Goal: Communication & Community: Participate in discussion

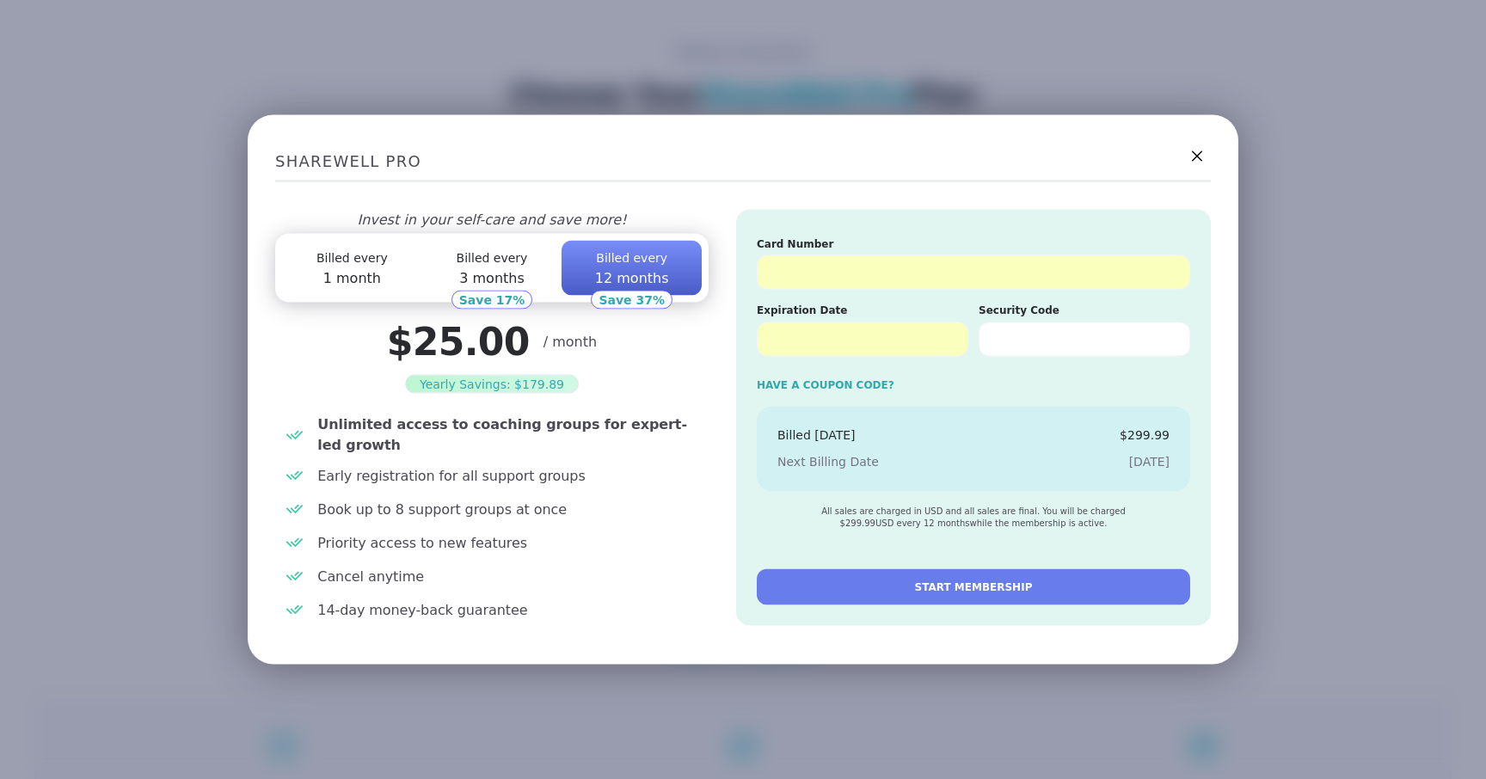
click at [947, 549] on div "Card Number Expiration Date Security Code Have a Coupon code? Billed [DATE] $ 2…" at bounding box center [973, 418] width 475 height 416
click at [957, 589] on span "START MEMBERSHIP" at bounding box center [974, 586] width 118 height 15
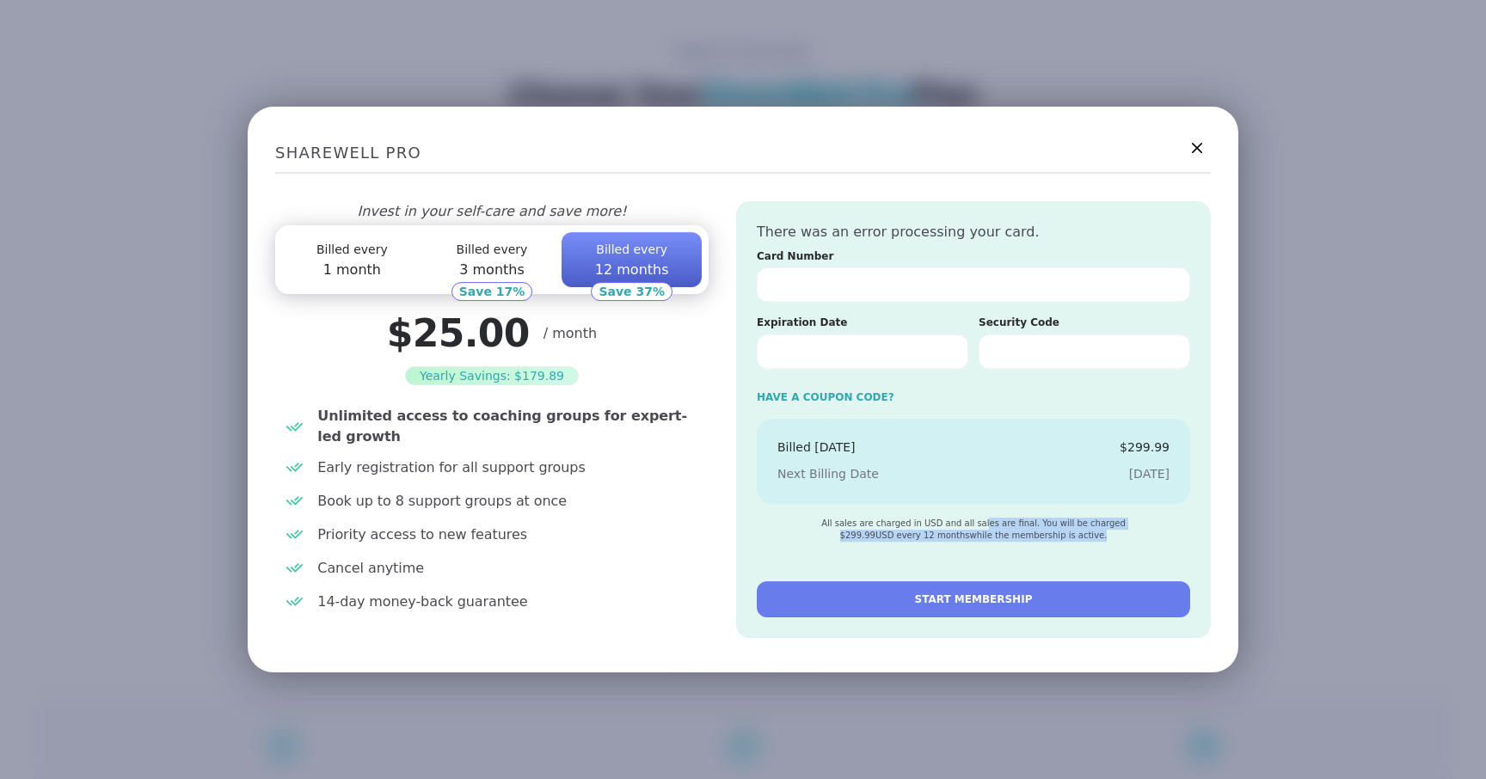
click at [499, 280] on button "Billed every 3 months" at bounding box center [492, 259] width 140 height 55
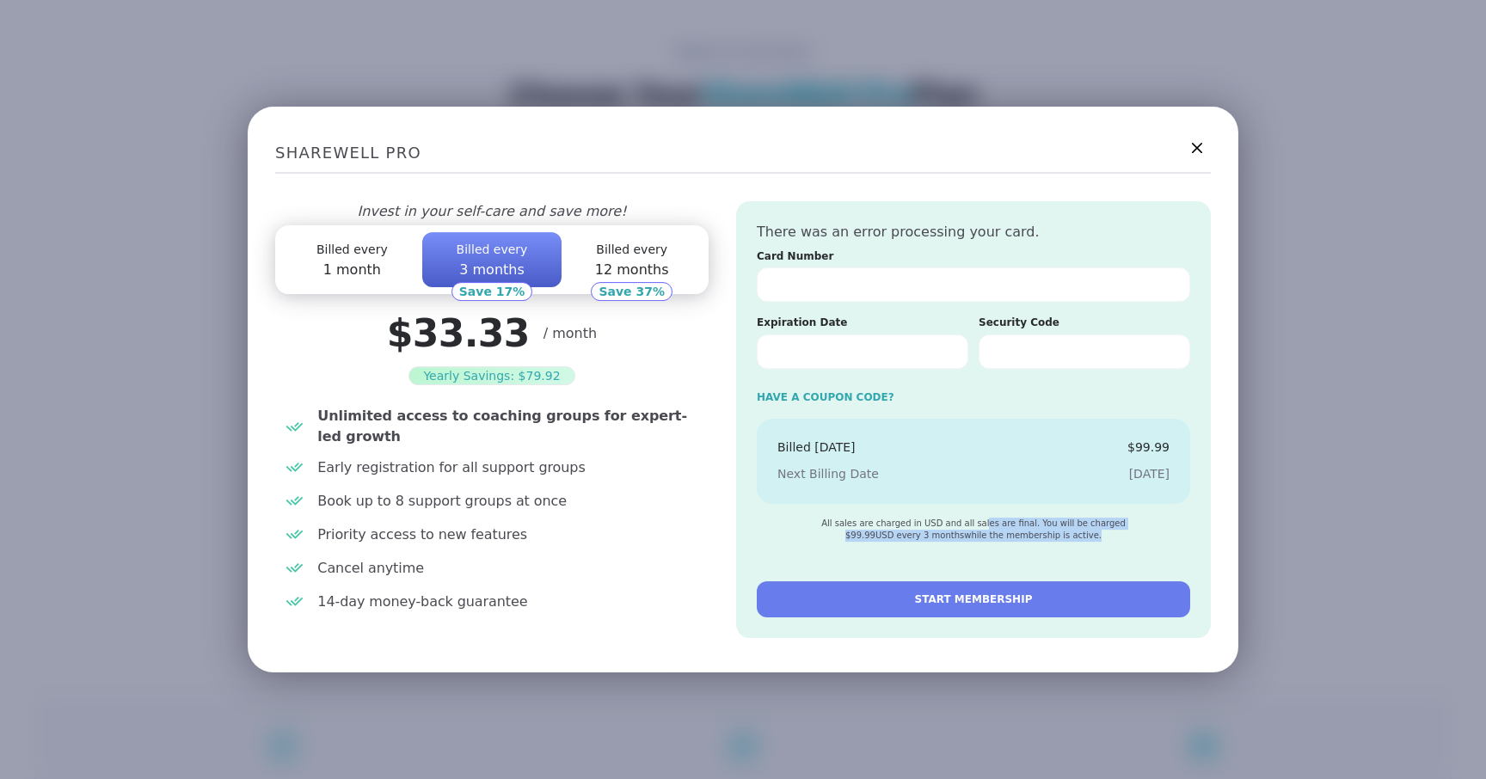
click at [376, 262] on button "Billed every 1 month" at bounding box center [352, 259] width 140 height 55
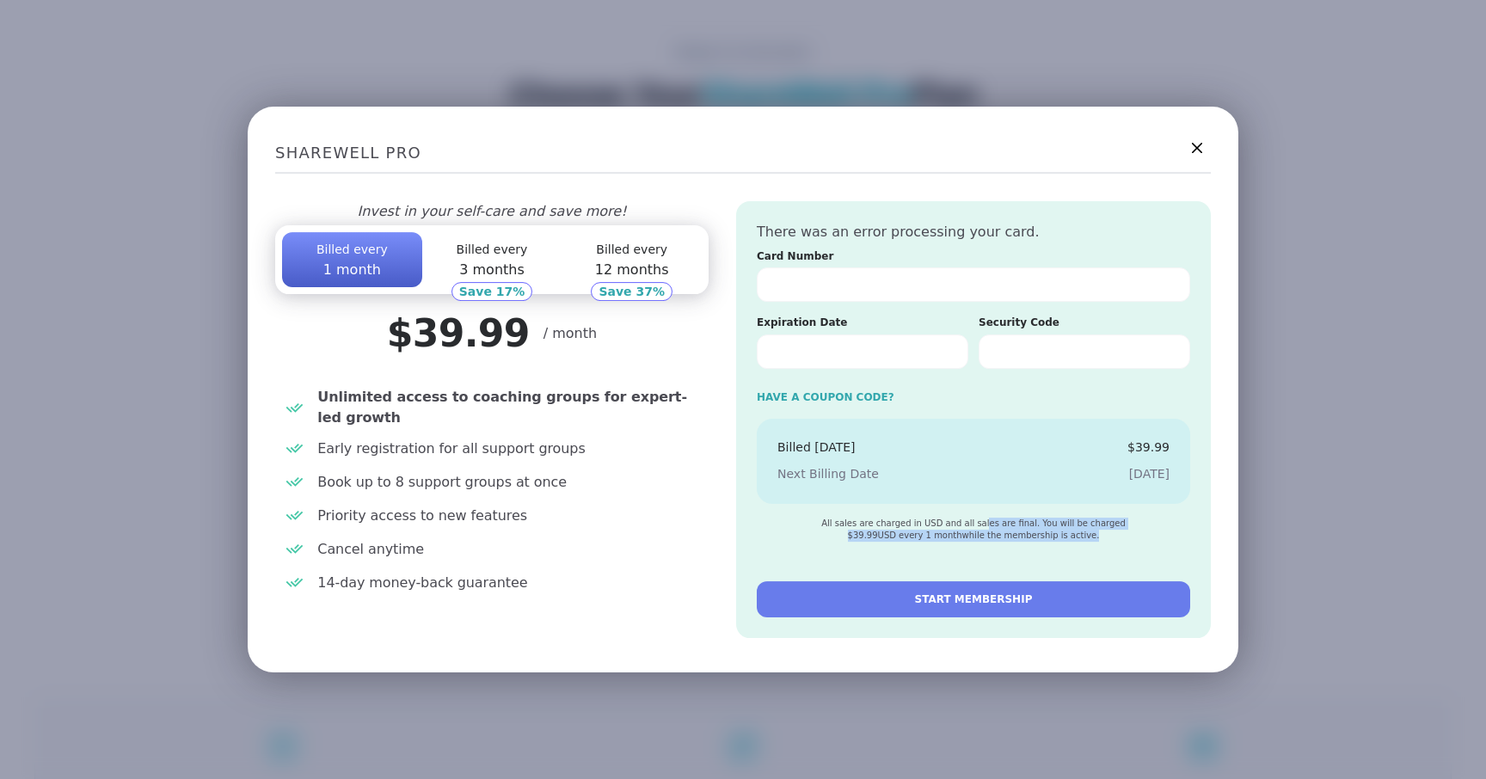
click at [459, 264] on span "3 months" at bounding box center [491, 269] width 65 height 16
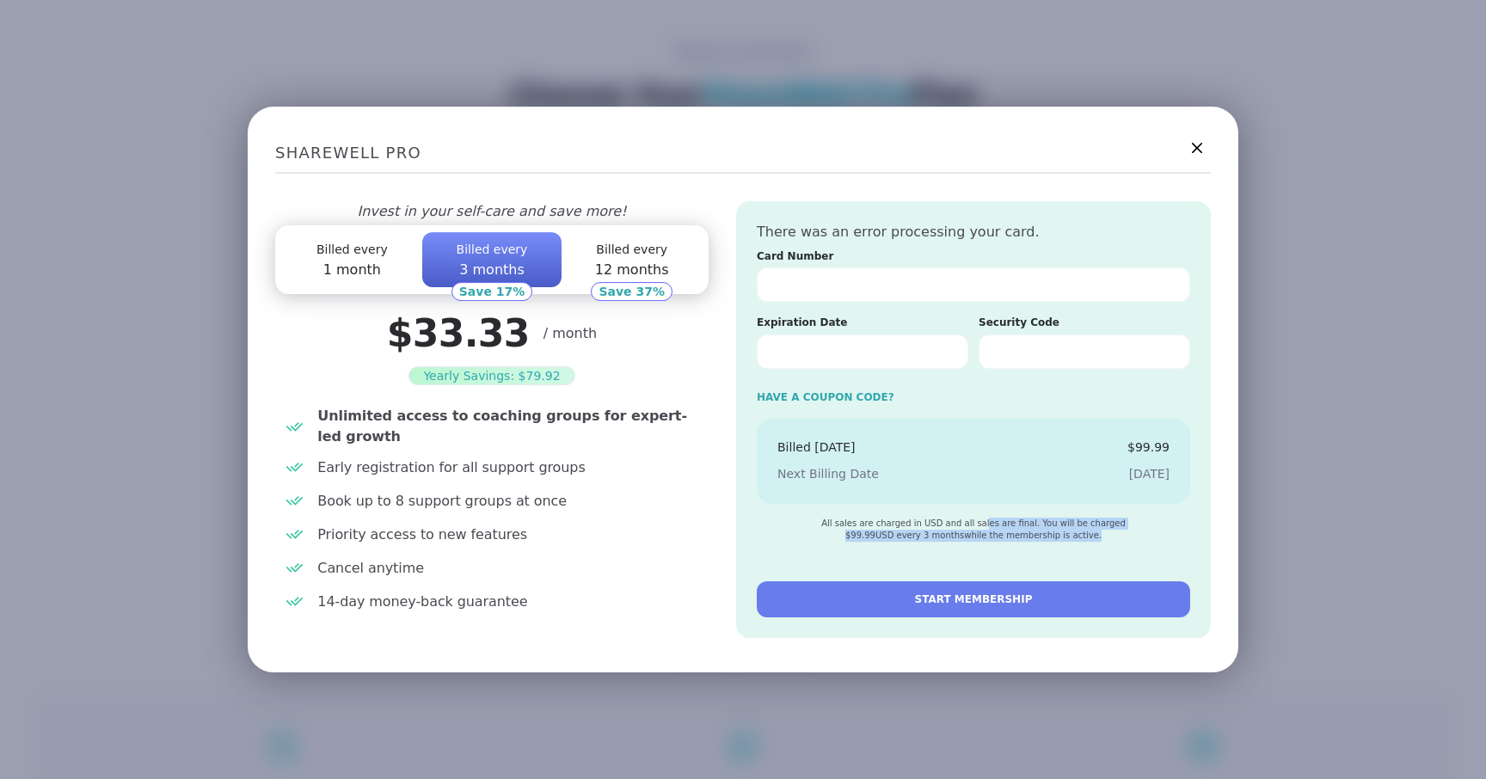
click at [972, 598] on span "START MEMBERSHIP" at bounding box center [974, 599] width 118 height 15
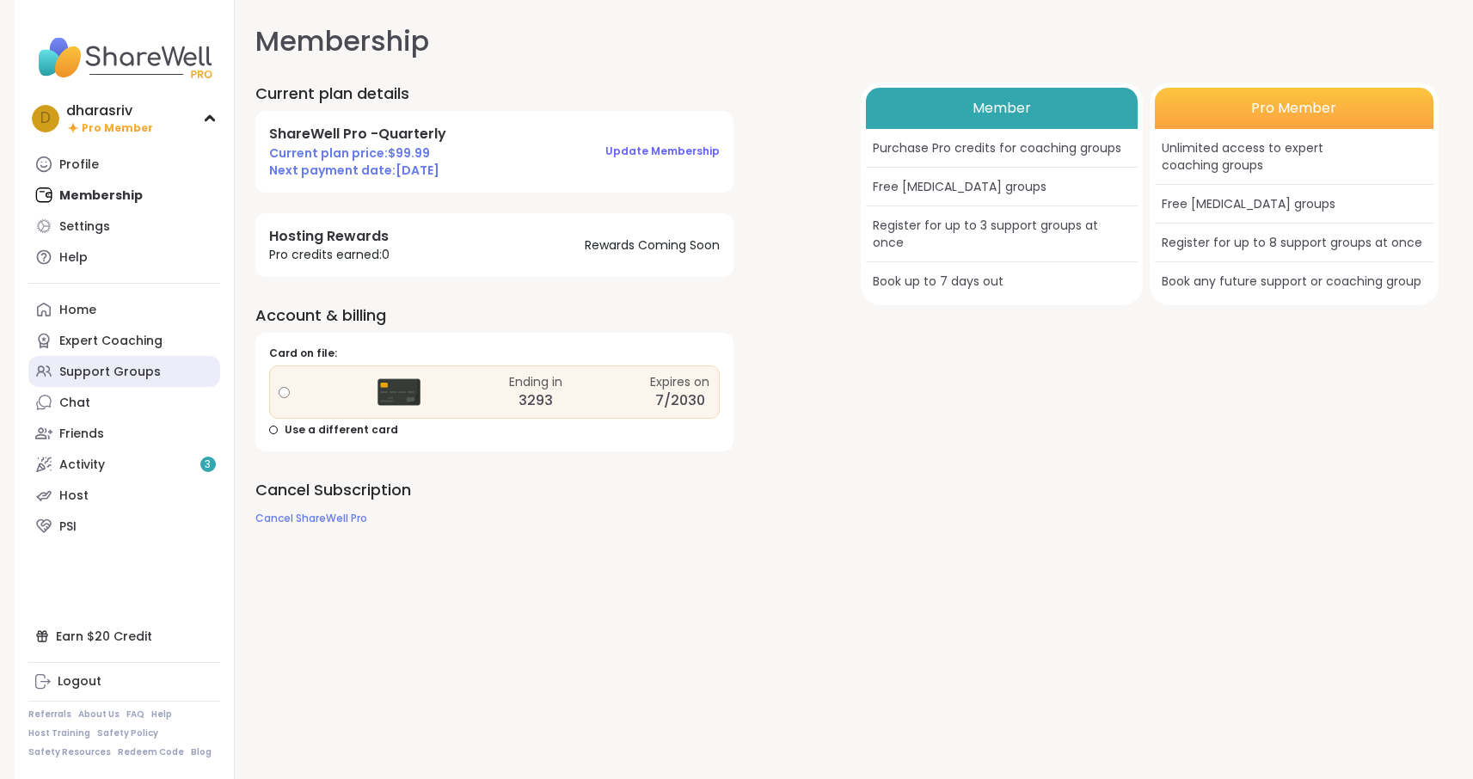
click at [71, 365] on div "Support Groups" at bounding box center [109, 372] width 101 height 17
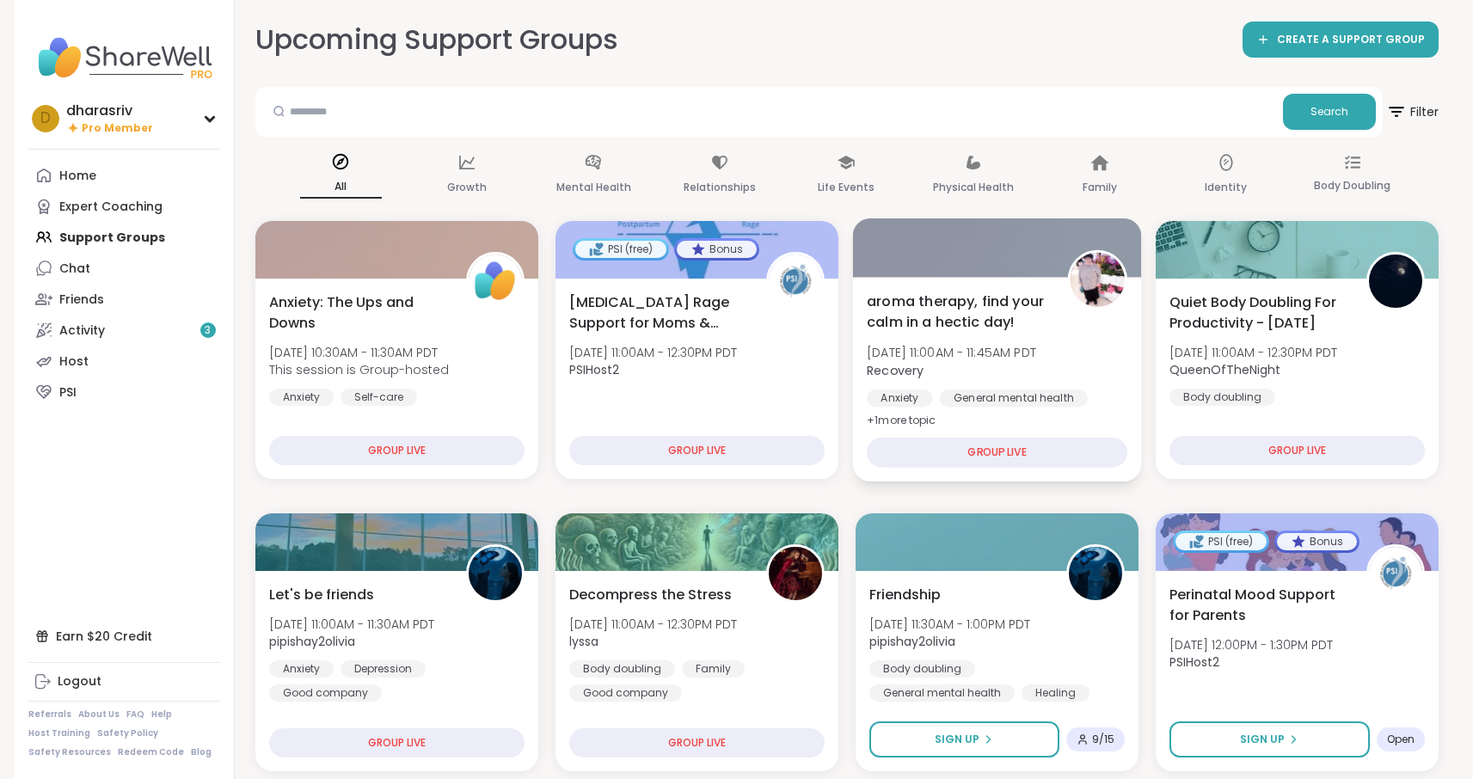
click at [928, 450] on div "GROUP LIVE" at bounding box center [997, 453] width 261 height 30
click at [1031, 449] on div "GROUP LIVE" at bounding box center [997, 453] width 261 height 30
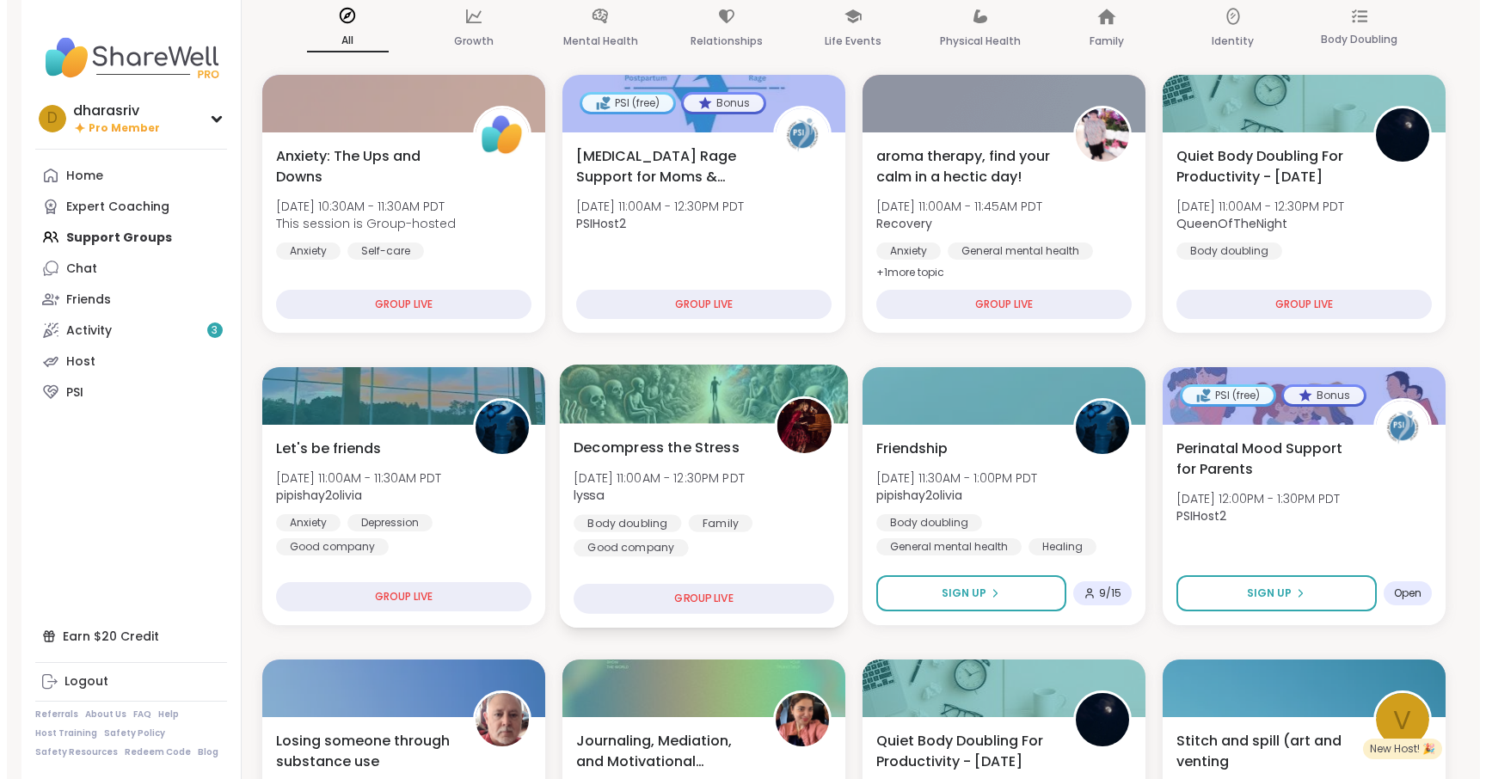
scroll to position [150, 0]
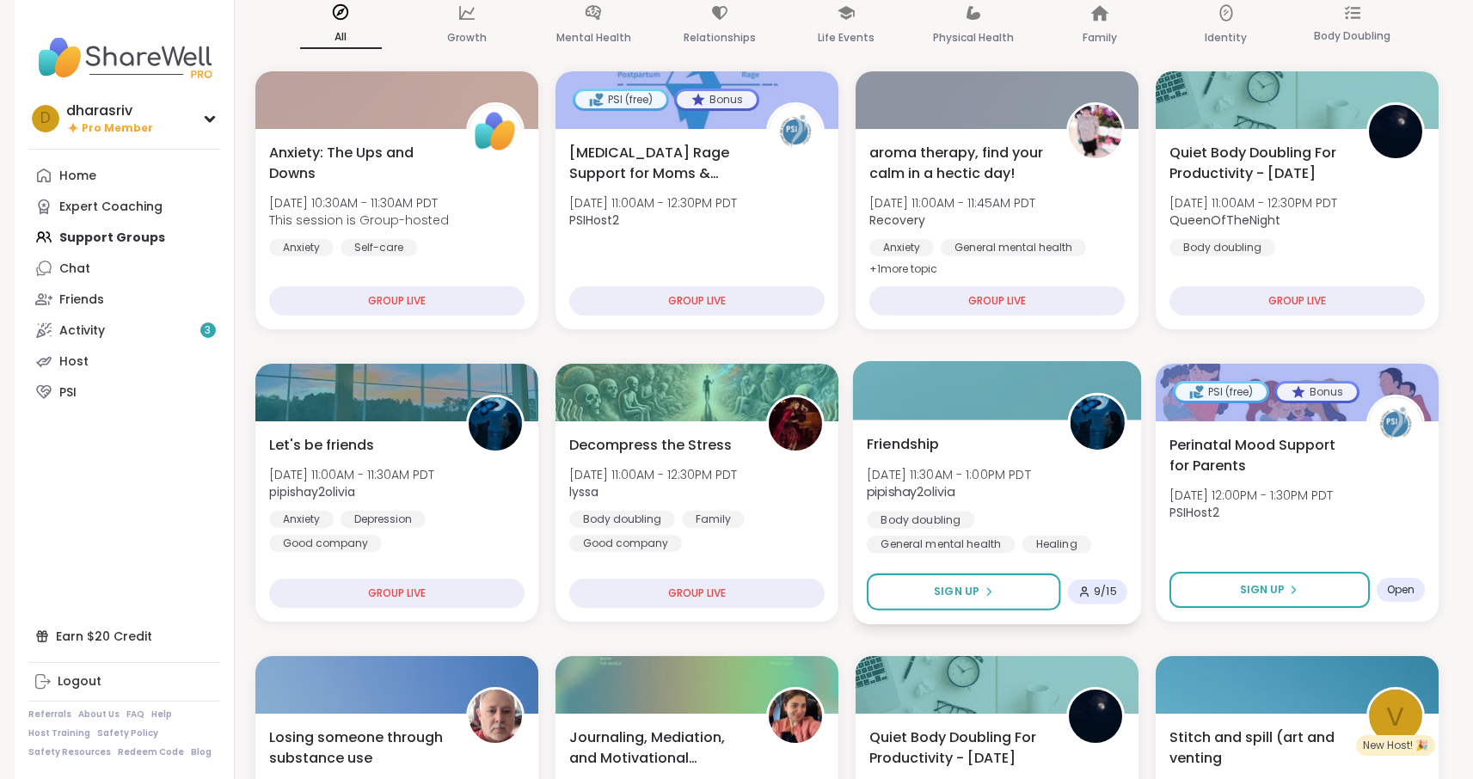
click at [978, 432] on div "Friendship Tue, Oct 14 | 11:30AM - 1:00PM PDT pipishay2olivia Body doubling Gen…" at bounding box center [996, 522] width 289 height 205
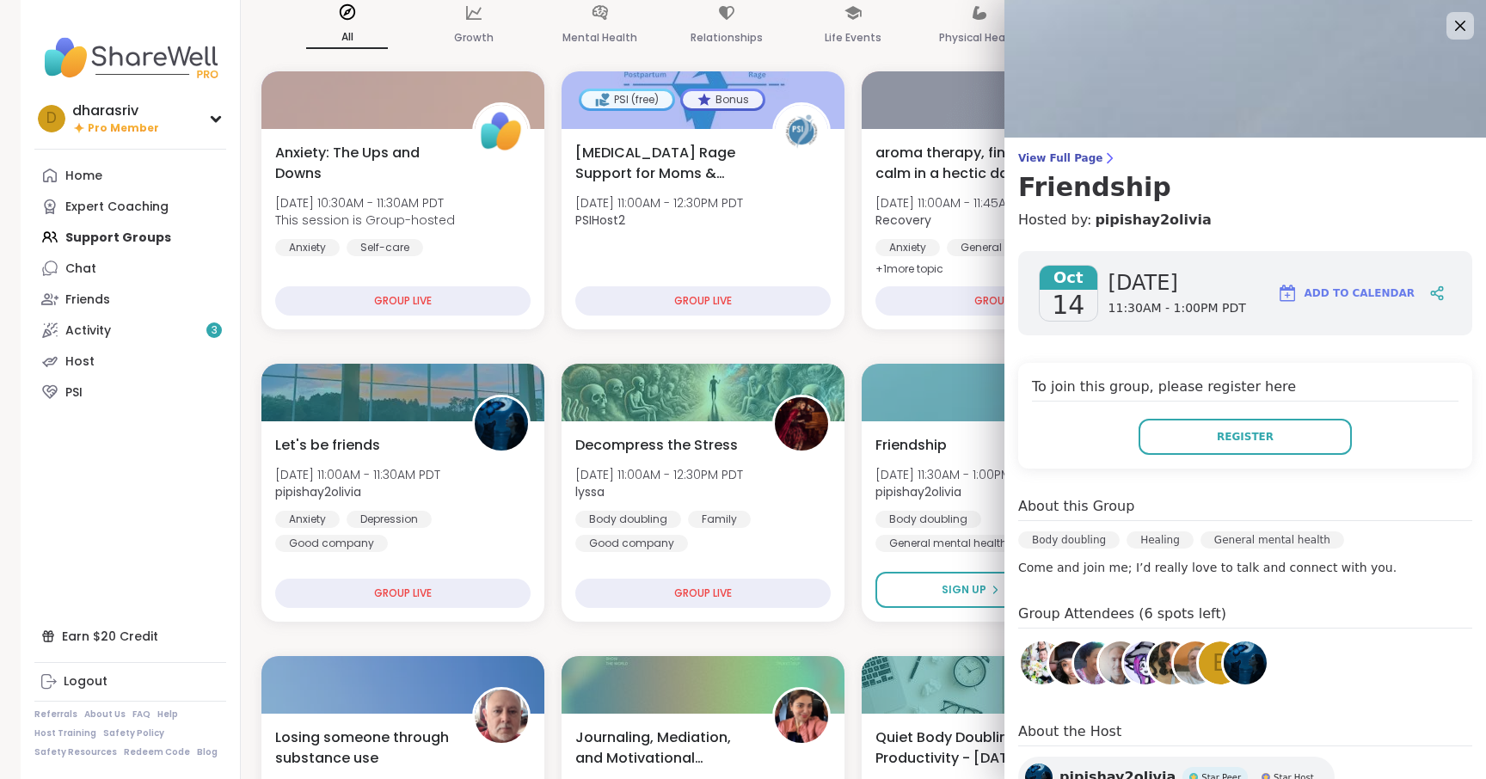
click at [1220, 415] on div "To join this group, please register here Register" at bounding box center [1245, 416] width 454 height 106
click at [1219, 425] on button "Register" at bounding box center [1244, 437] width 213 height 36
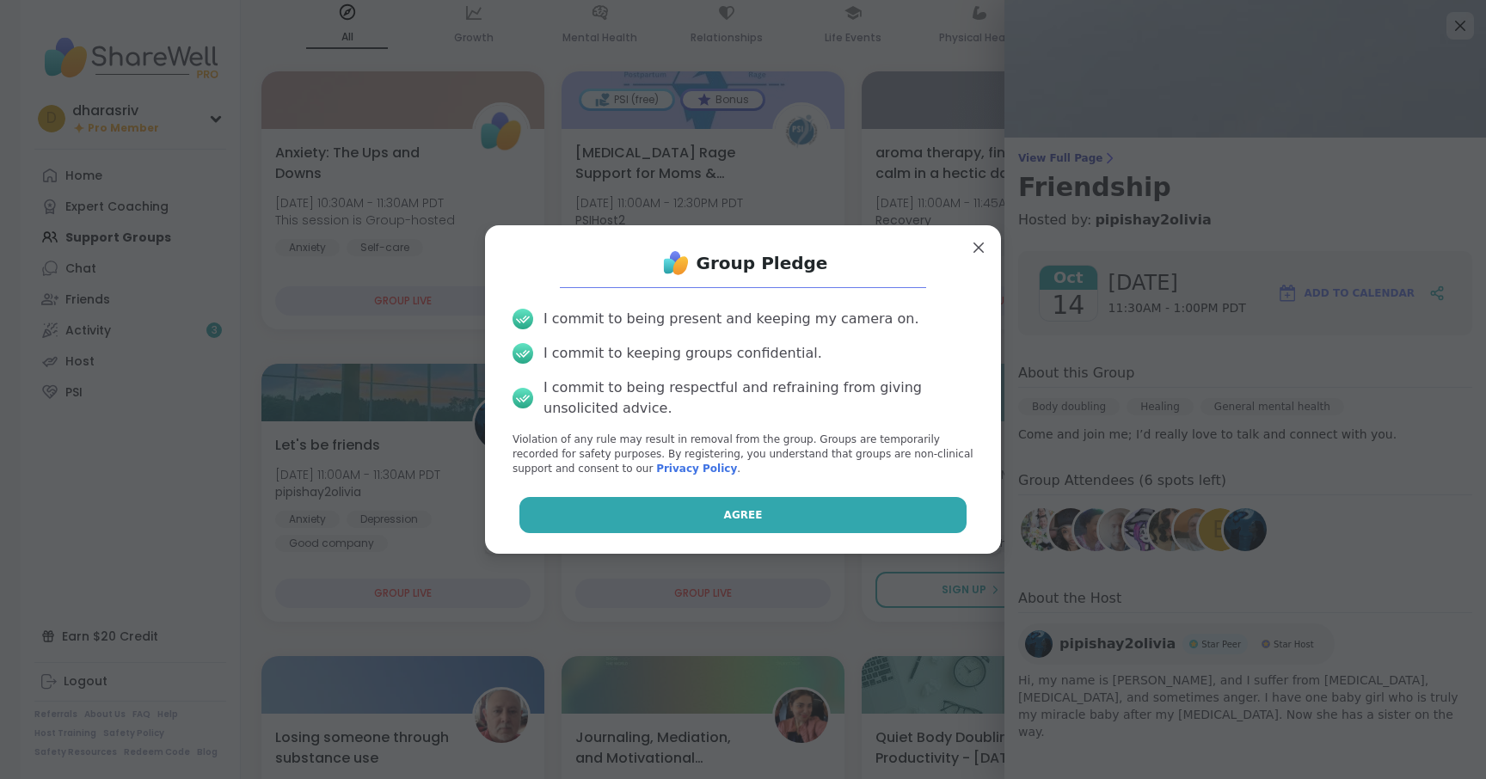
click at [724, 518] on span "Agree" at bounding box center [743, 514] width 39 height 15
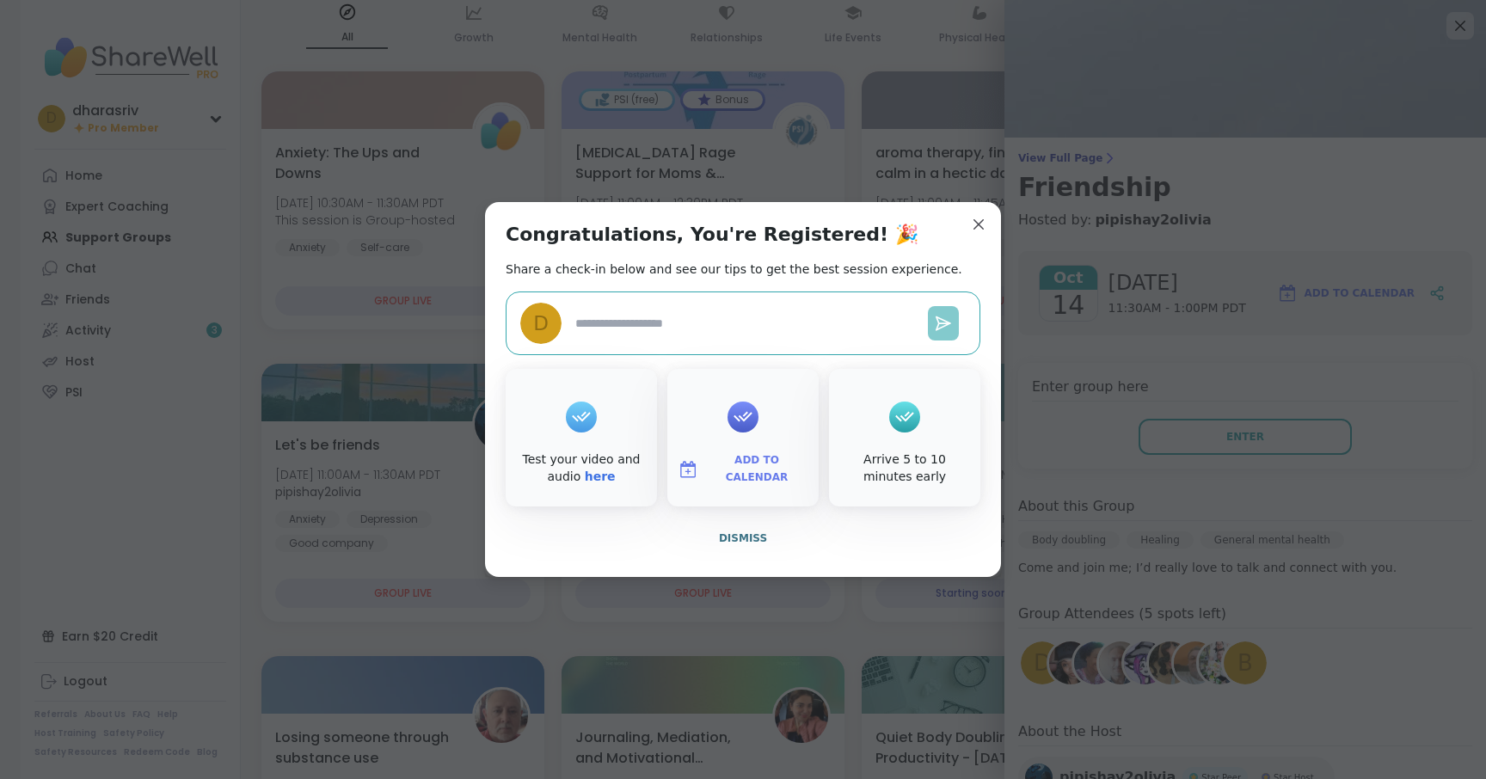
type textarea "*"
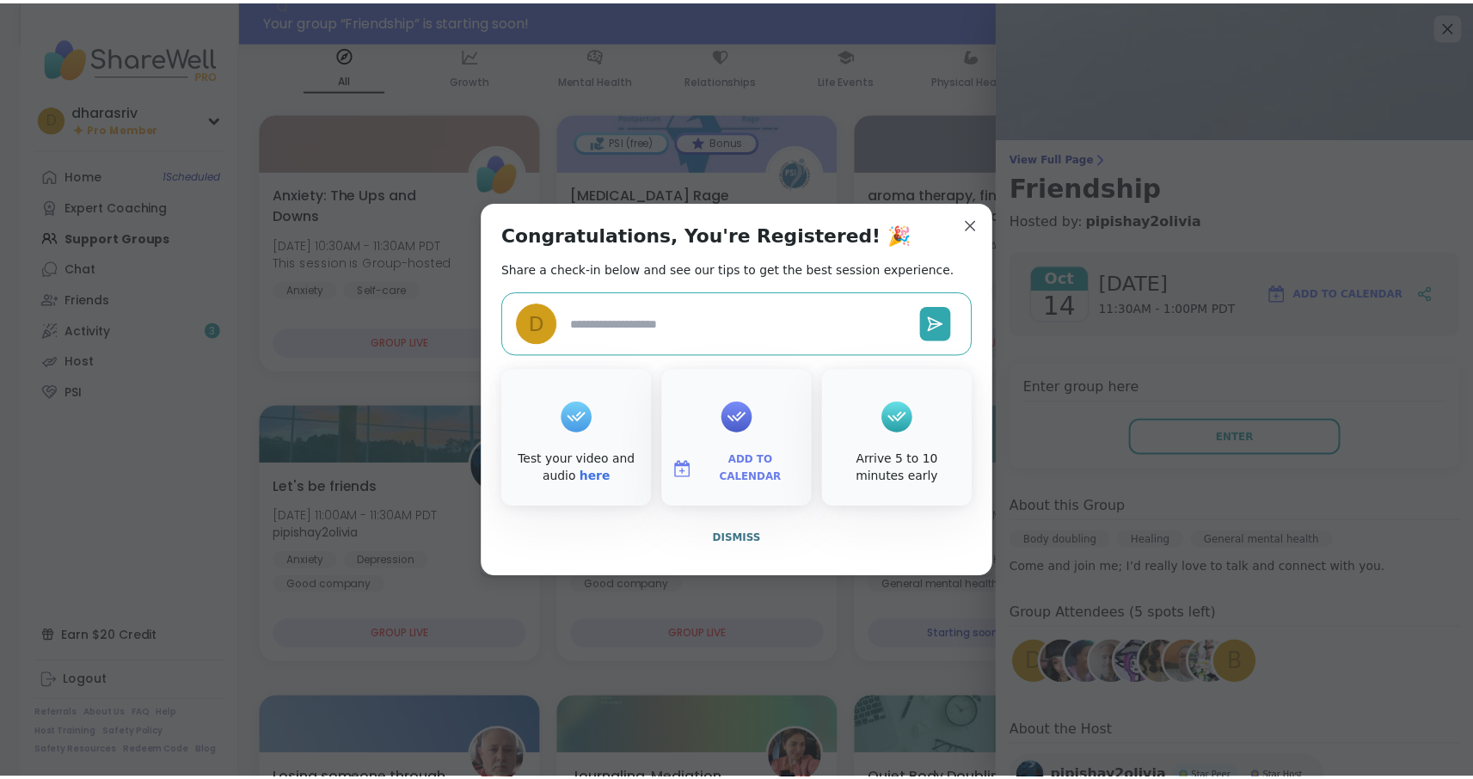
scroll to position [191, 0]
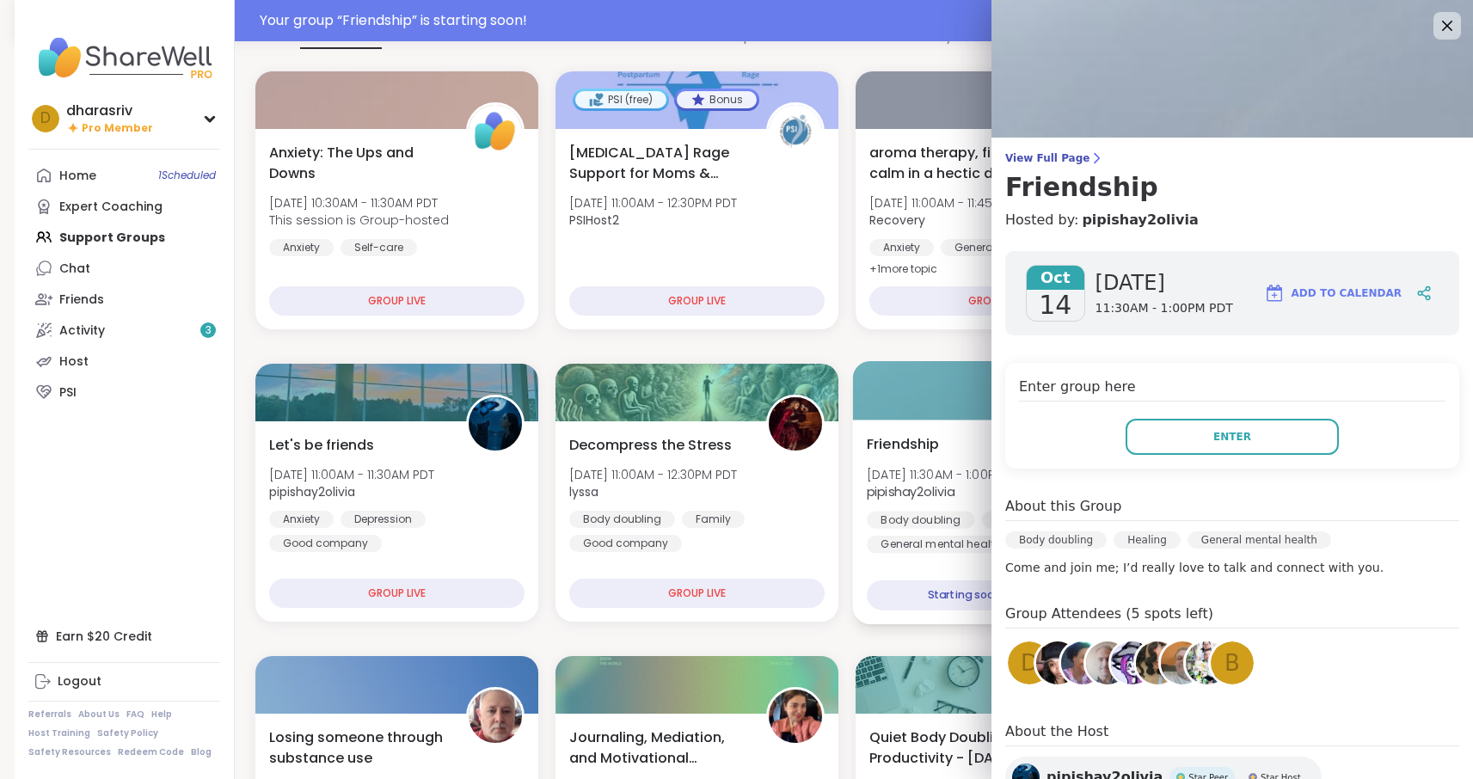
click at [891, 410] on div at bounding box center [996, 390] width 289 height 58
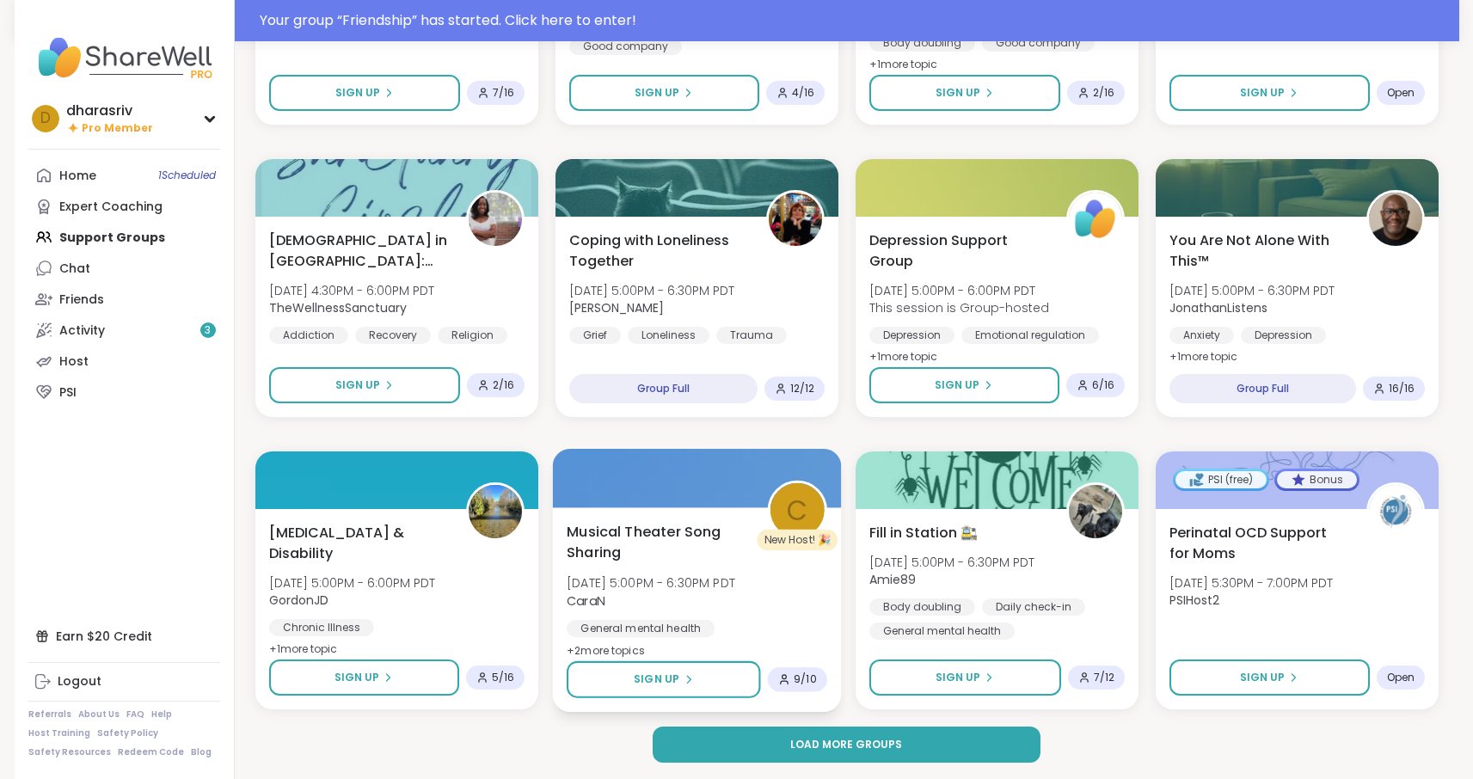
scroll to position [2150, 0]
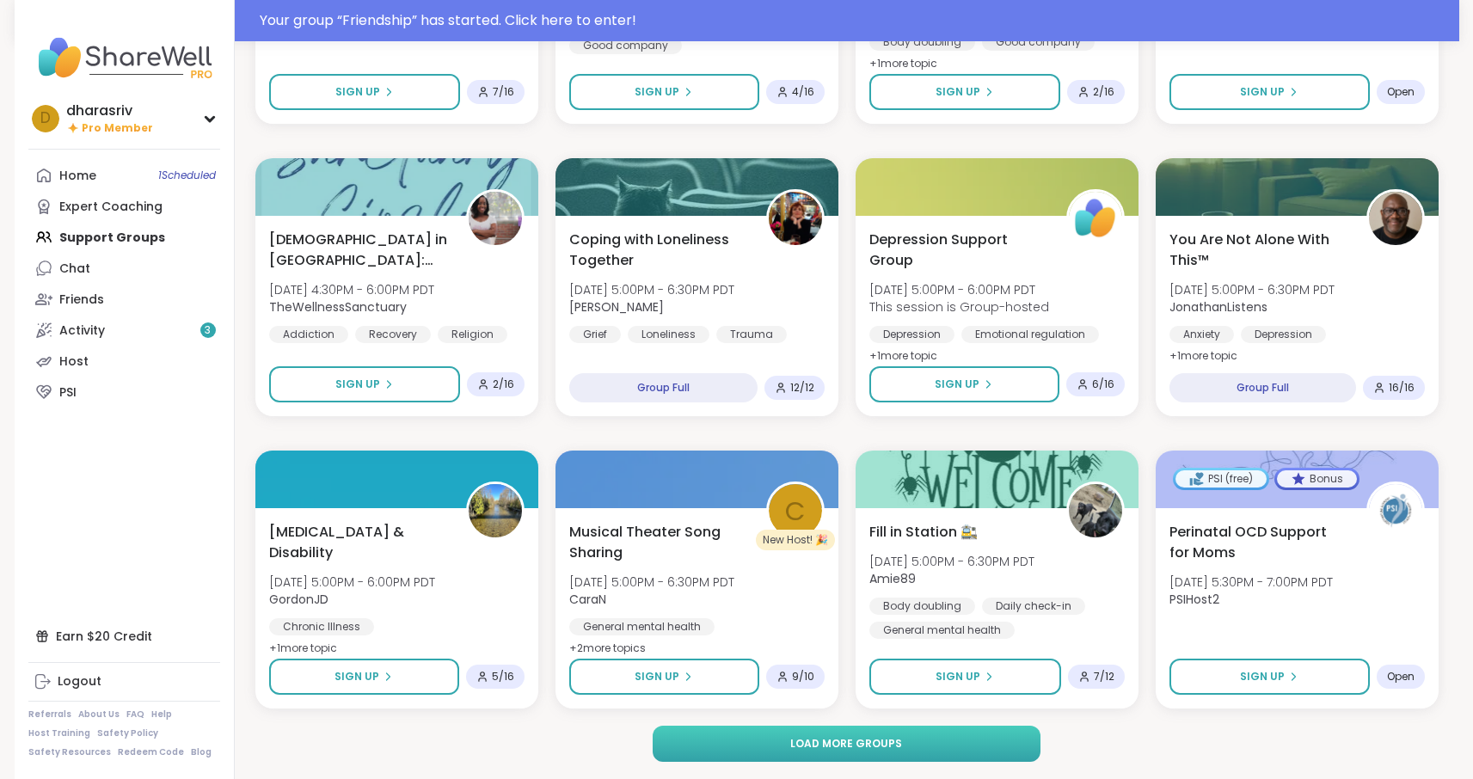
click at [868, 737] on span "Load more groups" at bounding box center [846, 743] width 112 height 15
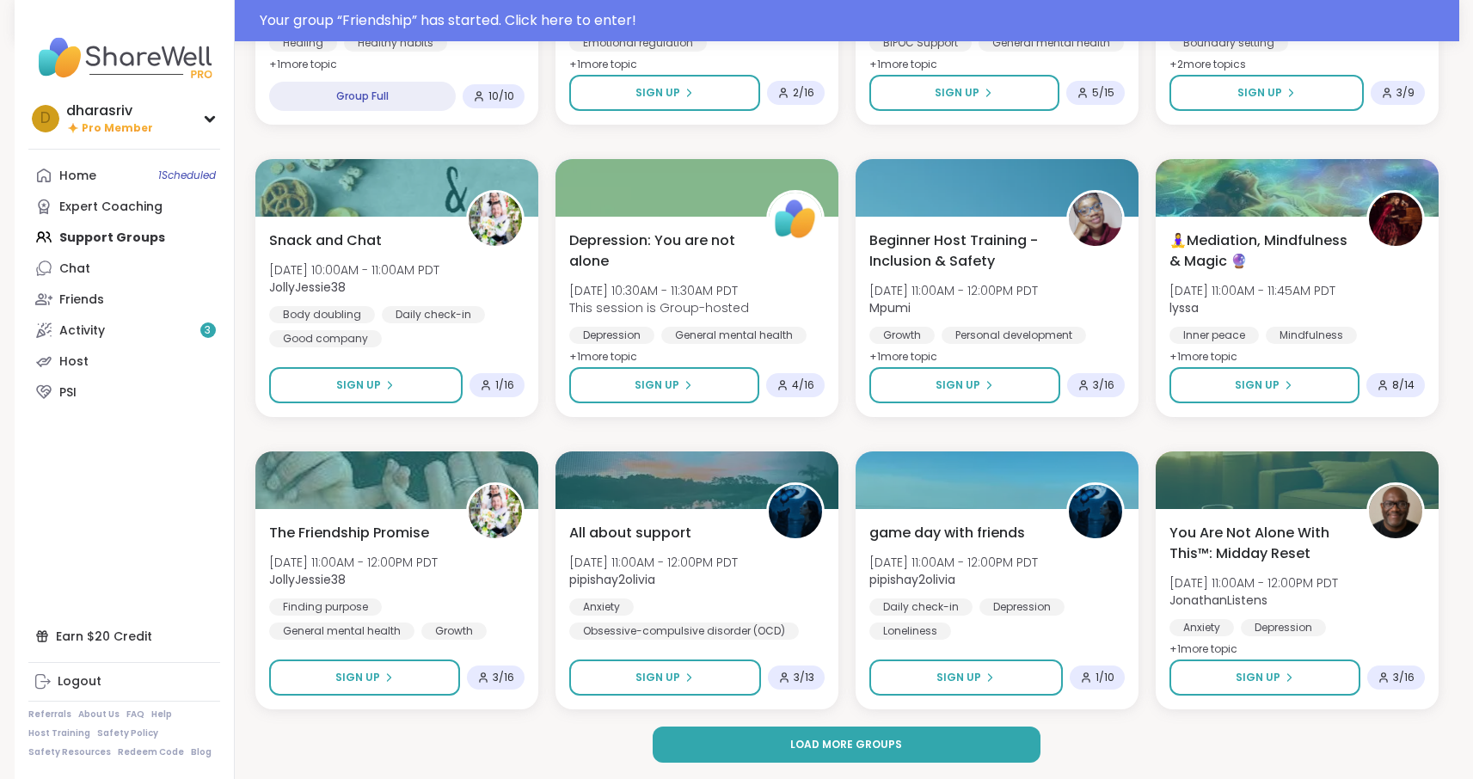
scroll to position [4781, 0]
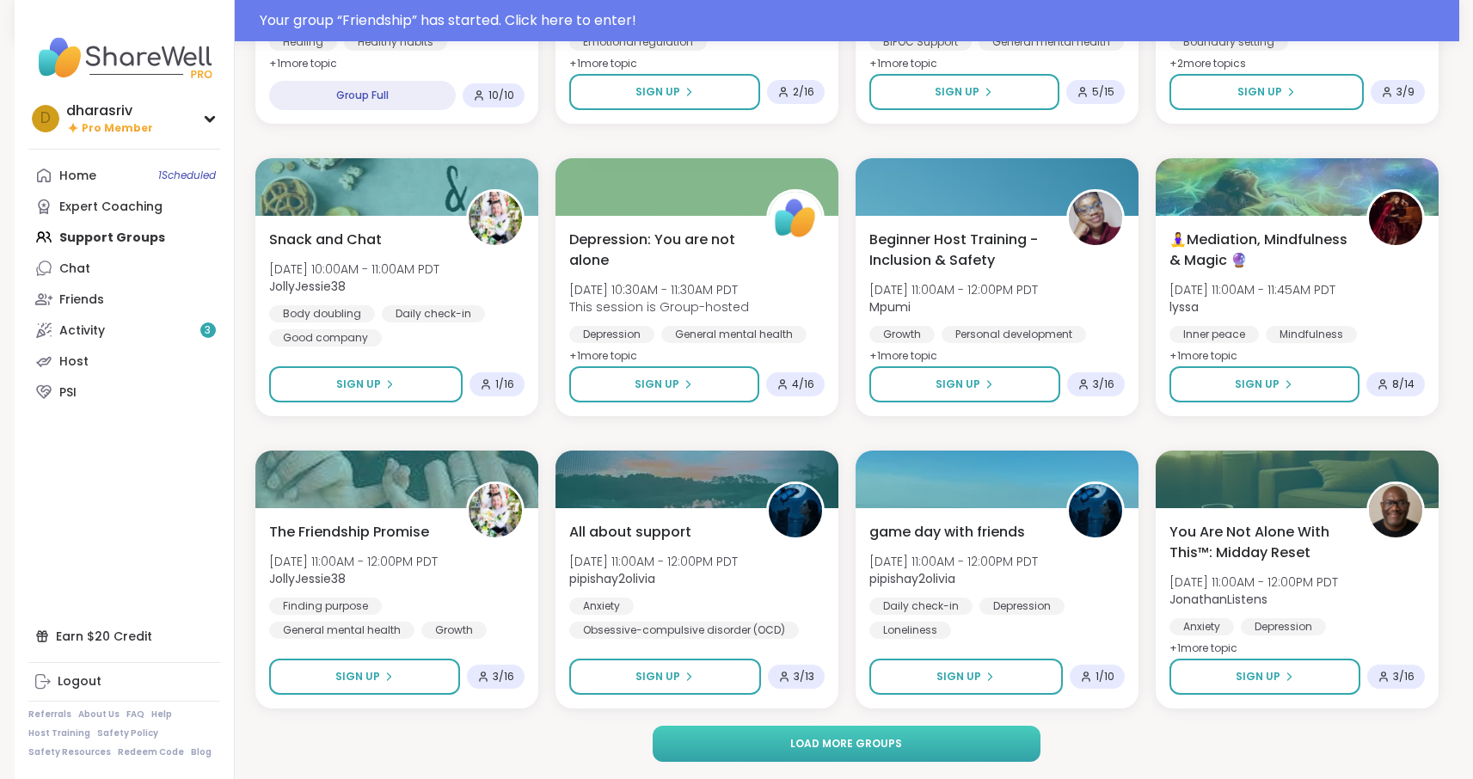
click at [773, 744] on button "Load more groups" at bounding box center [847, 744] width 388 height 36
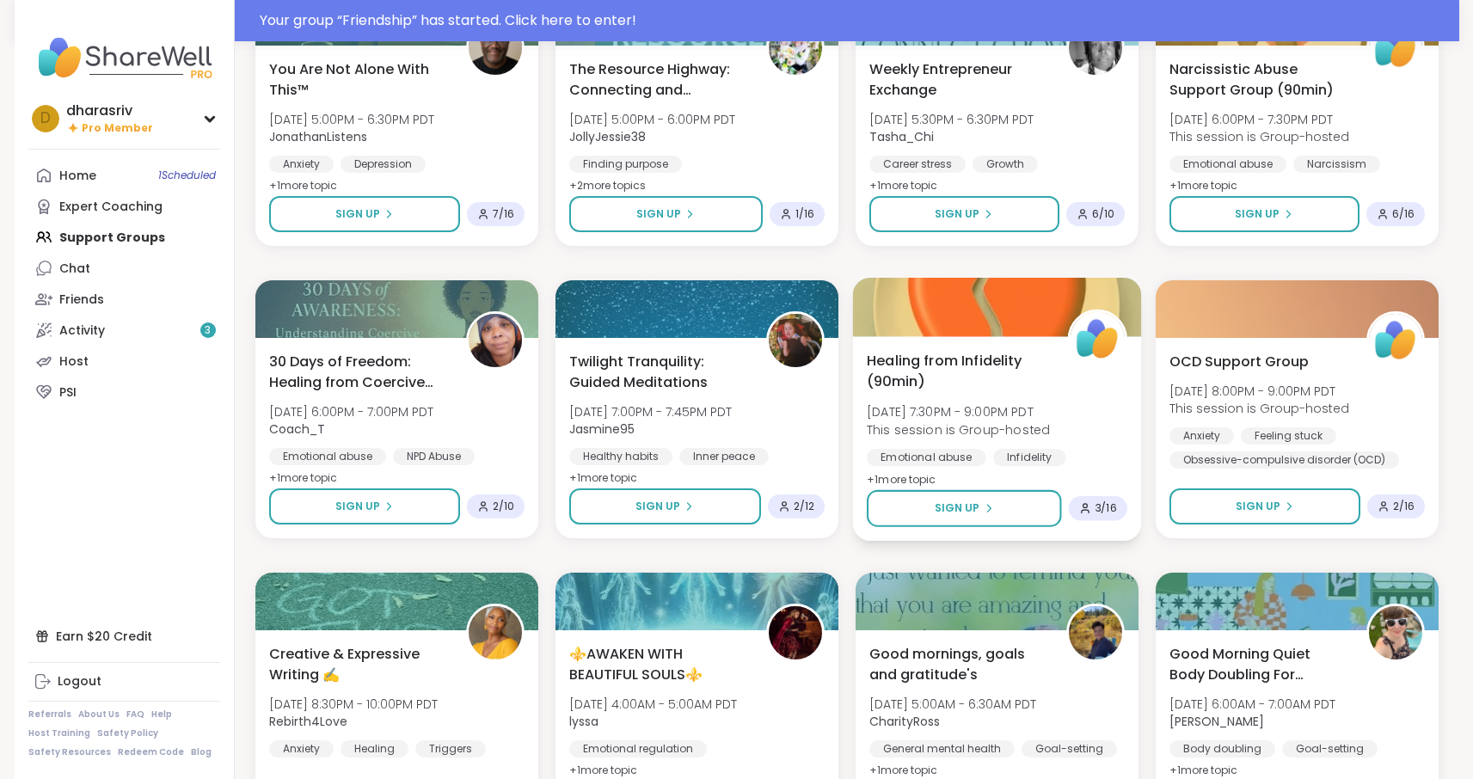
scroll to position [7350, 0]
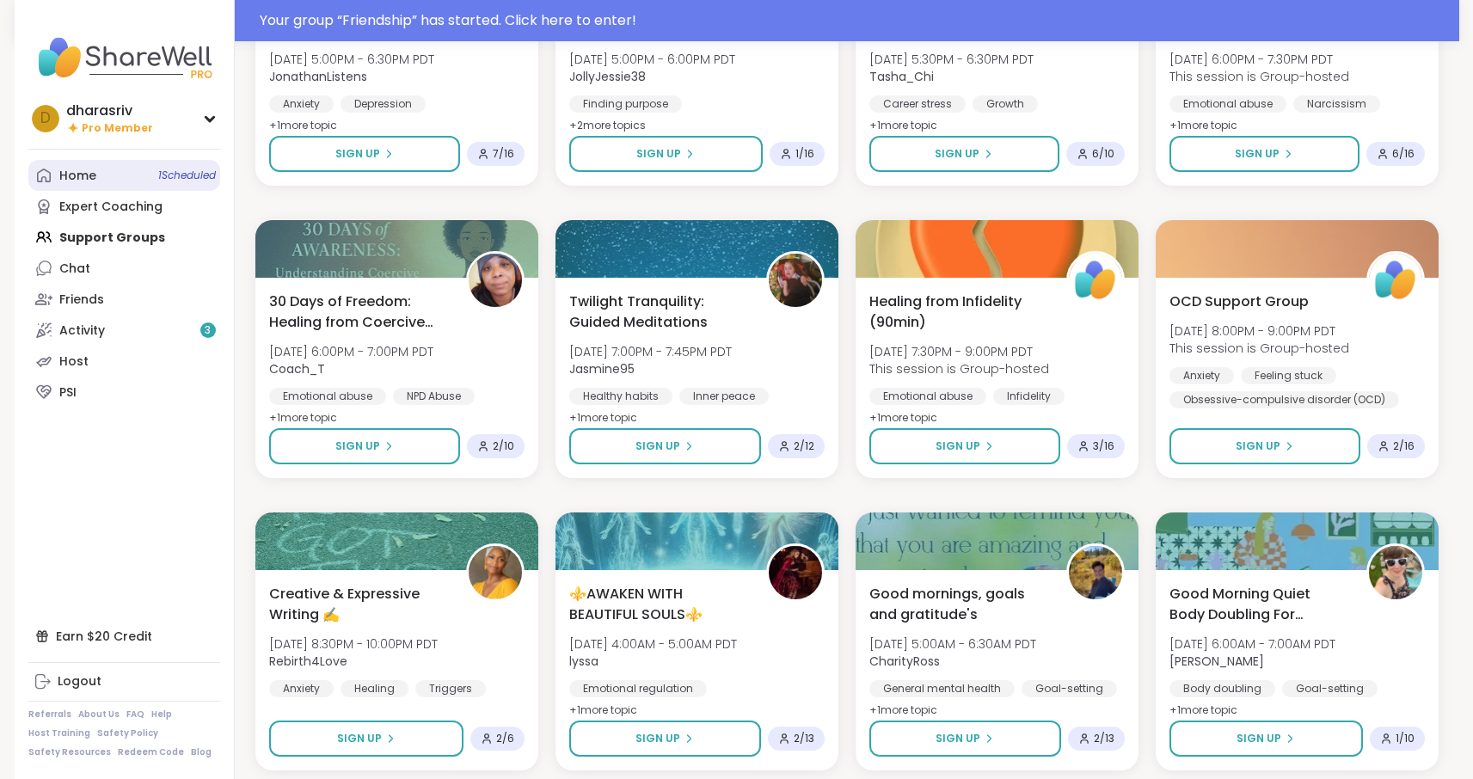
click at [157, 188] on link "Home 1 Scheduled" at bounding box center [124, 175] width 192 height 31
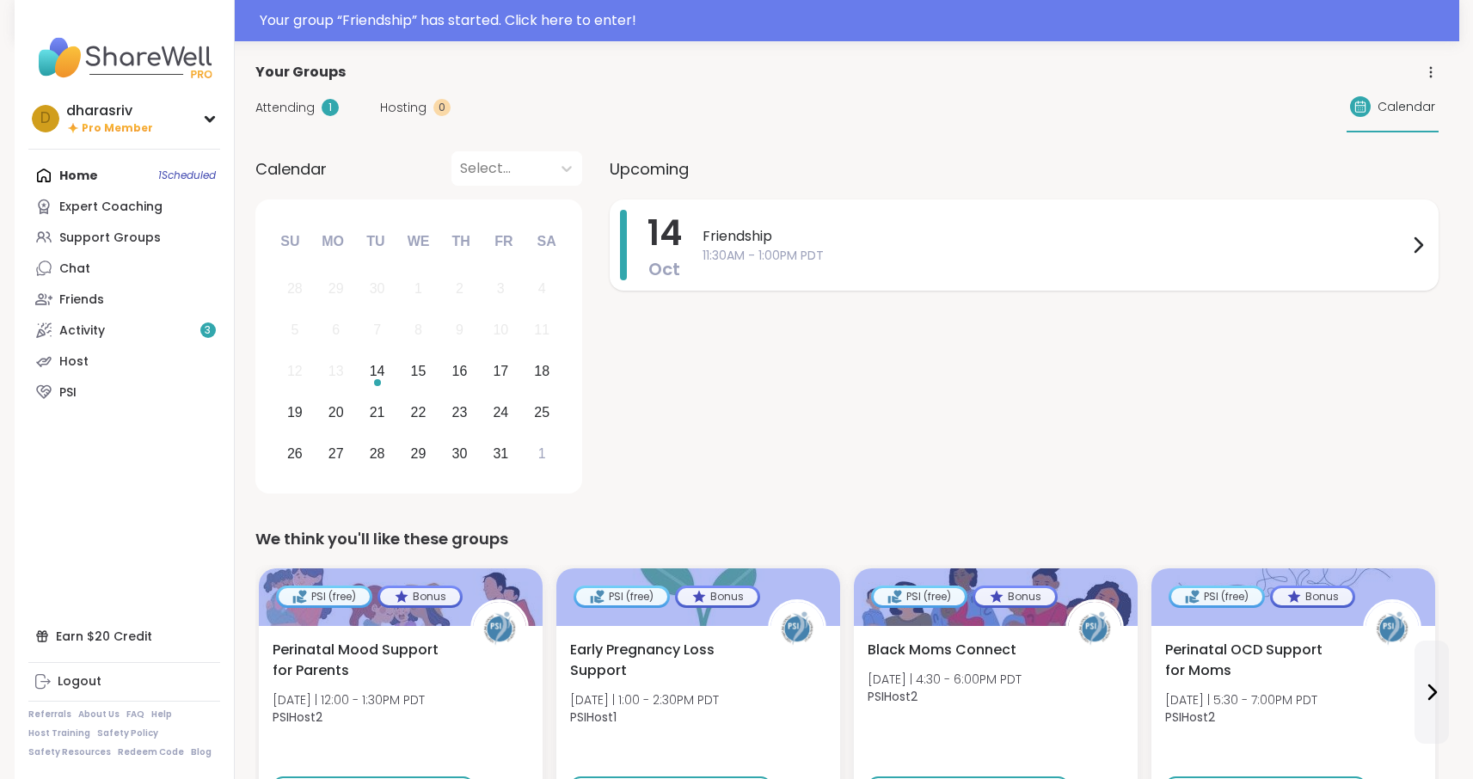
click at [788, 237] on span "Friendship" at bounding box center [1054, 236] width 705 height 21
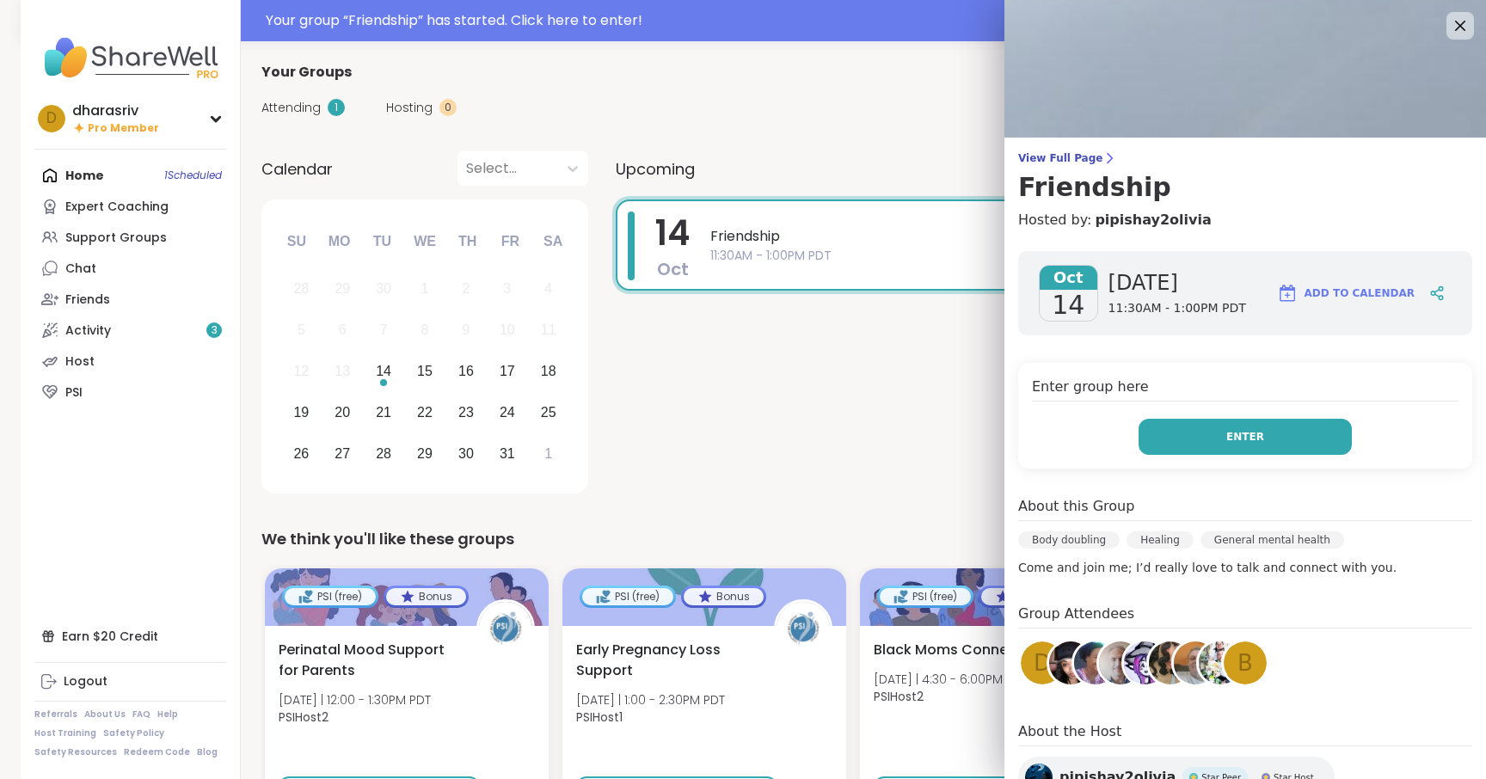
click at [1198, 438] on button "Enter" at bounding box center [1244, 437] width 213 height 36
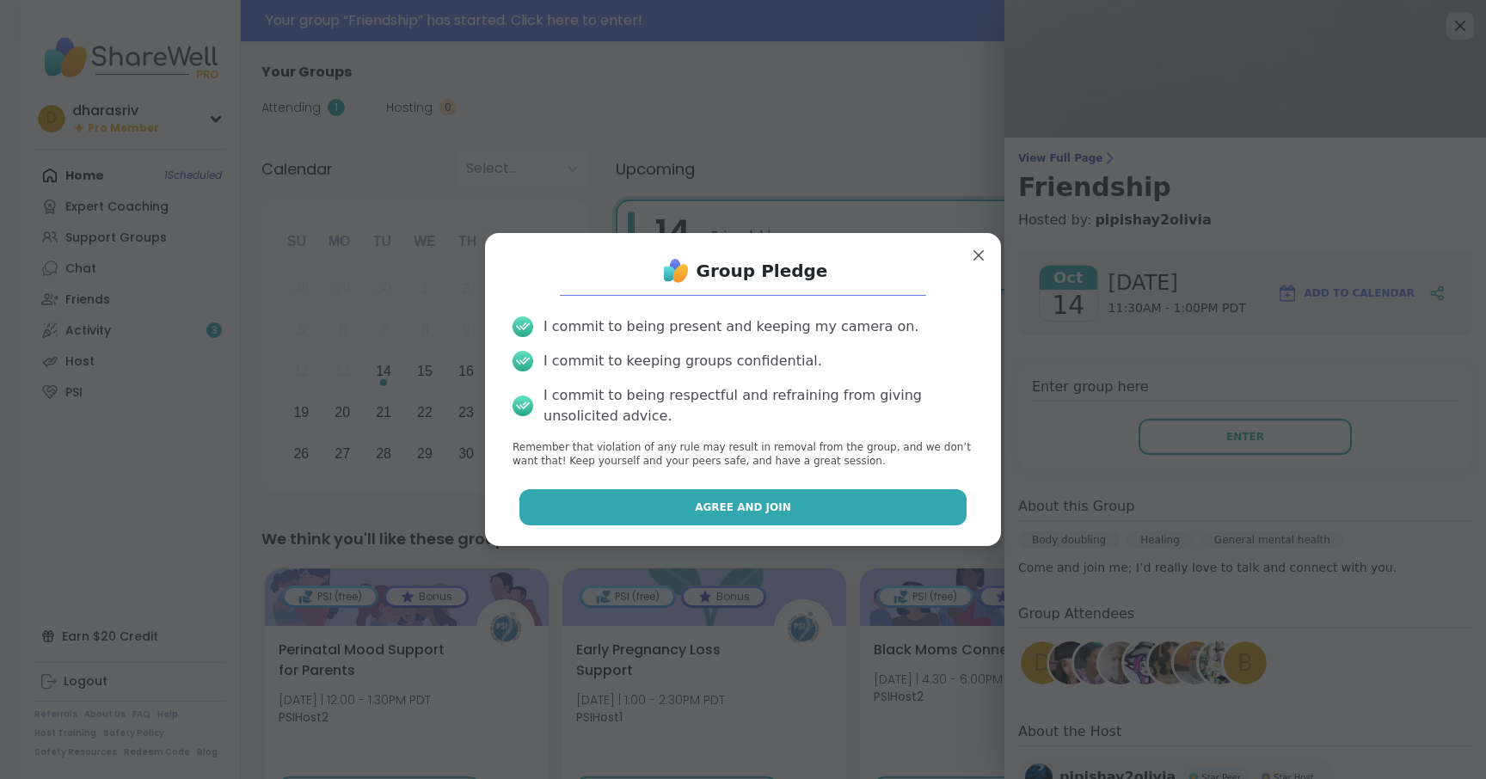
click at [771, 498] on button "Agree and Join" at bounding box center [743, 507] width 448 height 36
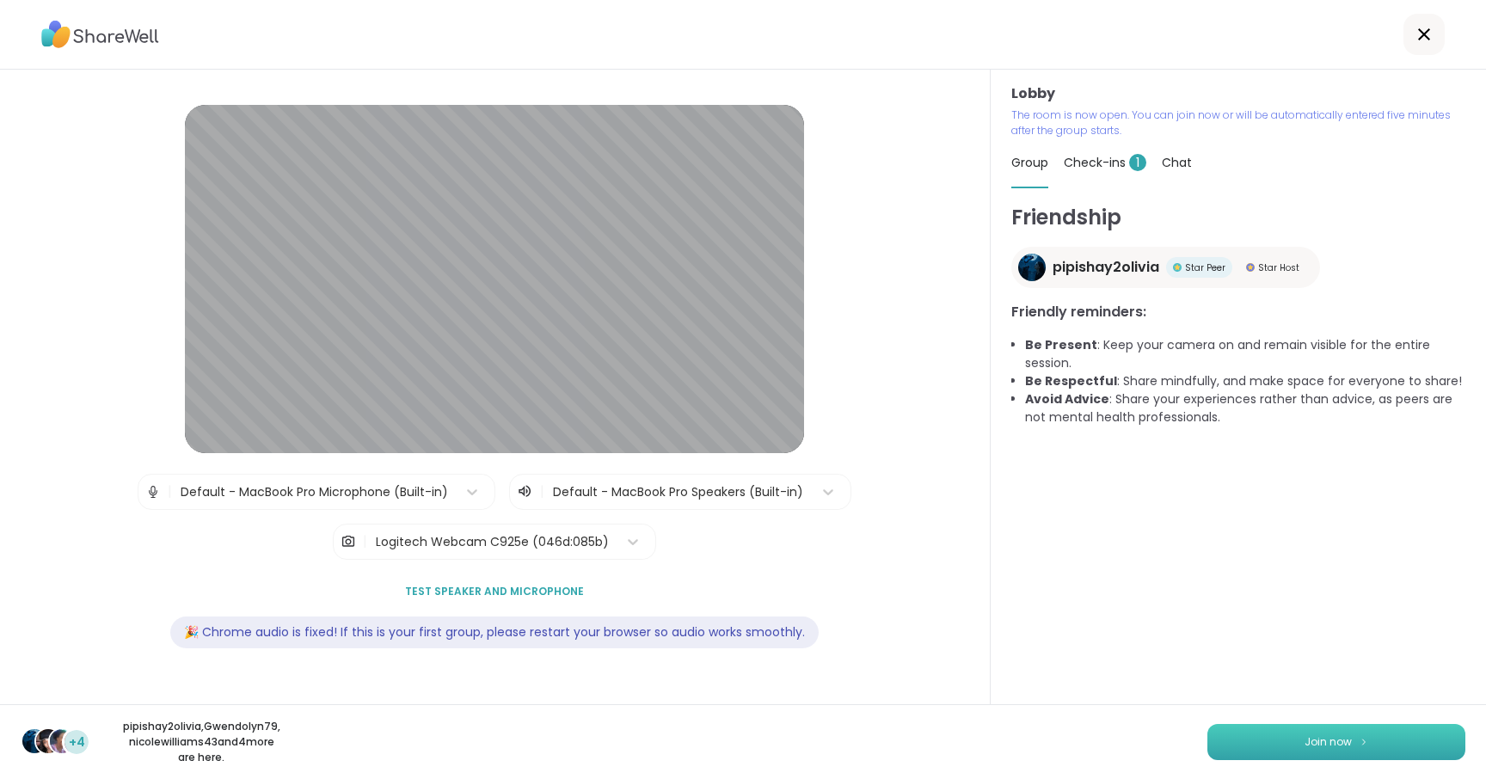
click at [1350, 750] on button "Join now" at bounding box center [1336, 742] width 258 height 36
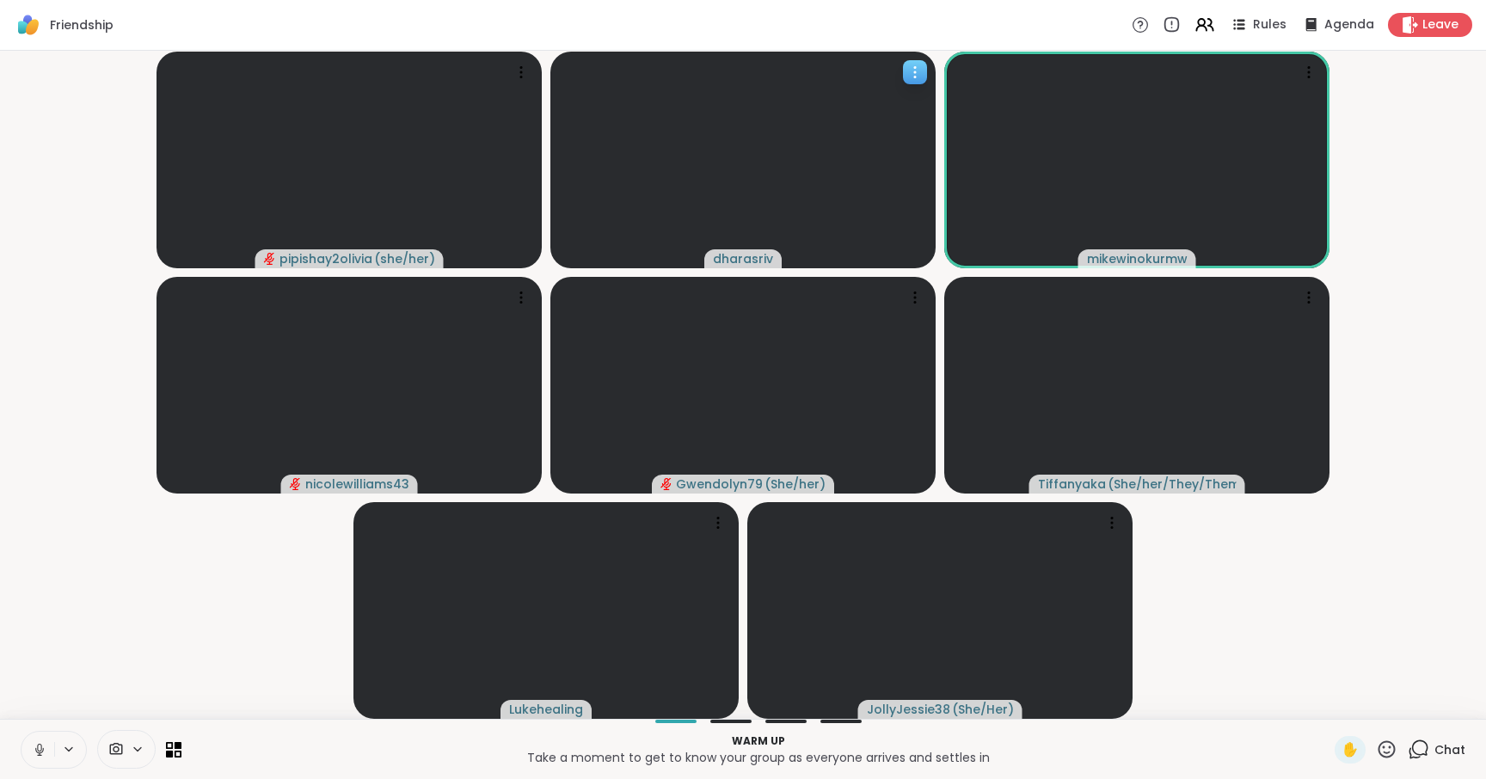
click at [909, 71] on icon at bounding box center [914, 72] width 17 height 17
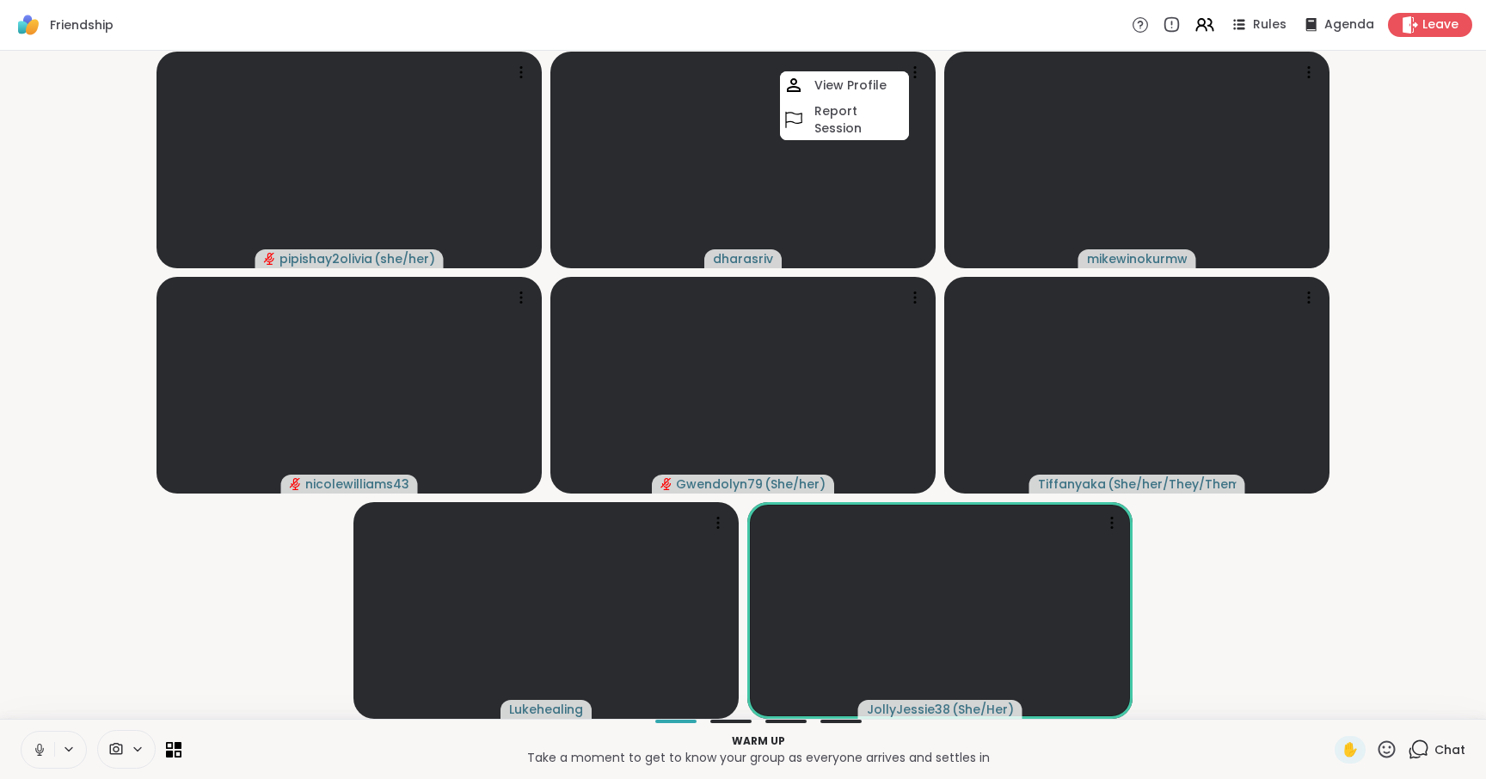
click at [133, 737] on div at bounding box center [126, 749] width 58 height 39
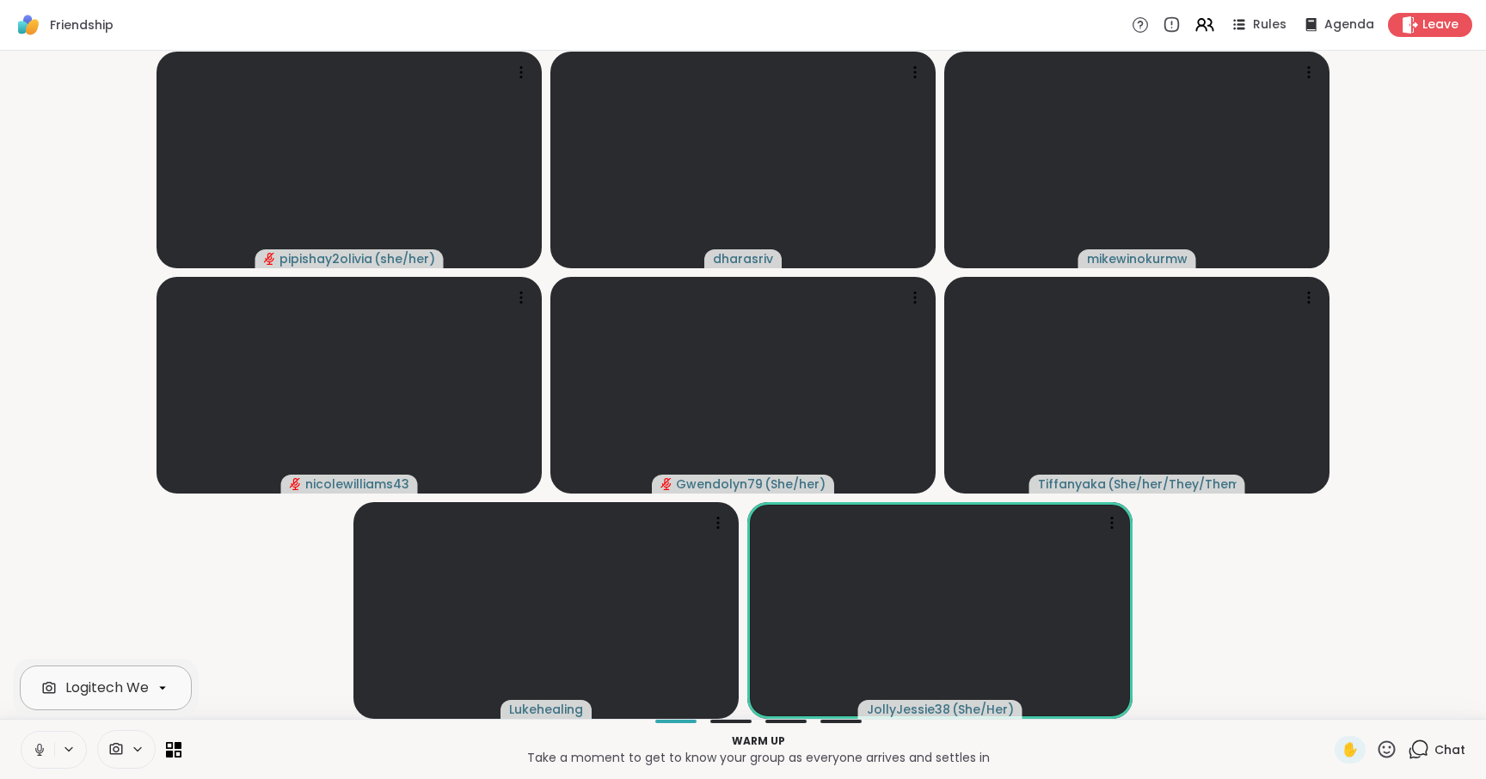
scroll to position [0, 63]
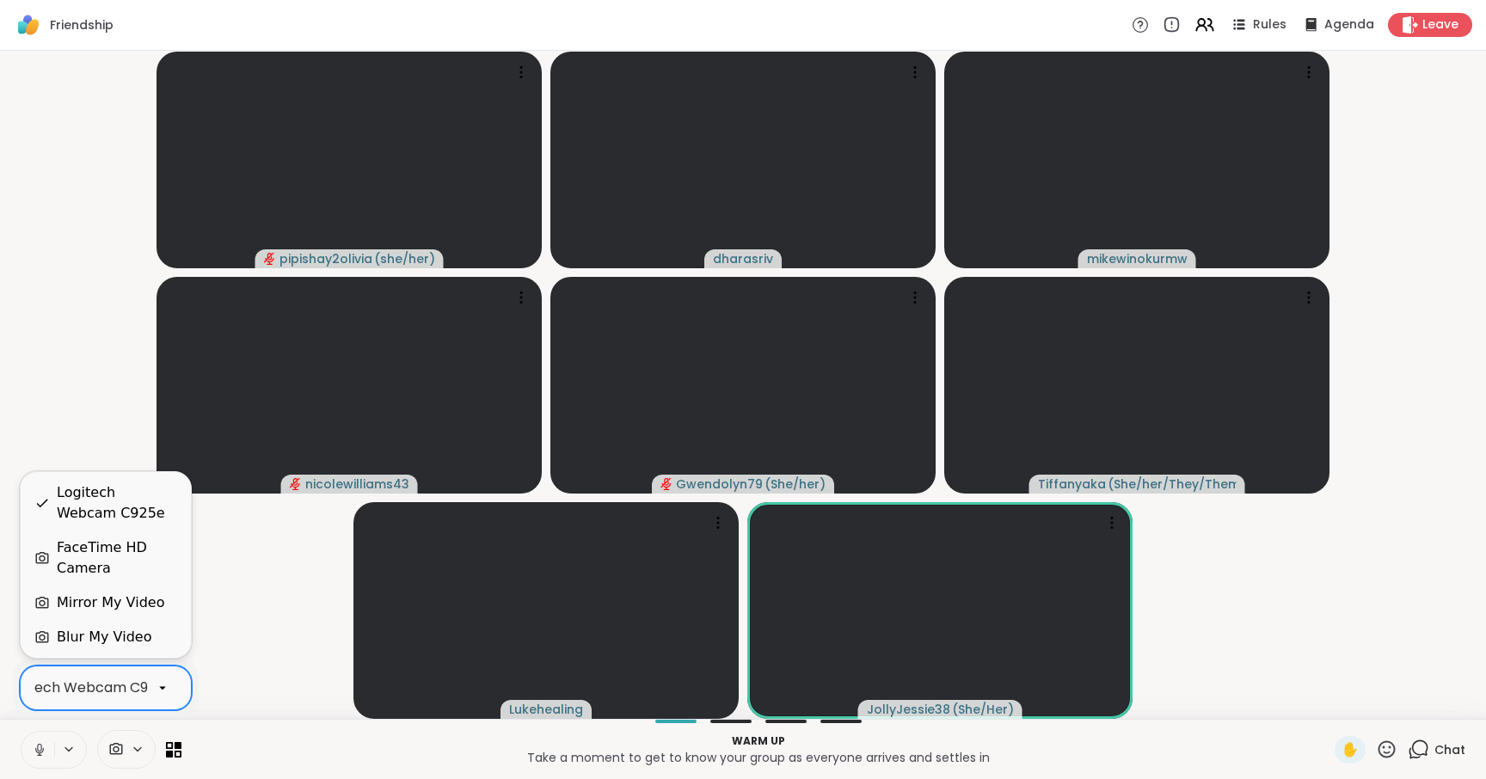
click at [130, 691] on div "Logitech Webcam C925e" at bounding box center [88, 688] width 170 height 21
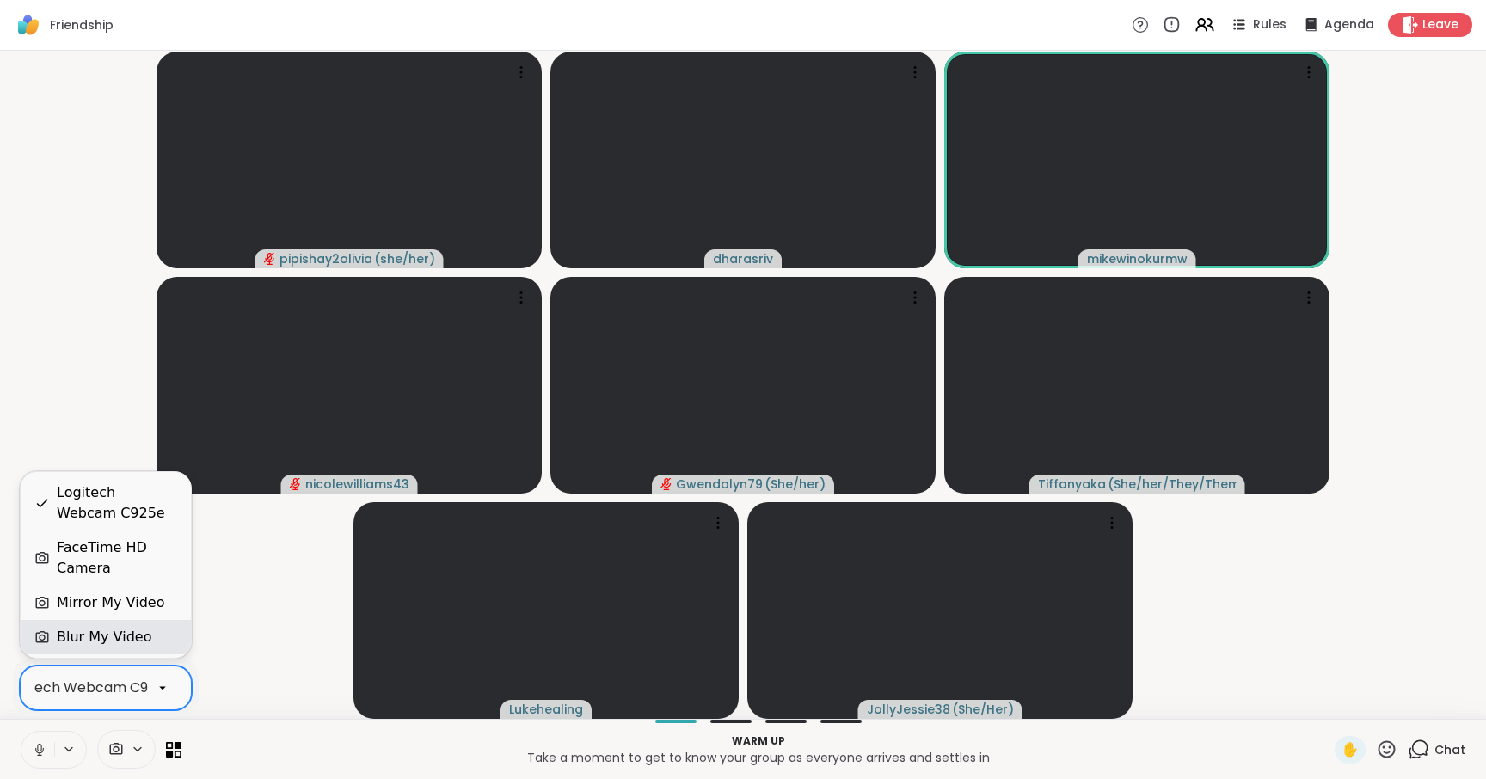
click at [113, 636] on div "Blur My Video" at bounding box center [104, 637] width 95 height 21
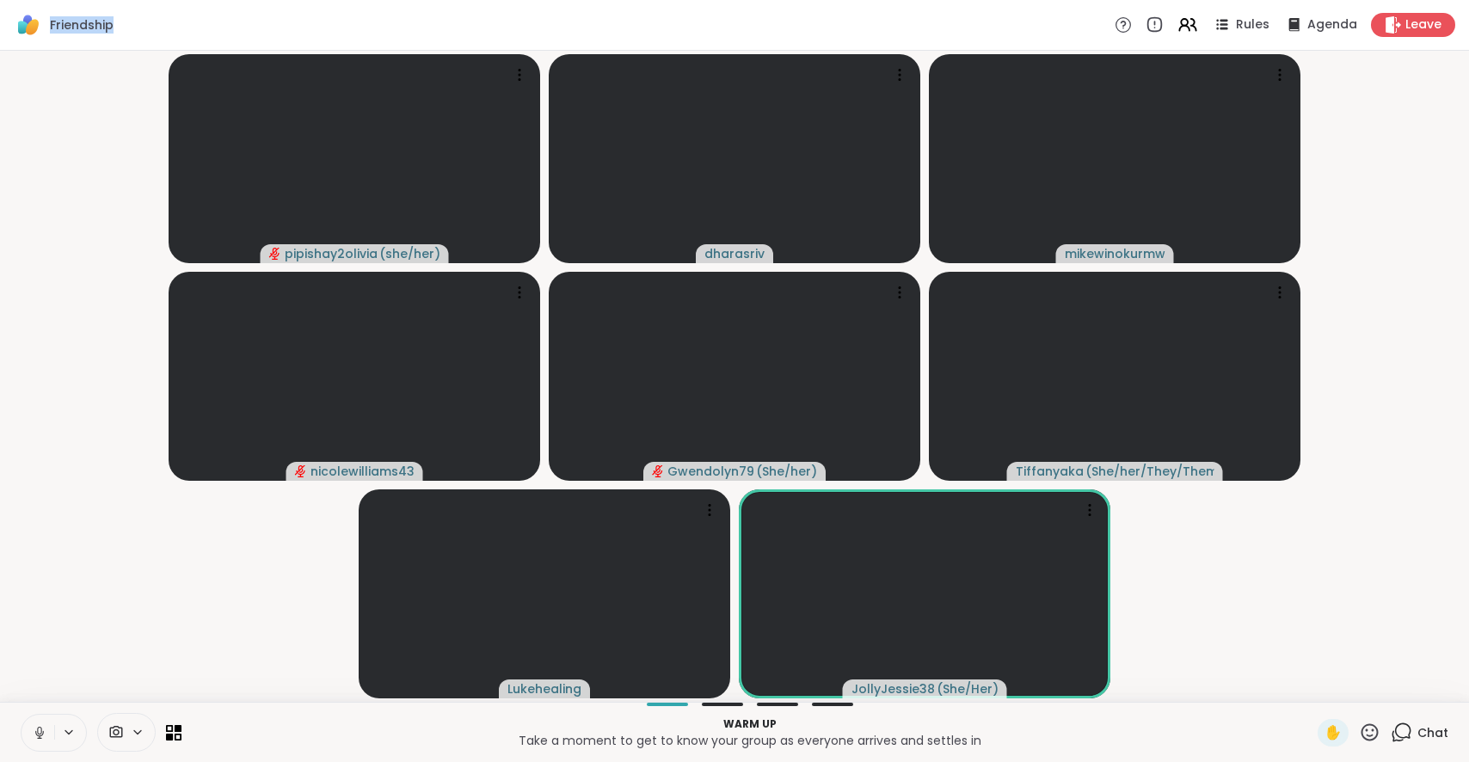
click at [157, 4] on div "Friendship Rules Agenda Leave" at bounding box center [734, 25] width 1469 height 51
click at [124, 724] on span at bounding box center [114, 732] width 33 height 16
click at [128, 730] on span at bounding box center [114, 732] width 33 height 16
click at [133, 733] on icon at bounding box center [138, 732] width 14 height 15
click at [143, 667] on div "Logitech Webcam C925e" at bounding box center [150, 670] width 170 height 21
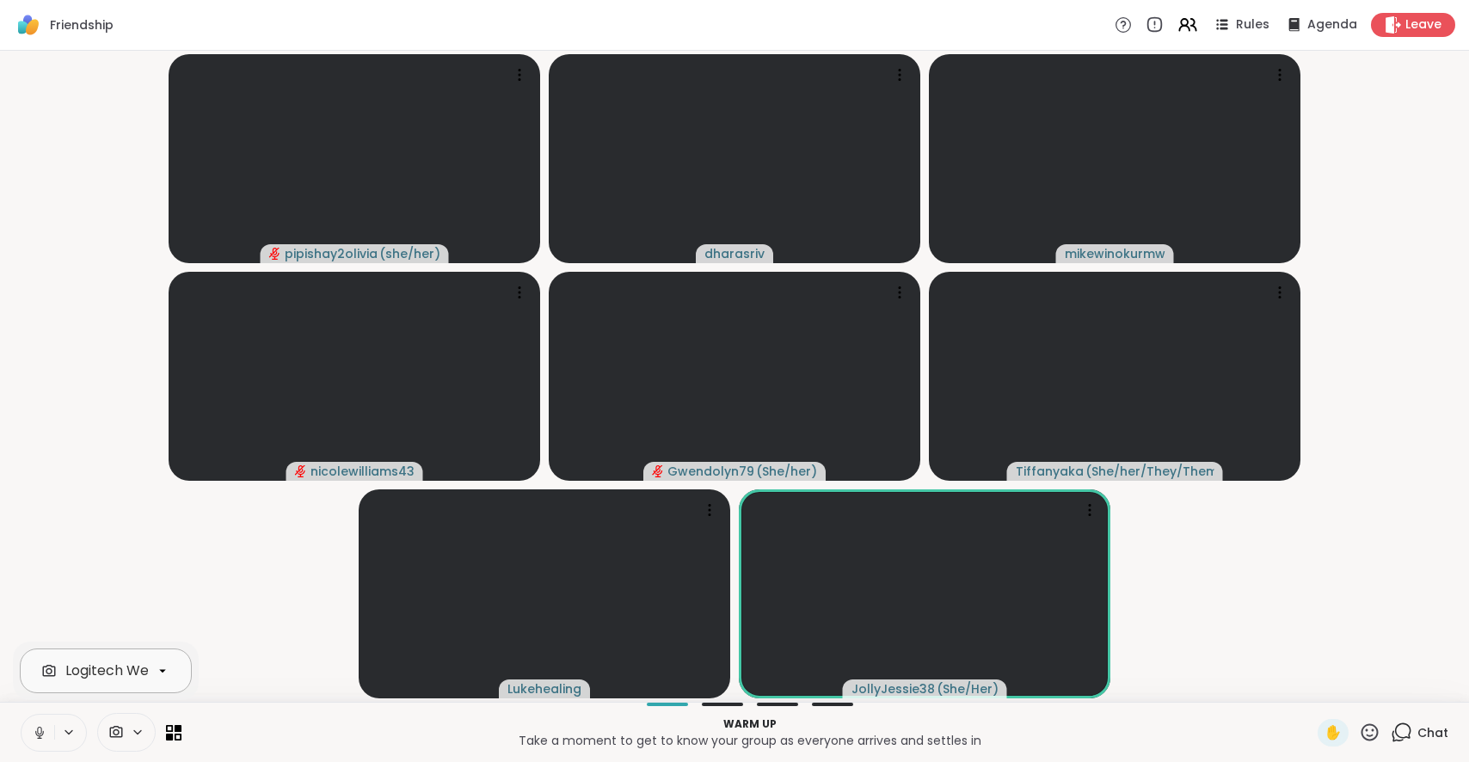
scroll to position [0, 64]
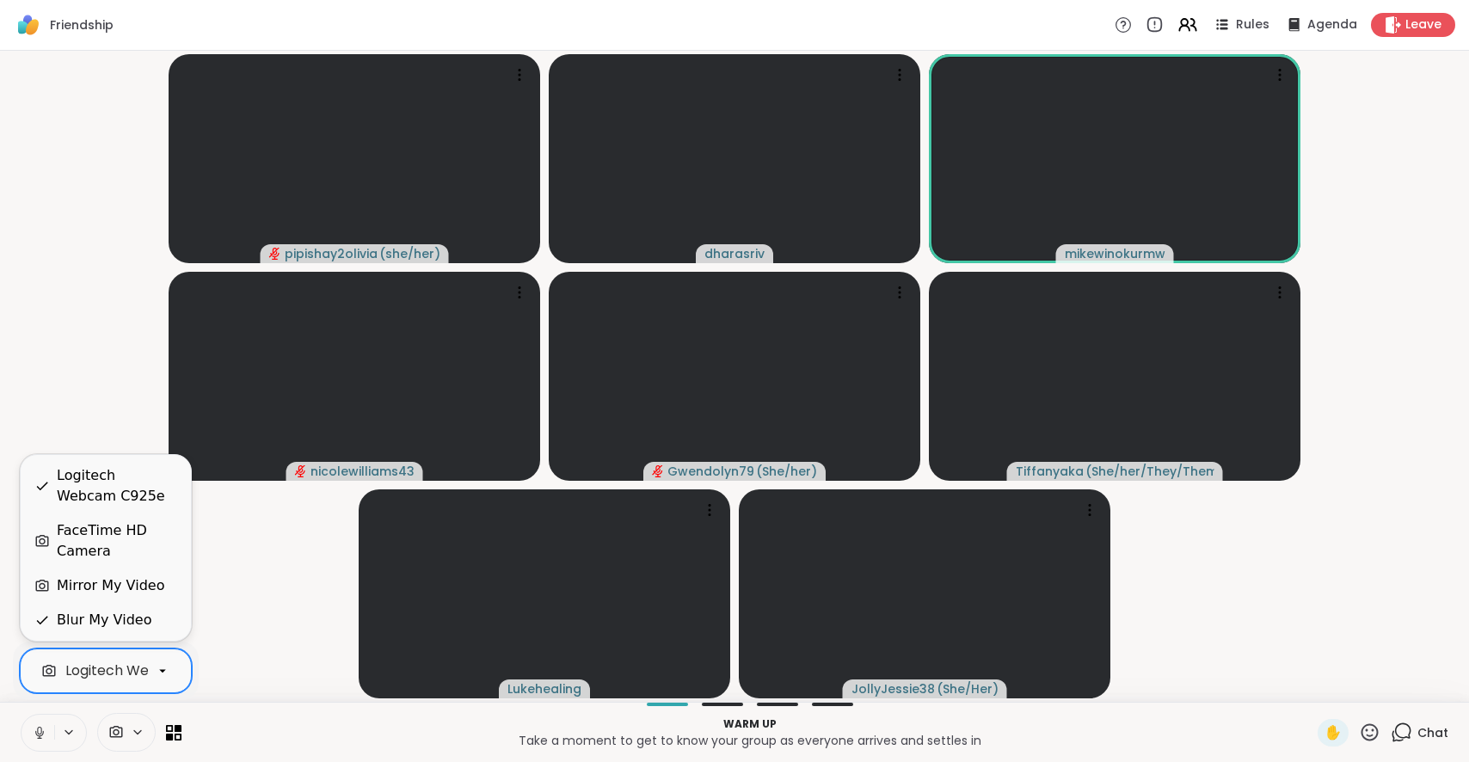
click at [238, 640] on video-player-container "pipishay2olivia ( she/her ) dharasriv mikewinokurmw nicolewilliams43 Gwendolyn7…" at bounding box center [734, 376] width 1448 height 637
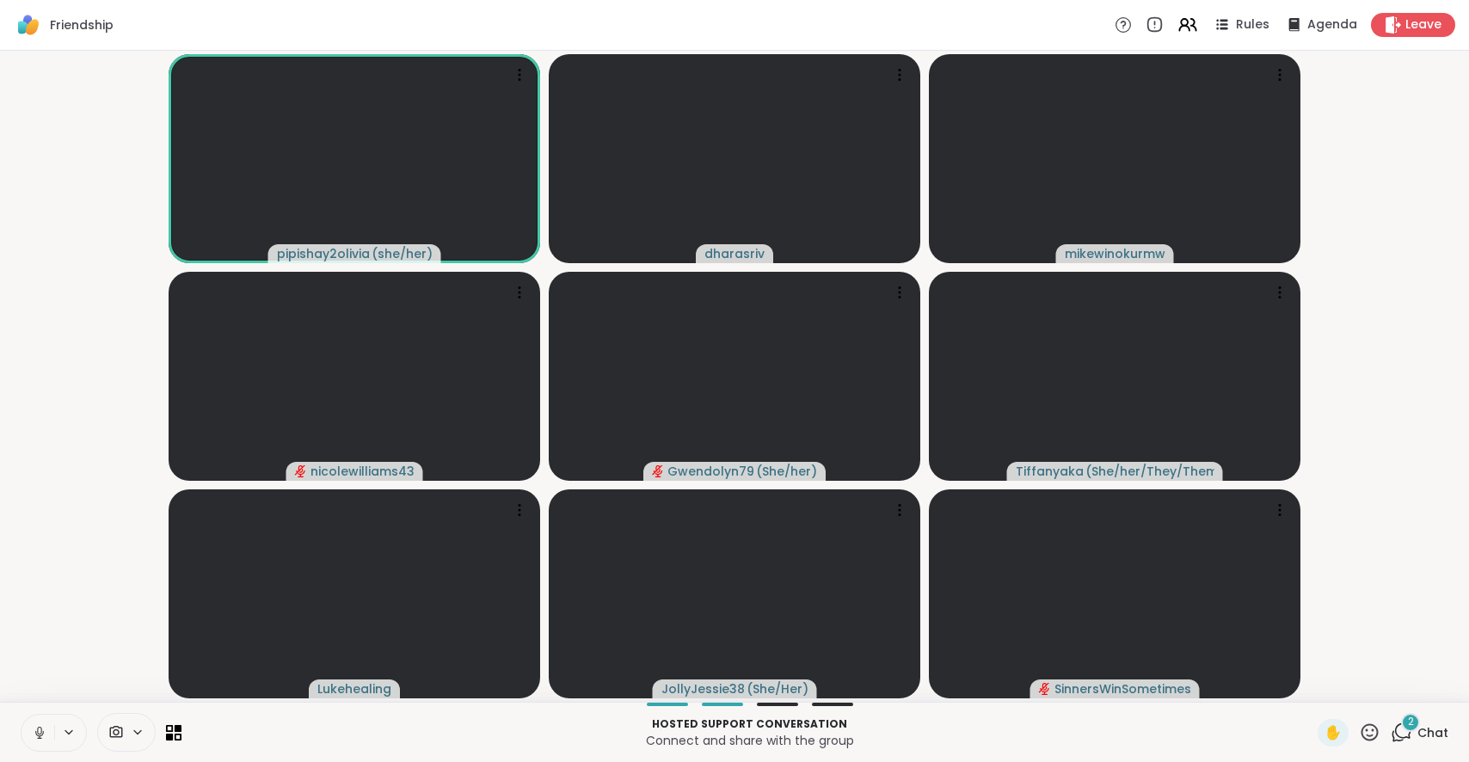
click at [750, 708] on div "Hosted support conversation Connect and share with the group ✋ 2 Chat" at bounding box center [734, 732] width 1469 height 60
click at [762, 702] on div at bounding box center [777, 703] width 41 height 3
click at [818, 702] on div at bounding box center [832, 703] width 41 height 3
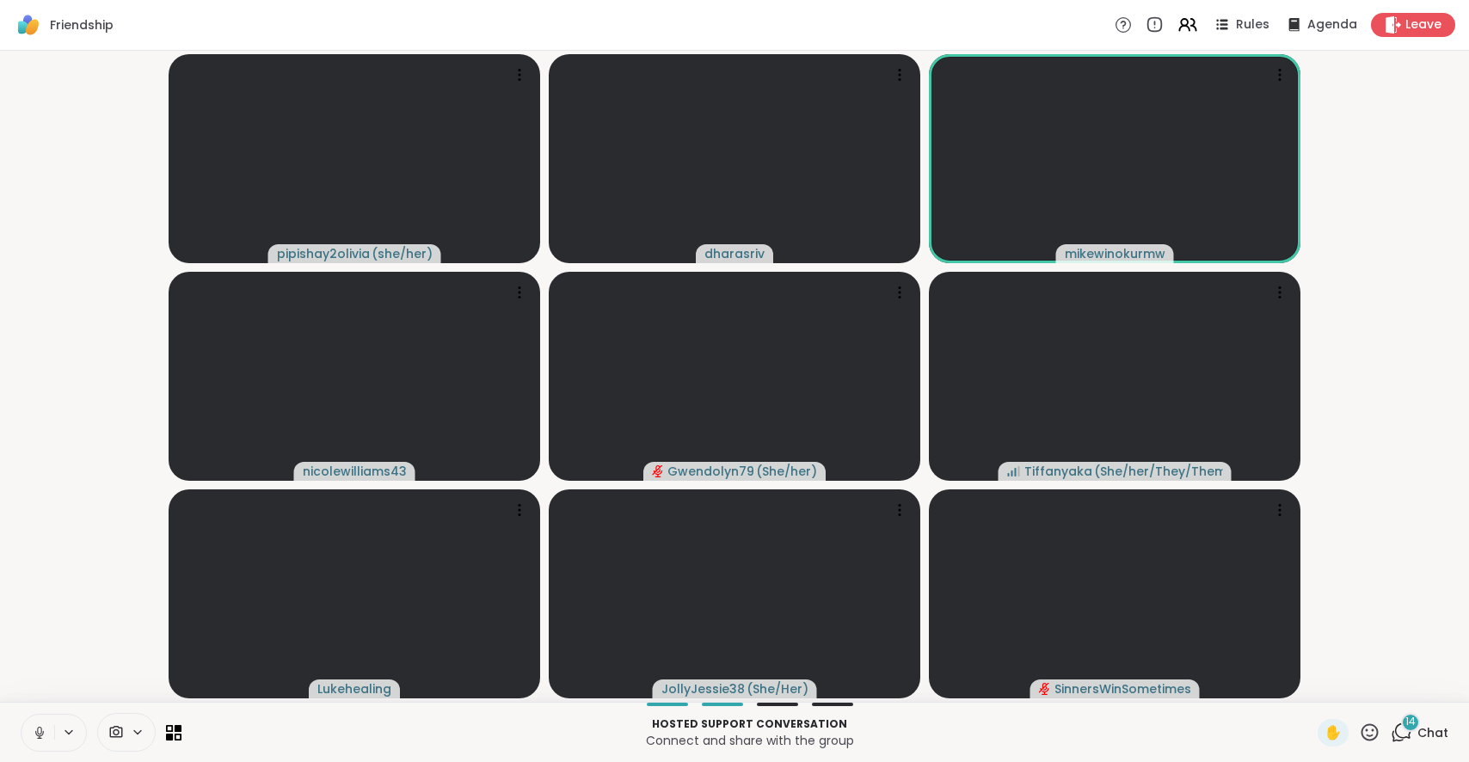
click at [39, 738] on icon at bounding box center [39, 737] width 4 height 1
click at [44, 738] on icon at bounding box center [39, 732] width 15 height 15
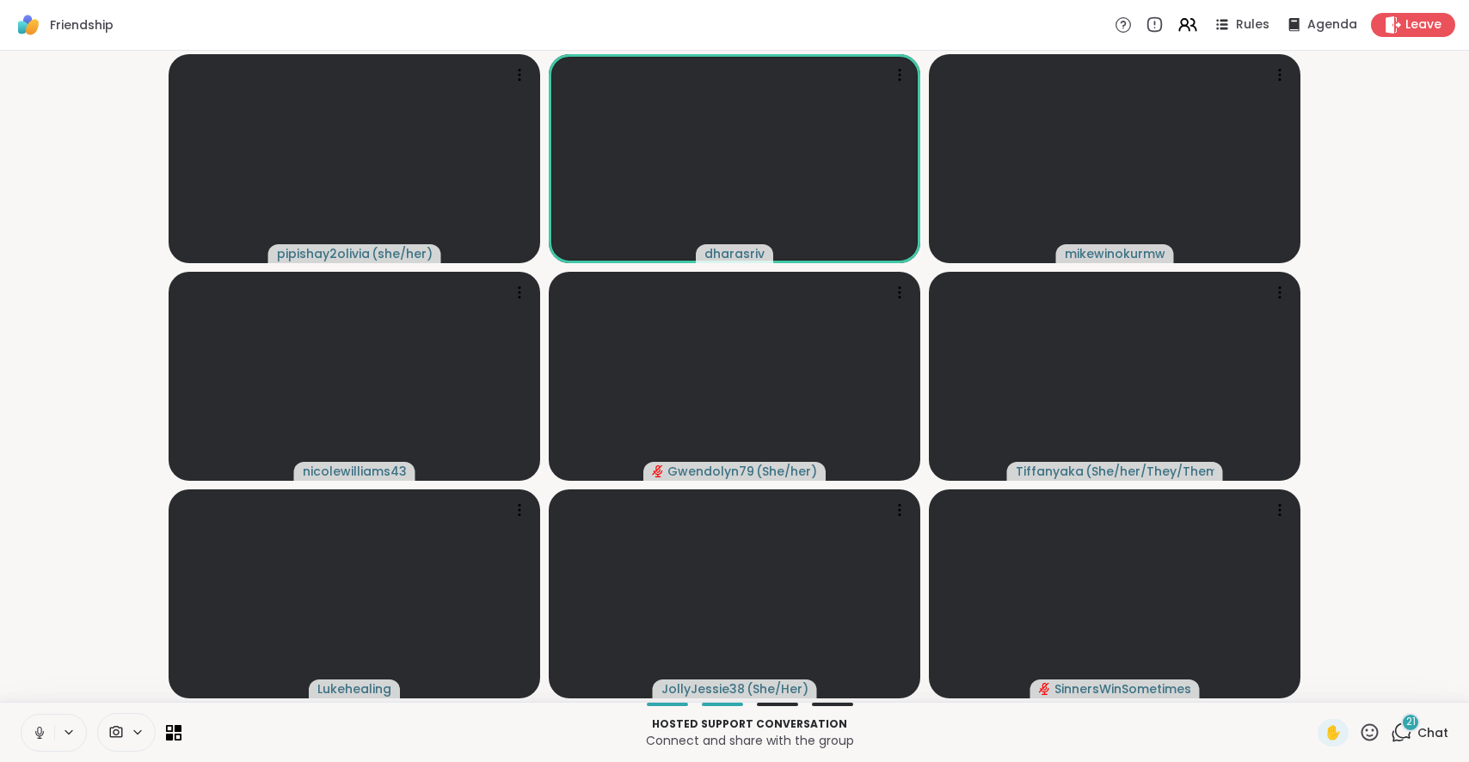
click at [35, 733] on icon at bounding box center [39, 732] width 15 height 15
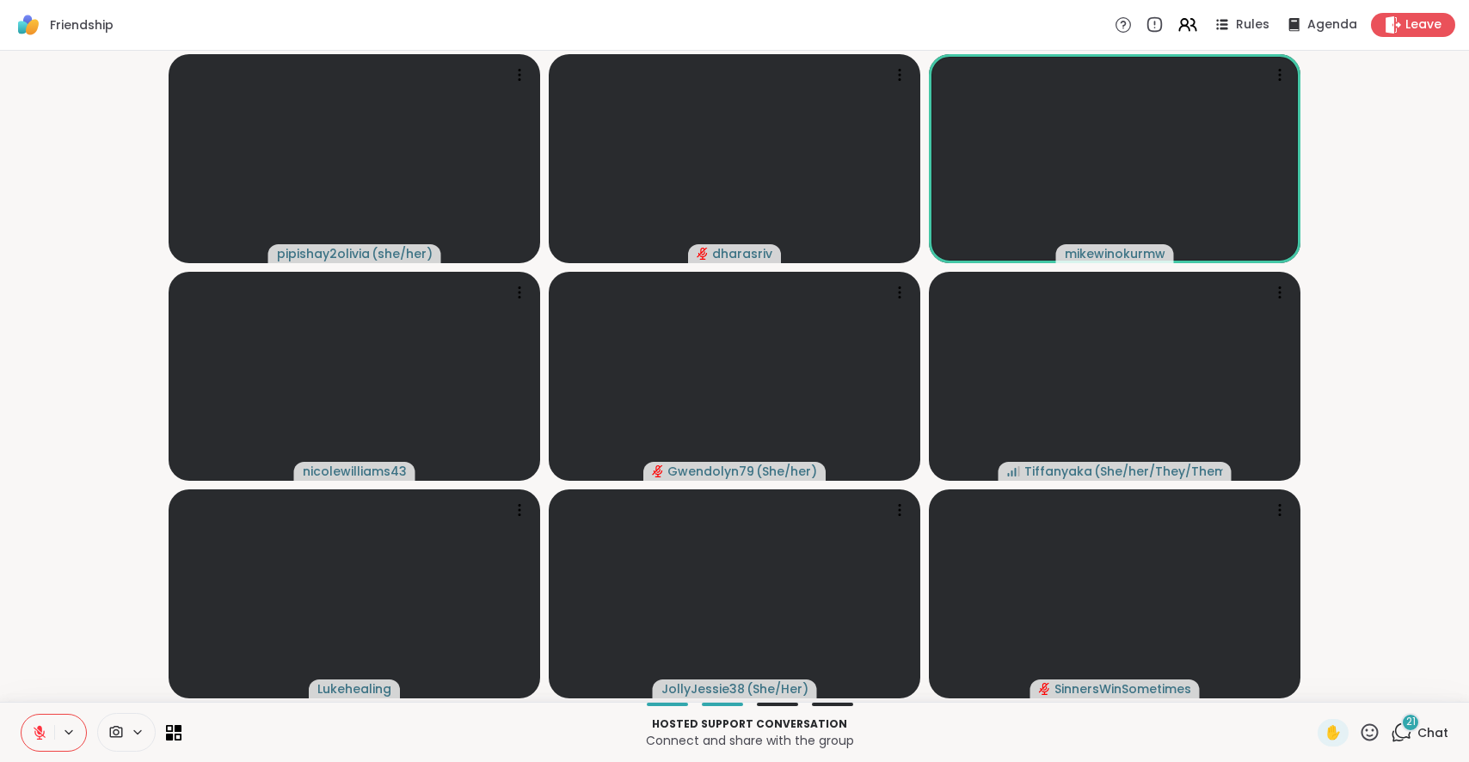
click at [28, 728] on button at bounding box center [37, 732] width 33 height 36
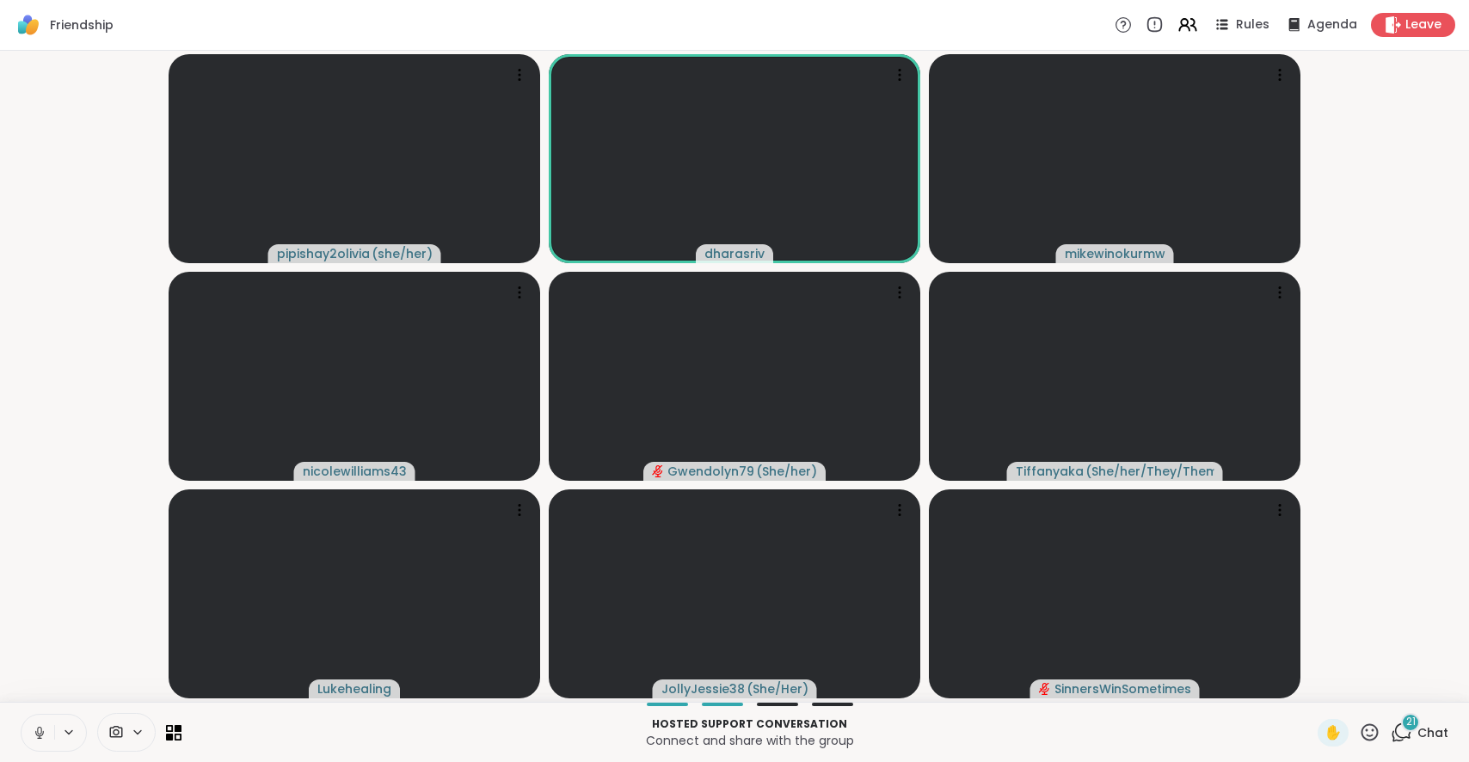
click at [44, 732] on icon at bounding box center [39, 732] width 15 height 15
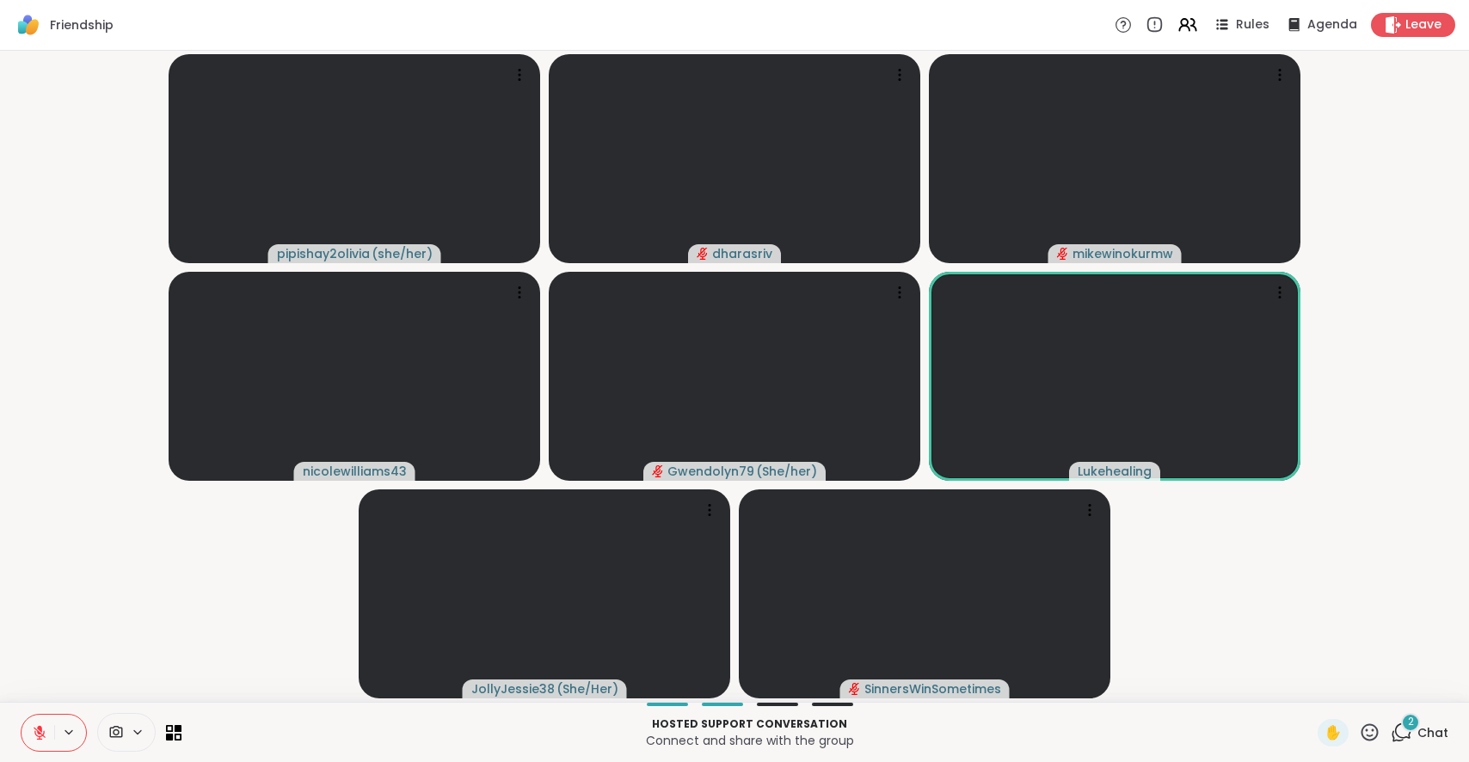
click at [1390, 723] on icon at bounding box center [1400, 731] width 21 height 21
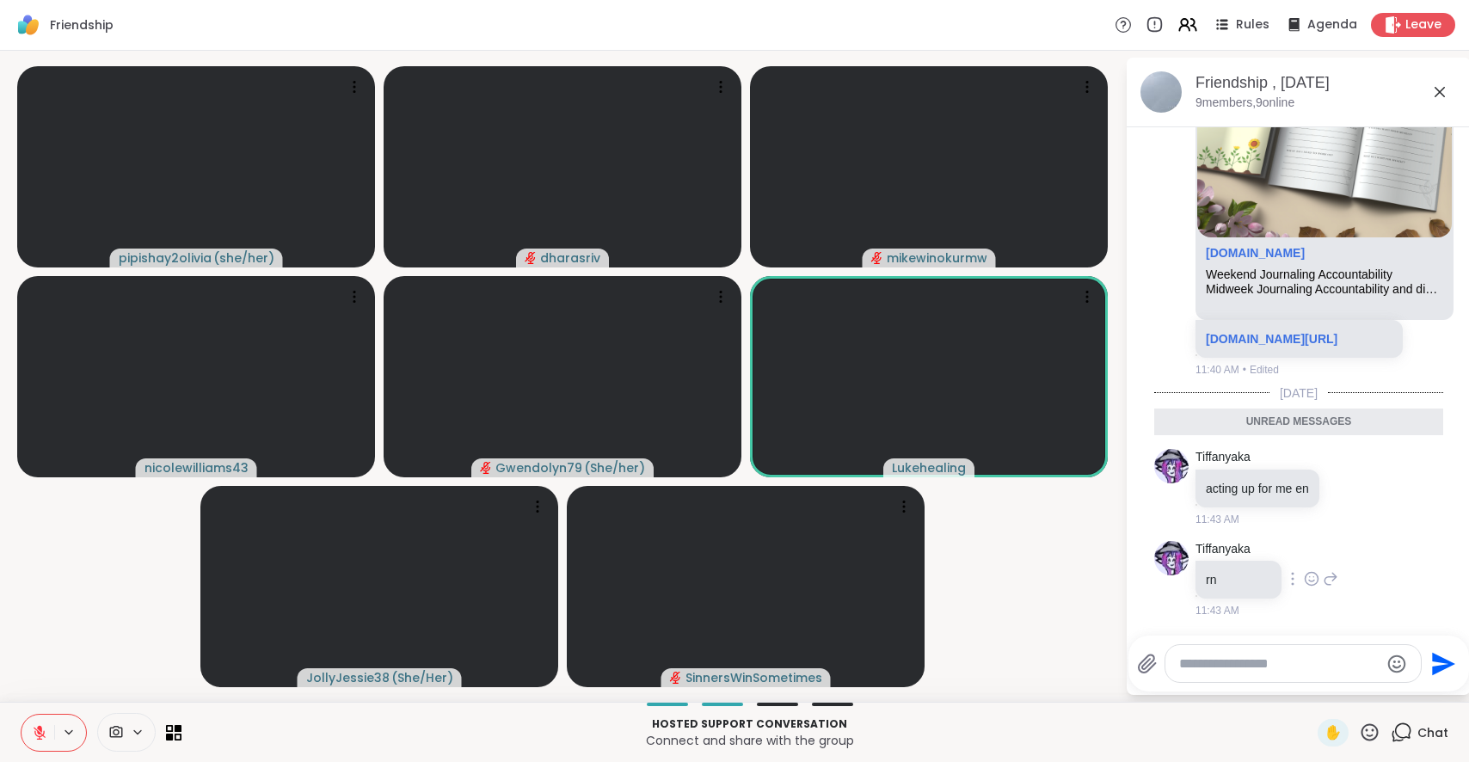
scroll to position [9520, 0]
click at [1231, 665] on textarea "Type your message" at bounding box center [1279, 663] width 200 height 17
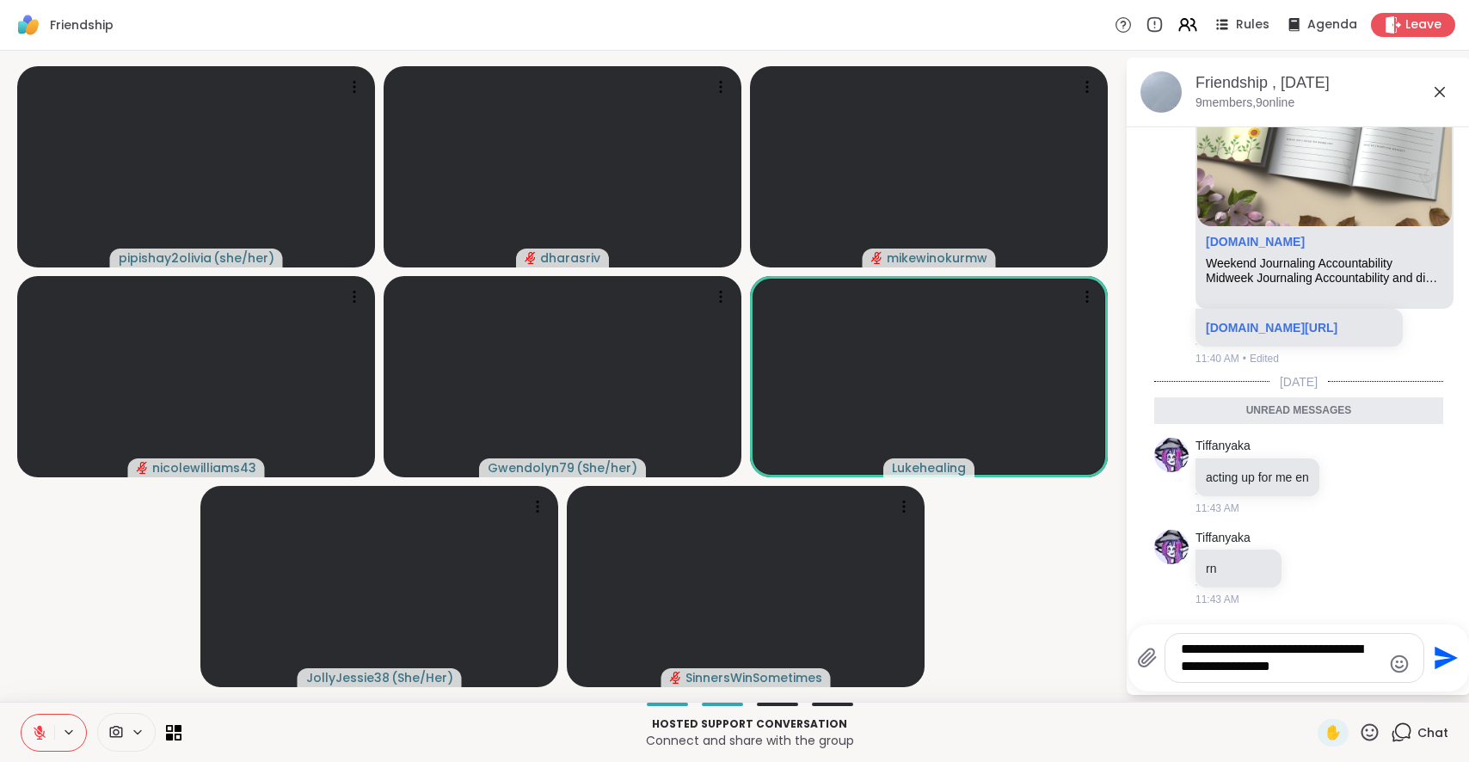
type textarea "**********"
click at [31, 740] on button at bounding box center [37, 732] width 33 height 36
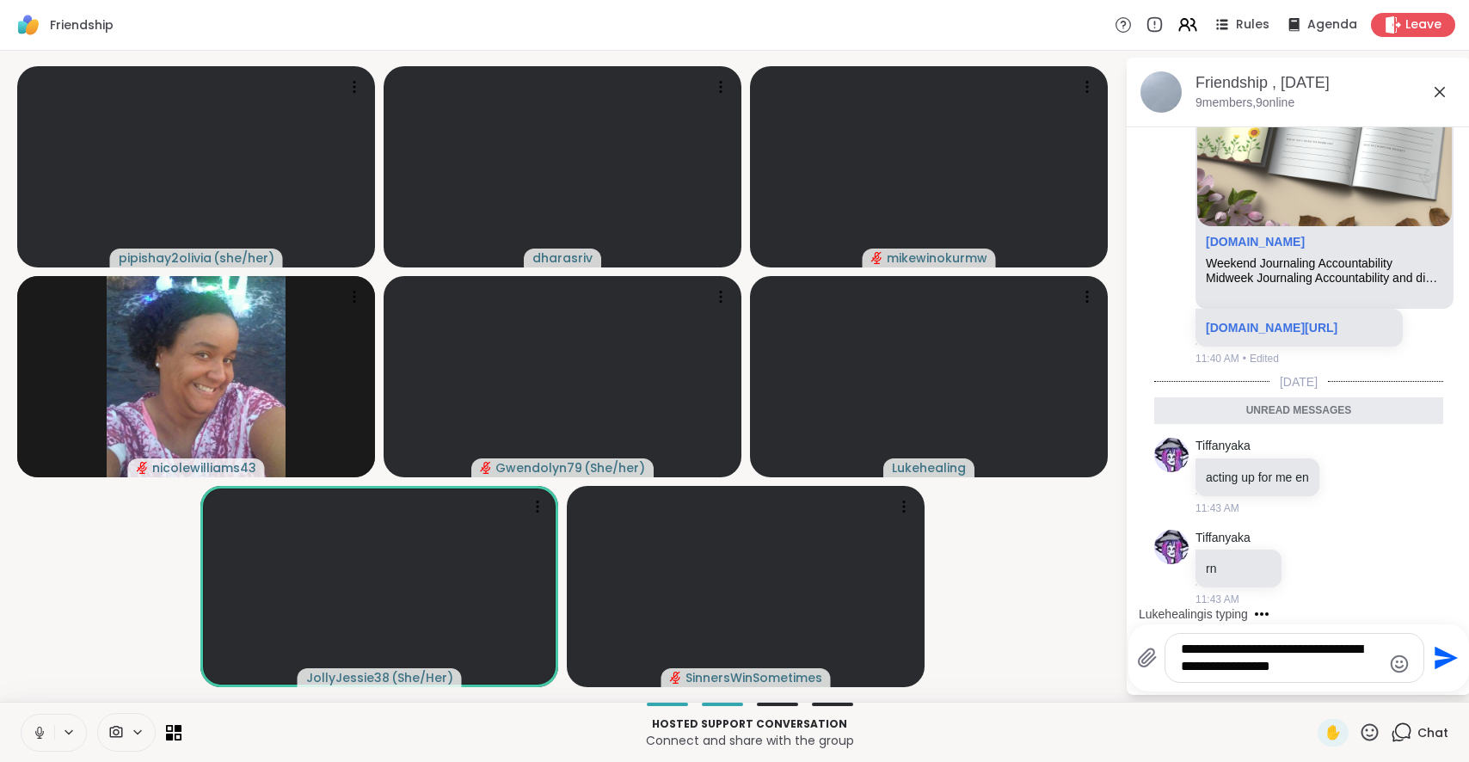
click at [1261, 665] on textarea "**********" at bounding box center [1281, 658] width 200 height 34
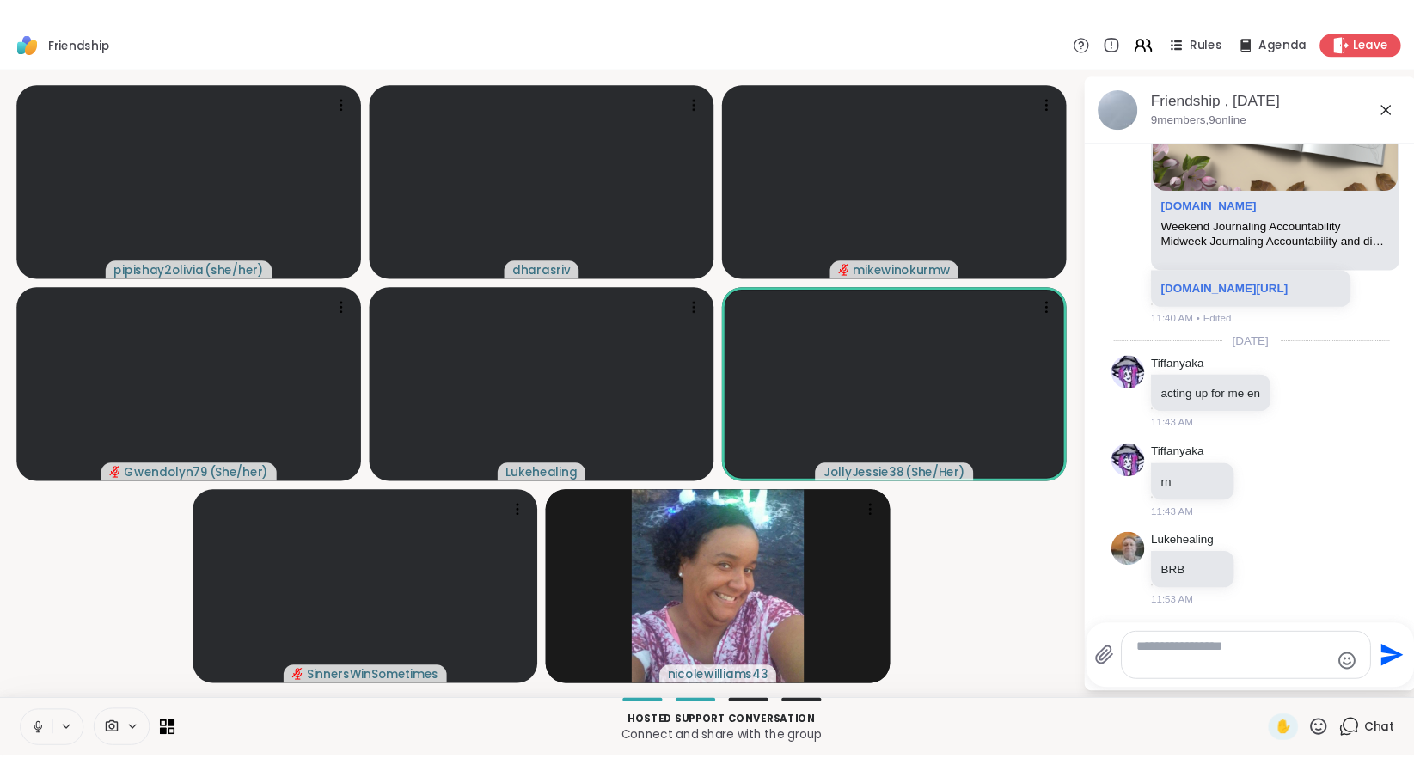
scroll to position [9570, 0]
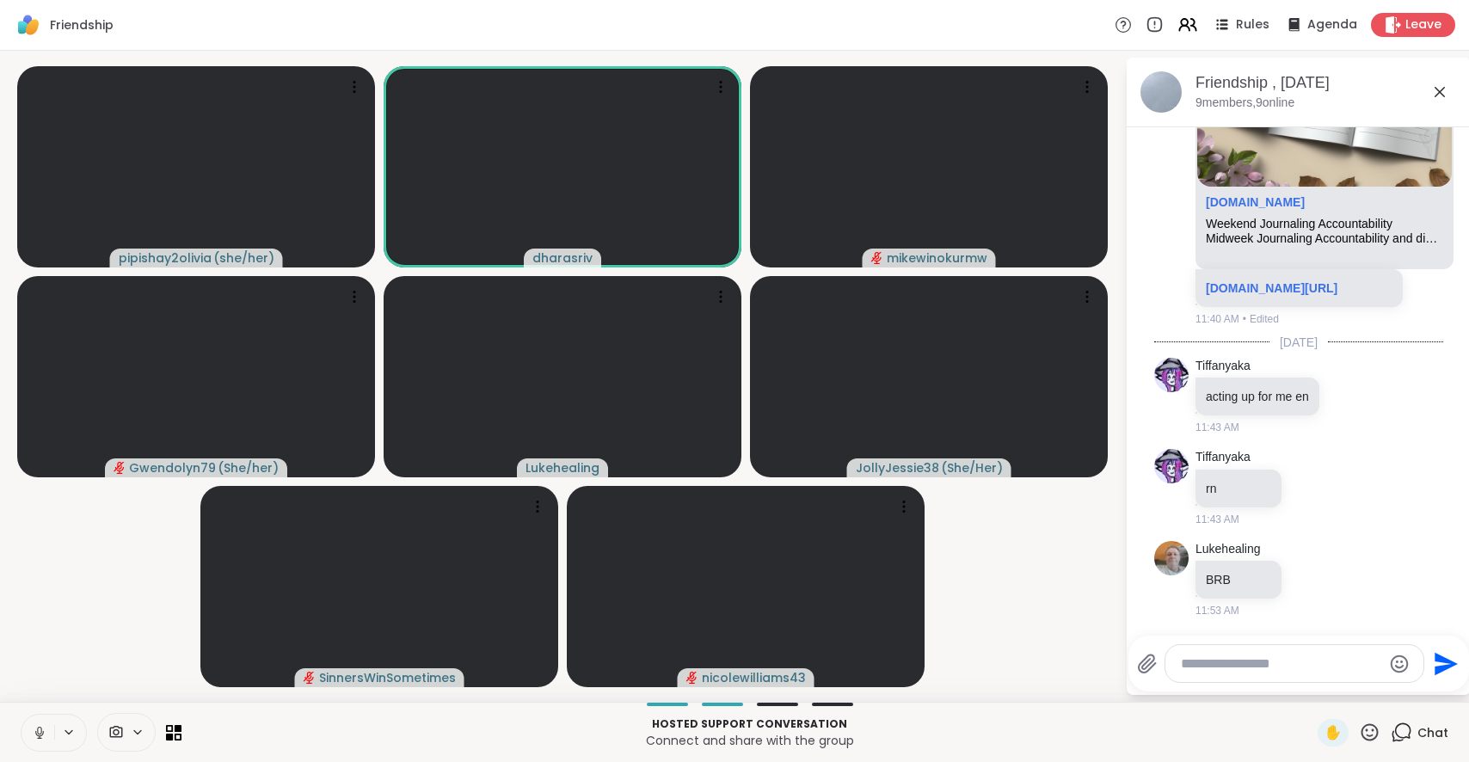
click at [40, 735] on icon at bounding box center [39, 732] width 9 height 5
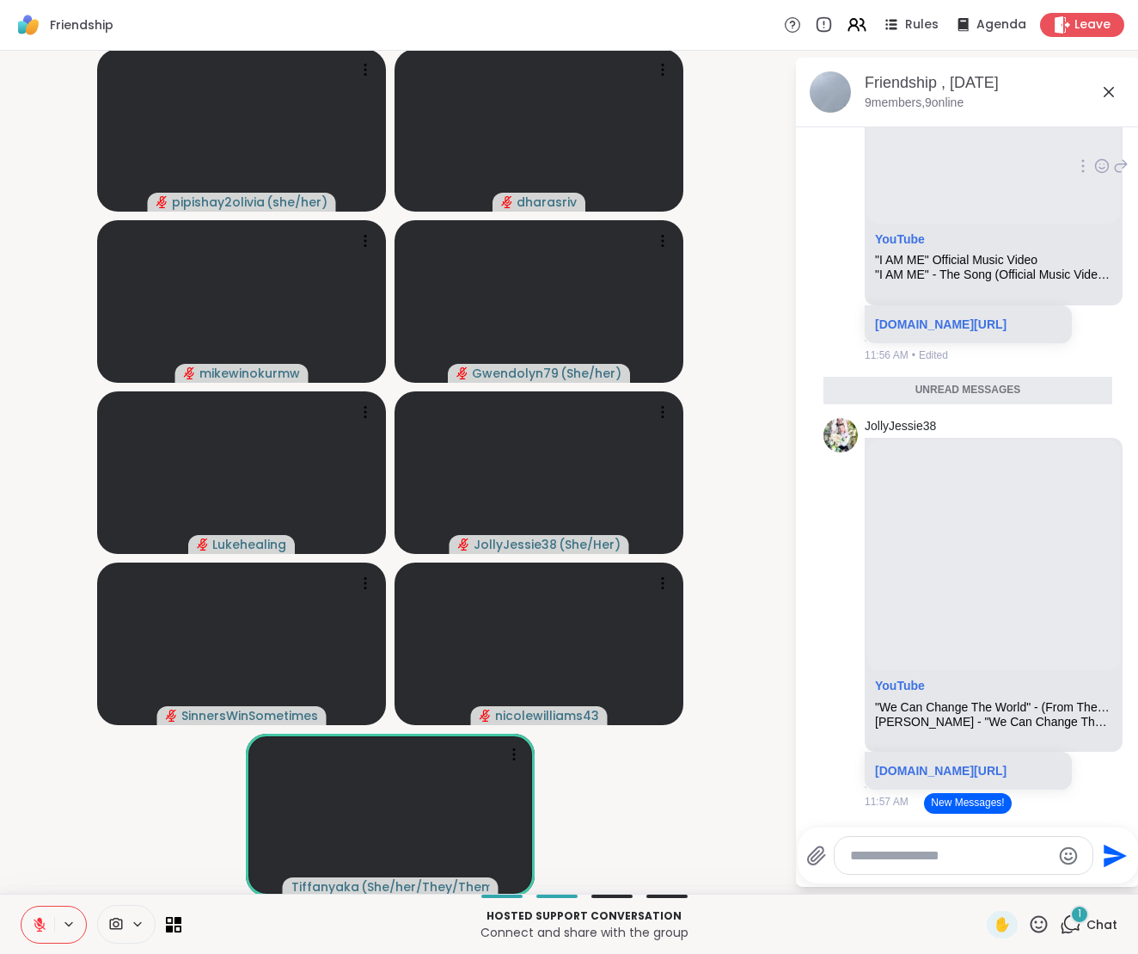
scroll to position [9835, 0]
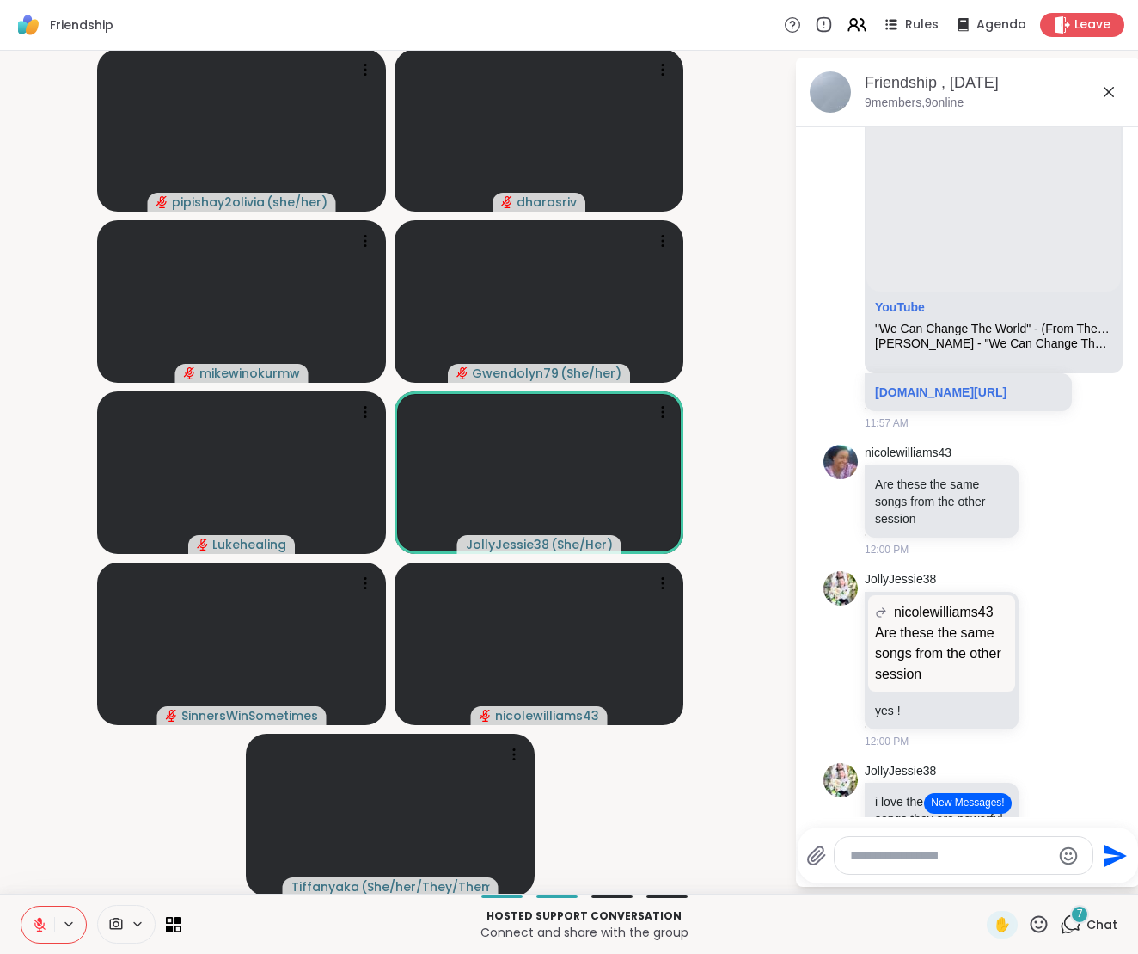
click at [924, 778] on button "New Messages!" at bounding box center [967, 803] width 87 height 21
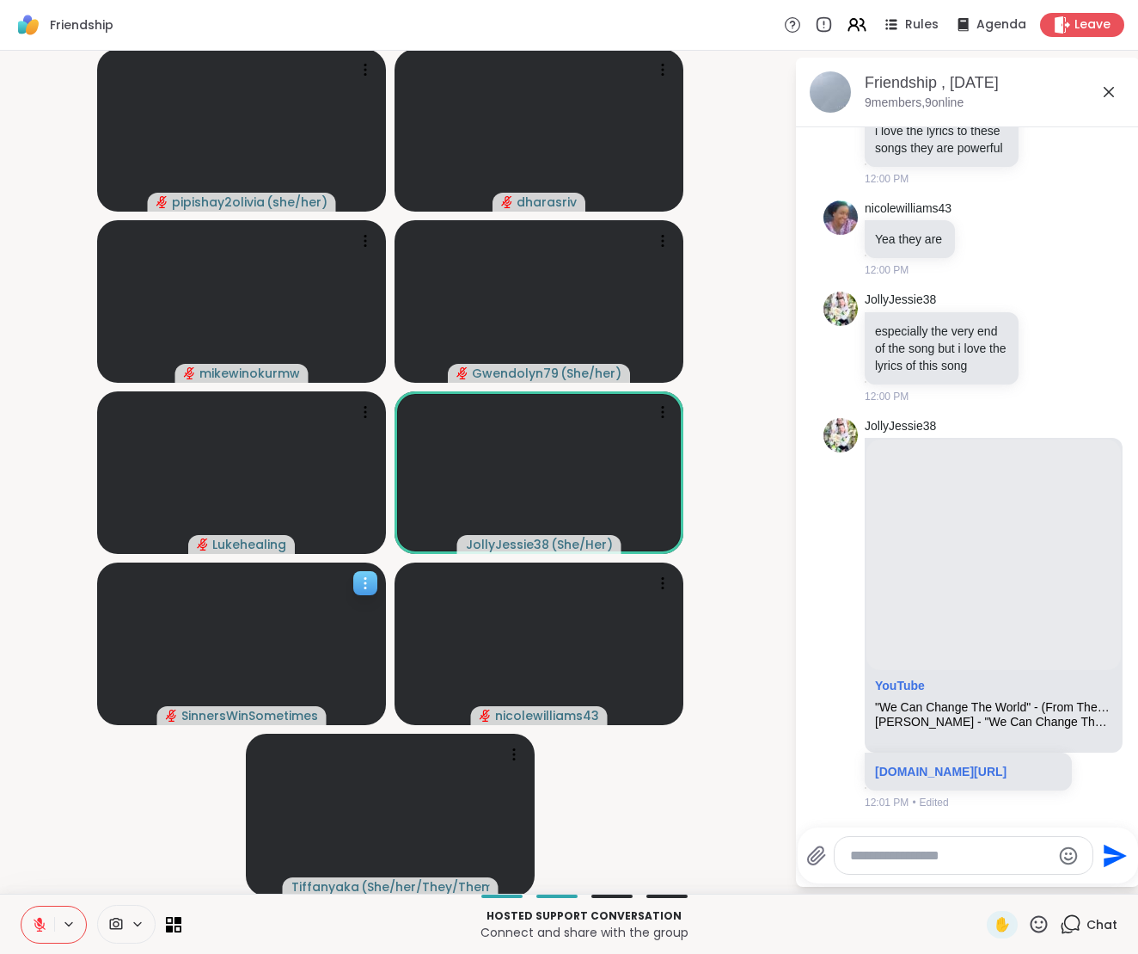
scroll to position [3, 0]
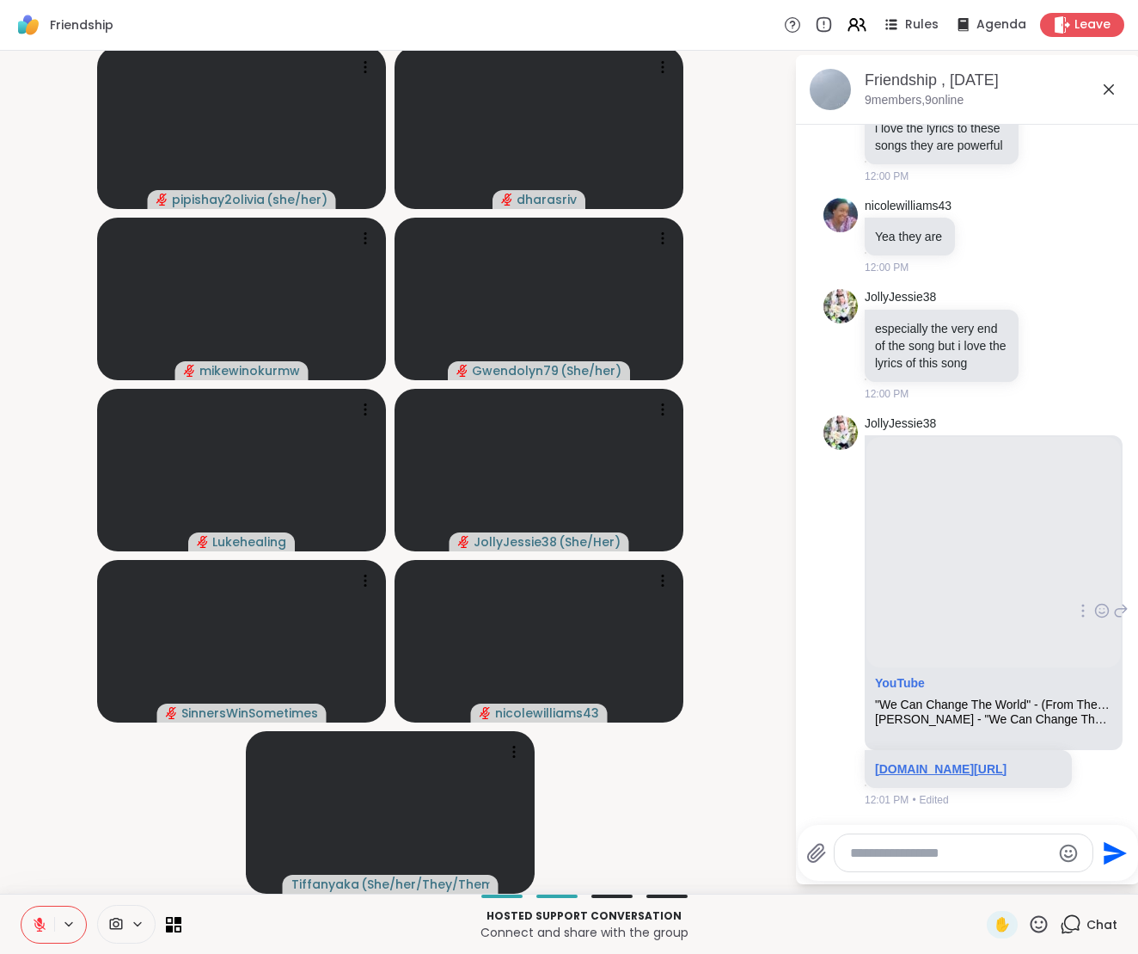
click at [891, 771] on link "[DOMAIN_NAME][URL]" at bounding box center [941, 769] width 132 height 14
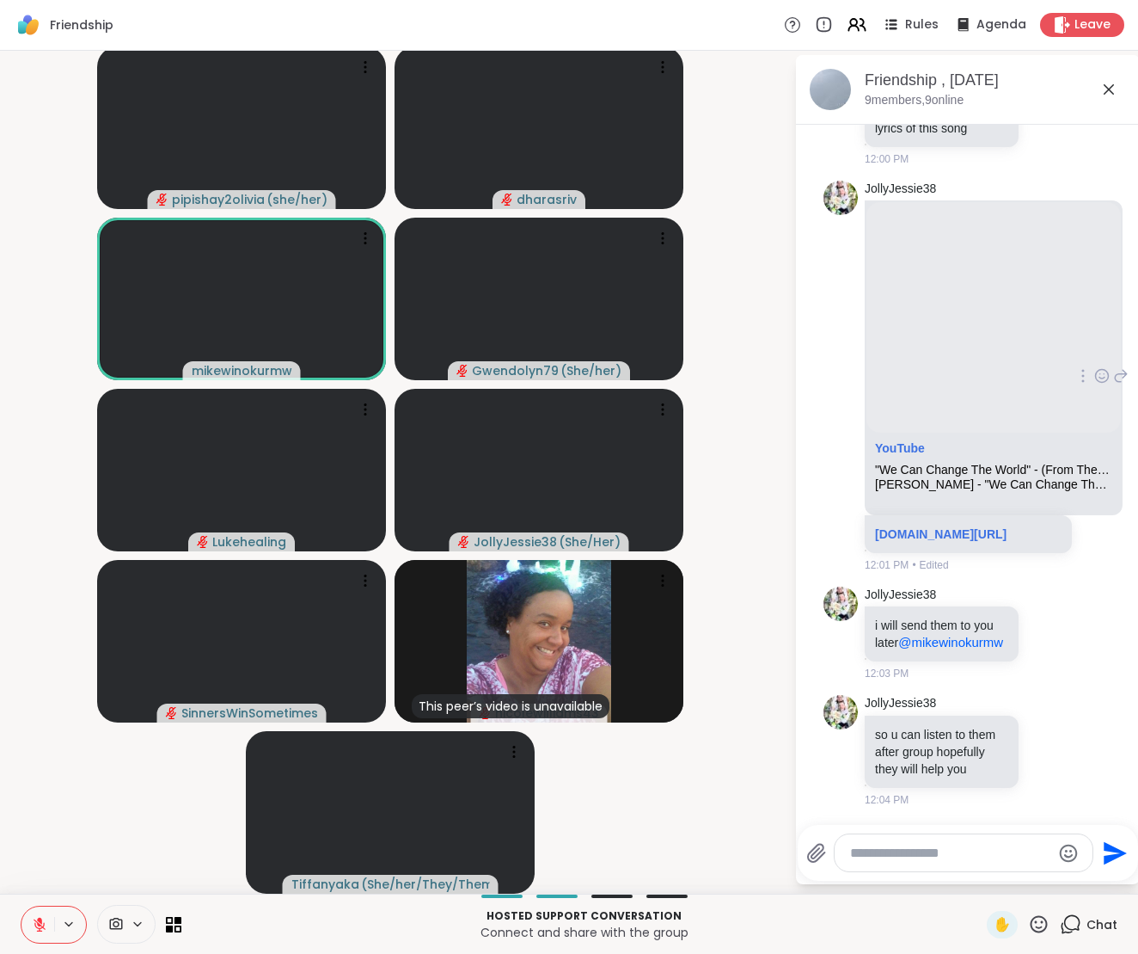
scroll to position [11703, 0]
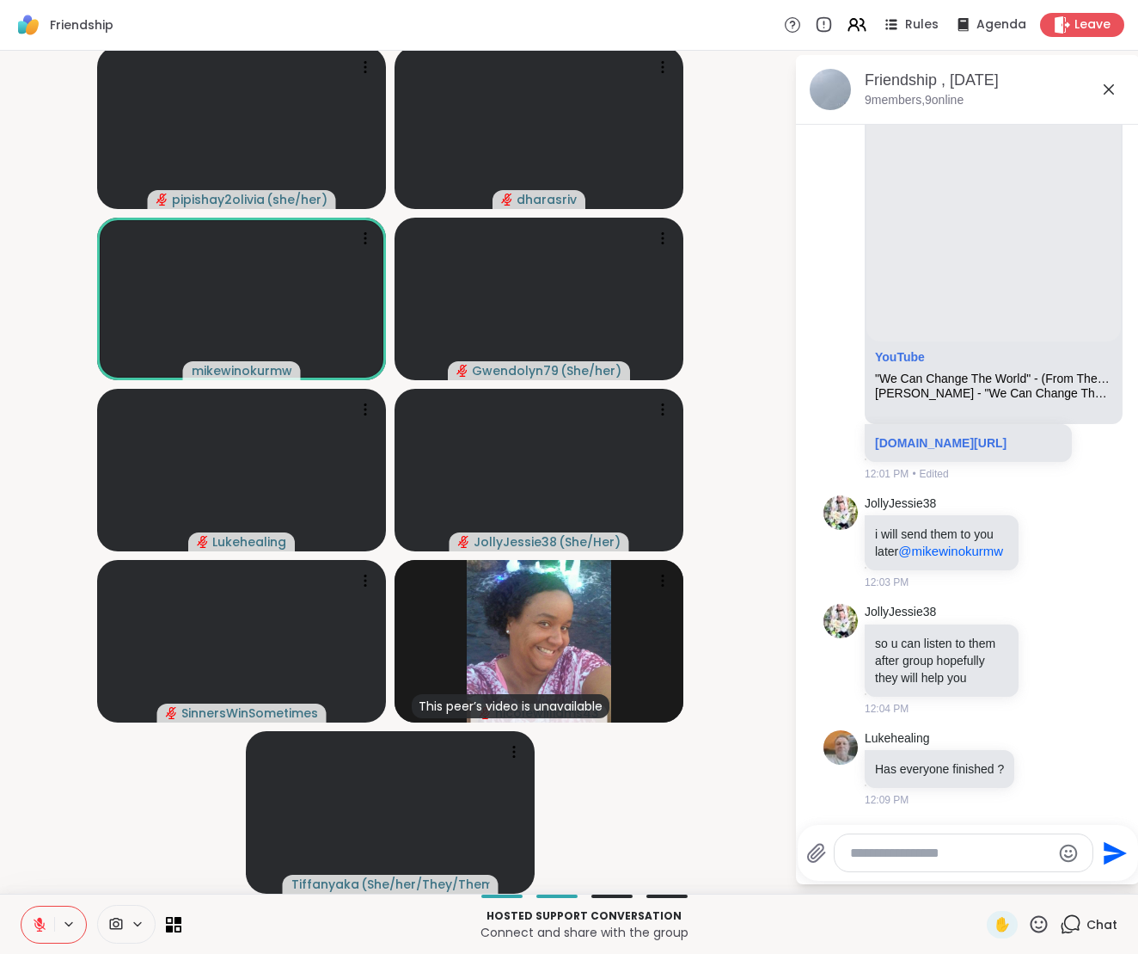
click at [934, 778] on textarea "Type your message" at bounding box center [950, 852] width 200 height 17
type textarea "*"
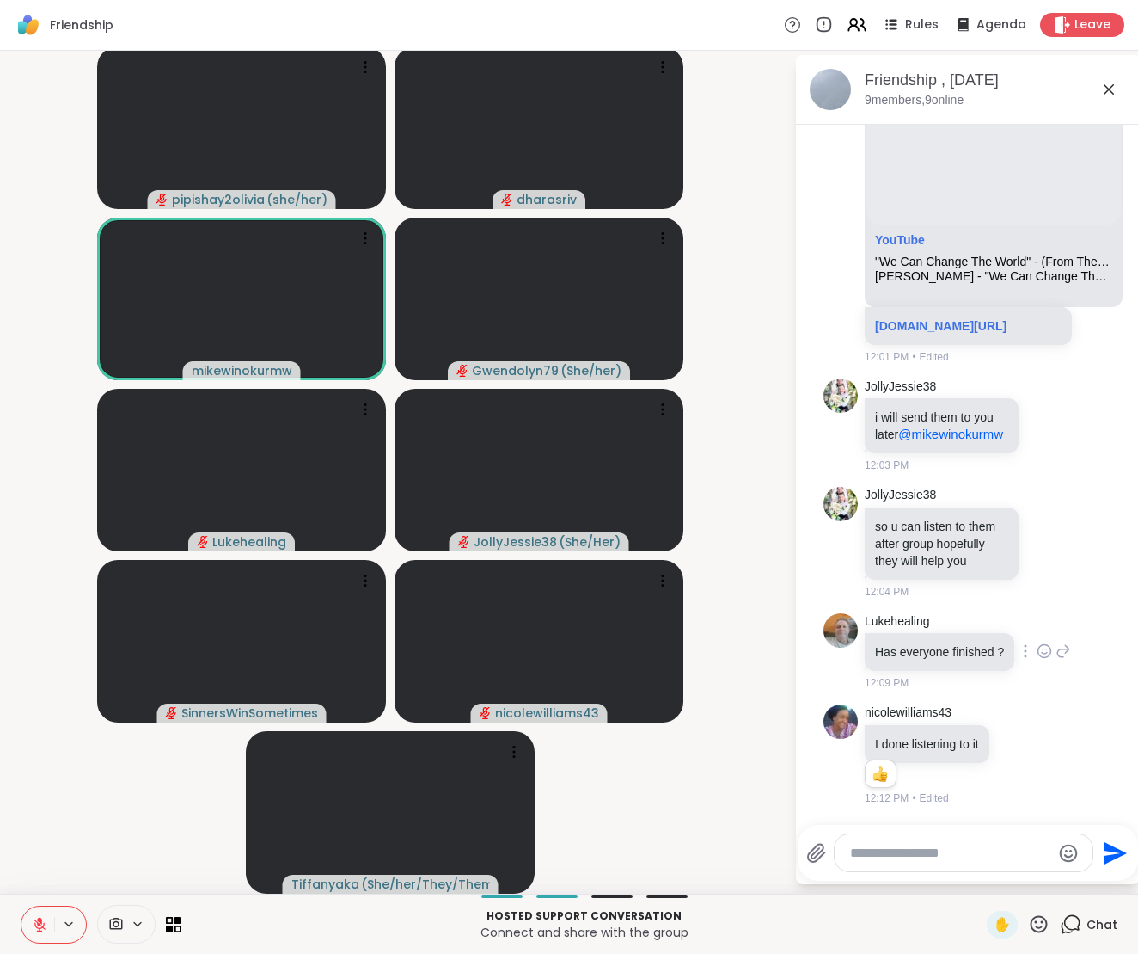
scroll to position [11819, 0]
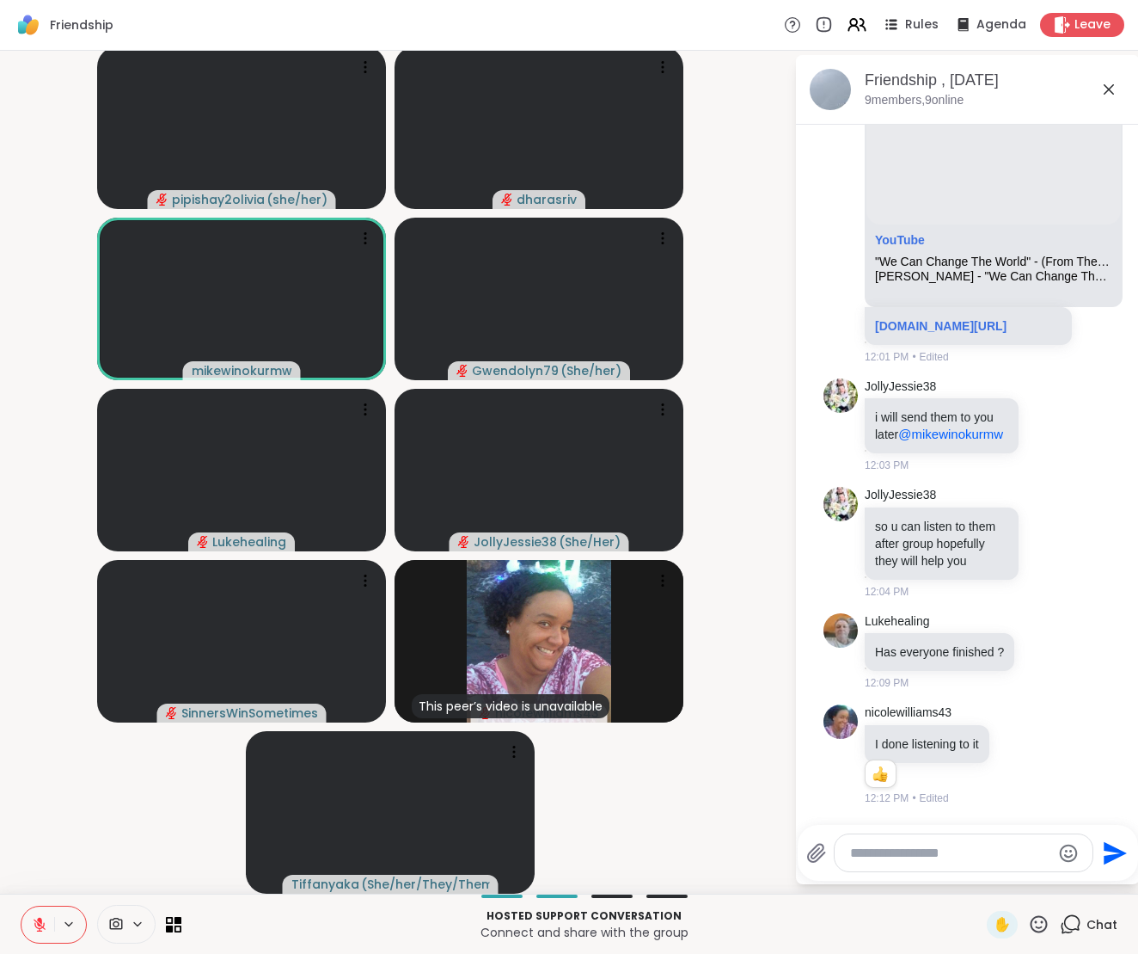
click at [897, 778] on div at bounding box center [964, 852] width 258 height 37
click at [880, 778] on textarea "Type your message" at bounding box center [950, 852] width 200 height 17
type textarea "***"
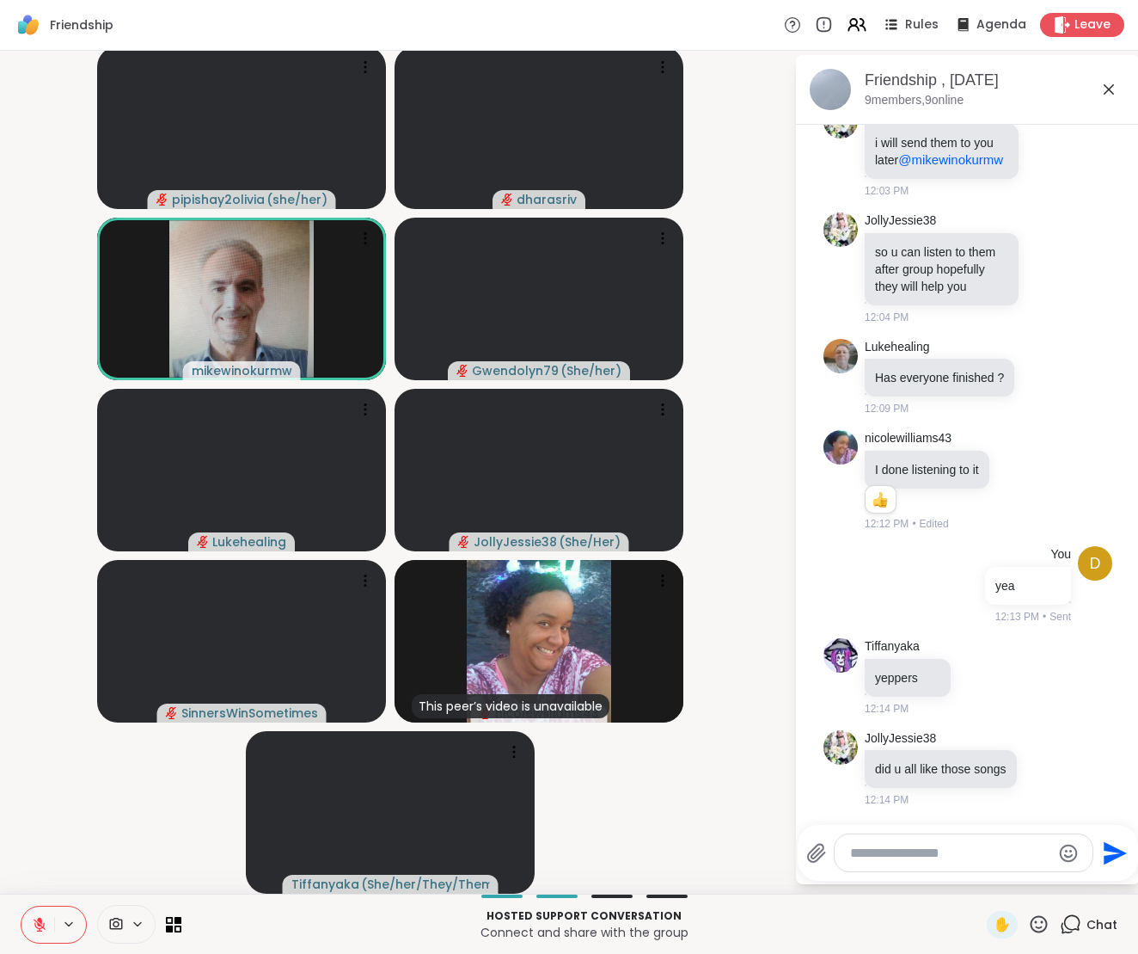
scroll to position [0, 0]
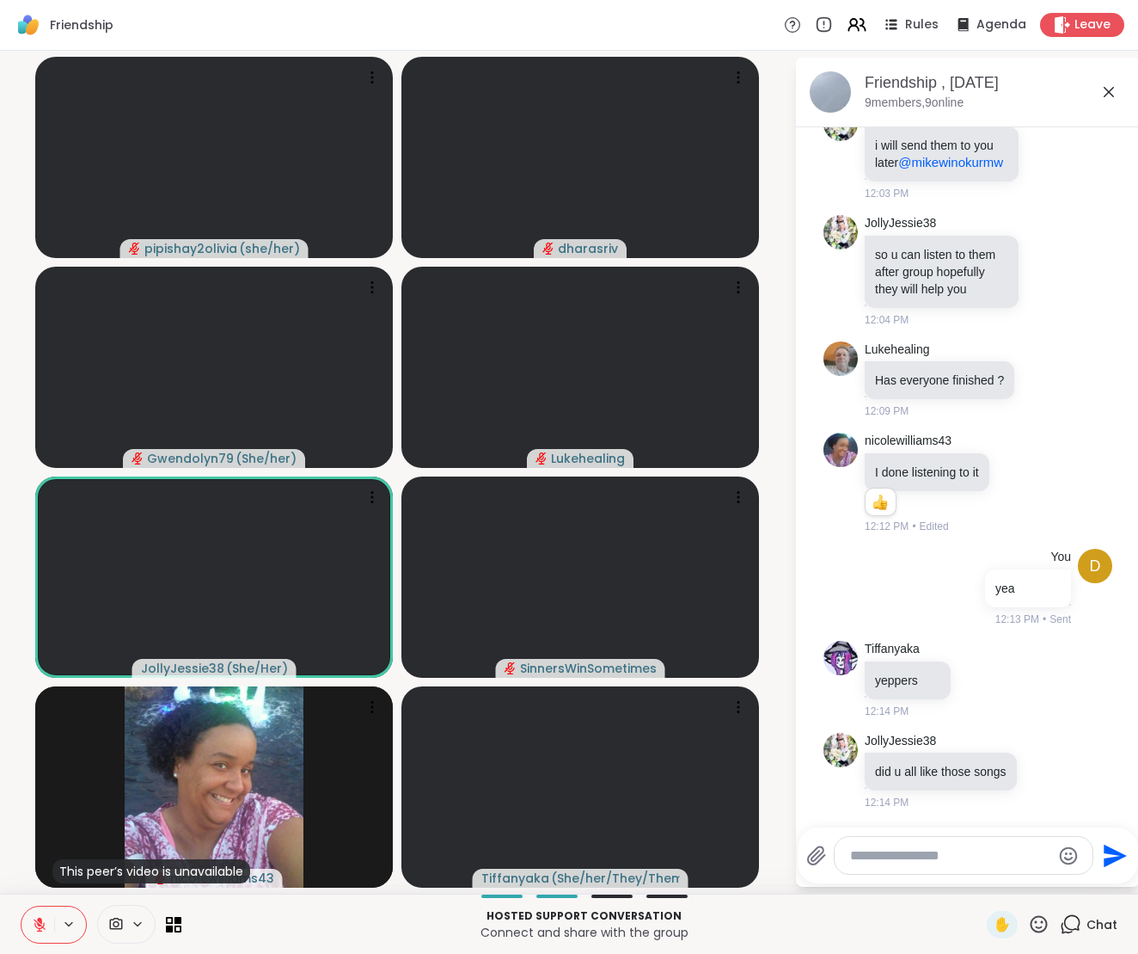
click at [939, 778] on textarea "Type your message" at bounding box center [950, 855] width 200 height 17
type textarea "**********"
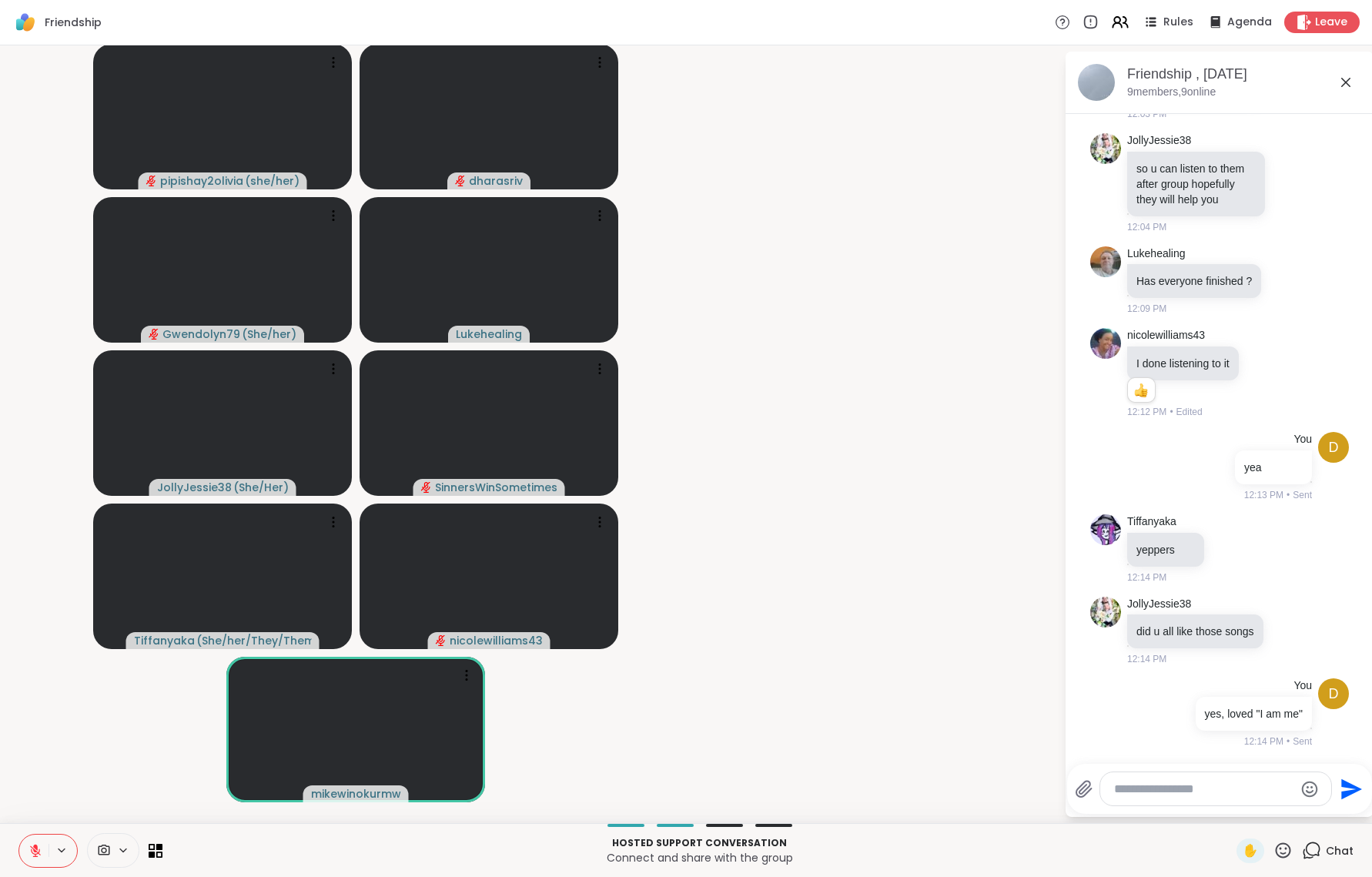
scroll to position [10908, 0]
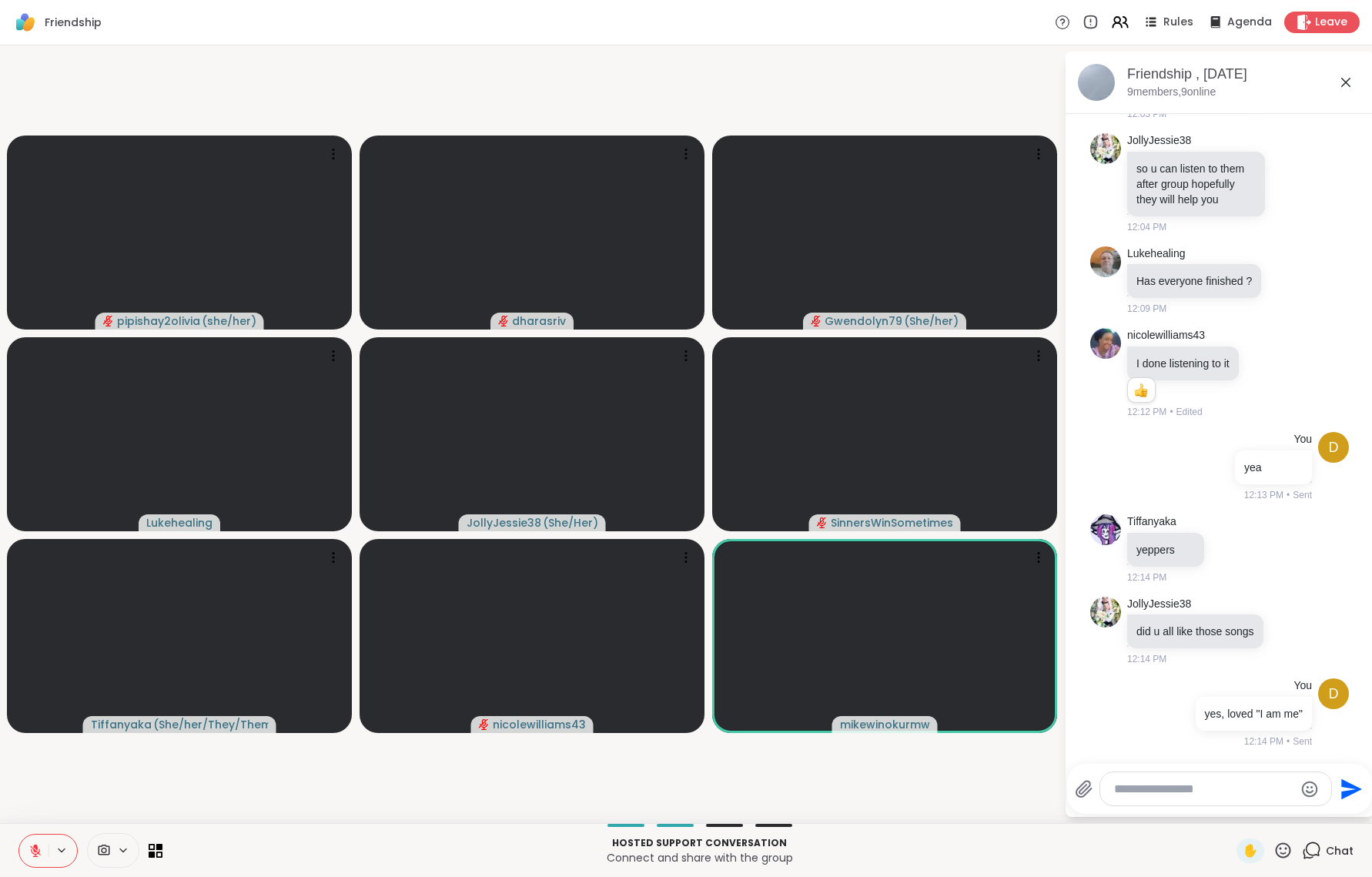
click at [1175, 697] on textarea "Type your message" at bounding box center [1204, 789] width 179 height 15
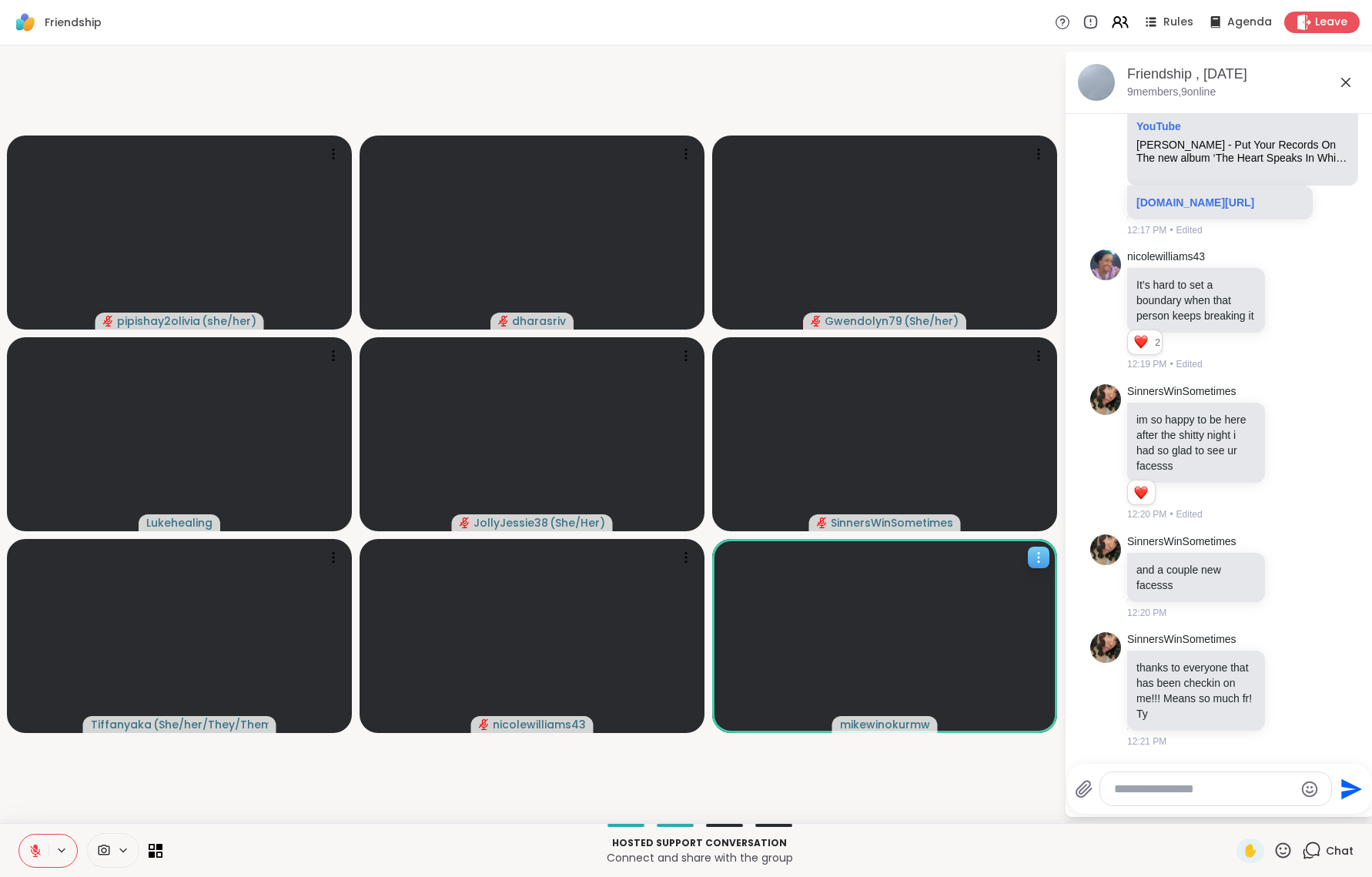
scroll to position [12298, 0]
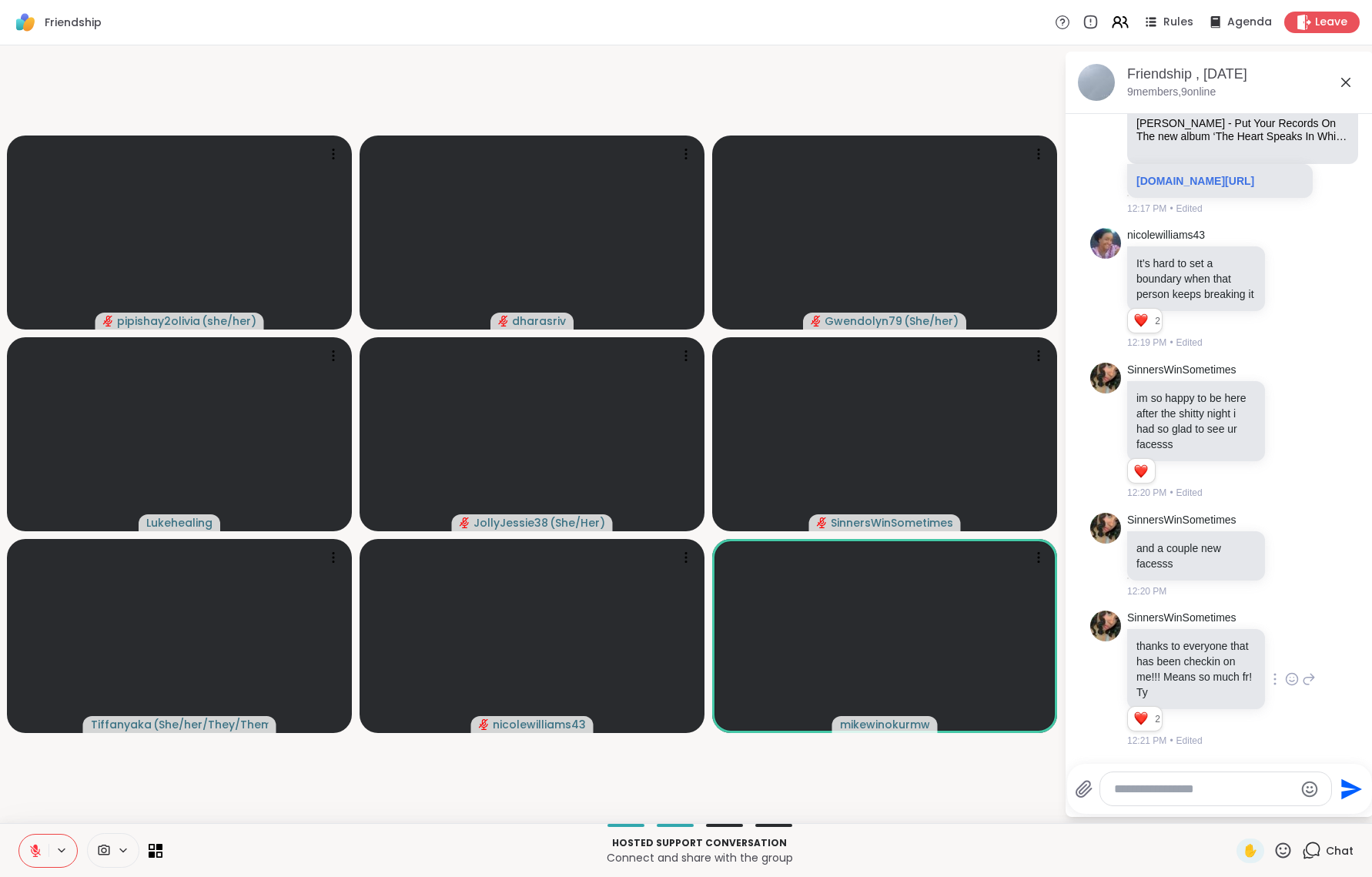
click at [1105, 611] on img at bounding box center [1105, 626] width 30 height 30
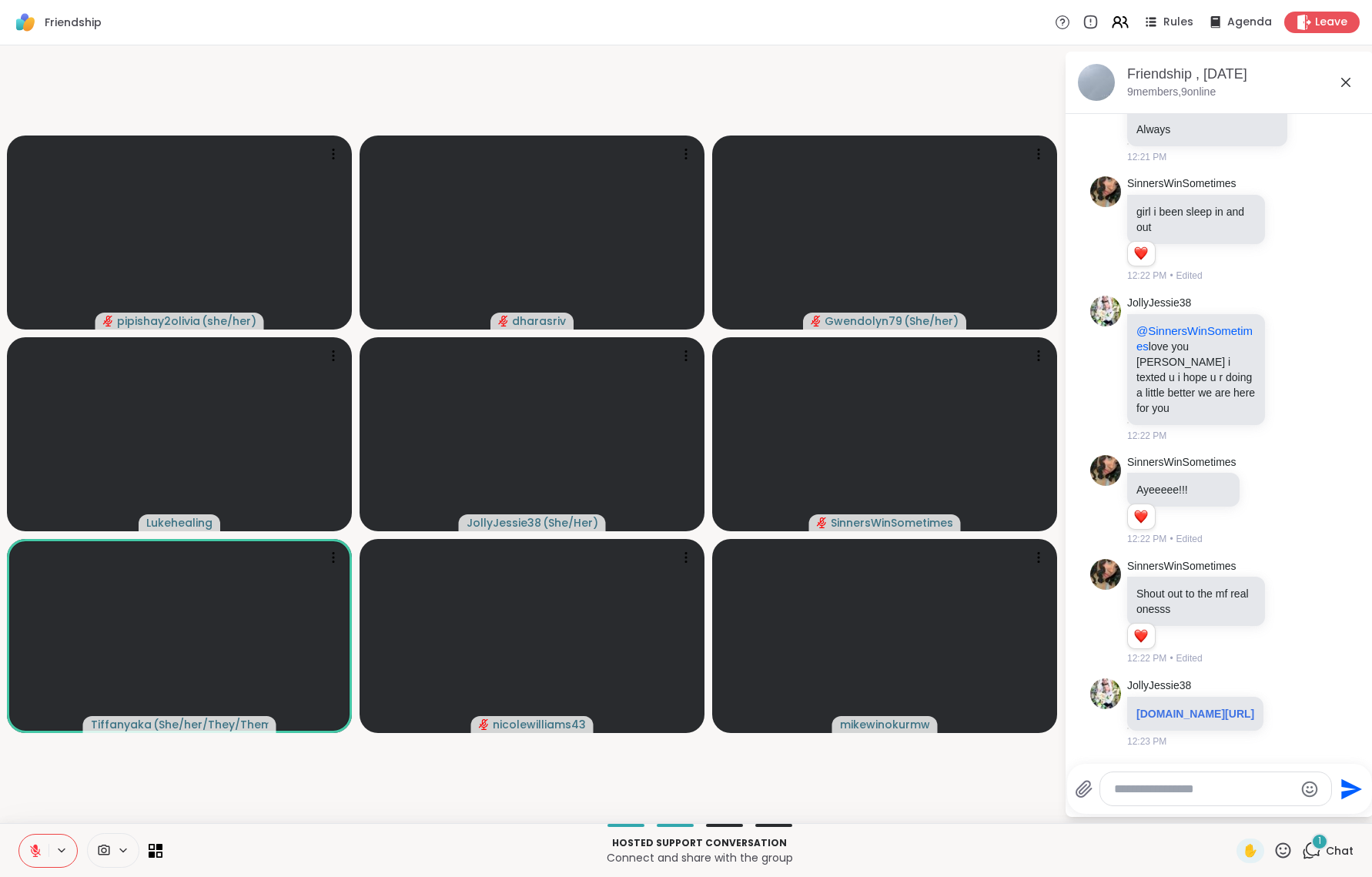
scroll to position [13189, 0]
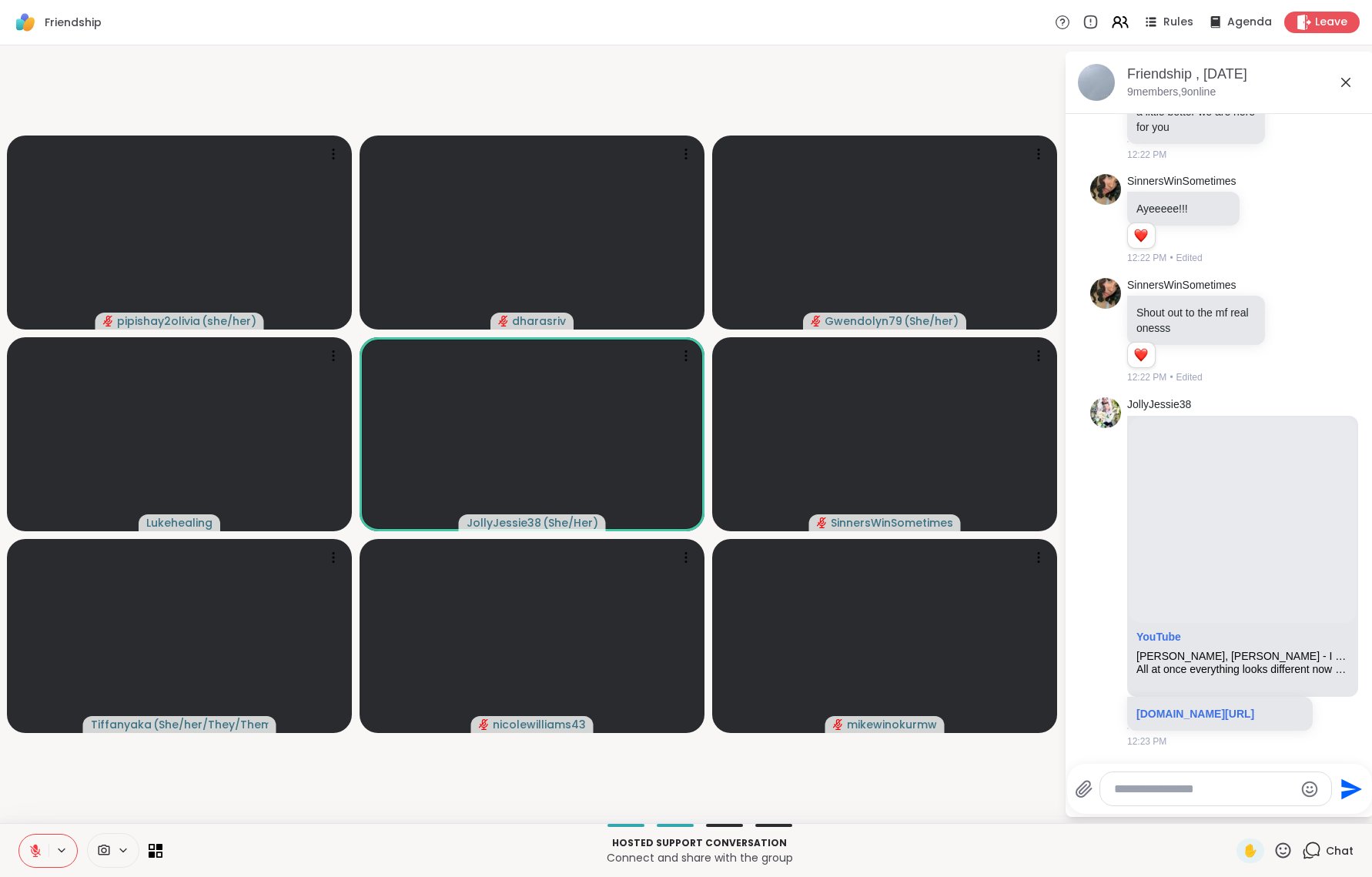
click at [35, 697] on button at bounding box center [33, 851] width 30 height 32
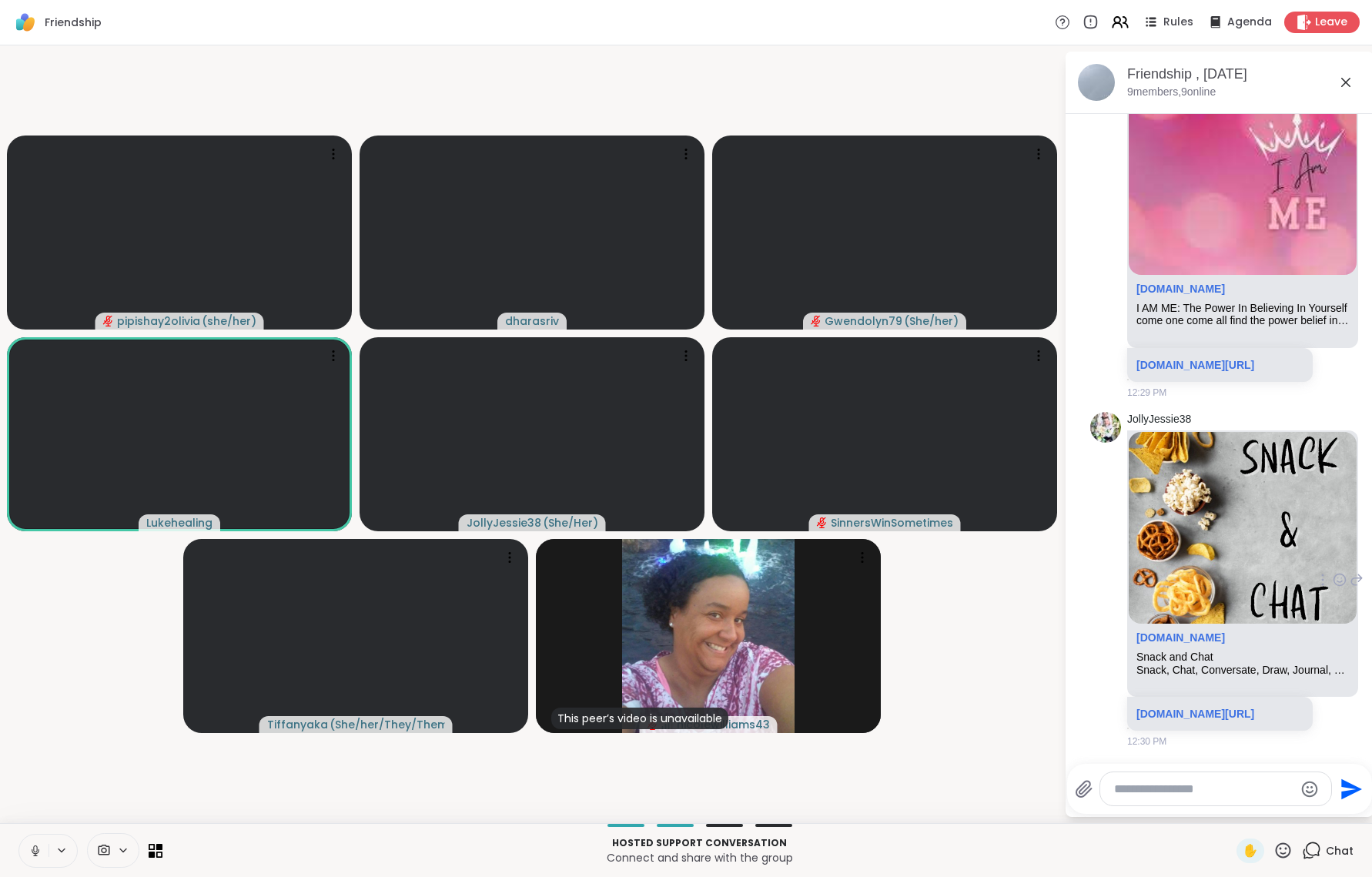
scroll to position [13612, 0]
click at [1177, 697] on textarea "Type your message" at bounding box center [1204, 789] width 179 height 15
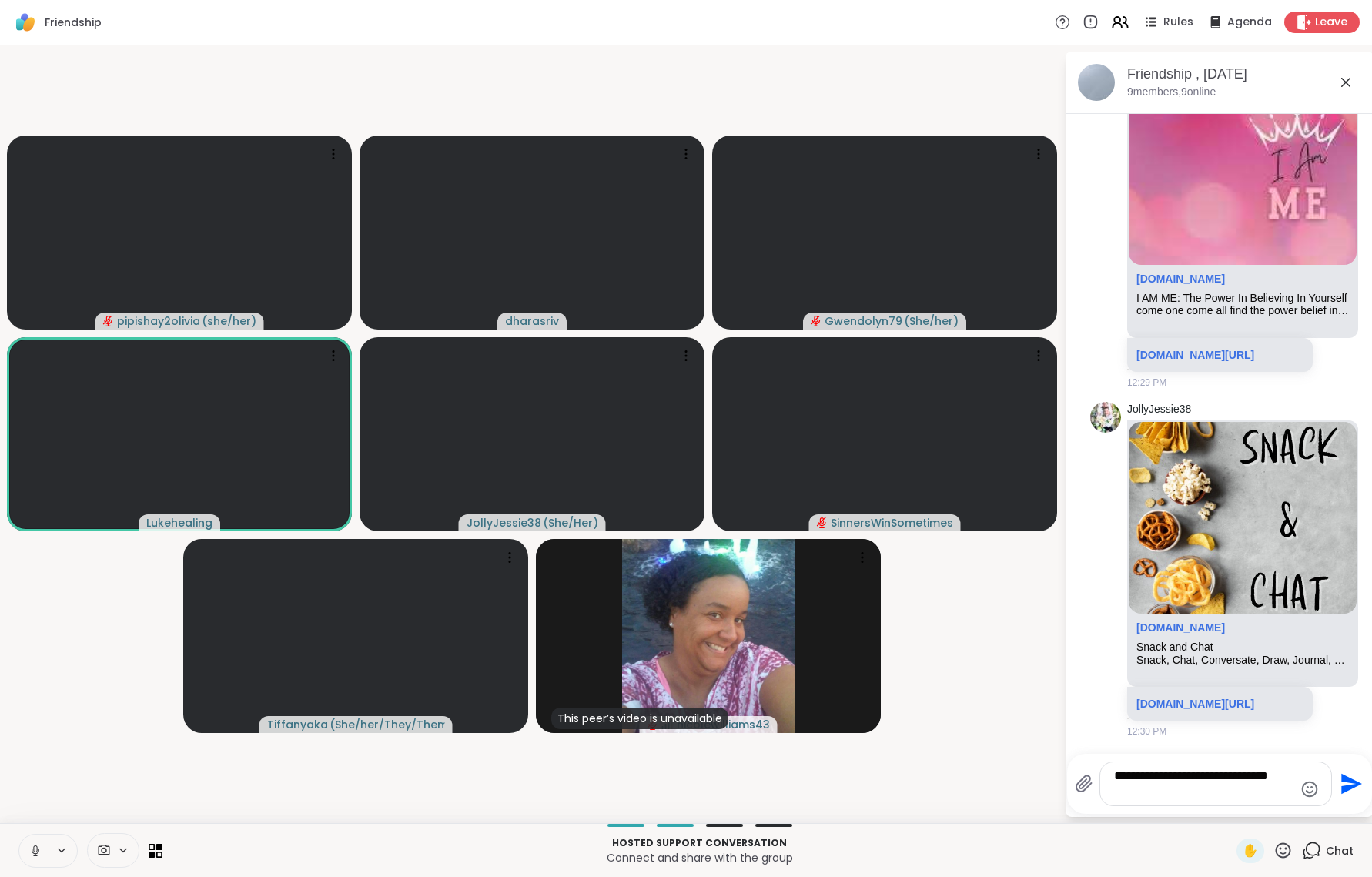
type textarea "**********"
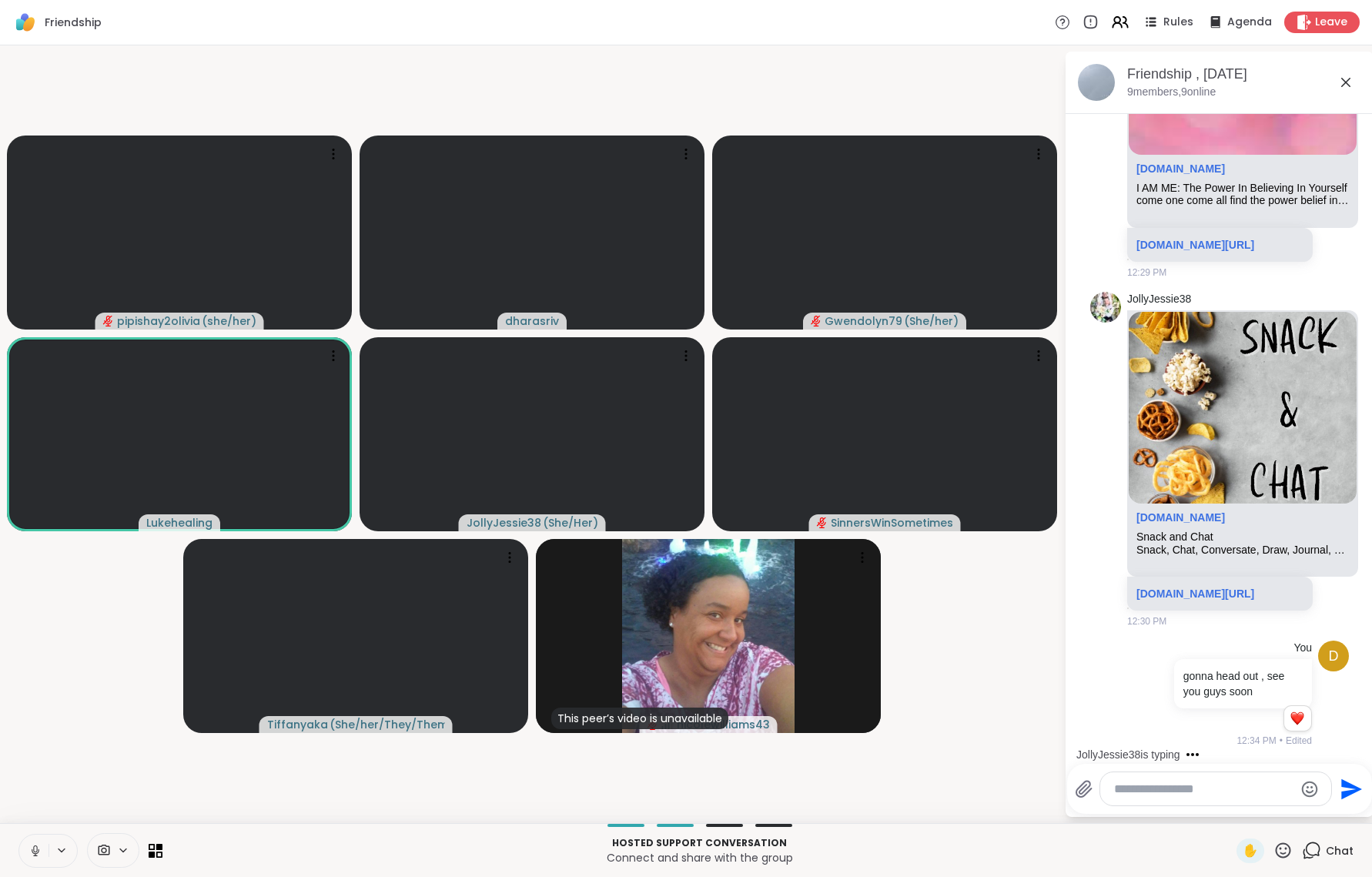
scroll to position [14882, 0]
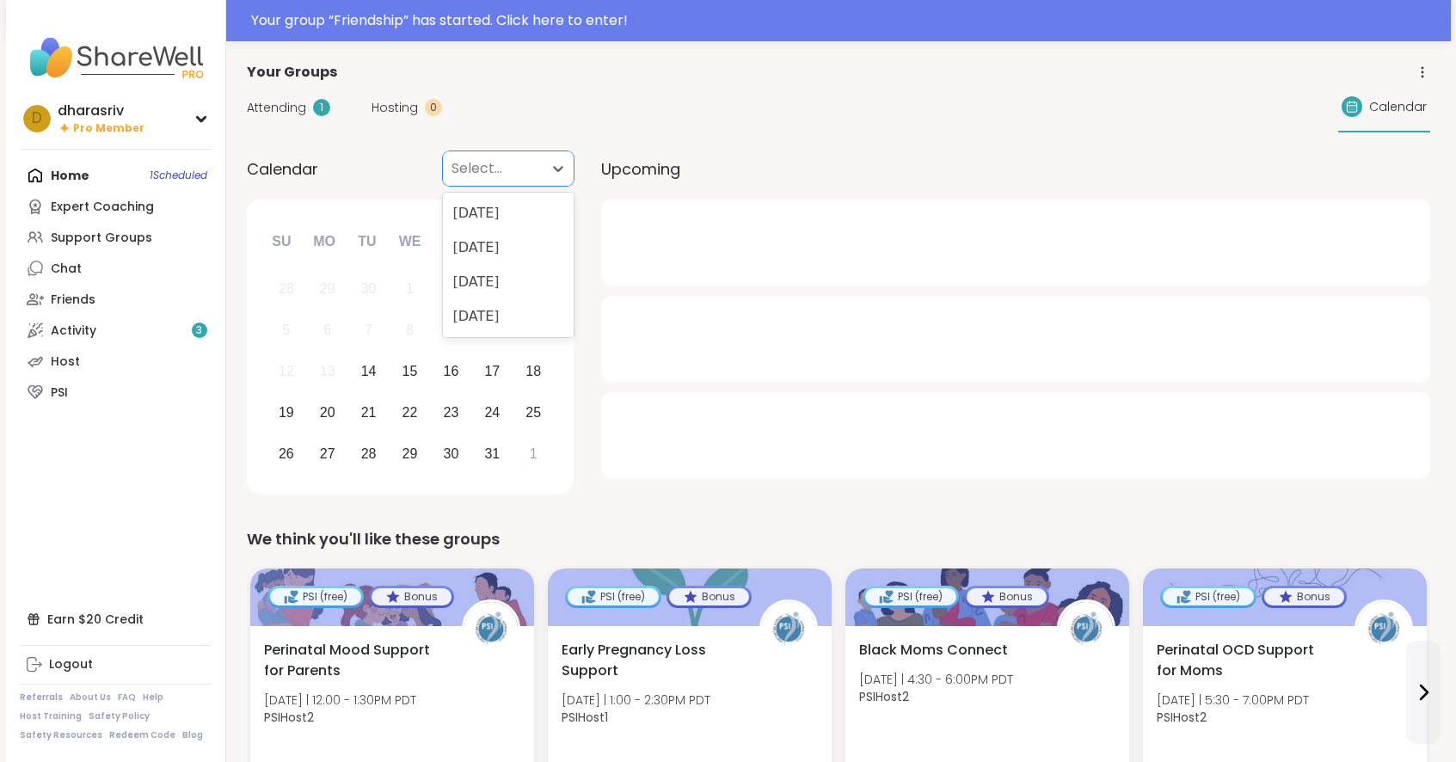
click at [537, 175] on div "Select..." at bounding box center [493, 168] width 100 height 34
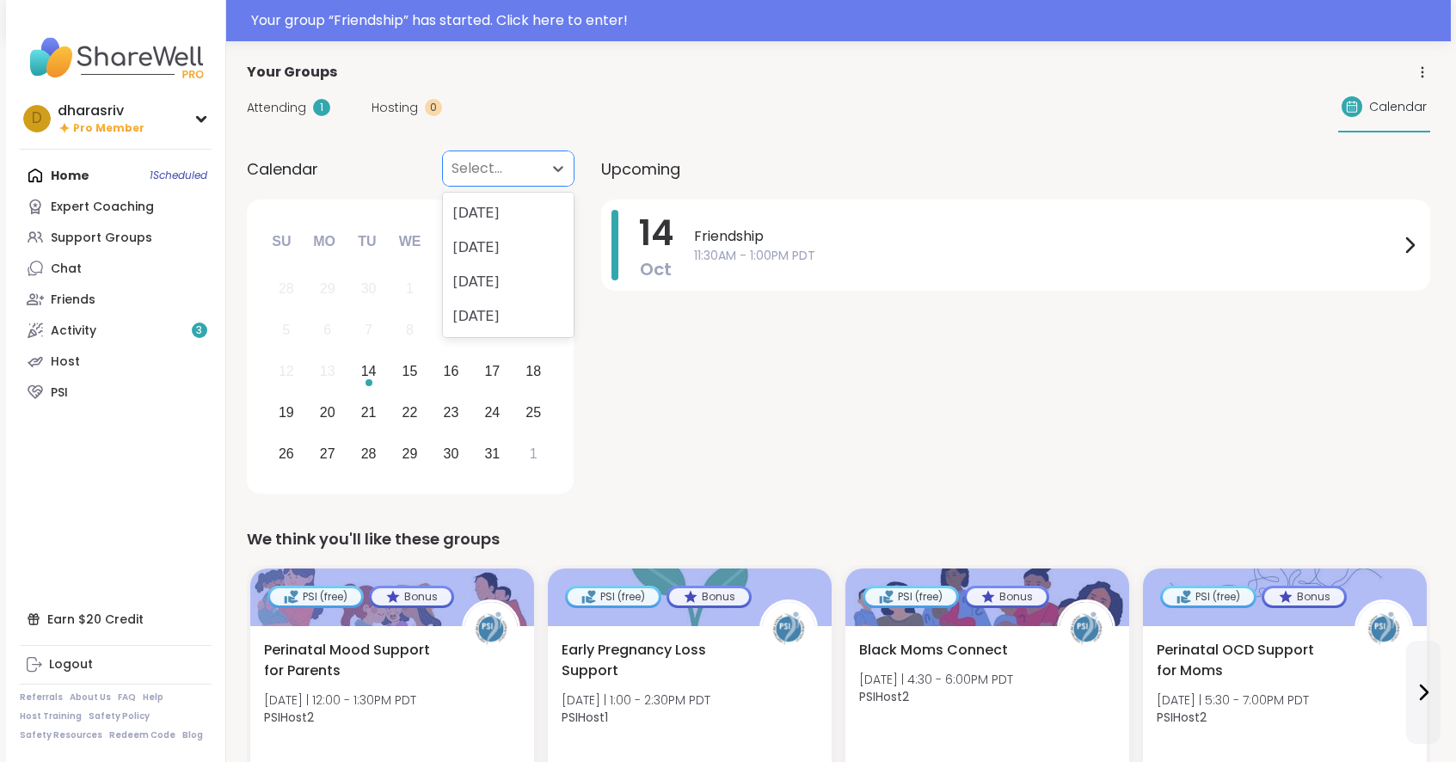
click at [818, 115] on div "Attending 1 Hosting 0 Calendar" at bounding box center [838, 108] width 1183 height 50
click at [448, 169] on div "Select..." at bounding box center [493, 168] width 100 height 34
click at [297, 109] on span "Attending" at bounding box center [276, 108] width 59 height 18
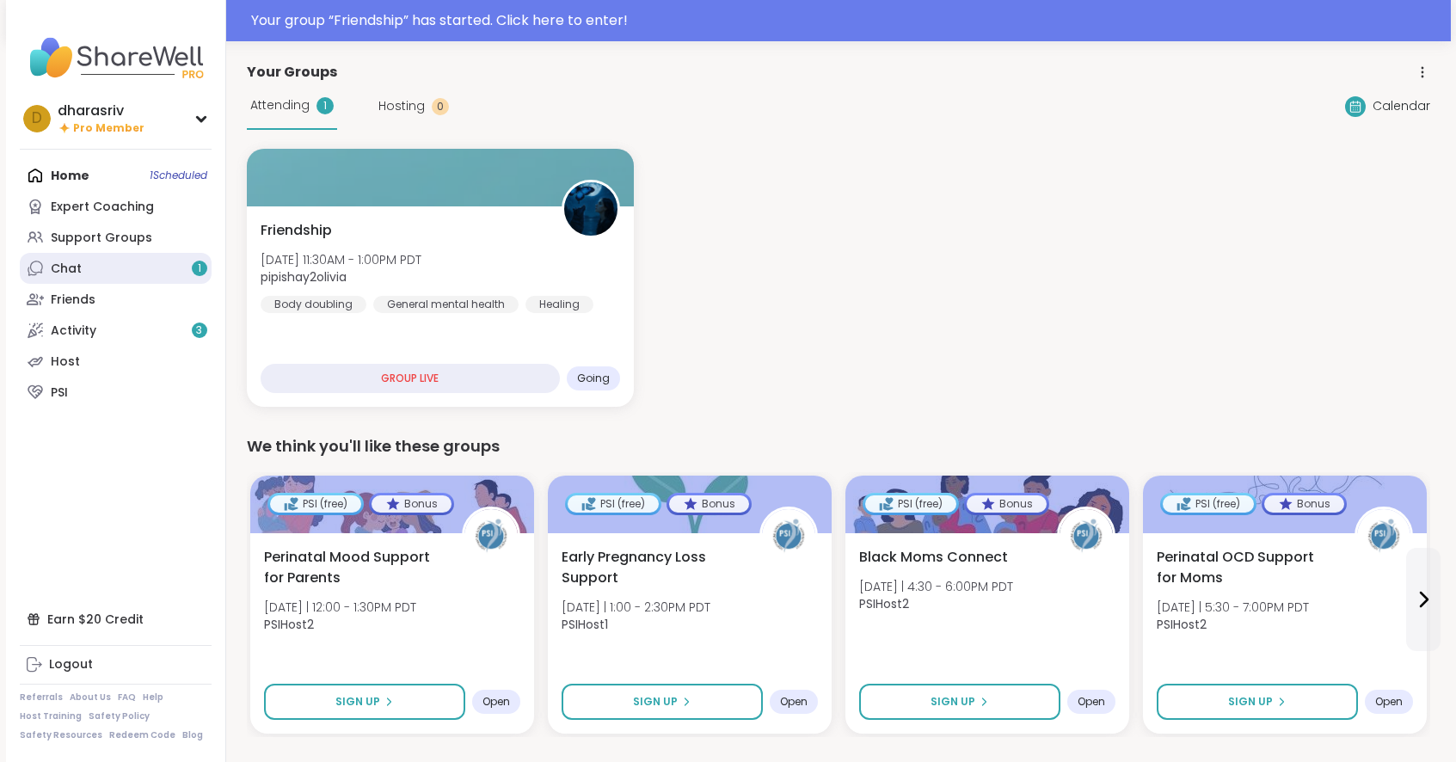
click at [70, 274] on div "Chat 1" at bounding box center [66, 269] width 31 height 17
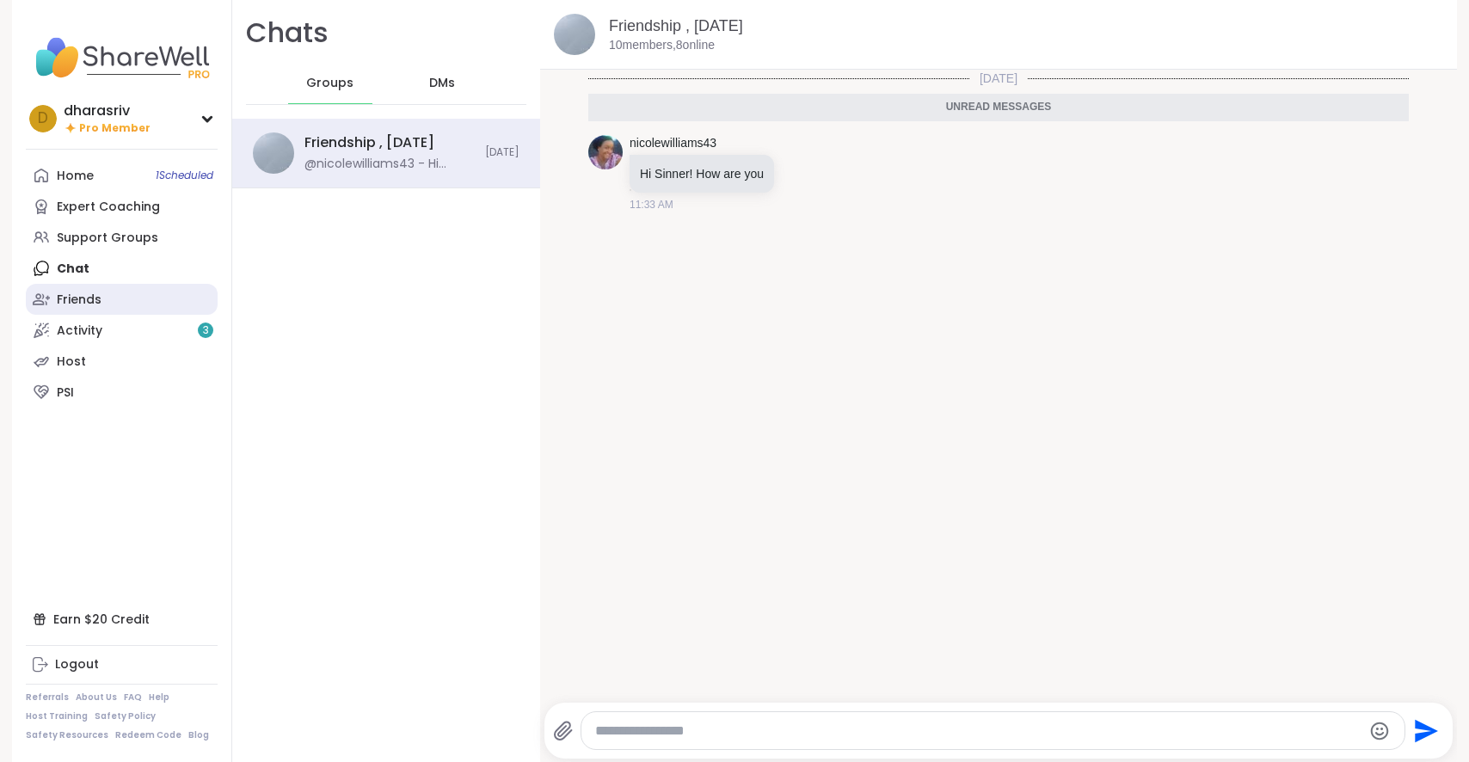
click at [78, 298] on div "Friends" at bounding box center [79, 299] width 45 height 17
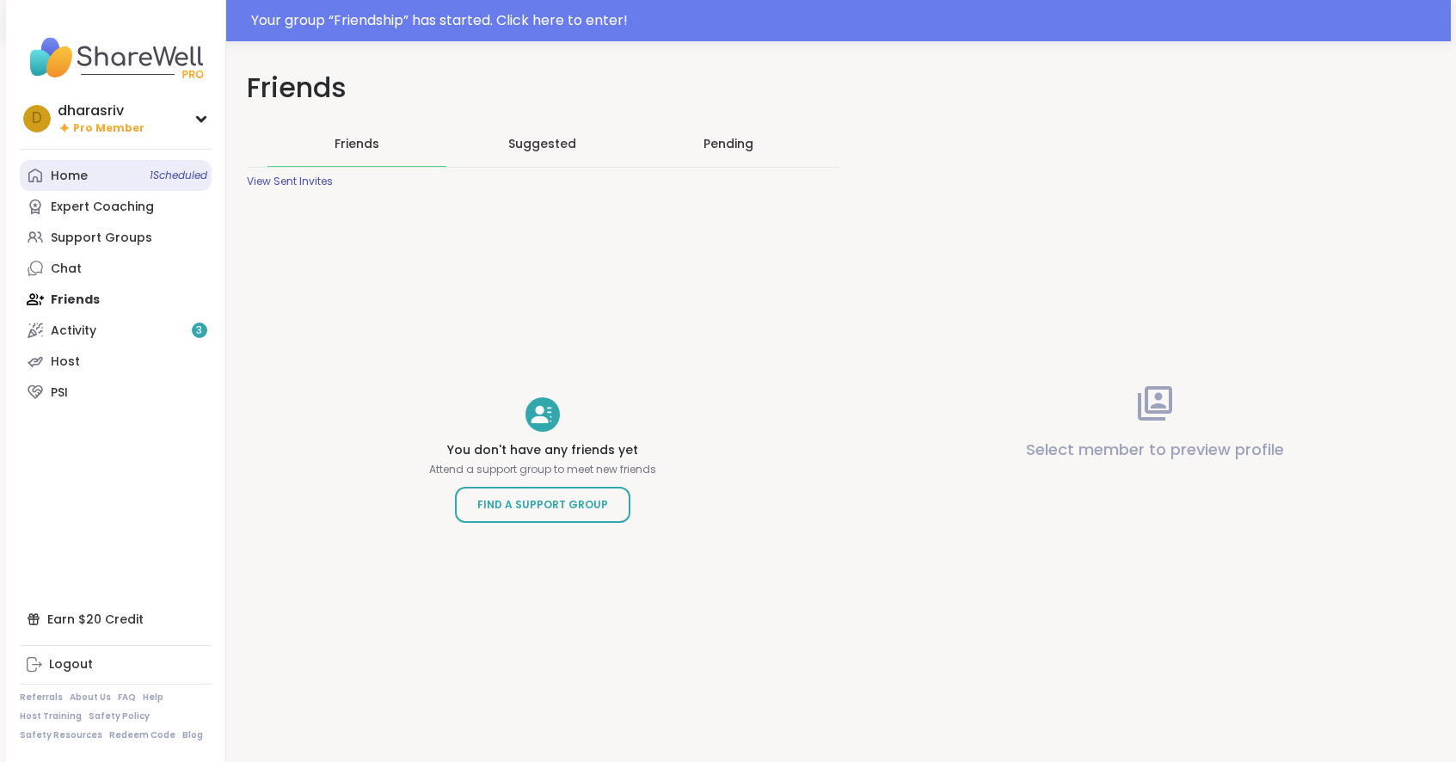
click at [87, 177] on link "Home 1 Scheduled" at bounding box center [116, 175] width 192 height 31
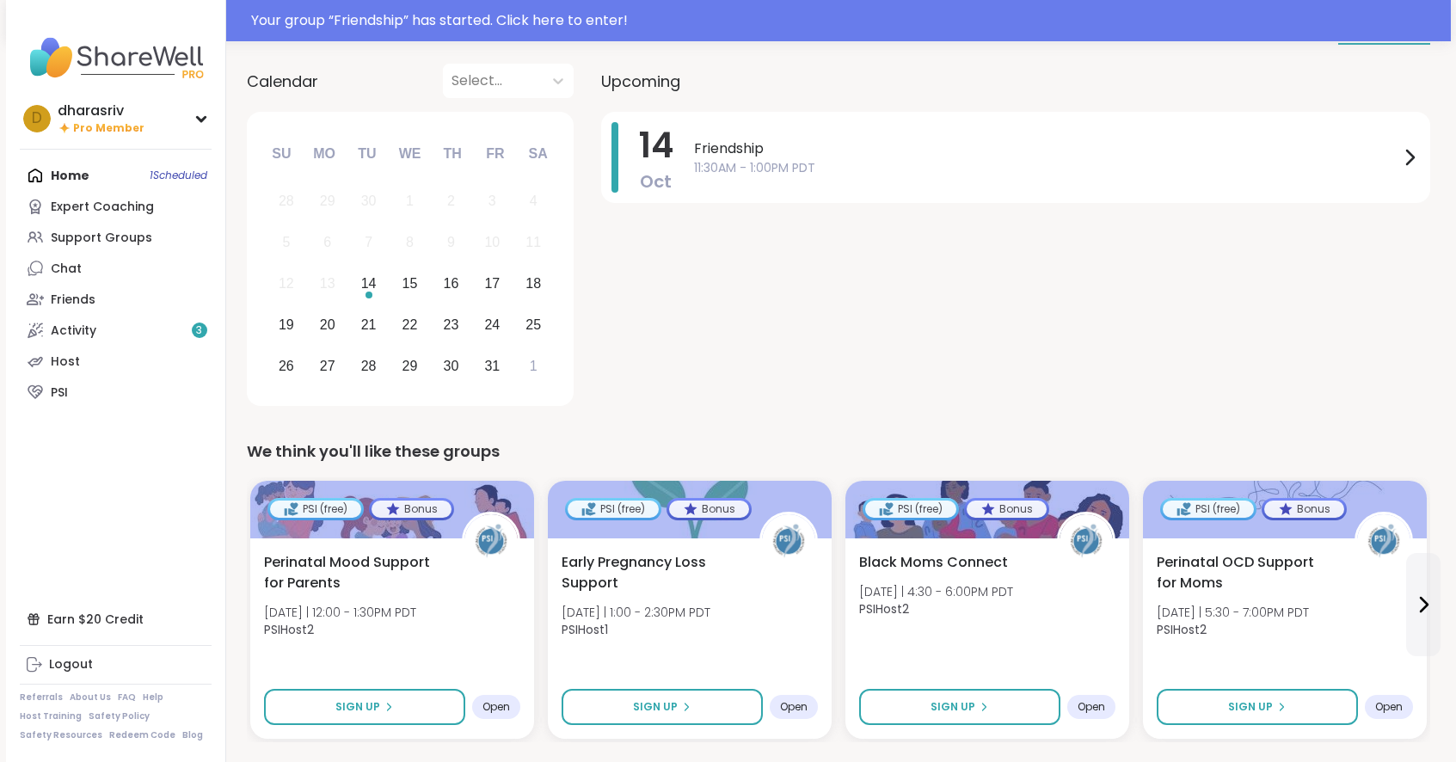
scroll to position [242, 0]
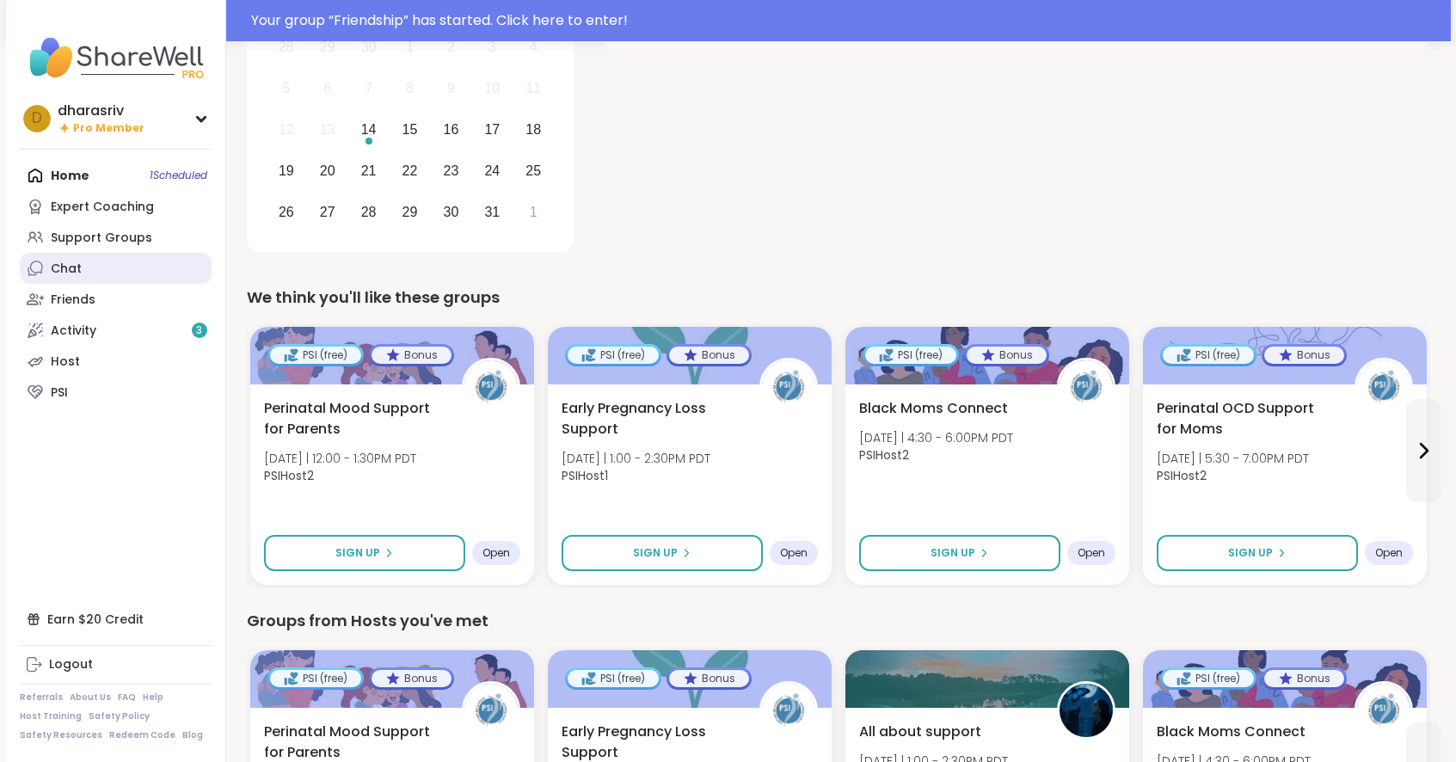
click at [81, 276] on link "Chat" at bounding box center [116, 268] width 192 height 31
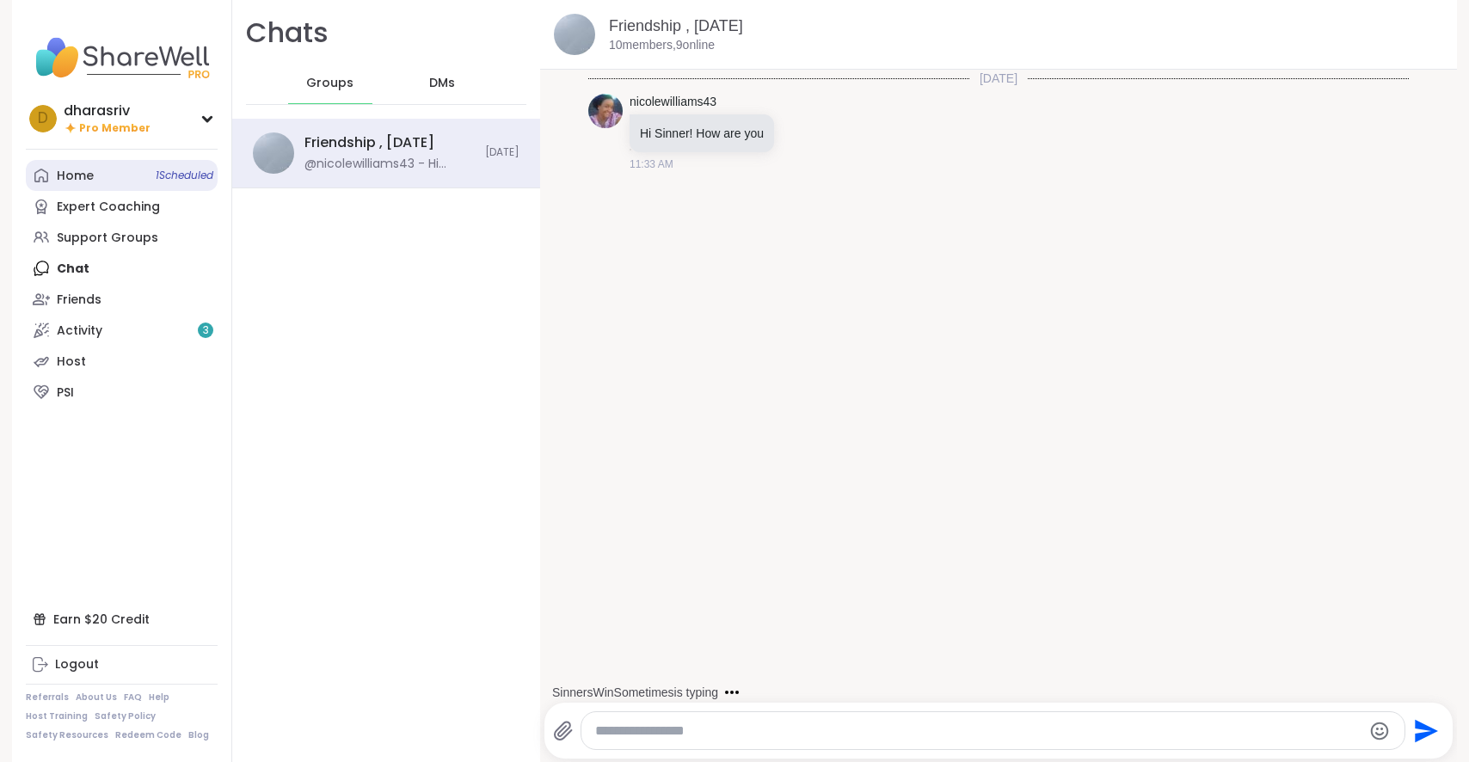
click at [74, 174] on div "Home 1 Scheduled" at bounding box center [75, 176] width 37 height 17
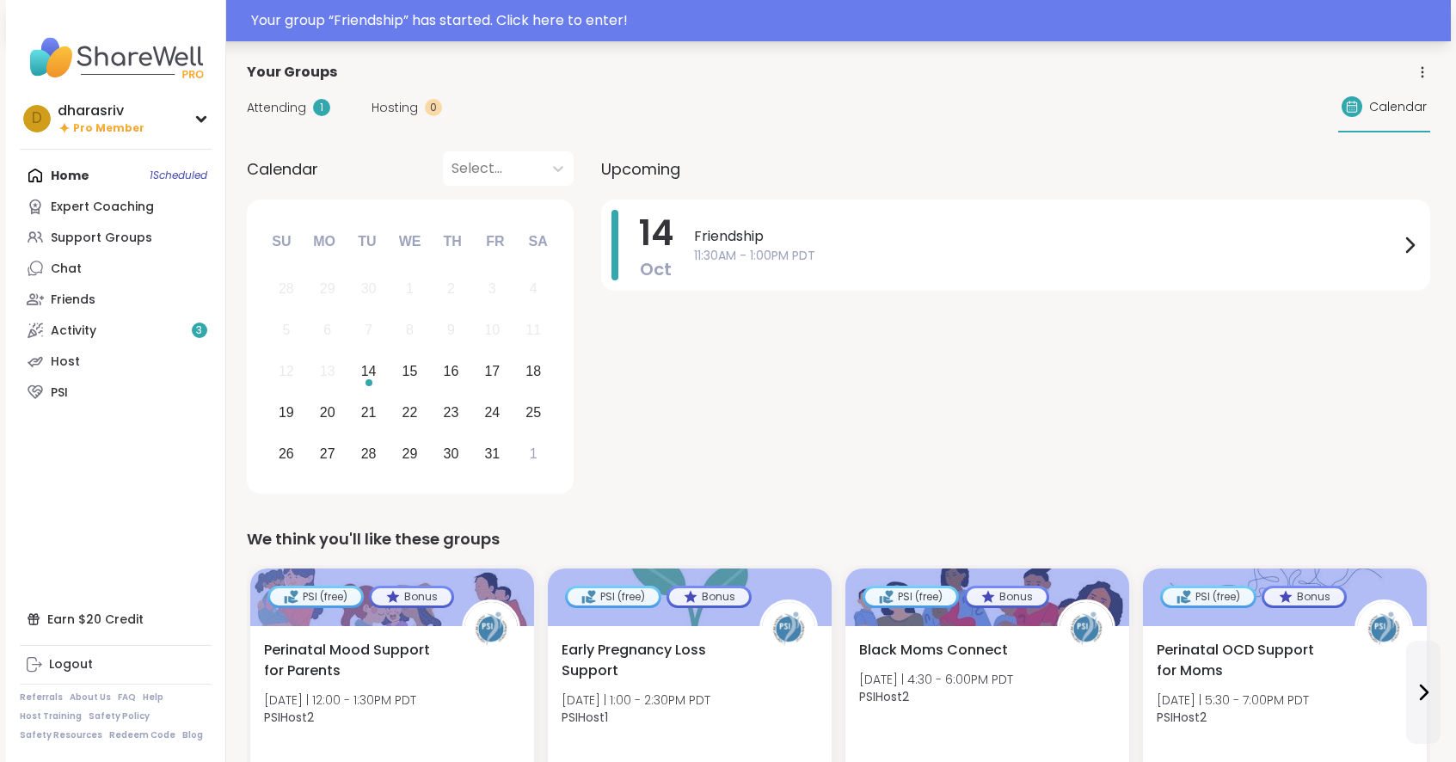
click at [489, 24] on div "Your group “ Friendship ” has started. Click here to enter!" at bounding box center [845, 20] width 1189 height 21
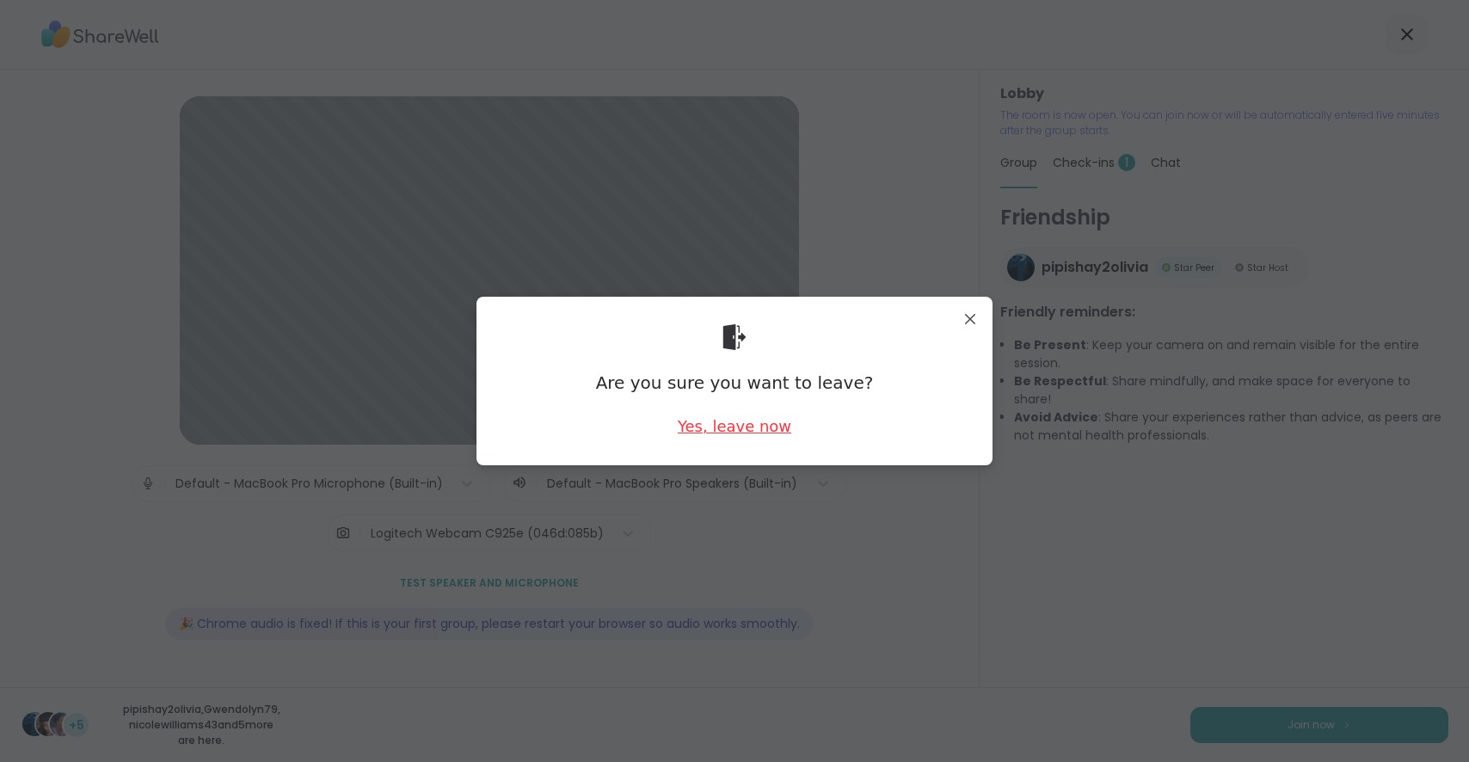
click at [726, 418] on div "Yes, leave now" at bounding box center [734, 425] width 113 height 21
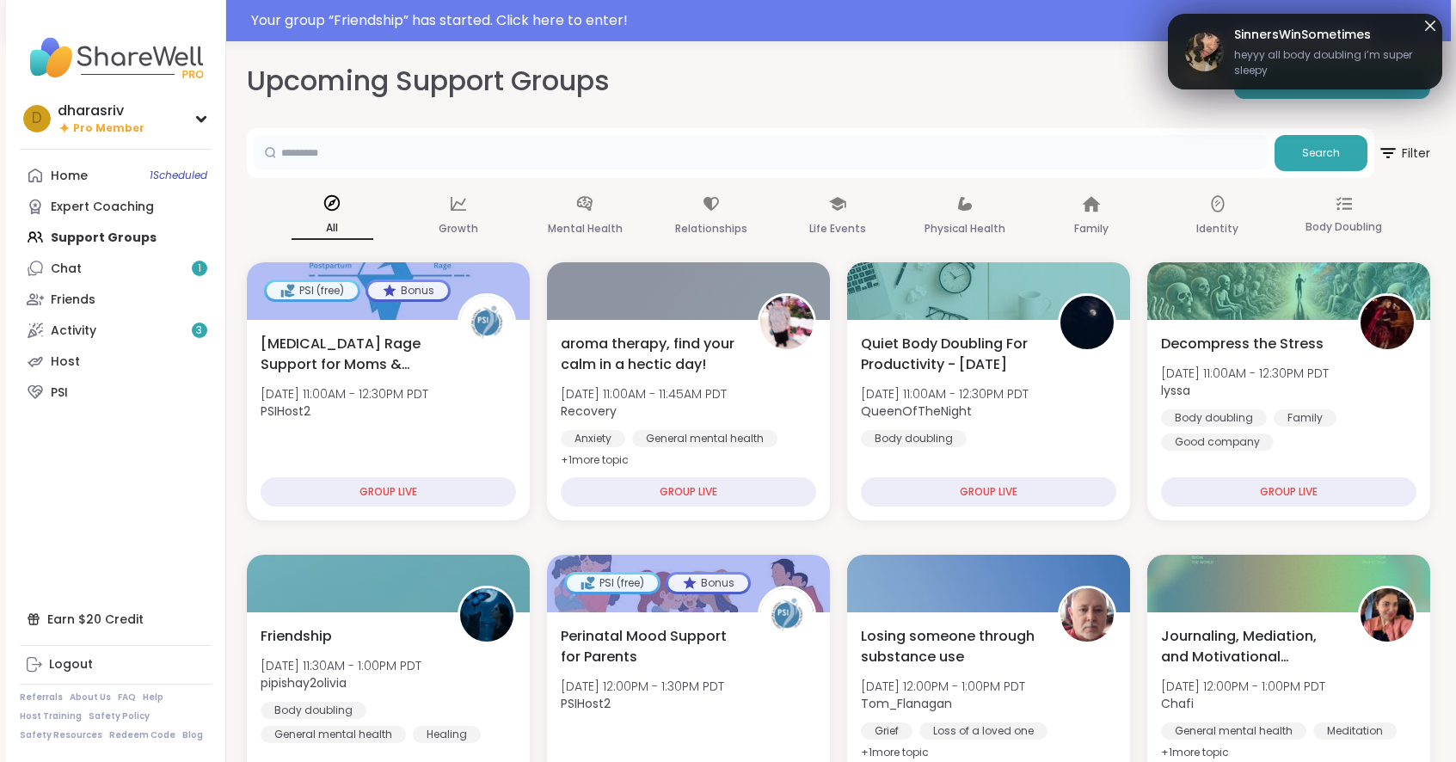
click at [1101, 159] on input "text" at bounding box center [761, 152] width 1014 height 34
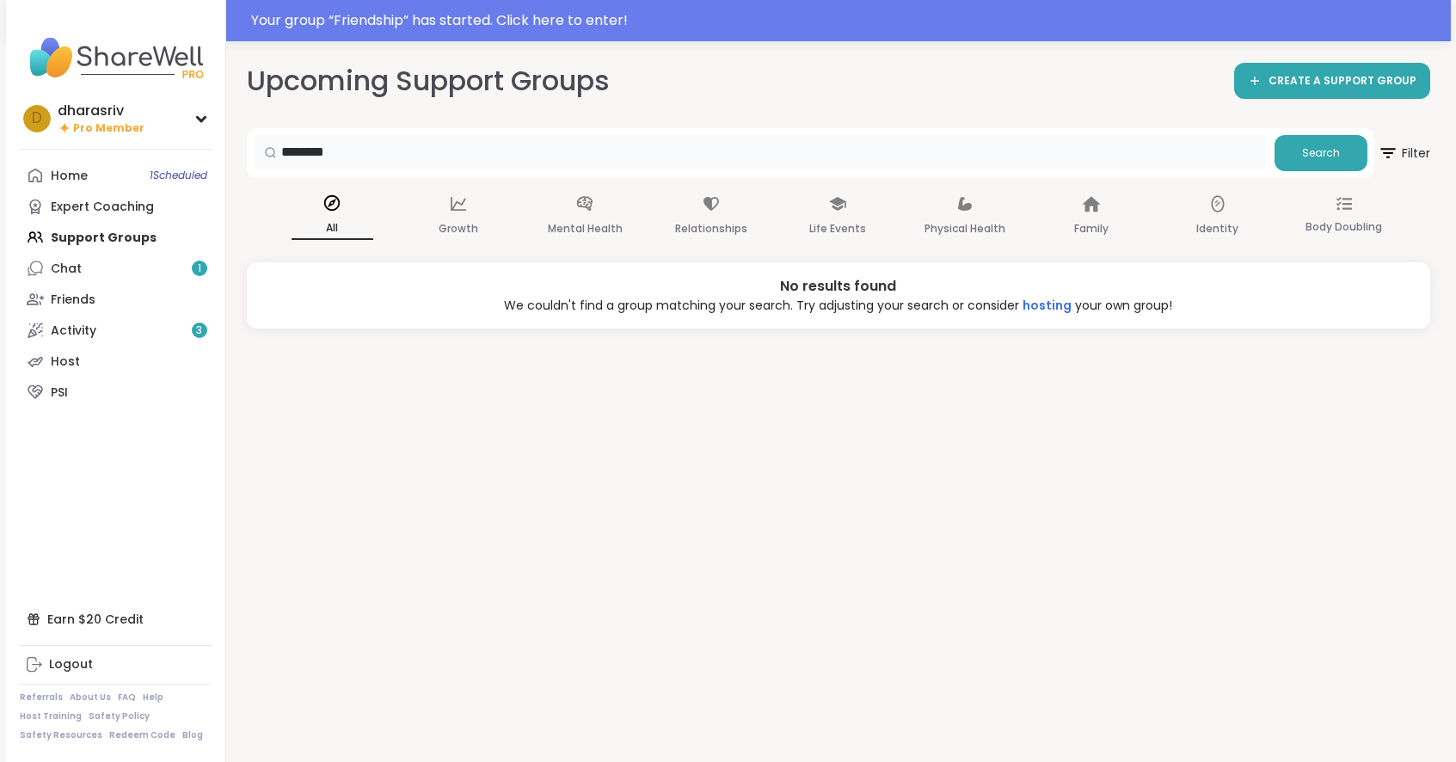
click at [461, 152] on input "********" at bounding box center [761, 152] width 1014 height 34
type input "*****"
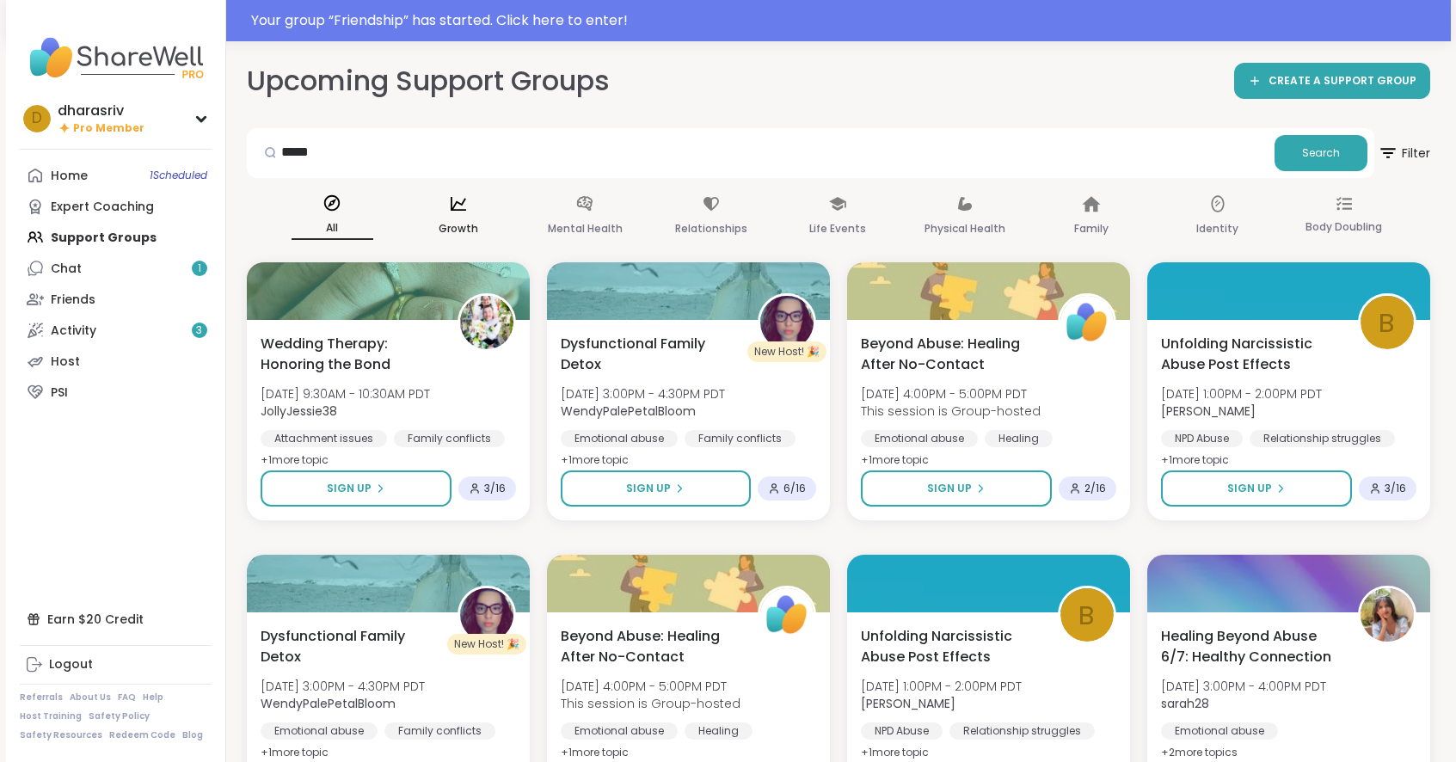
click at [475, 217] on div "Growth" at bounding box center [459, 217] width 82 height 64
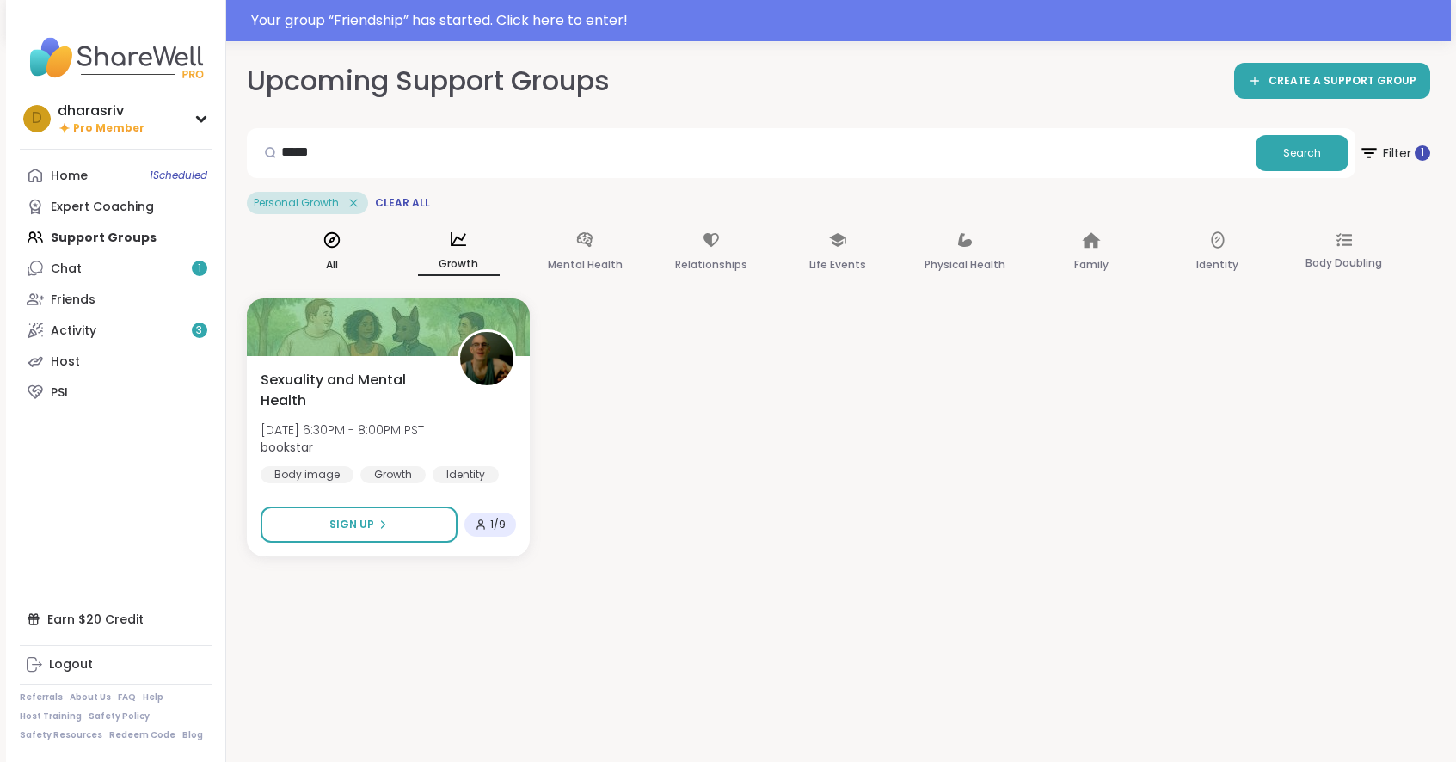
click at [340, 236] on icon at bounding box center [331, 239] width 19 height 19
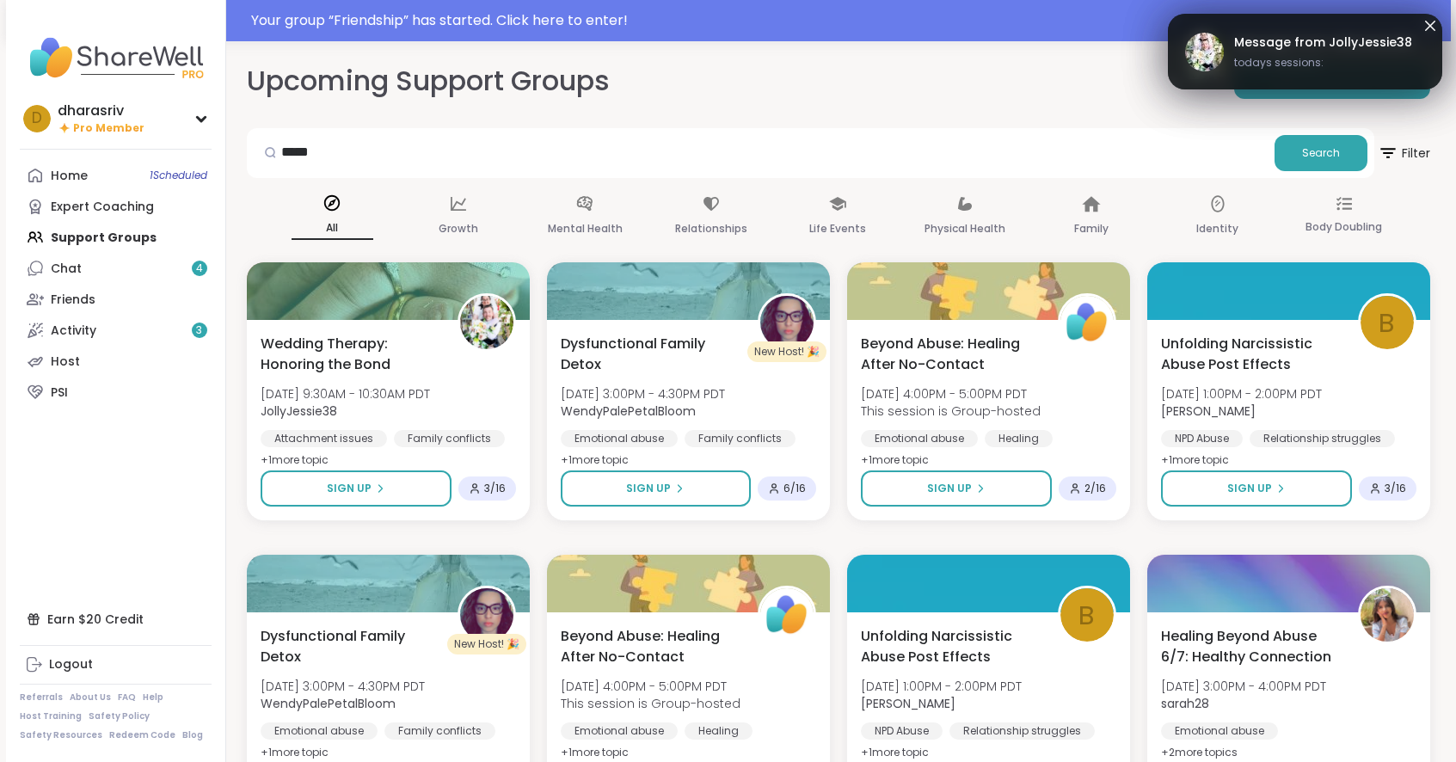
click at [1322, 49] on span "Message from JollyJessie38" at bounding box center [1323, 43] width 178 height 18
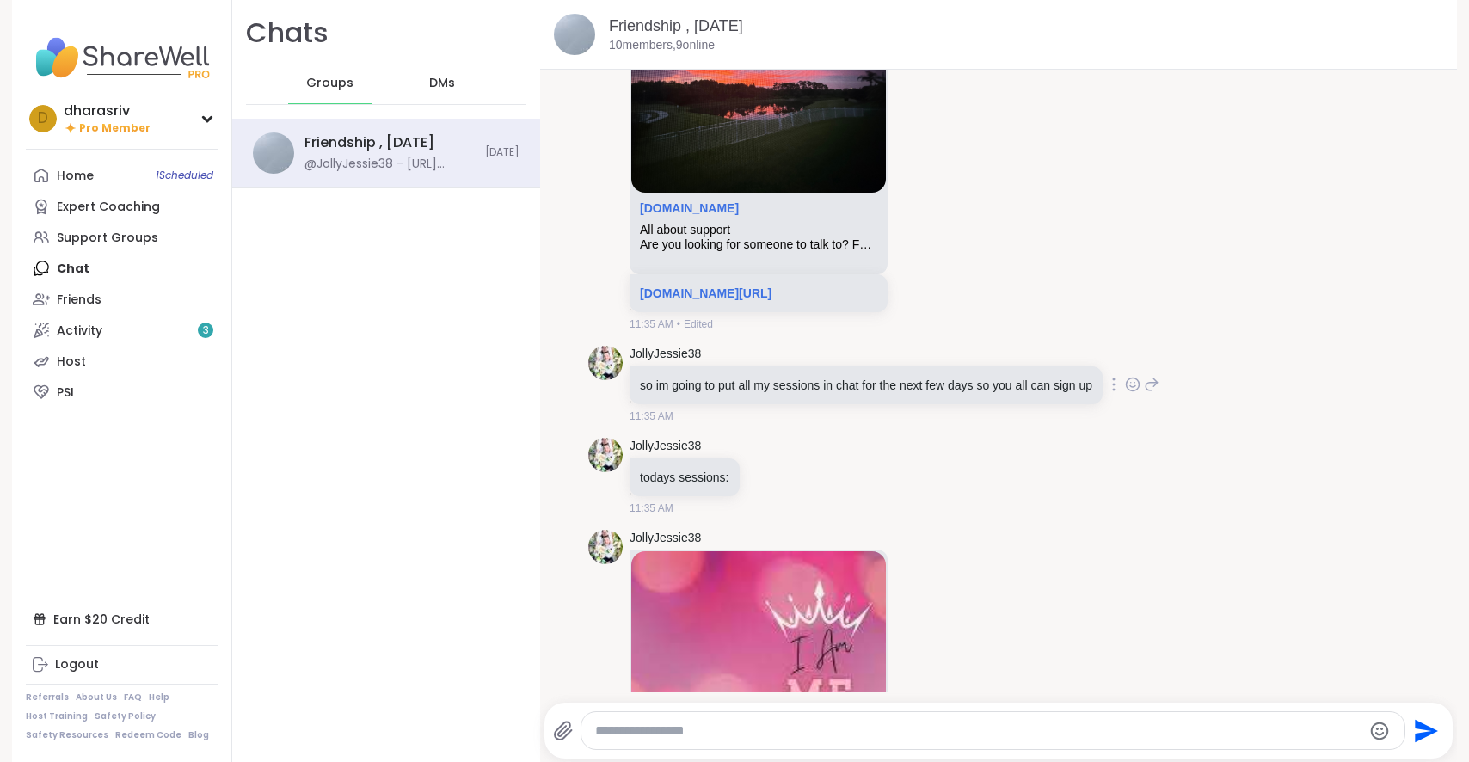
scroll to position [558, 0]
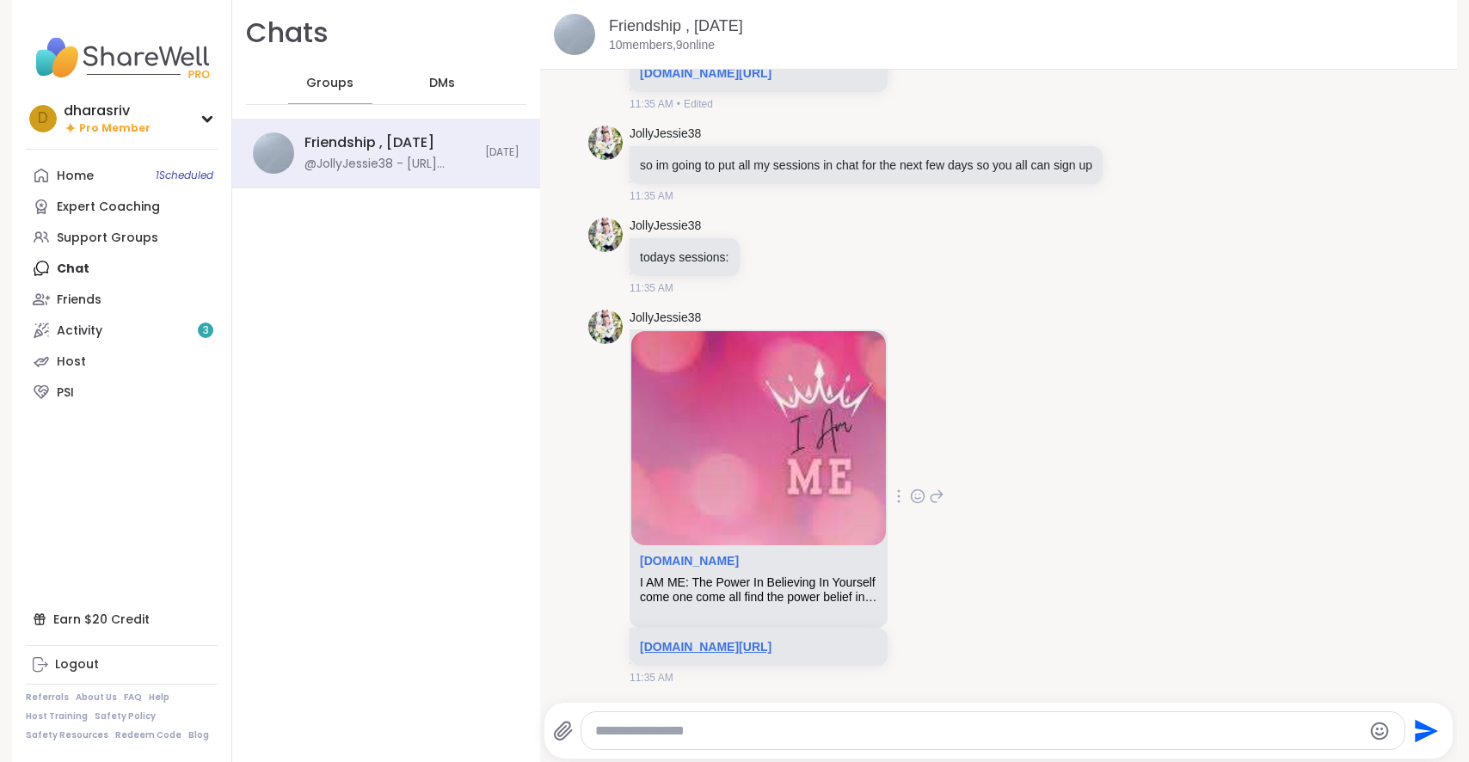
click at [745, 645] on link "[DOMAIN_NAME][URL]" at bounding box center [706, 647] width 132 height 14
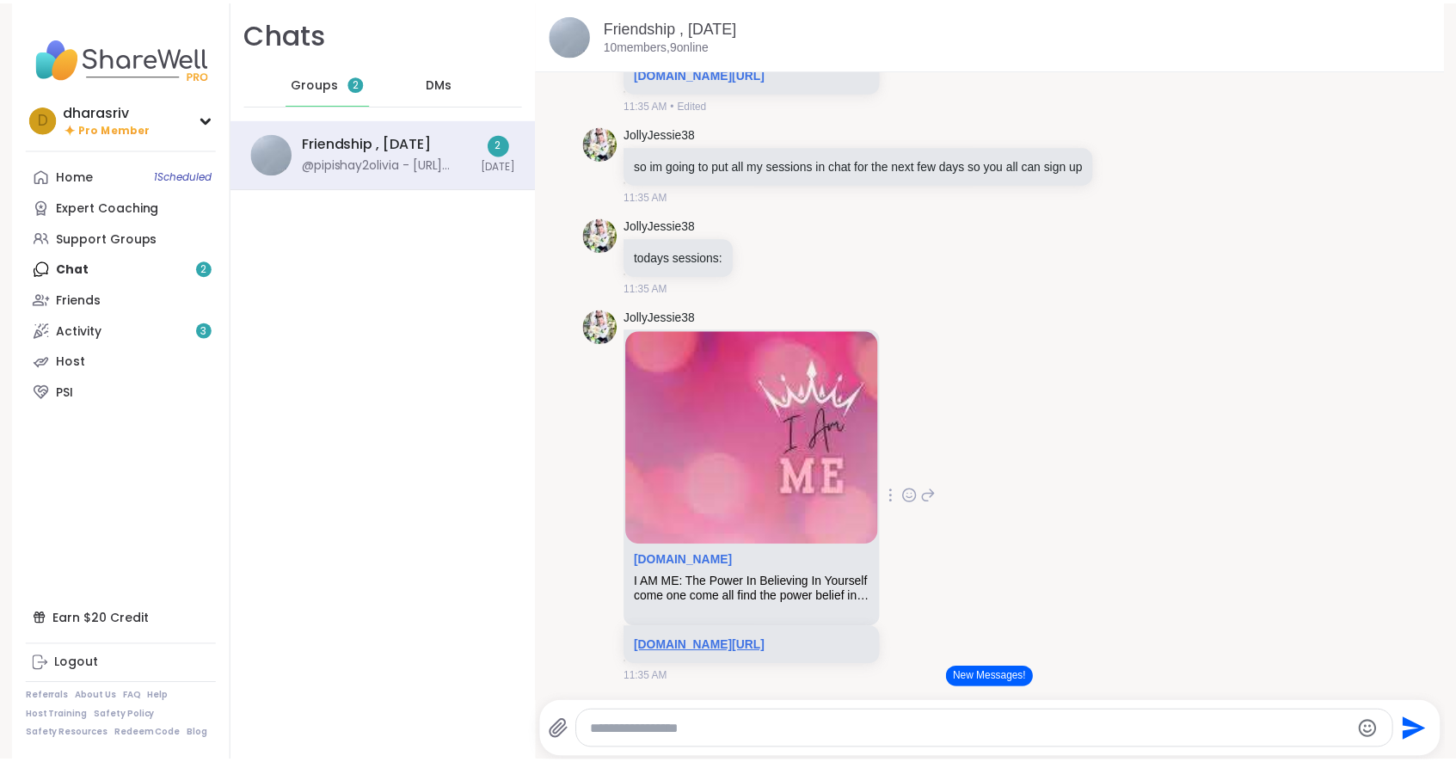
scroll to position [690, 0]
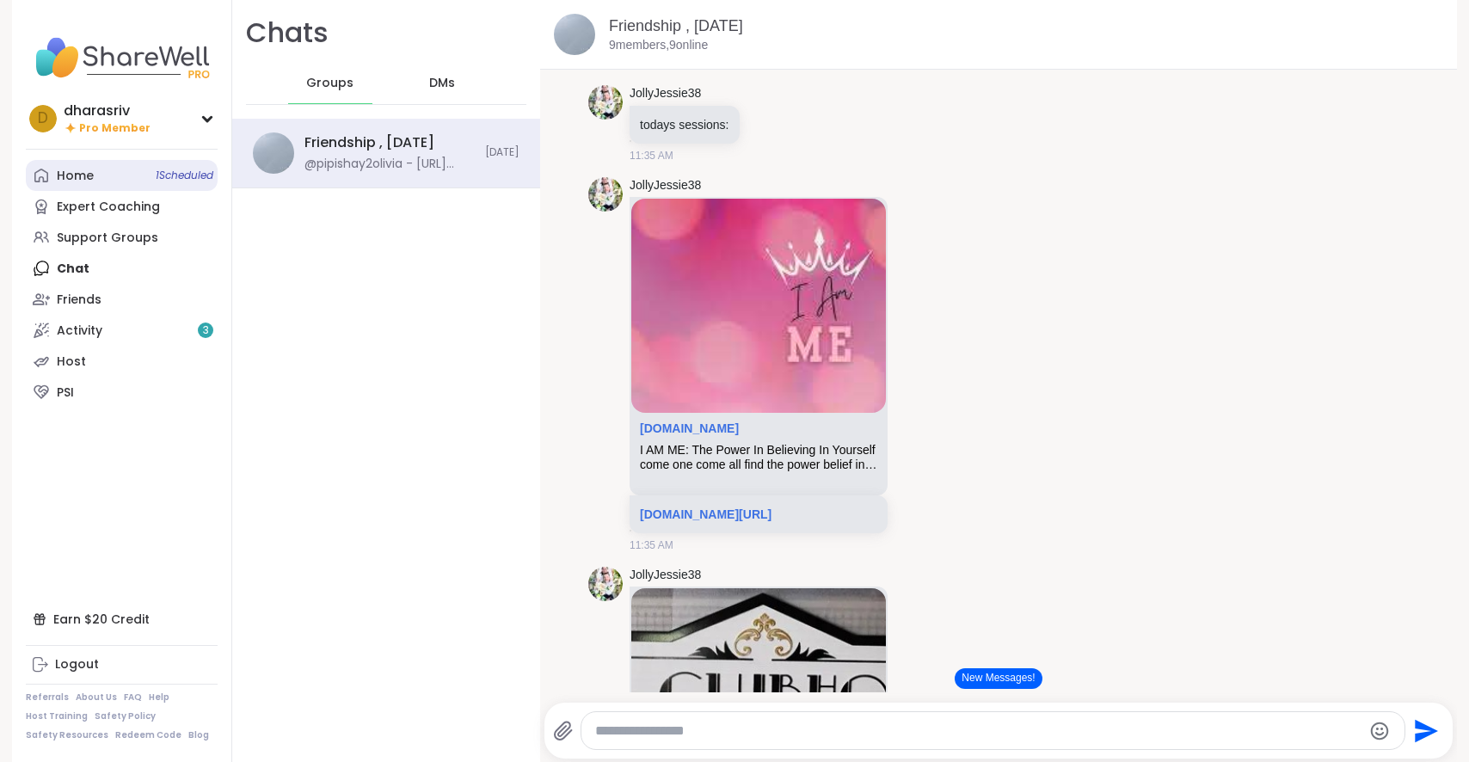
click at [73, 169] on div "Home 1 Scheduled" at bounding box center [75, 176] width 37 height 17
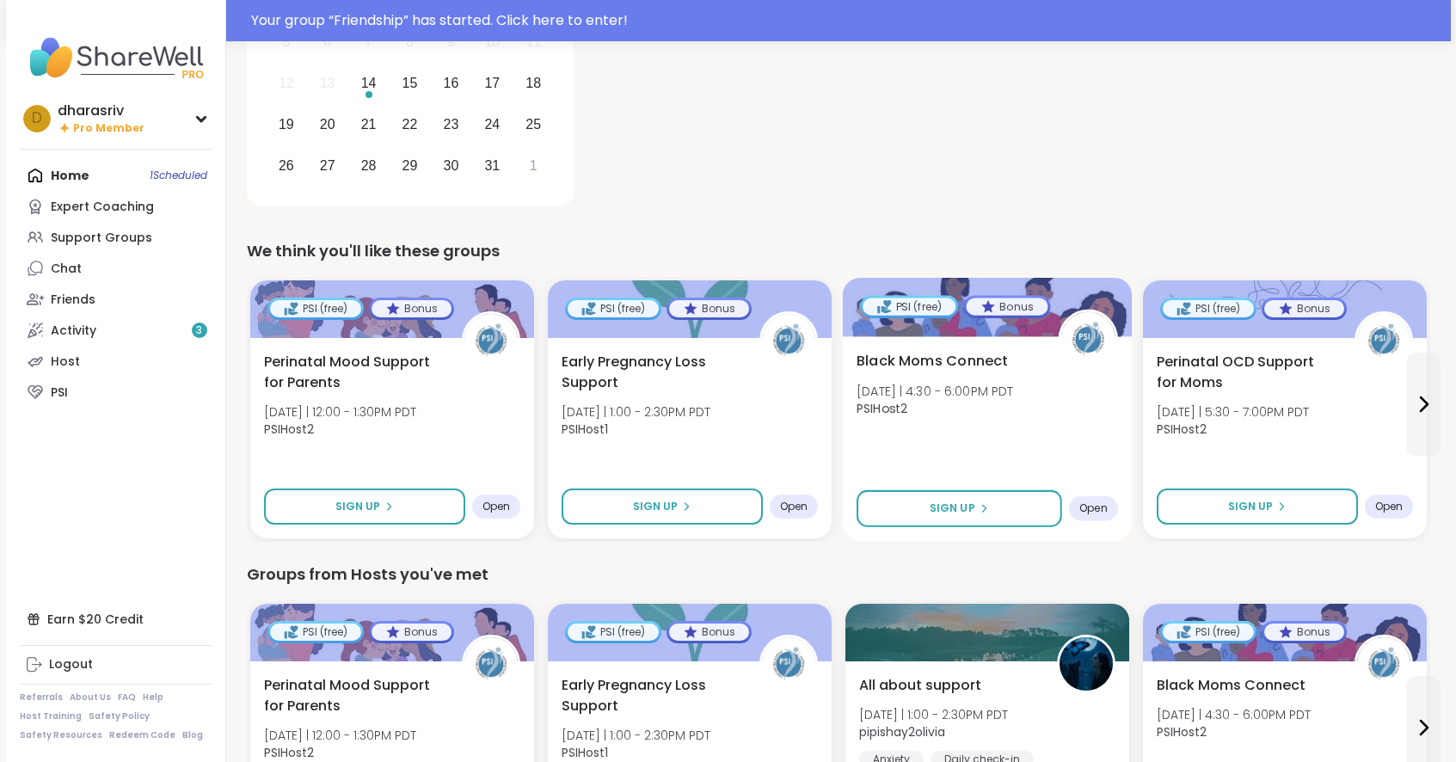
scroll to position [290, 0]
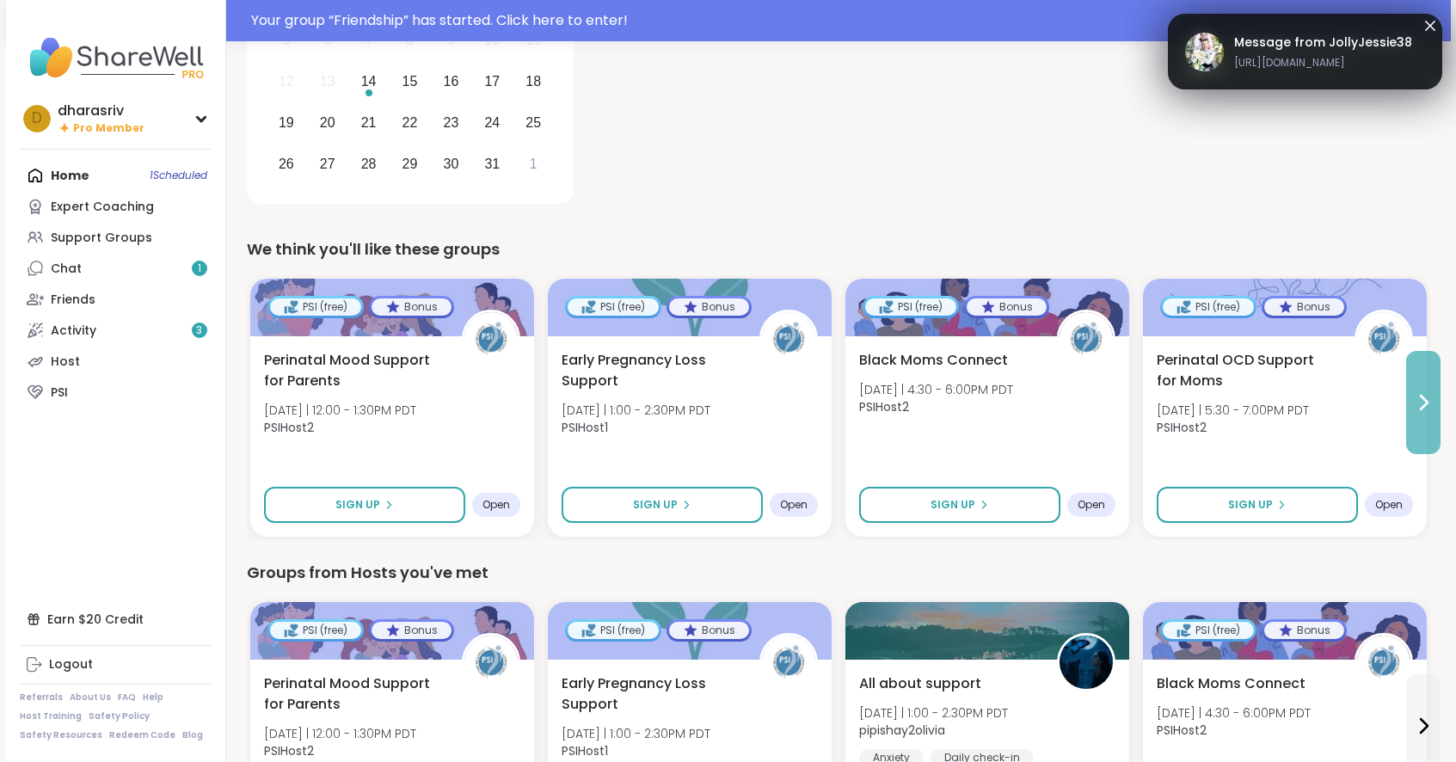
click at [1408, 400] on button at bounding box center [1423, 402] width 34 height 103
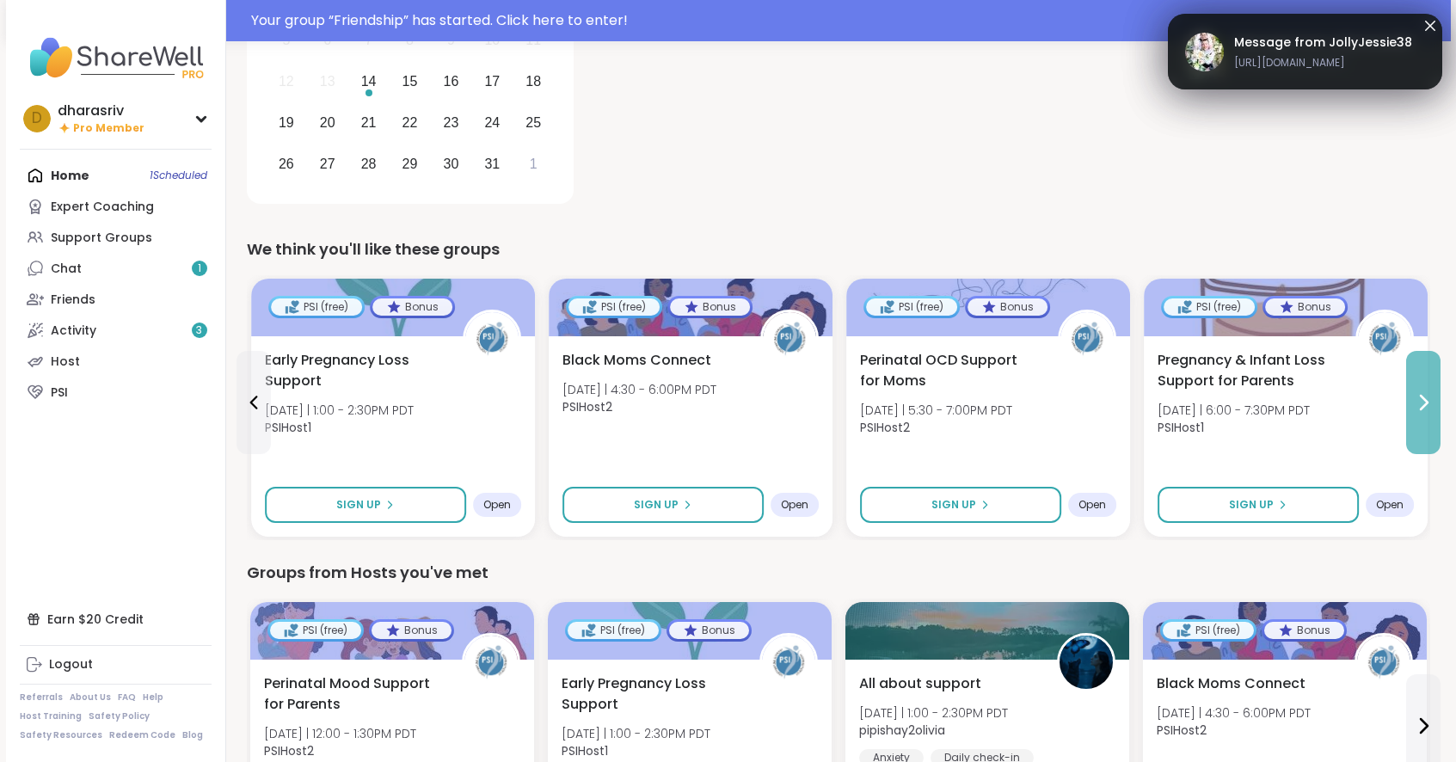
click at [1408, 400] on button at bounding box center [1423, 402] width 34 height 103
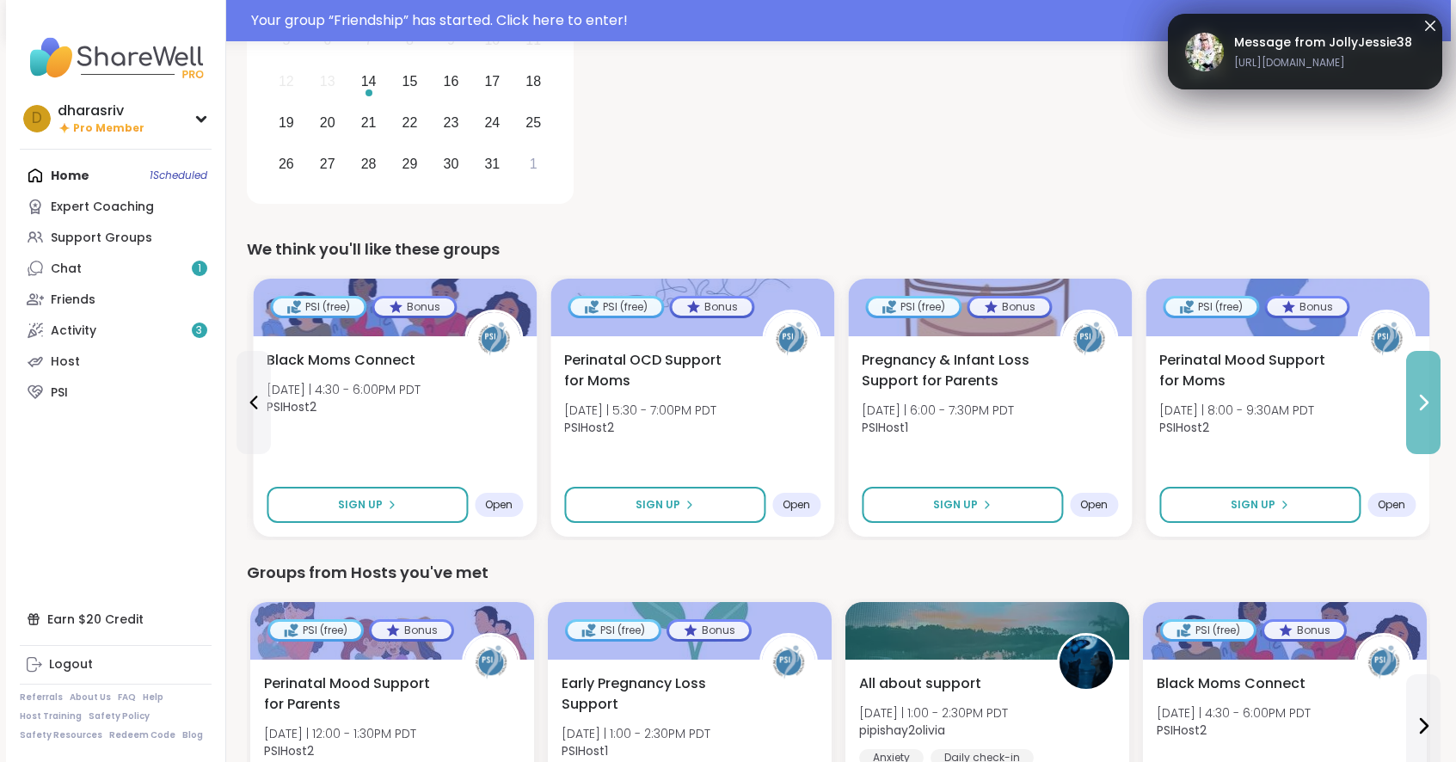
click at [1408, 400] on button at bounding box center [1423, 402] width 34 height 103
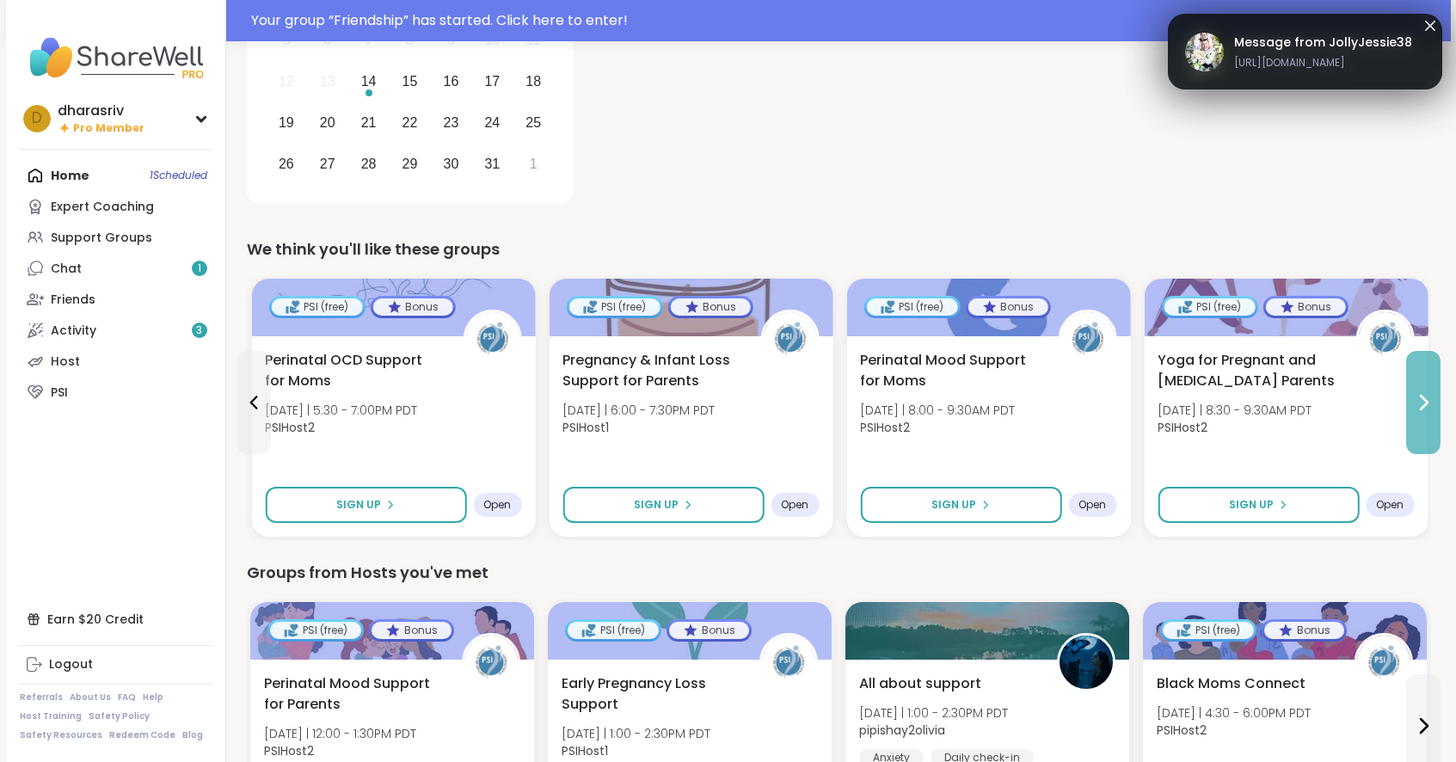
click at [1408, 400] on button at bounding box center [1423, 402] width 34 height 103
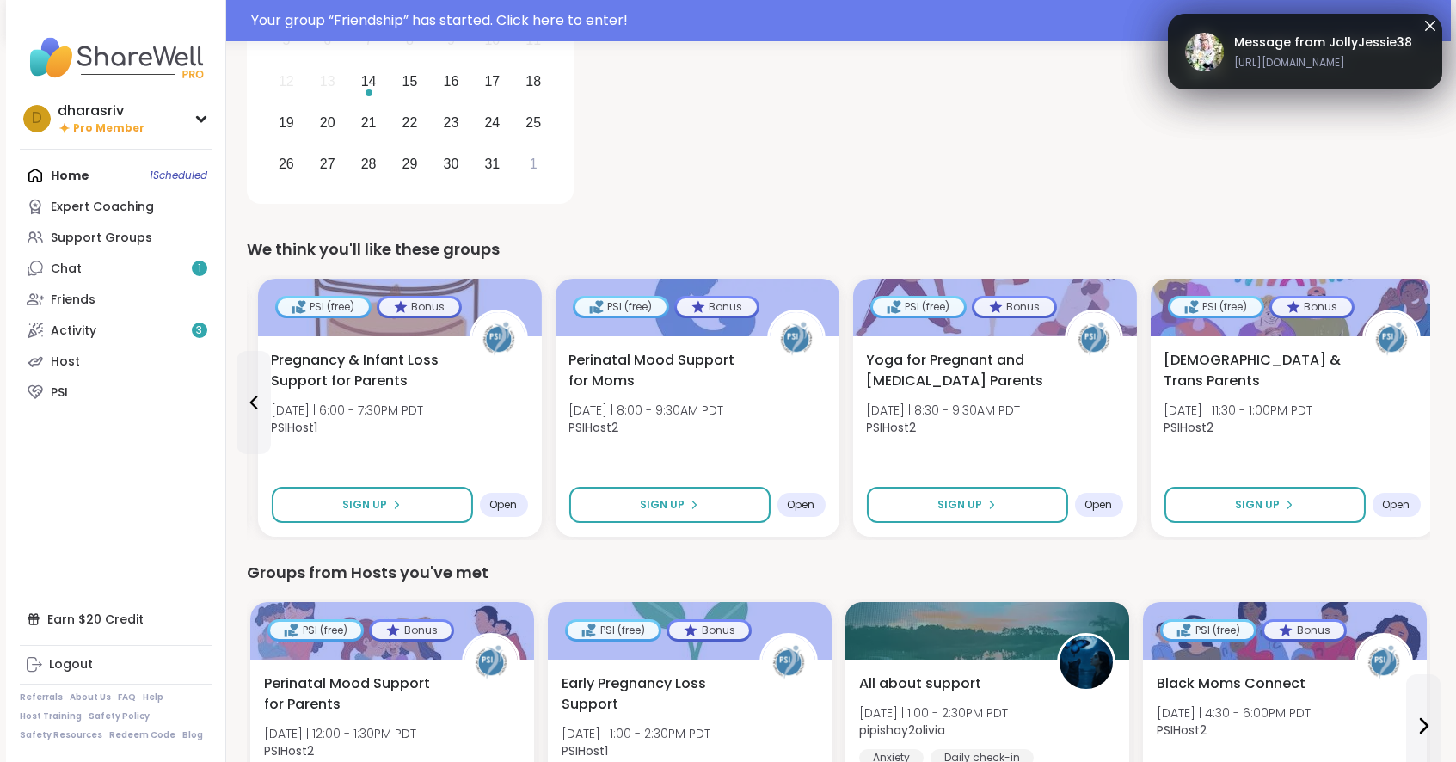
click at [1408, 400] on div "Queer & Trans Parents Wed 10/15 | 11:30 - 1:00PM PDT PSIHost2" at bounding box center [1291, 398] width 256 height 96
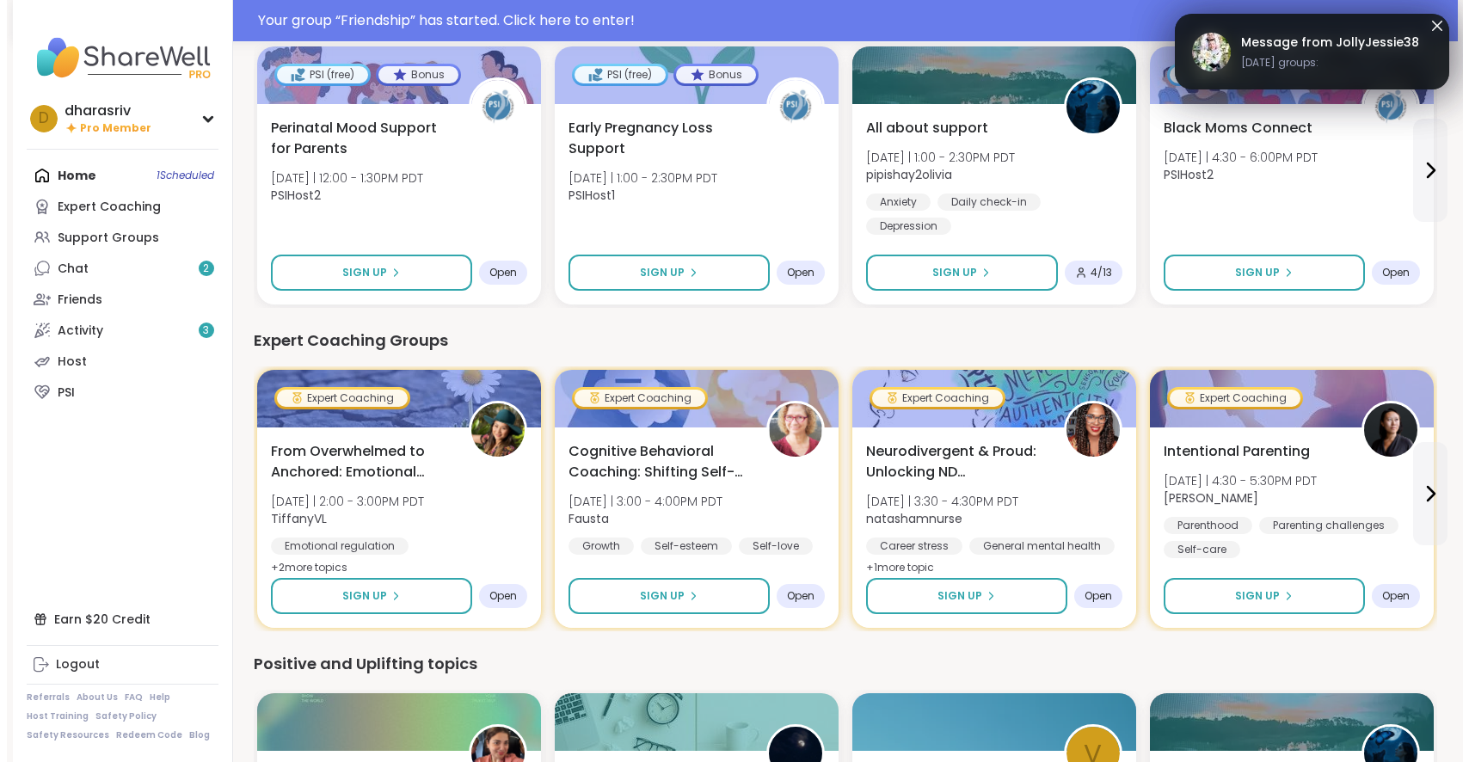
scroll to position [886, 0]
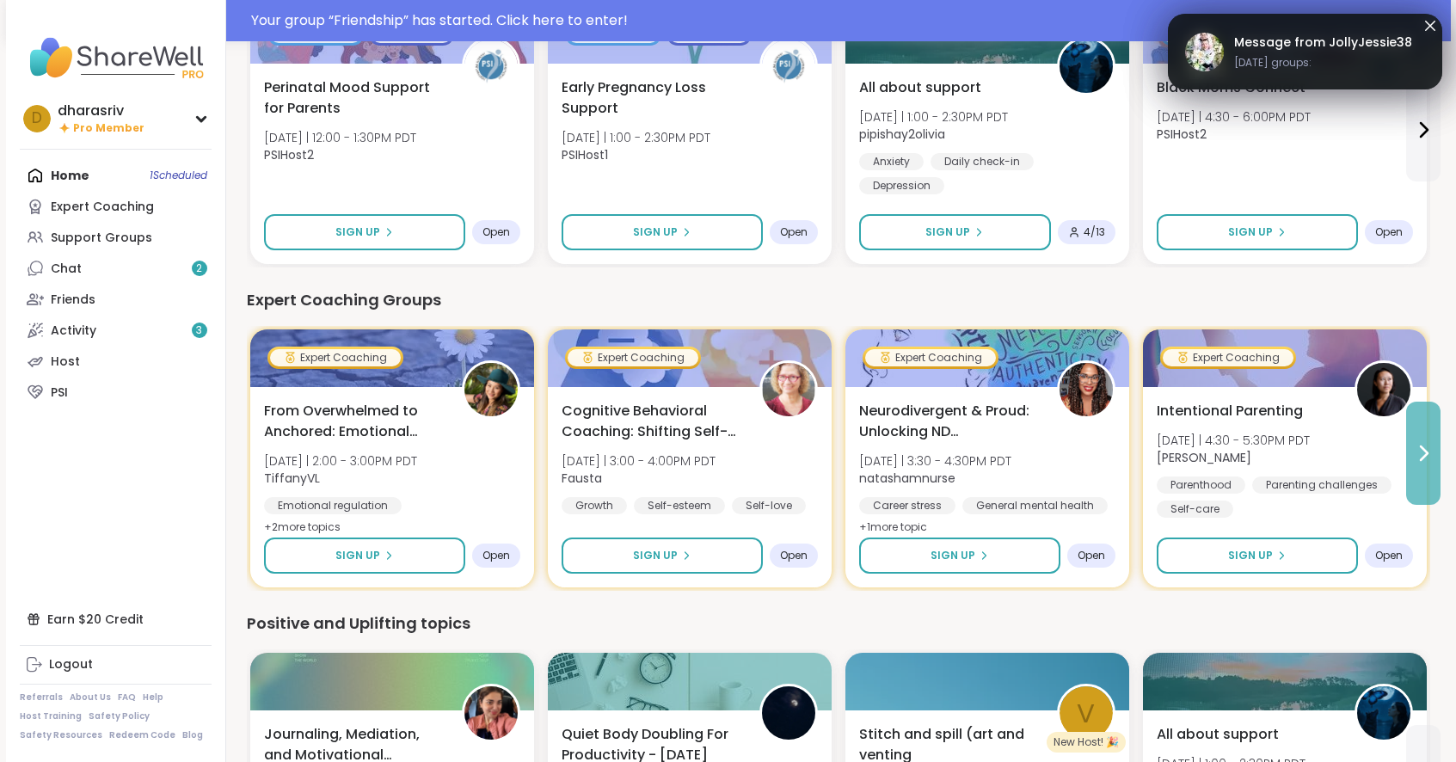
click at [1413, 451] on icon at bounding box center [1423, 453] width 21 height 21
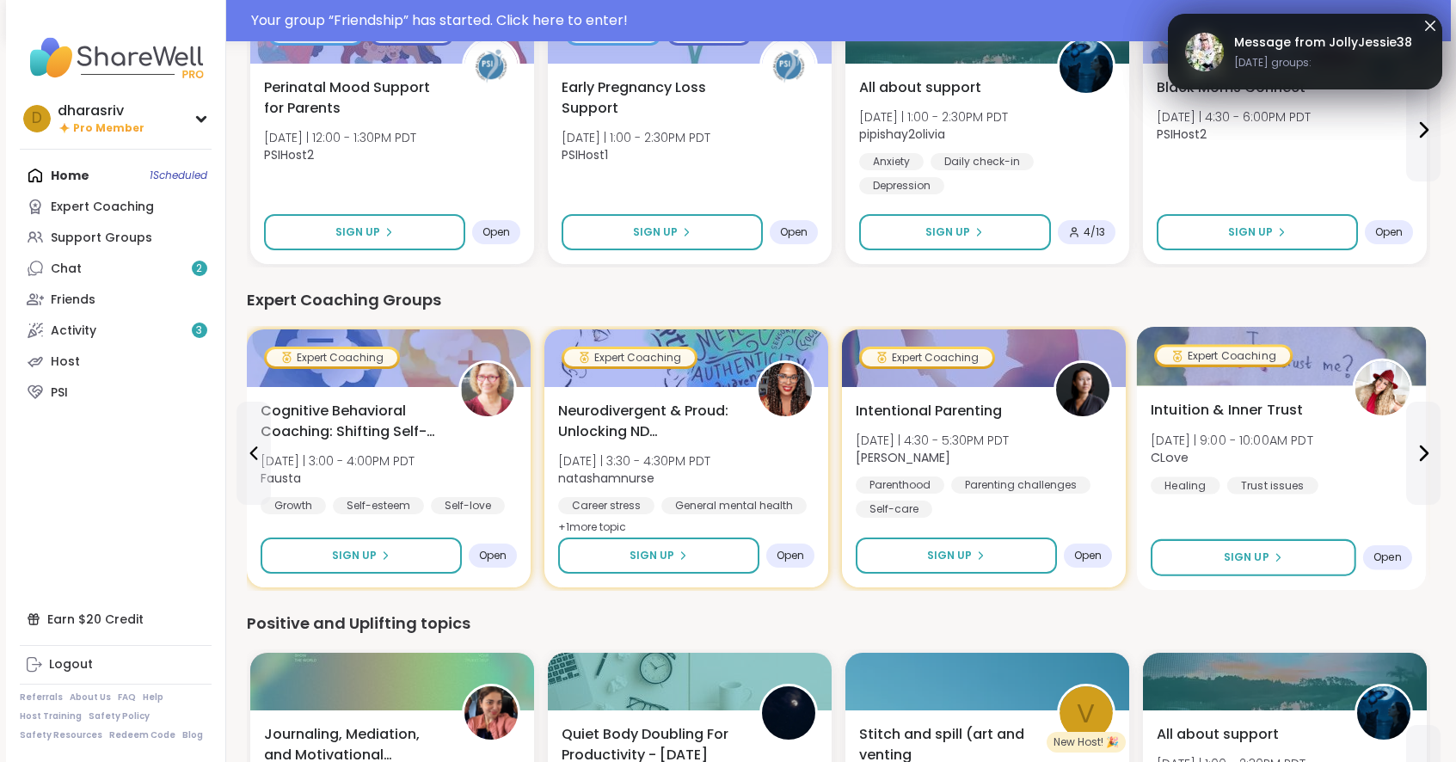
click at [1312, 518] on div "Intuition & Inner Trust Wed 10/15 | 9:00 - 10:00AM PDT CLove Healing Trust issu…" at bounding box center [1281, 487] width 290 height 205
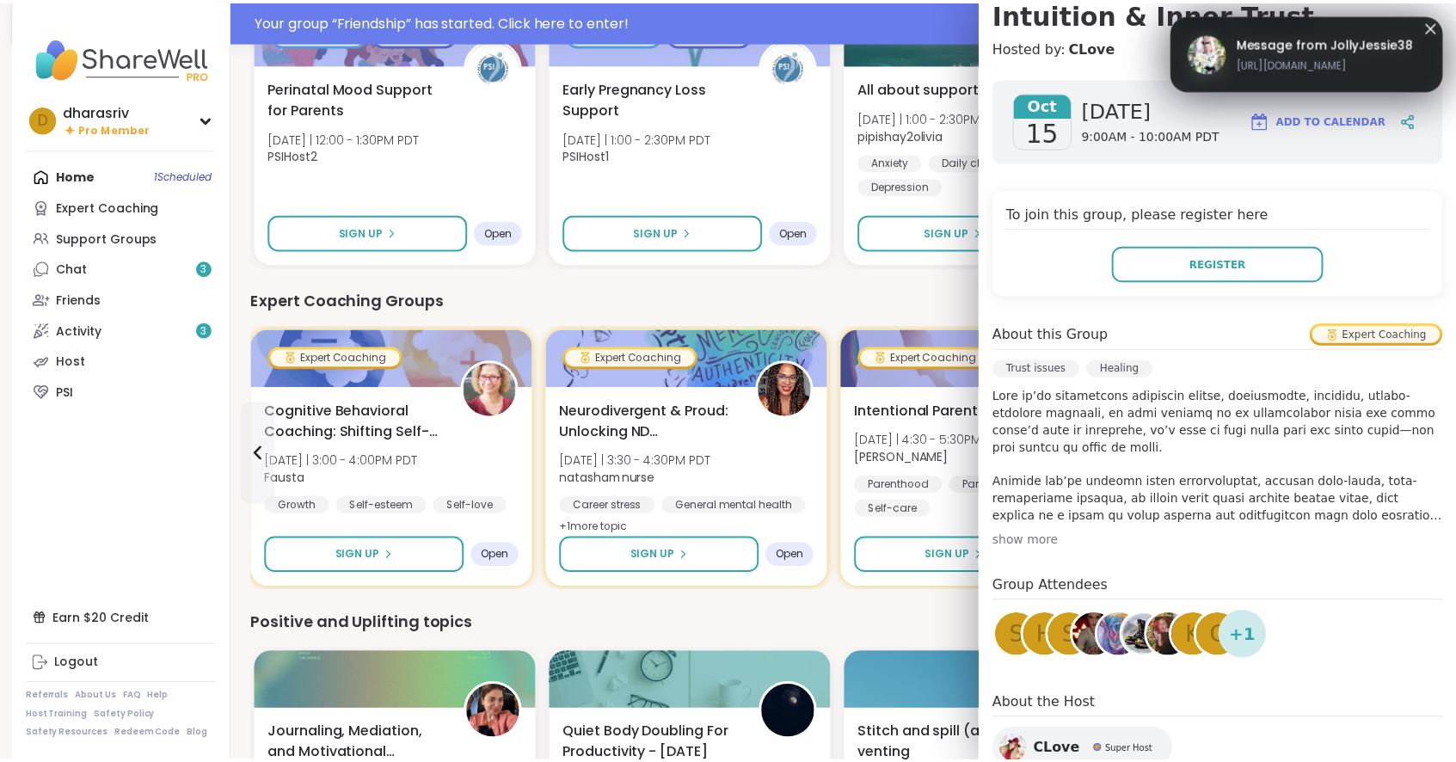
scroll to position [179, 0]
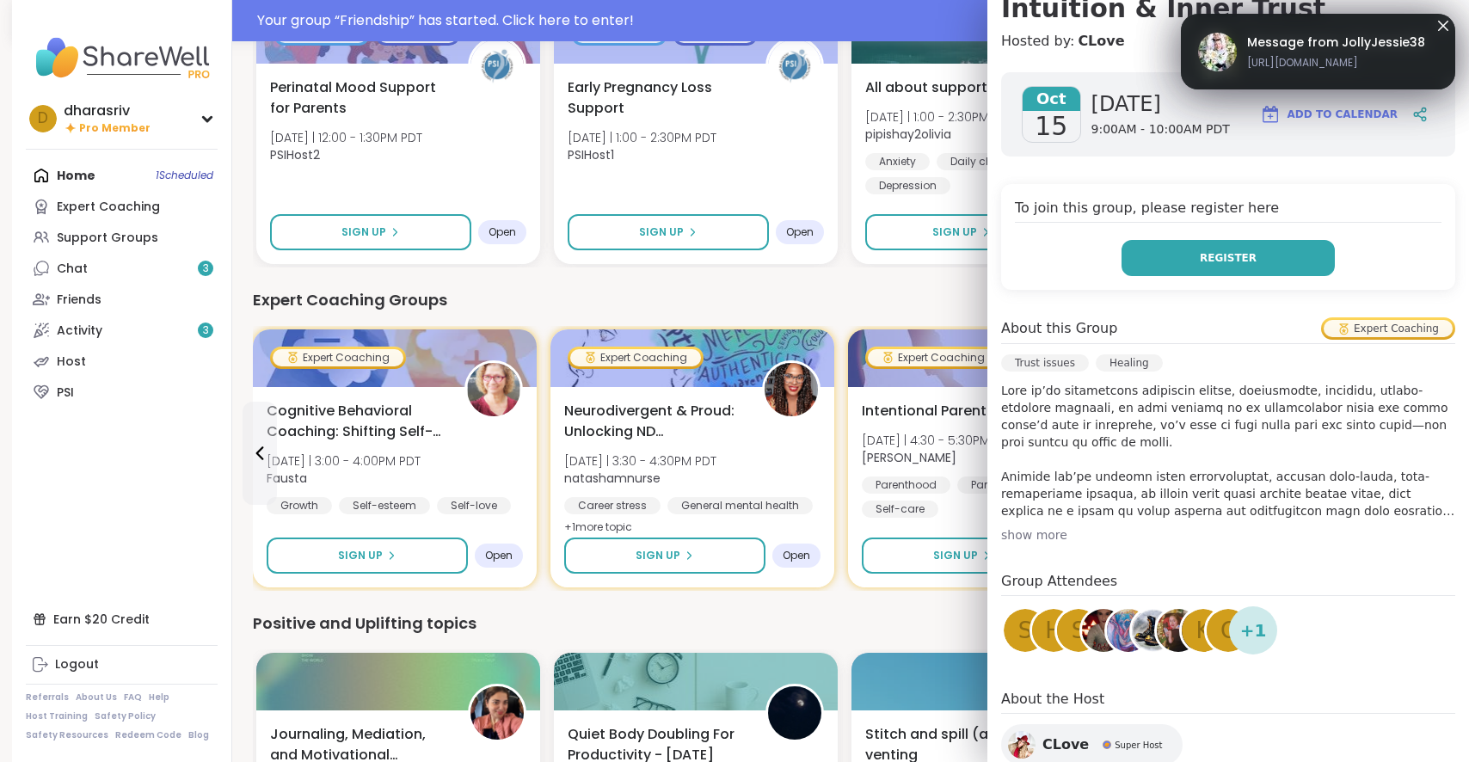
click at [1235, 262] on button "Register" at bounding box center [1227, 258] width 213 height 36
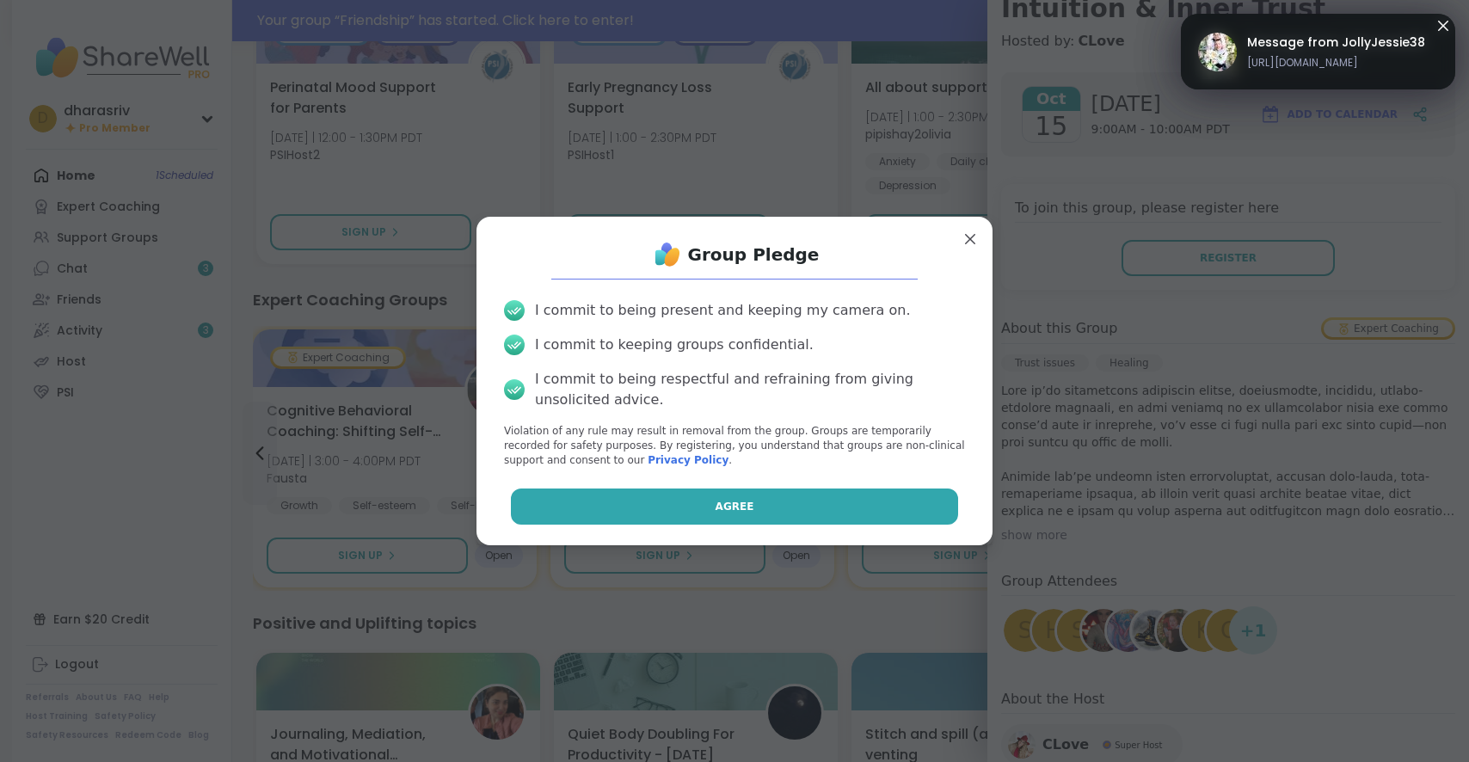
click at [790, 518] on button "Agree" at bounding box center [735, 506] width 448 height 36
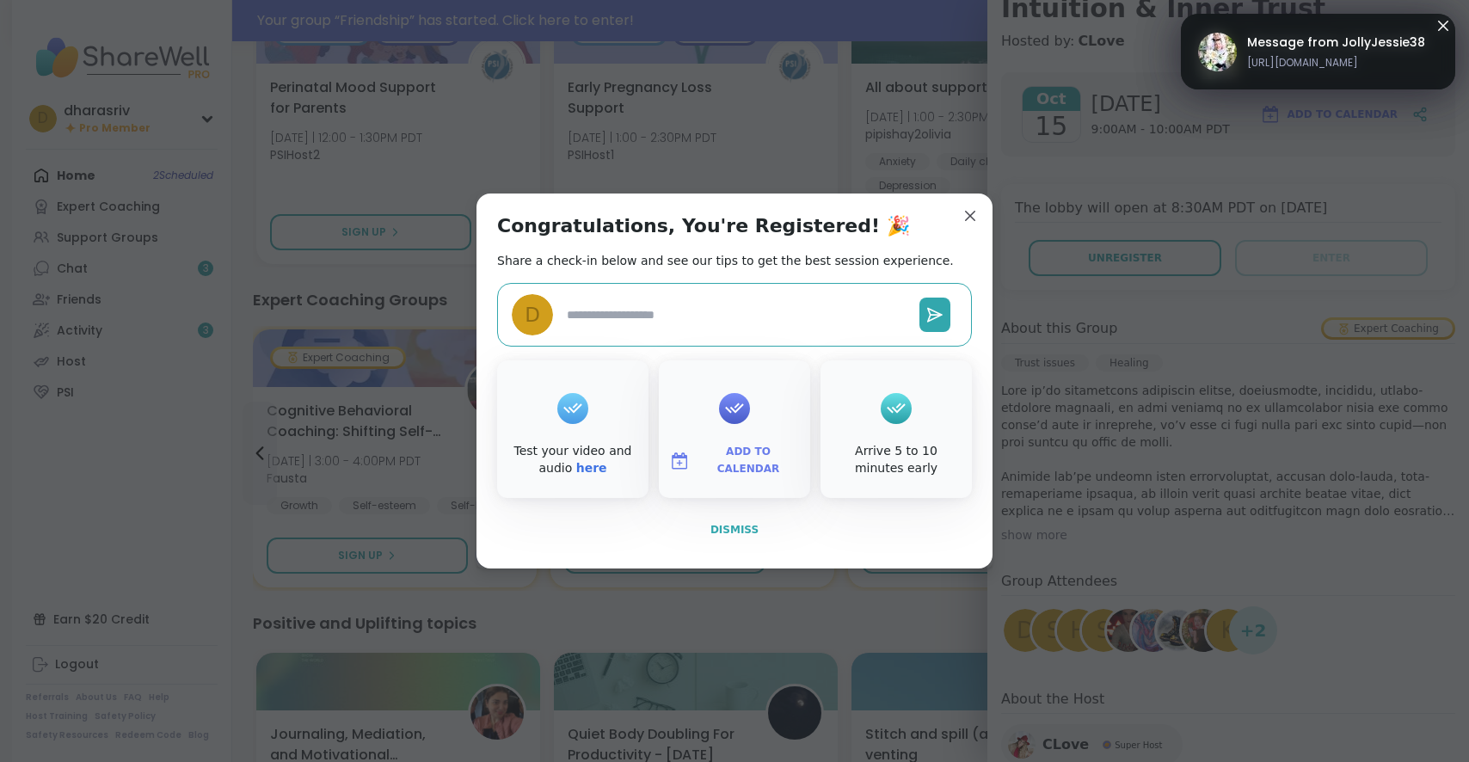
click at [701, 533] on button "Dismiss" at bounding box center [734, 530] width 475 height 36
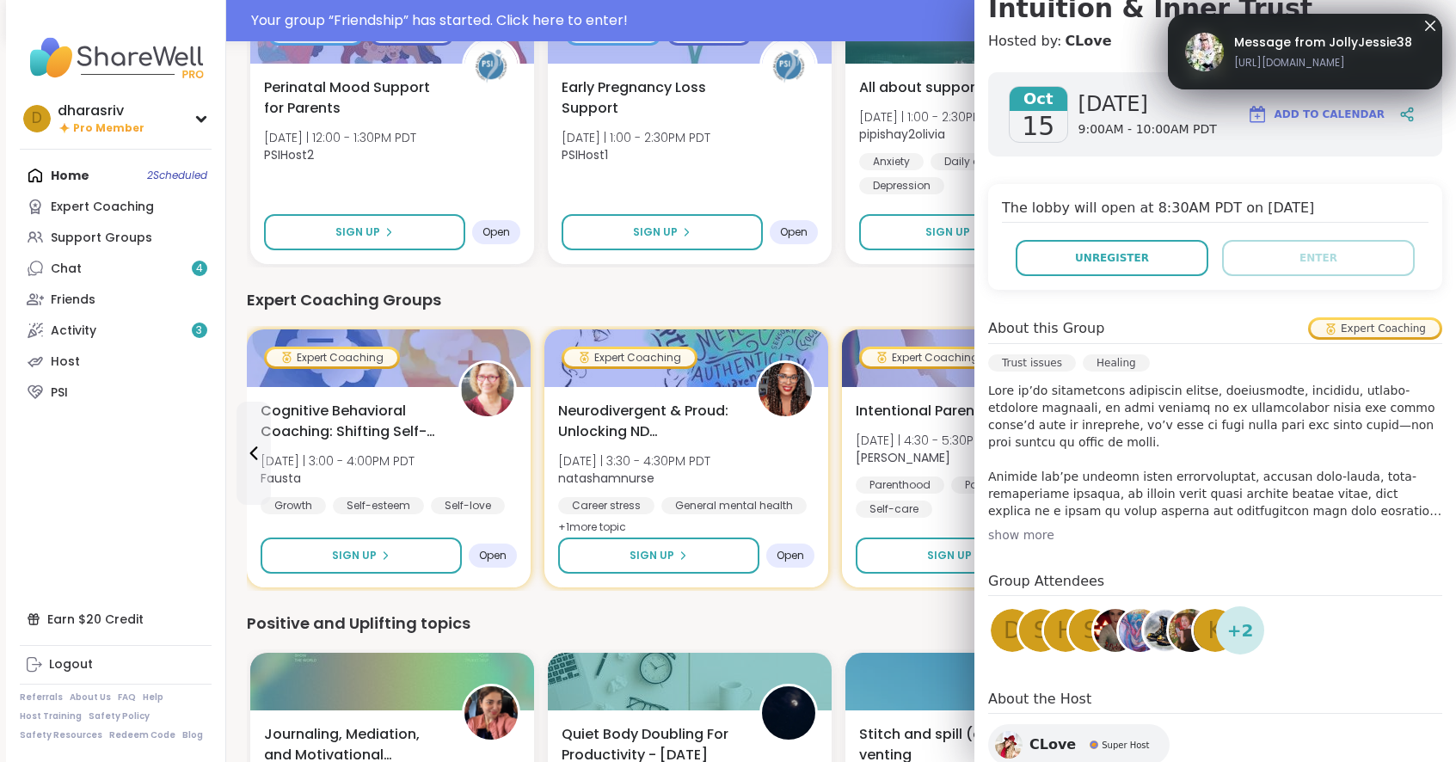
click at [1426, 21] on icon at bounding box center [1430, 26] width 10 height 10
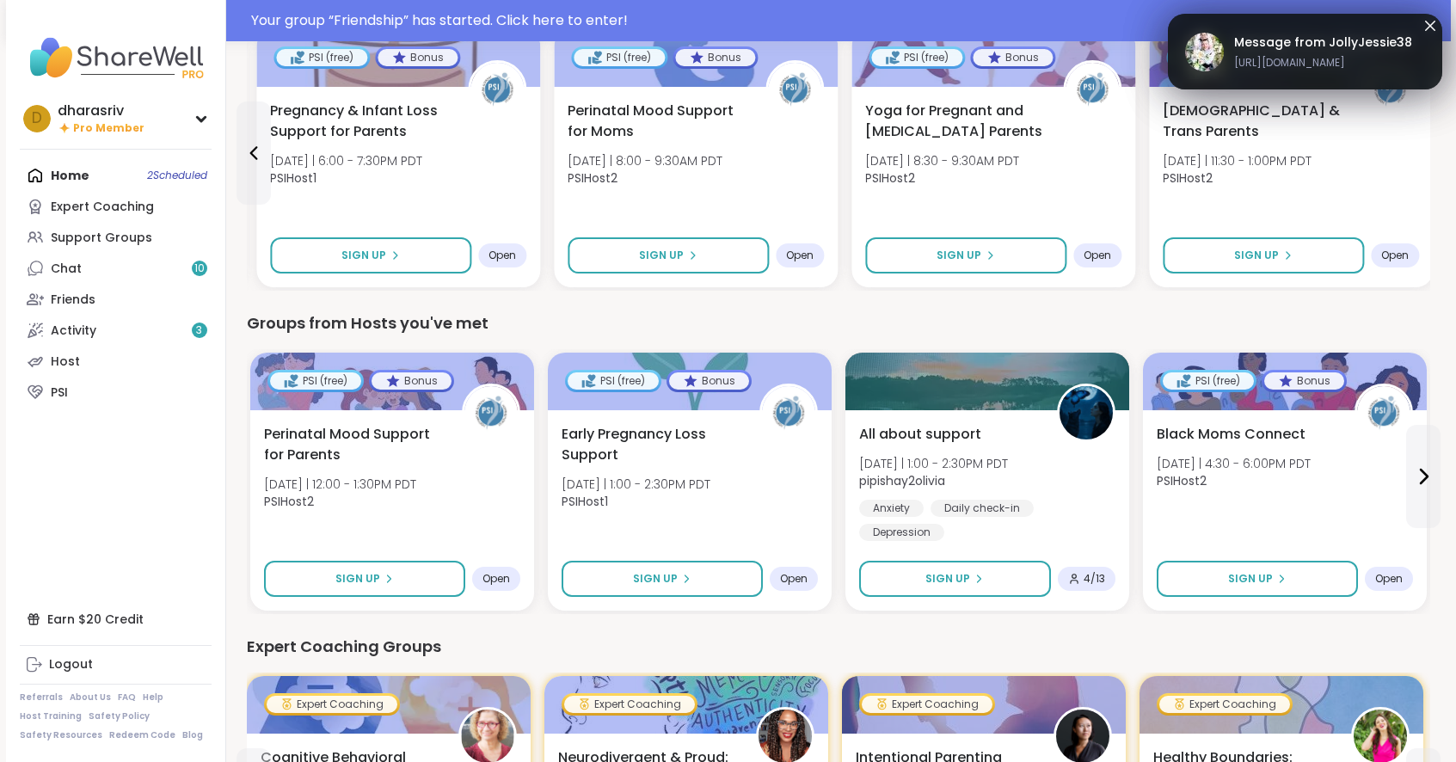
scroll to position [581, 0]
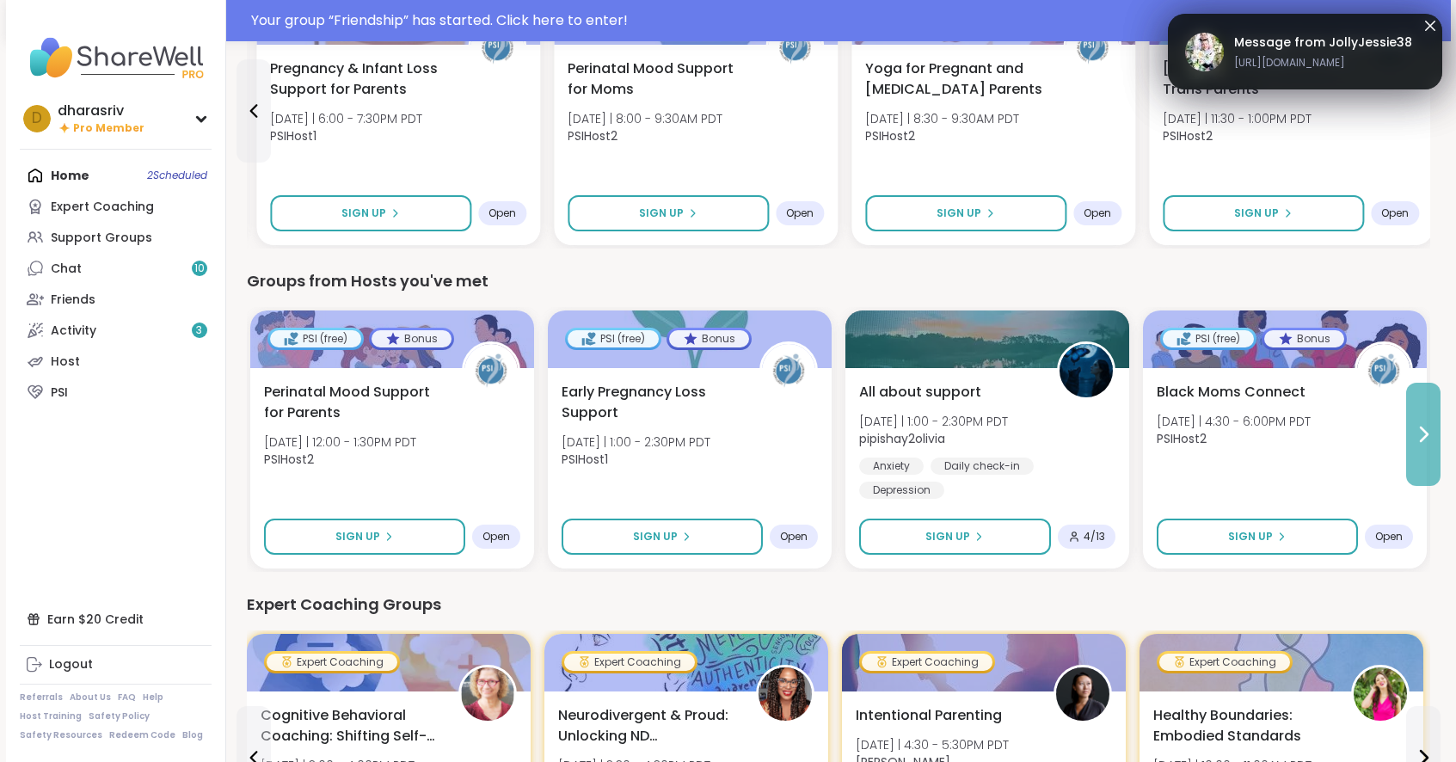
click at [1418, 434] on icon at bounding box center [1423, 434] width 21 height 21
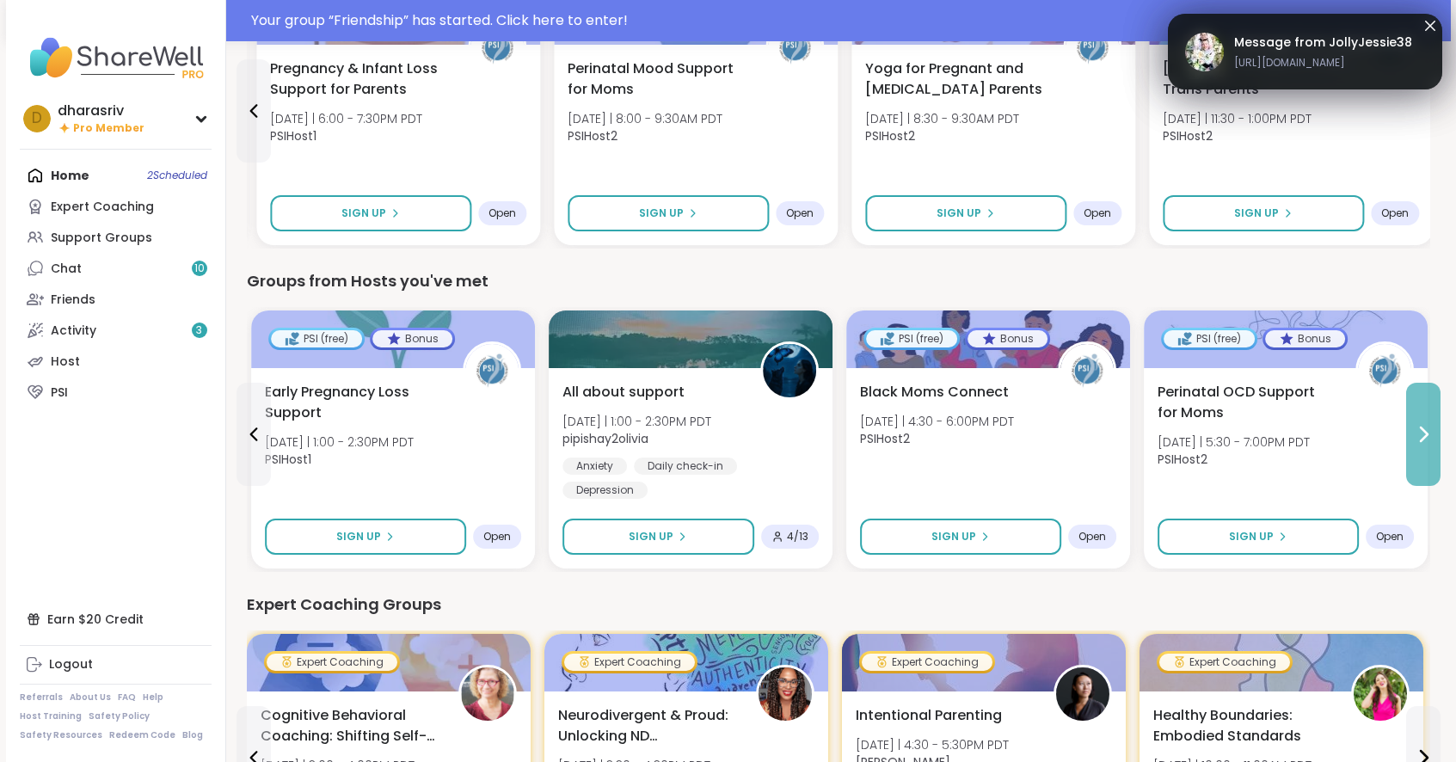
click at [1418, 434] on icon at bounding box center [1423, 434] width 21 height 21
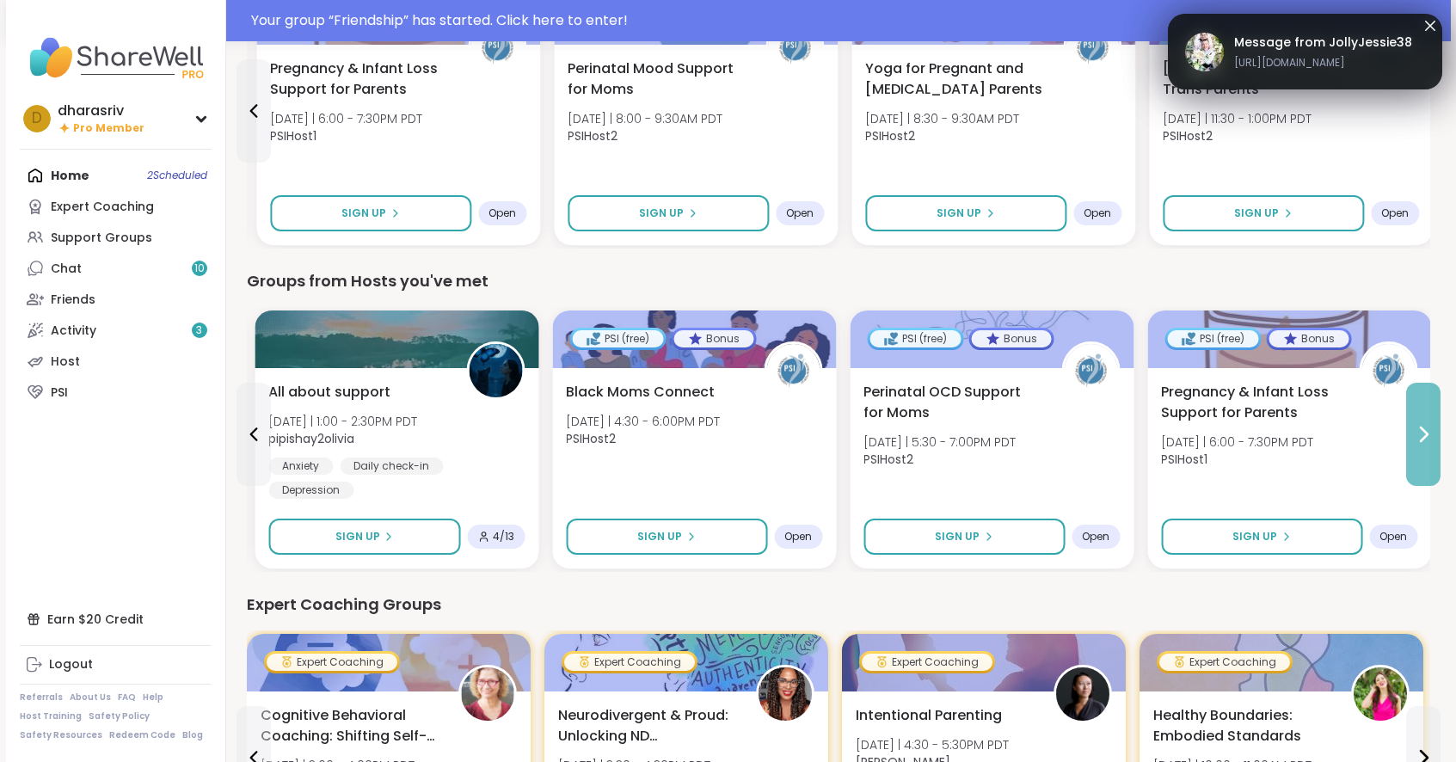
click at [1418, 434] on icon at bounding box center [1423, 434] width 21 height 21
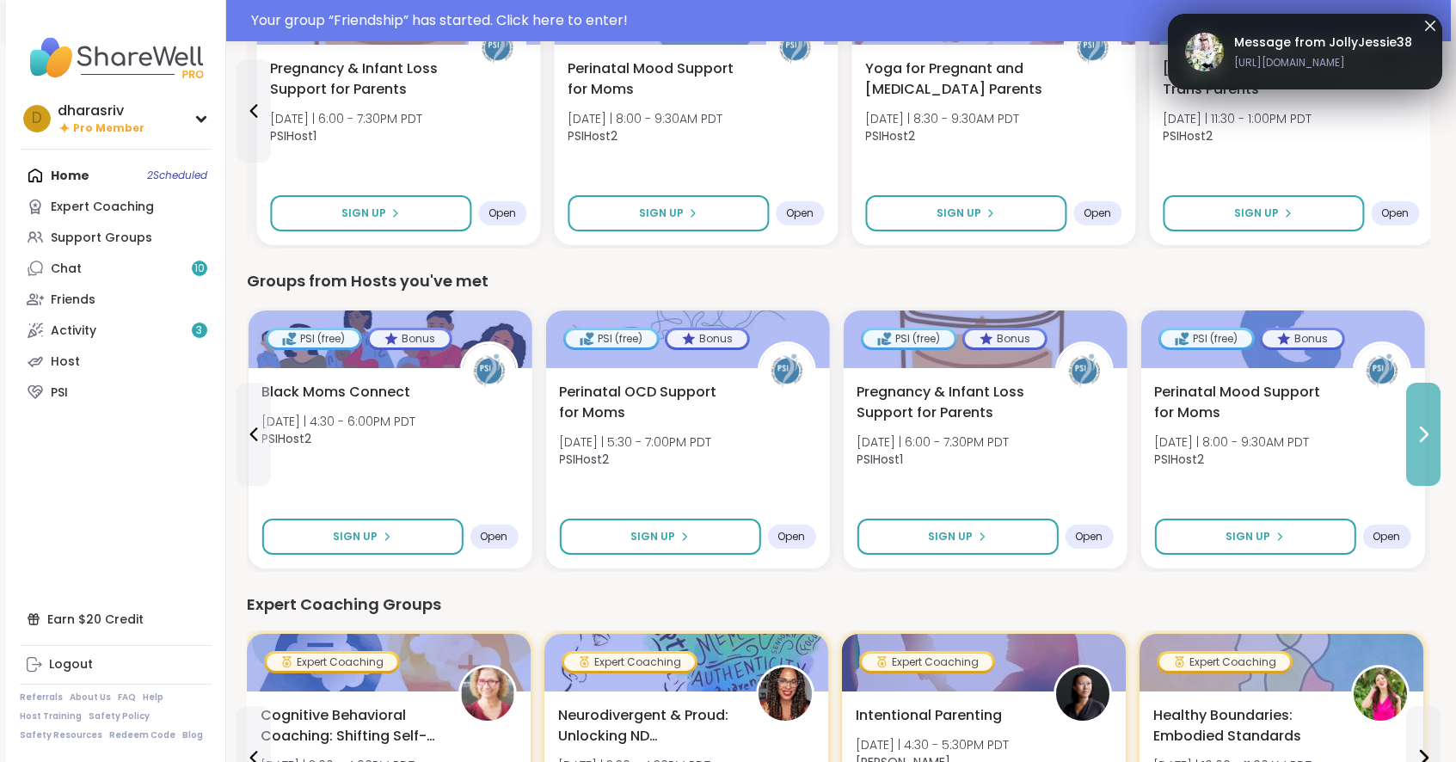
click at [1418, 434] on icon at bounding box center [1423, 434] width 21 height 21
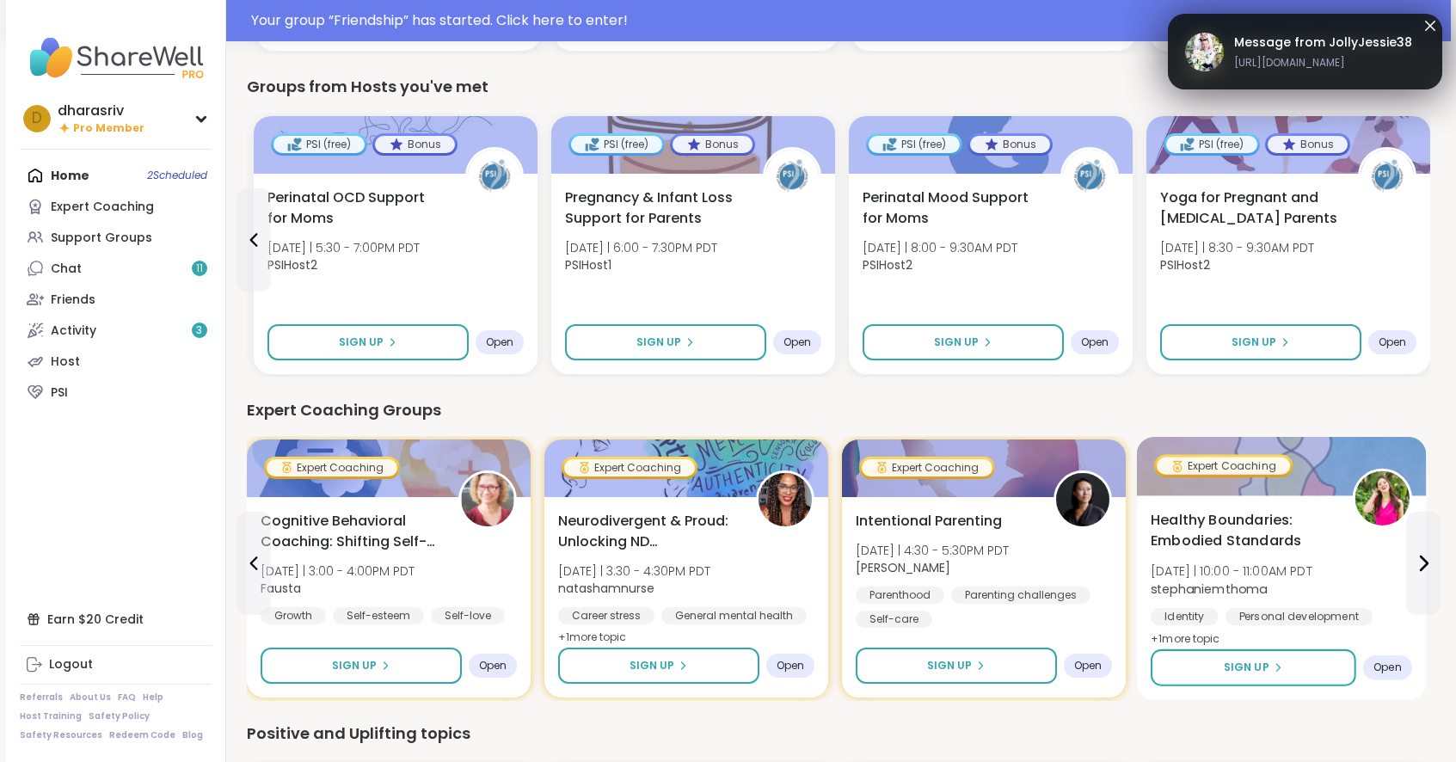
scroll to position [781, 0]
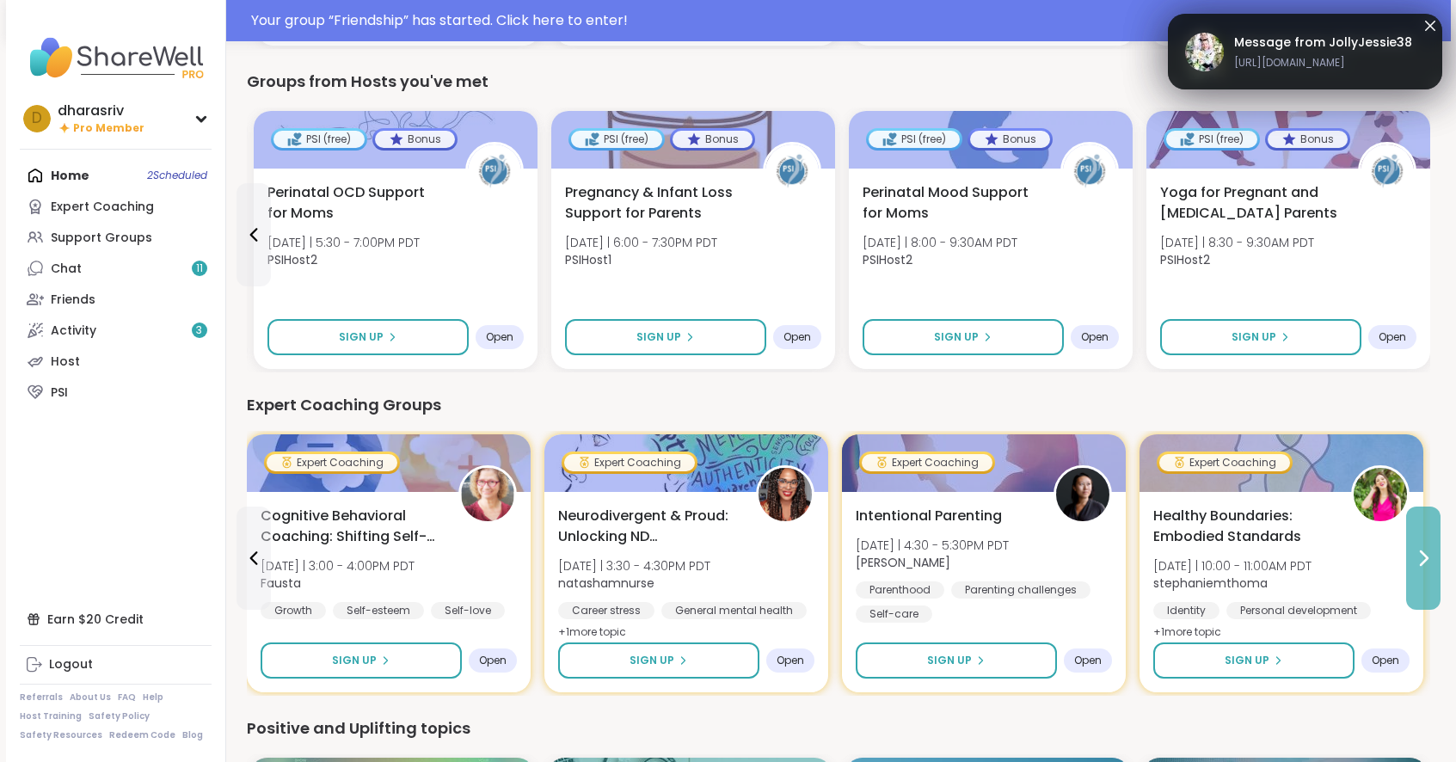
click at [1420, 559] on icon at bounding box center [1423, 558] width 21 height 21
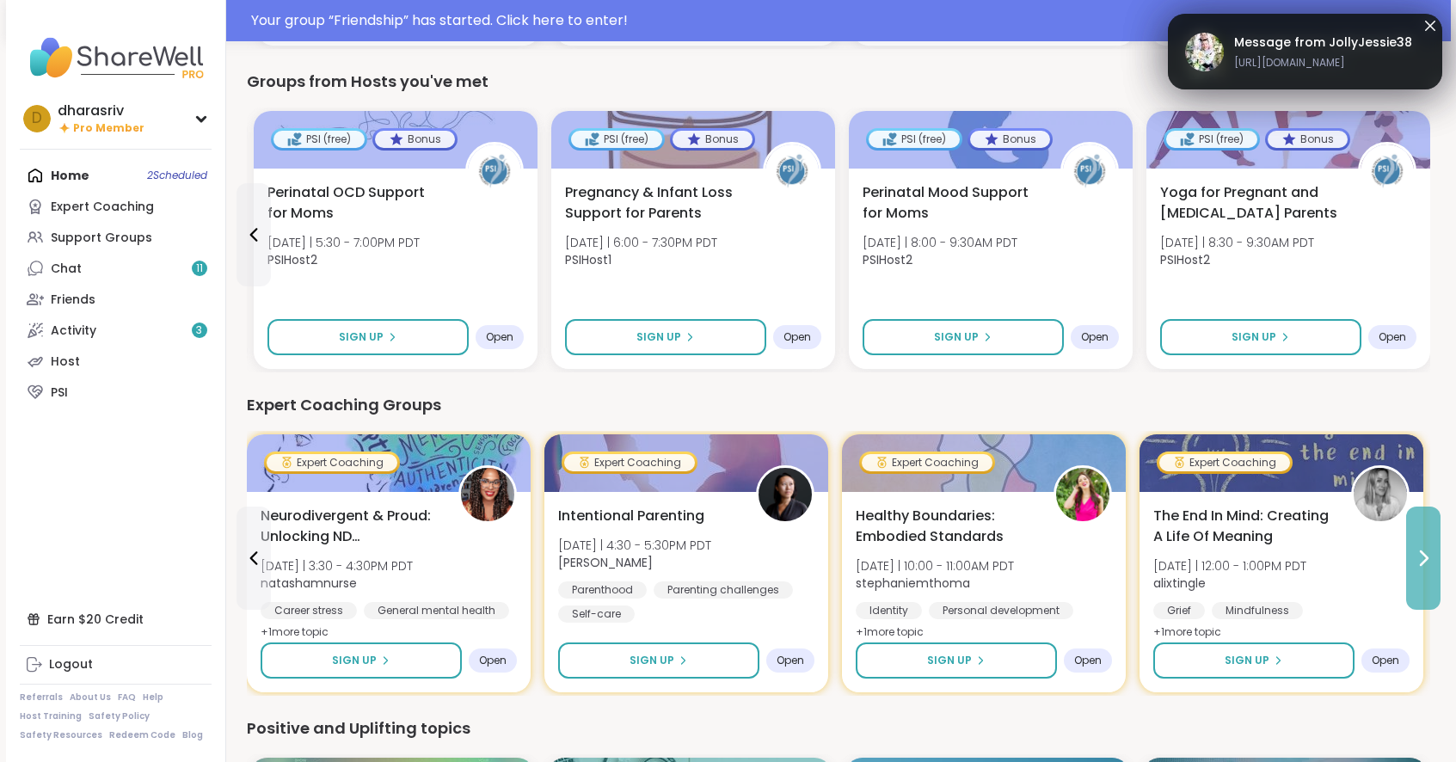
click at [1420, 559] on icon at bounding box center [1423, 558] width 21 height 21
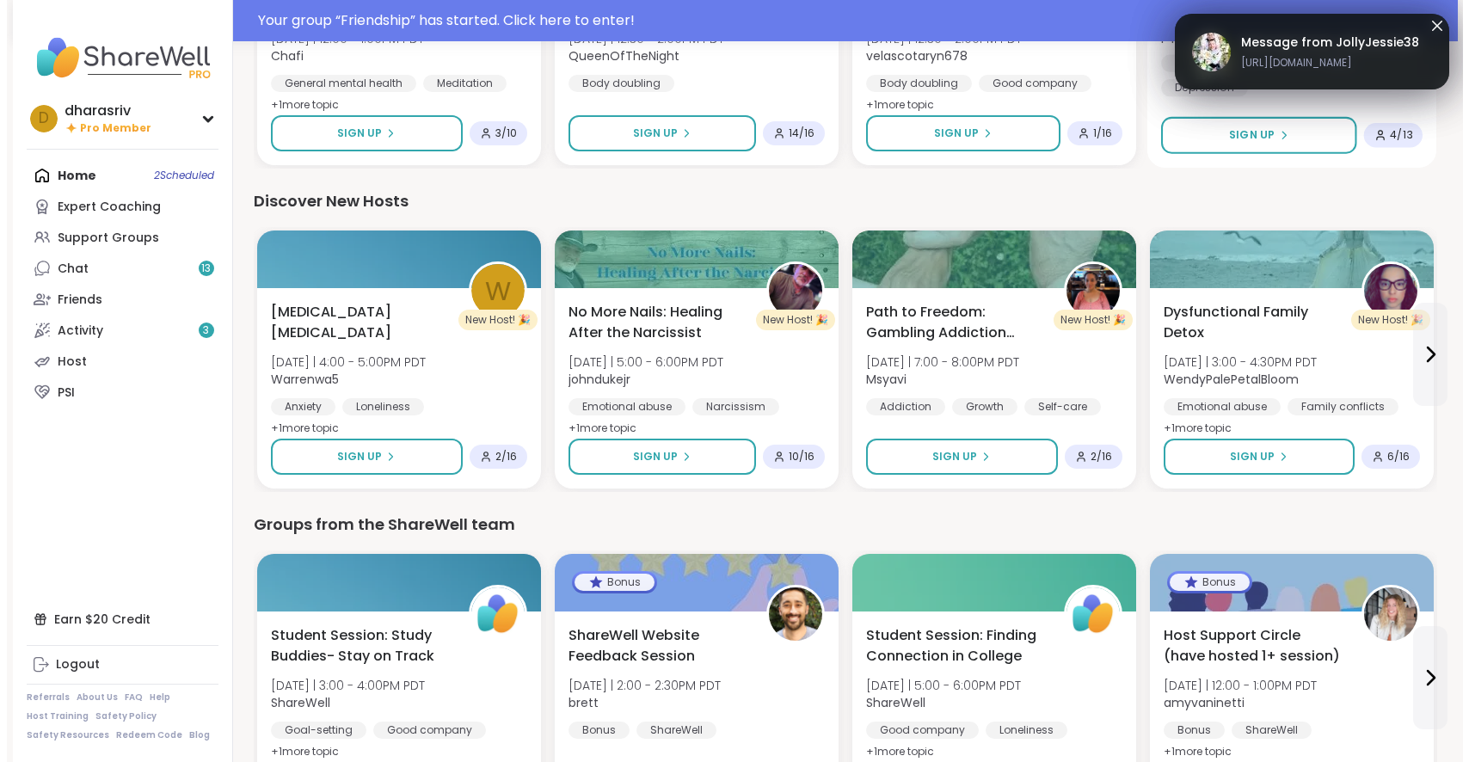
scroll to position [1758, 0]
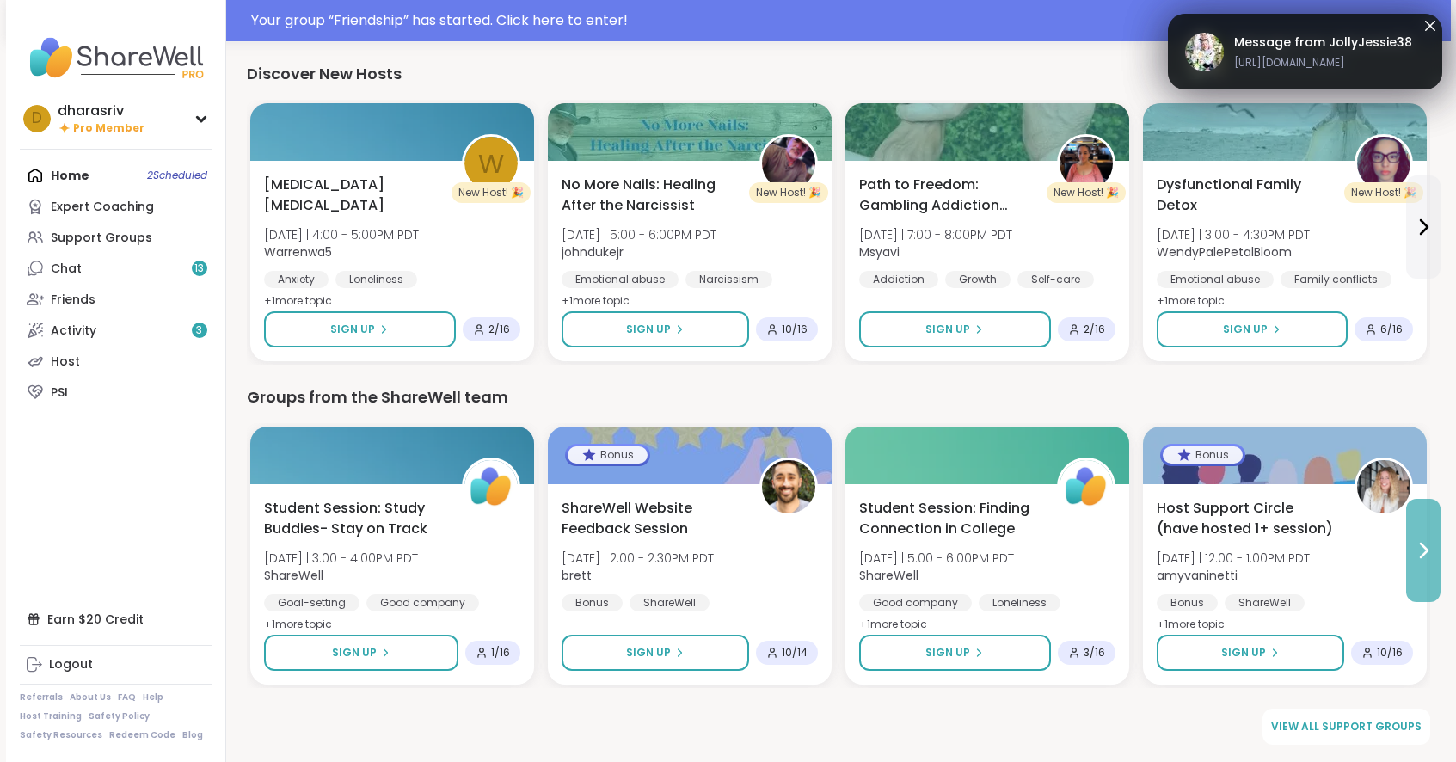
click at [1415, 543] on icon at bounding box center [1423, 550] width 21 height 21
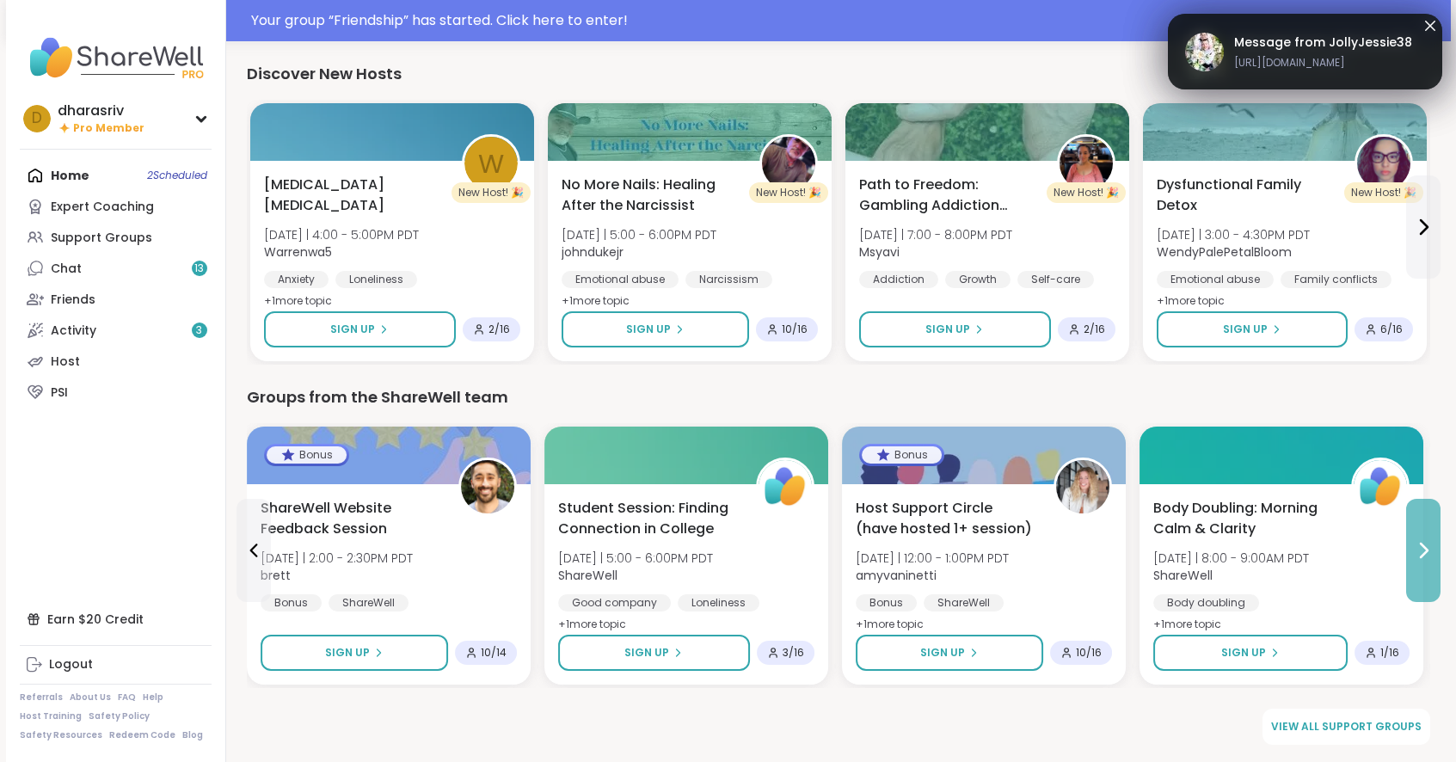
click at [1415, 543] on icon at bounding box center [1423, 550] width 21 height 21
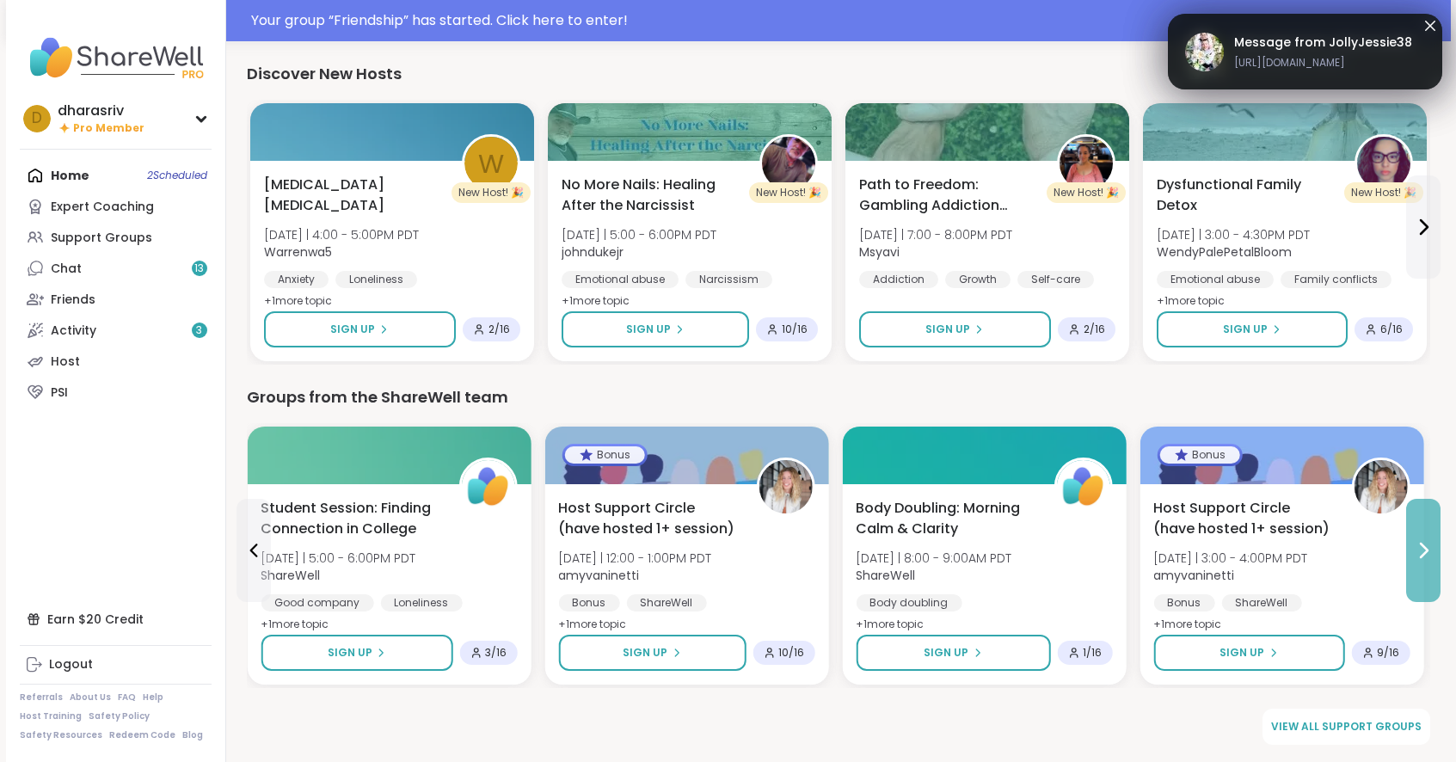
click at [1415, 543] on icon at bounding box center [1423, 550] width 21 height 21
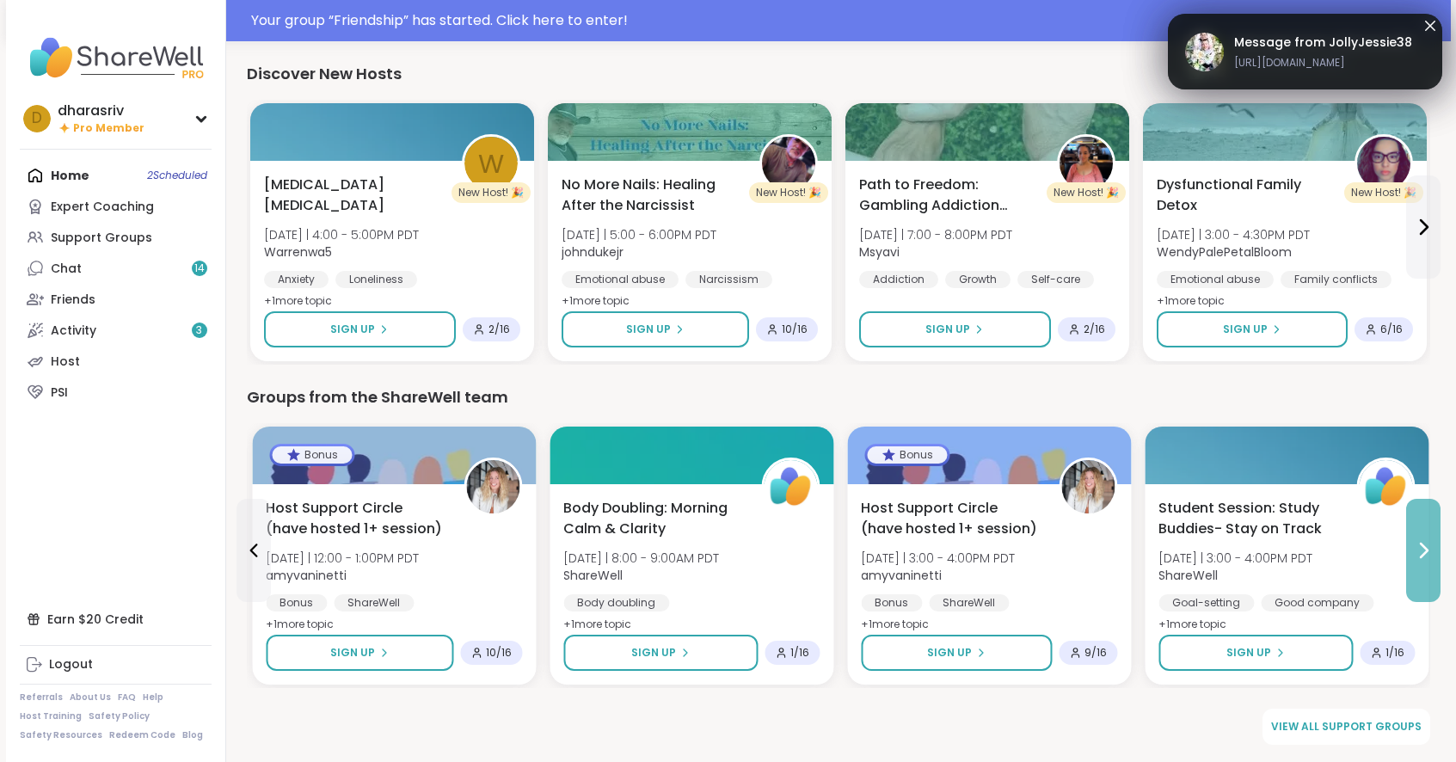
click at [1415, 543] on icon at bounding box center [1423, 550] width 21 height 21
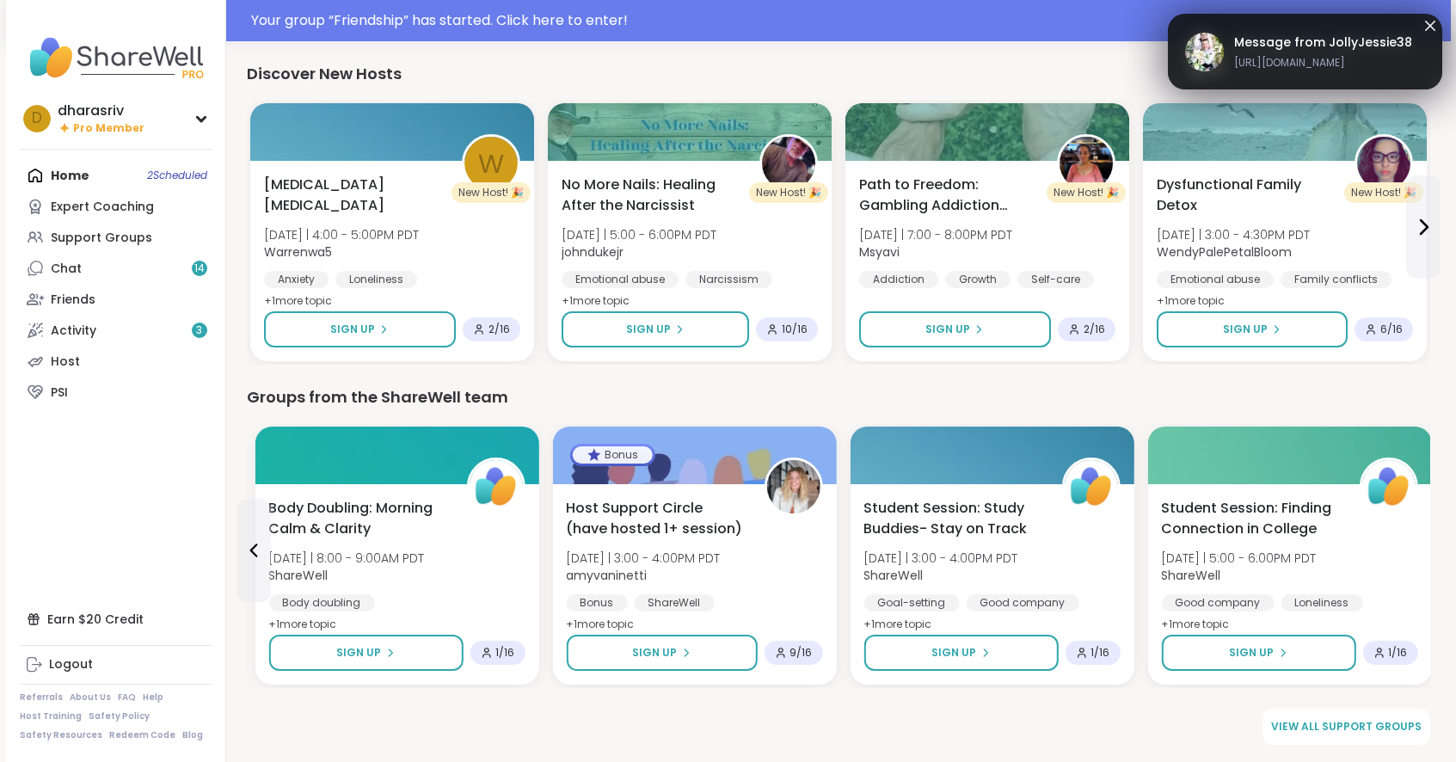
click at [1415, 543] on div "Student Session: Finding Connection in College Wed 10/22 | 5:00 - 6:00PM PDT Sh…" at bounding box center [1289, 567] width 256 height 138
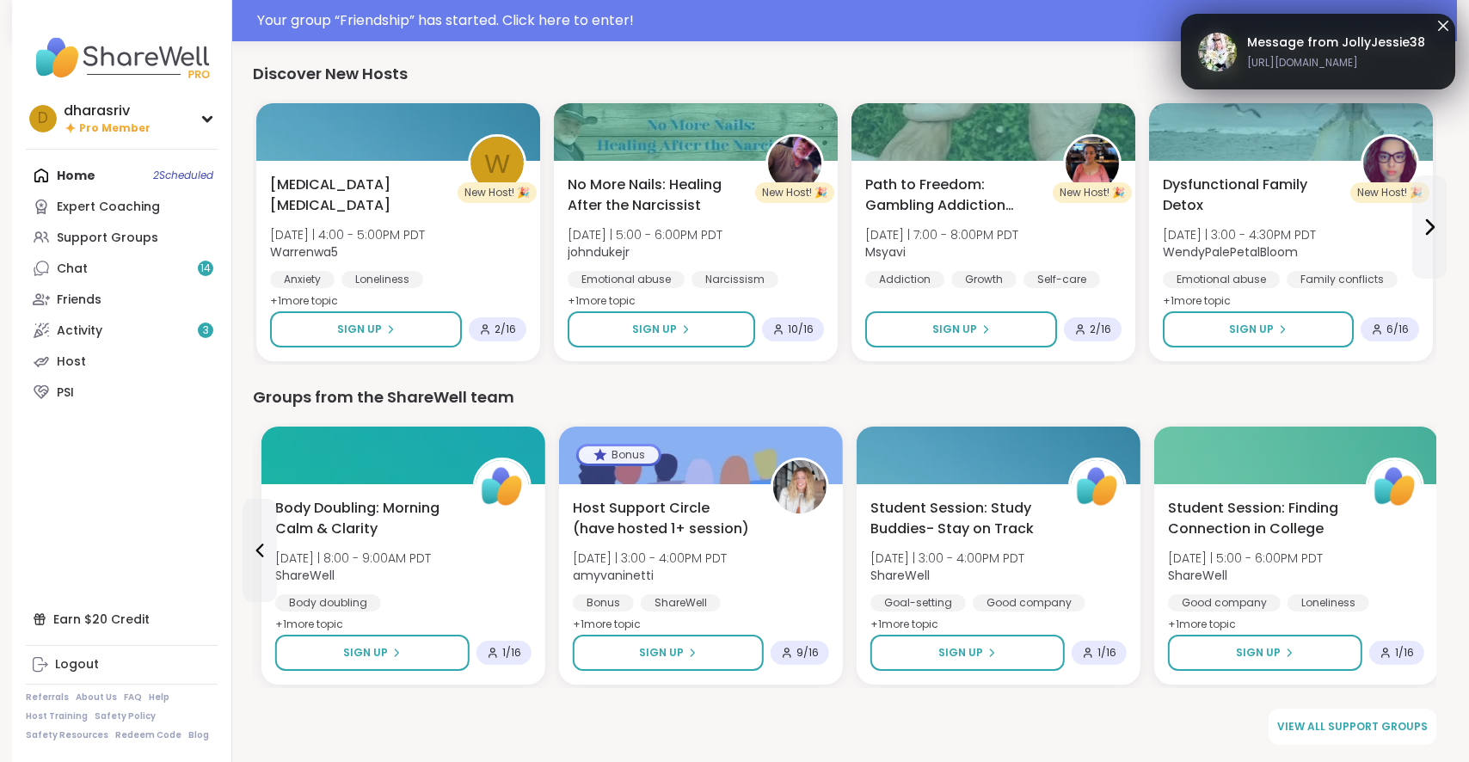
click at [898, 399] on div "Groups from the ShareWell team" at bounding box center [844, 397] width 1183 height 24
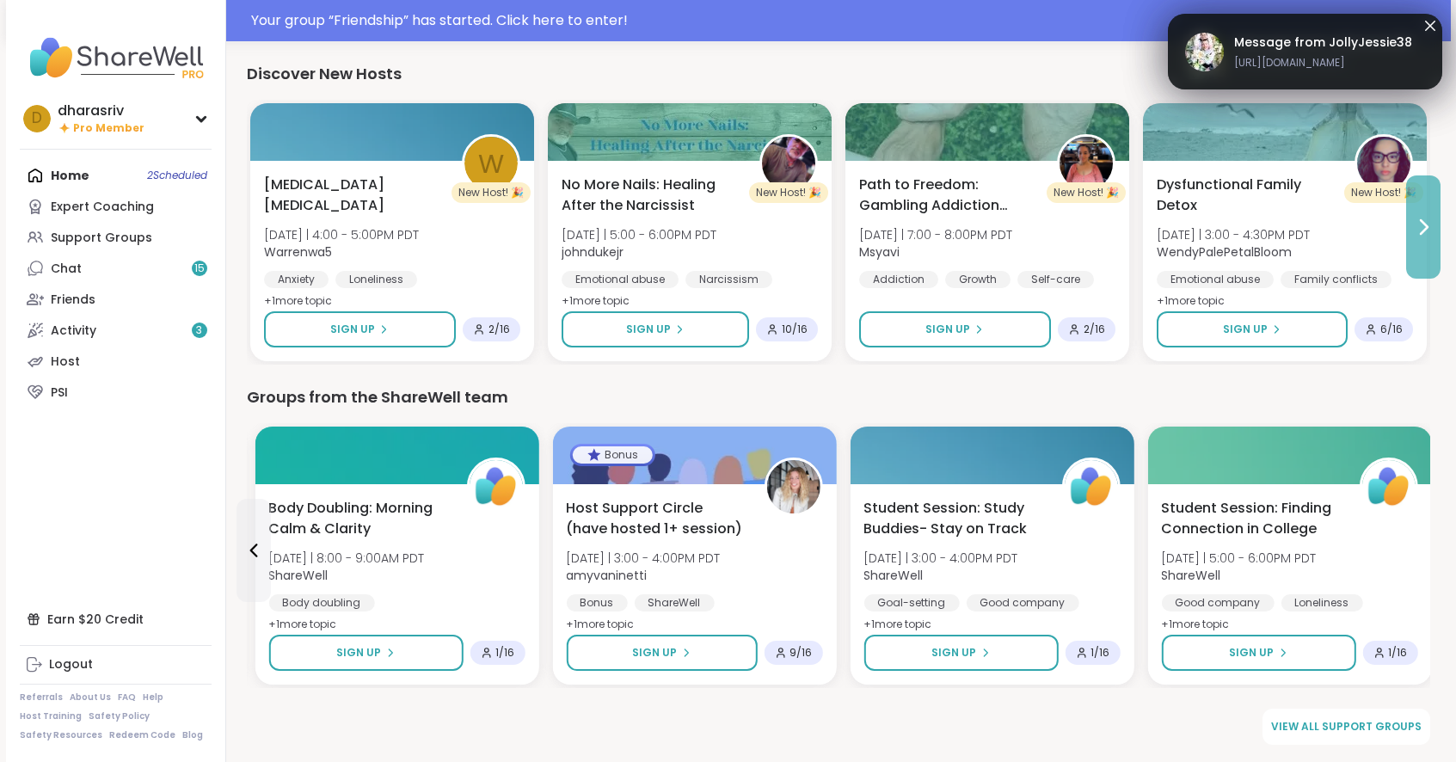
click at [1432, 227] on icon at bounding box center [1423, 227] width 21 height 21
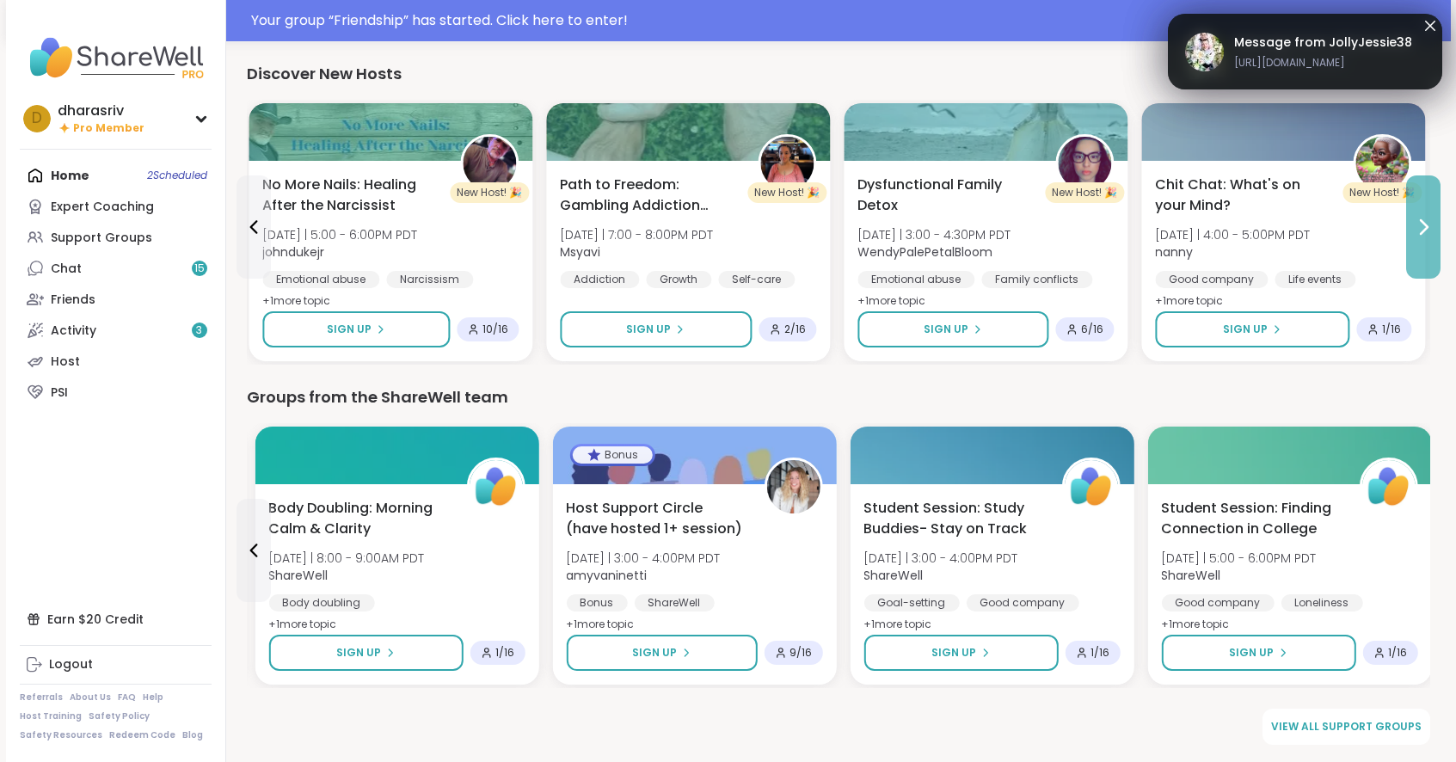
click at [1432, 227] on icon at bounding box center [1423, 227] width 21 height 21
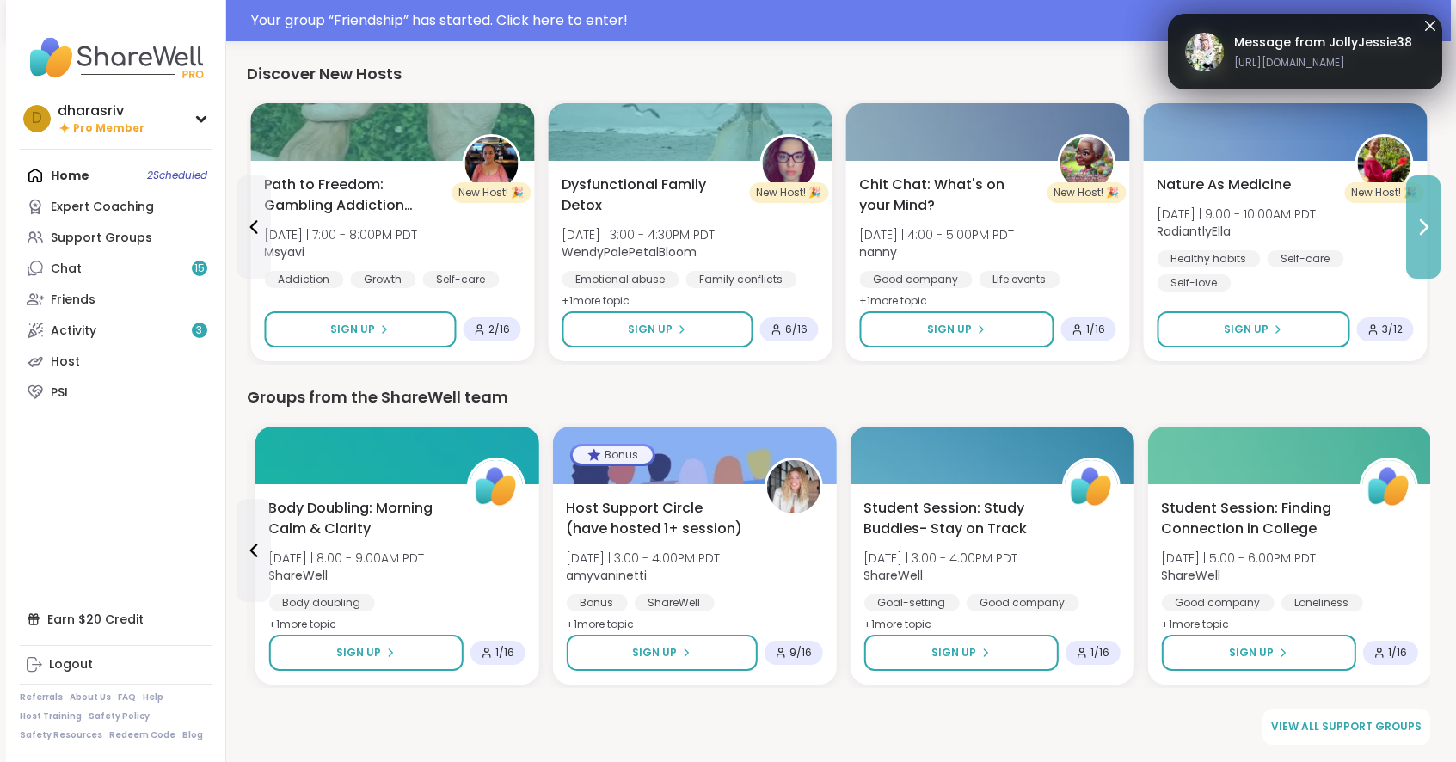
click at [1432, 227] on icon at bounding box center [1423, 227] width 21 height 21
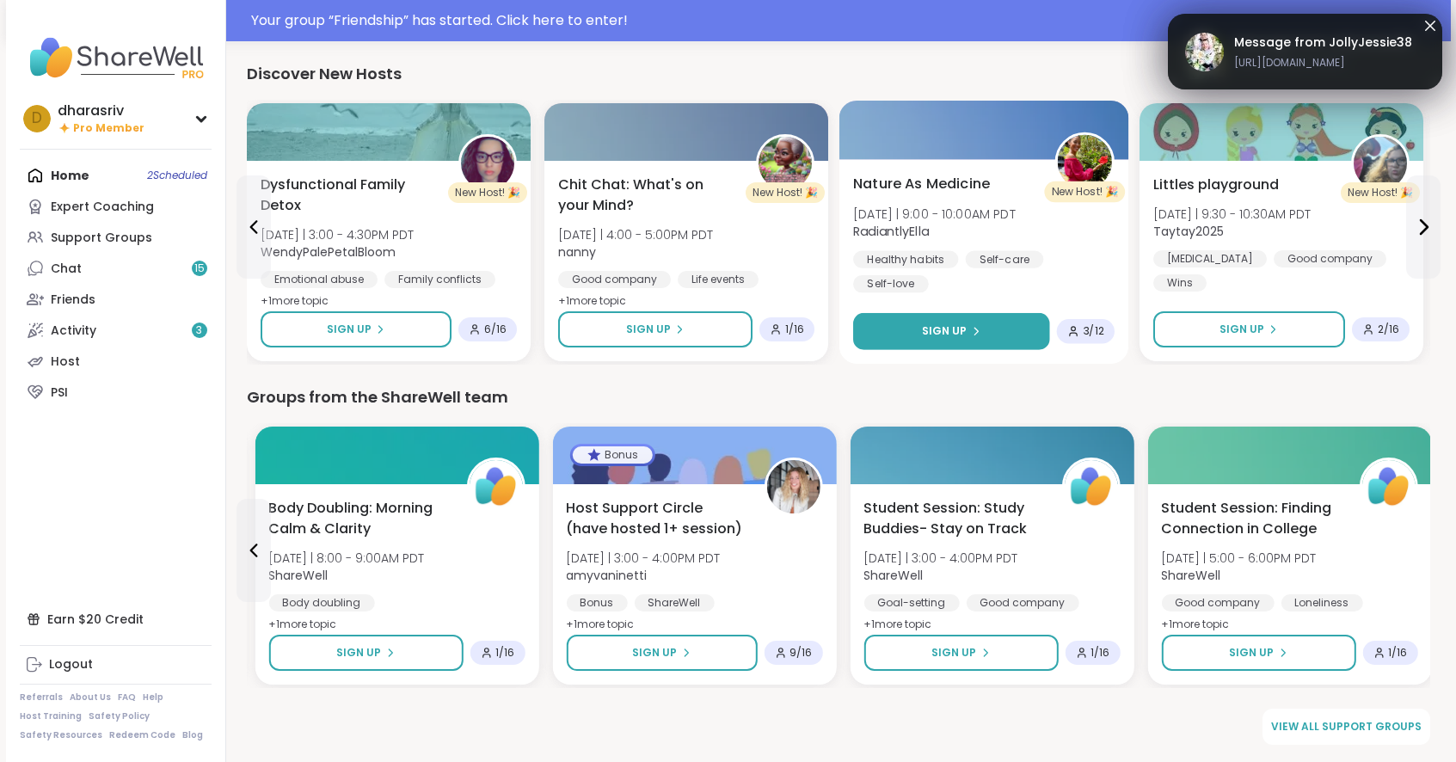
click at [964, 328] on span "Sign Up" at bounding box center [944, 330] width 46 height 15
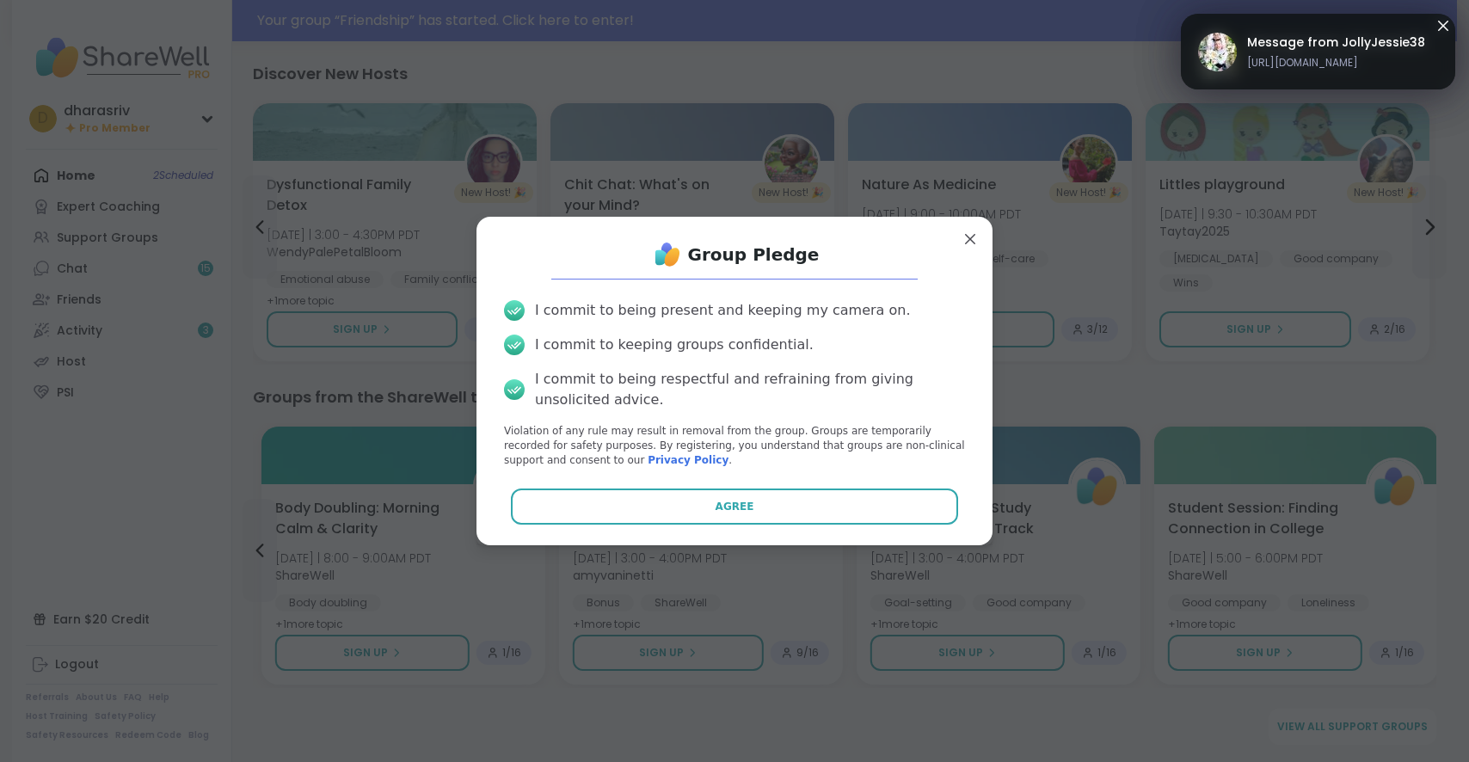
click at [704, 530] on div "Group Pledge I commit to being present and keeping my camera on. I commit to ke…" at bounding box center [734, 380] width 488 height 300
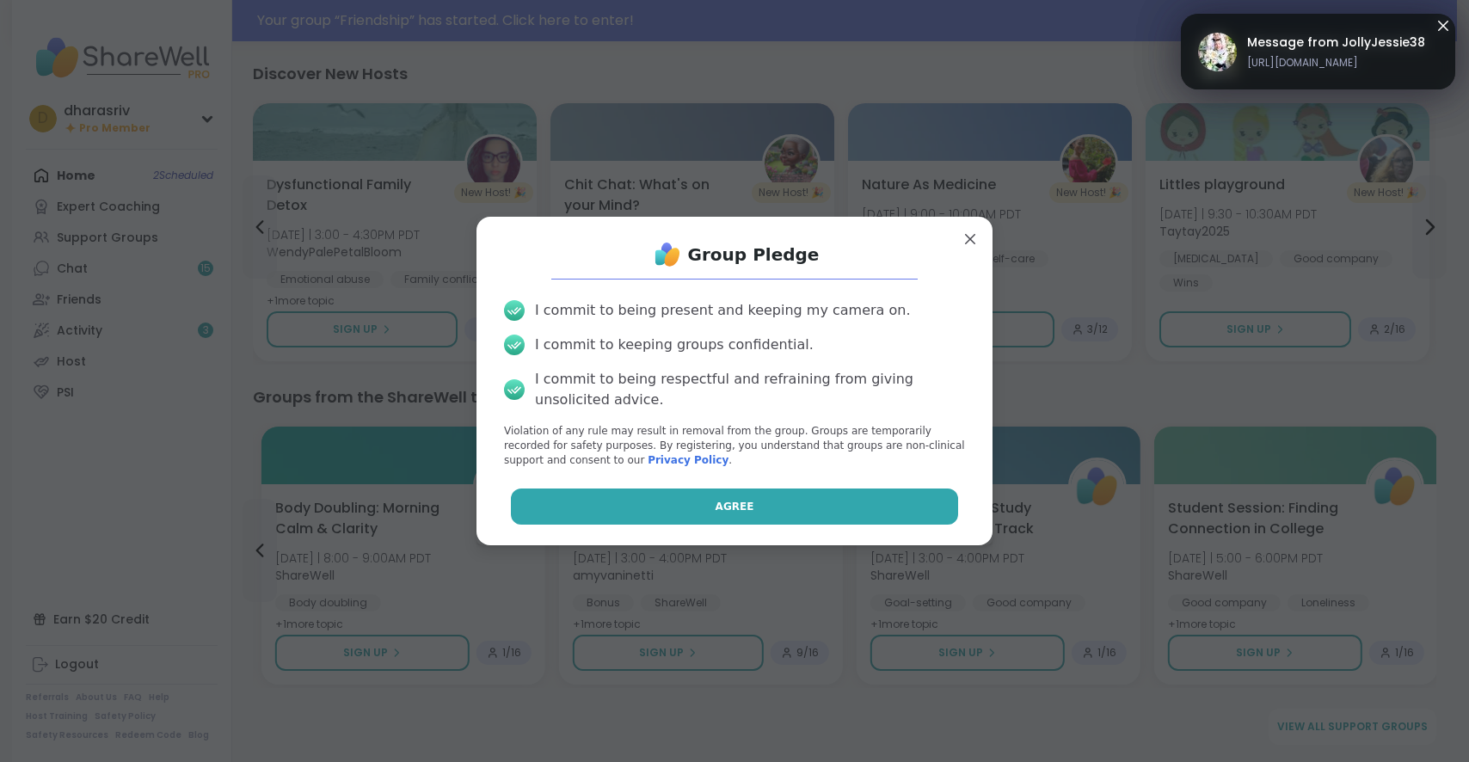
click at [703, 515] on button "Agree" at bounding box center [735, 506] width 448 height 36
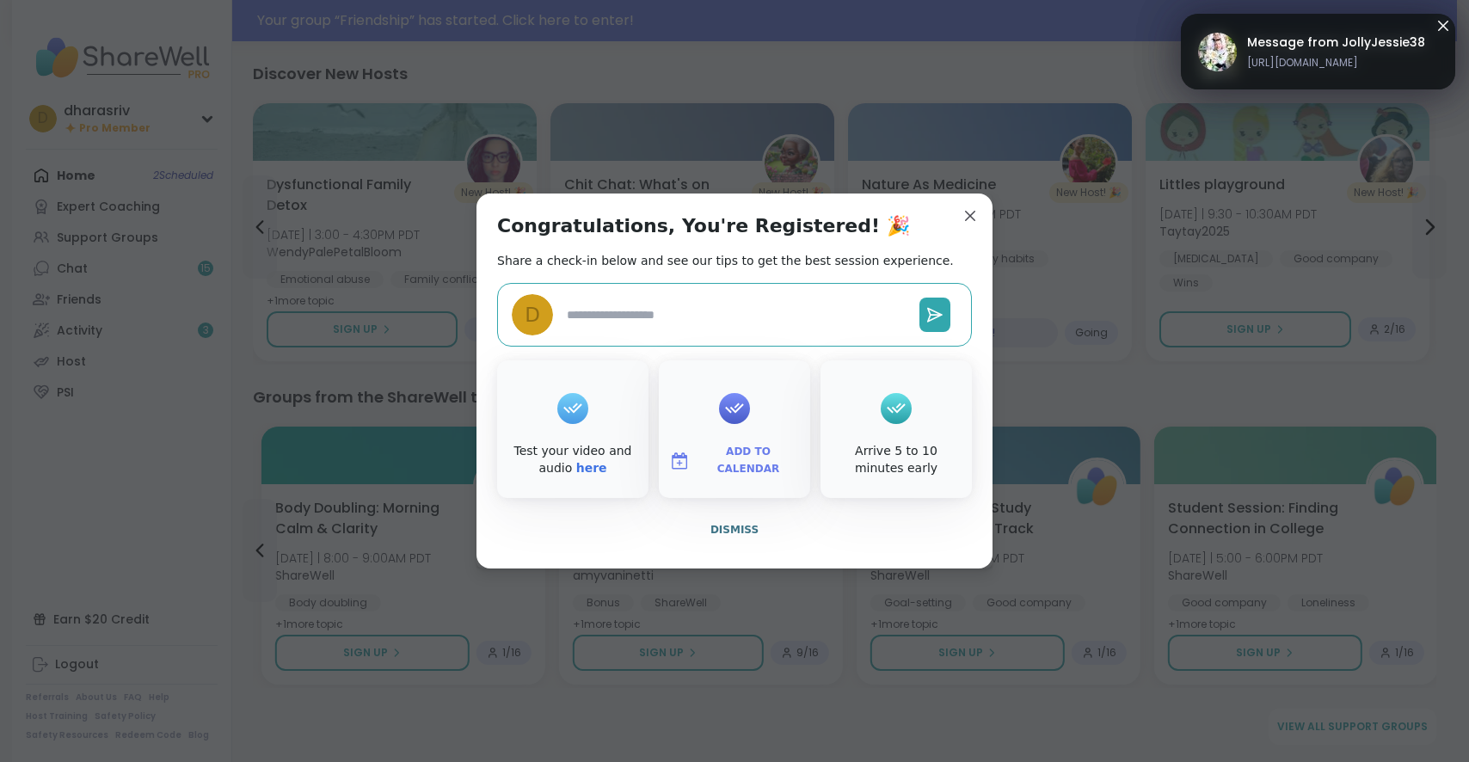
type textarea "*"
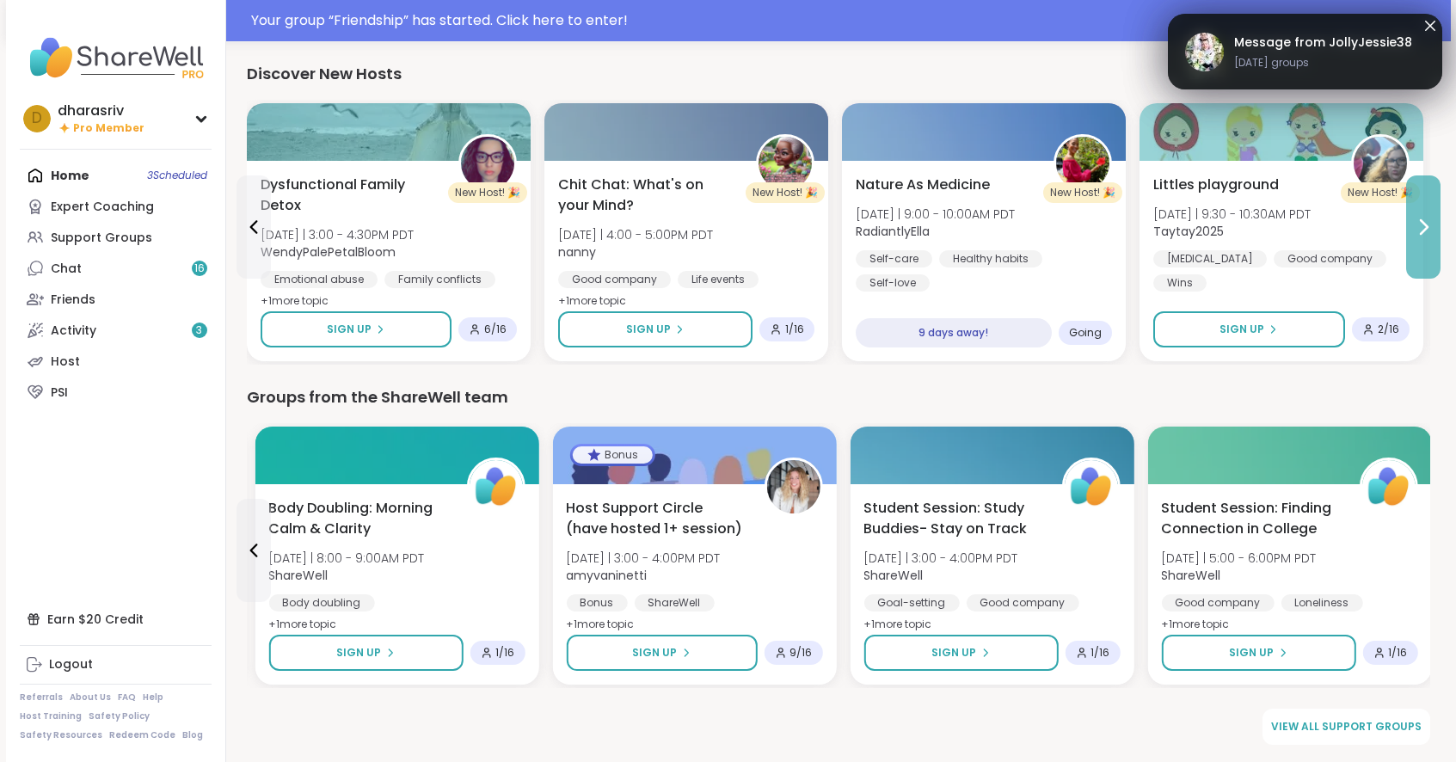
click at [1416, 224] on icon at bounding box center [1423, 227] width 21 height 21
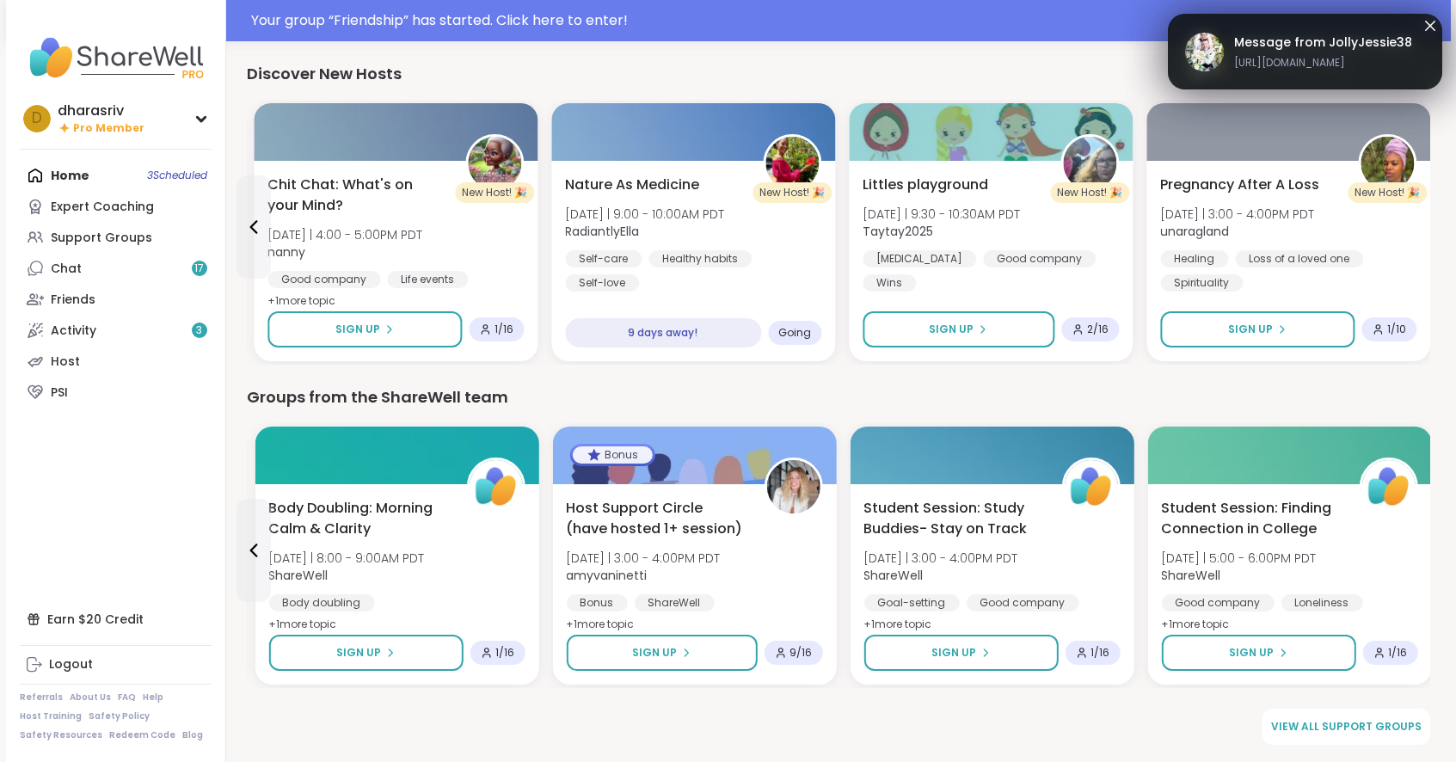
click at [1416, 224] on div "Pregnancy After A Loss Sun 10/26 | 3:00 - 4:00PM PDT unaragland Healing Loss of…" at bounding box center [1288, 233] width 256 height 117
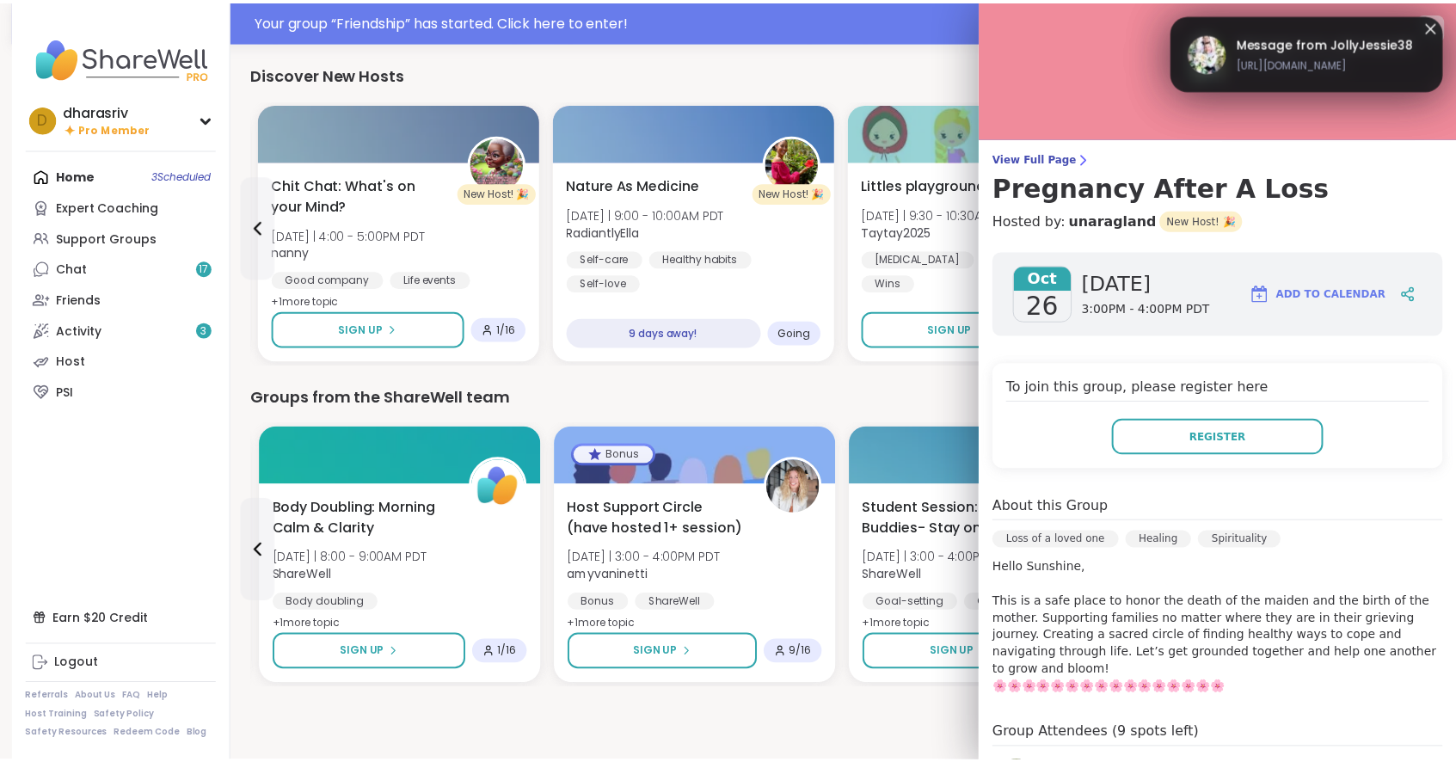
scroll to position [3, 0]
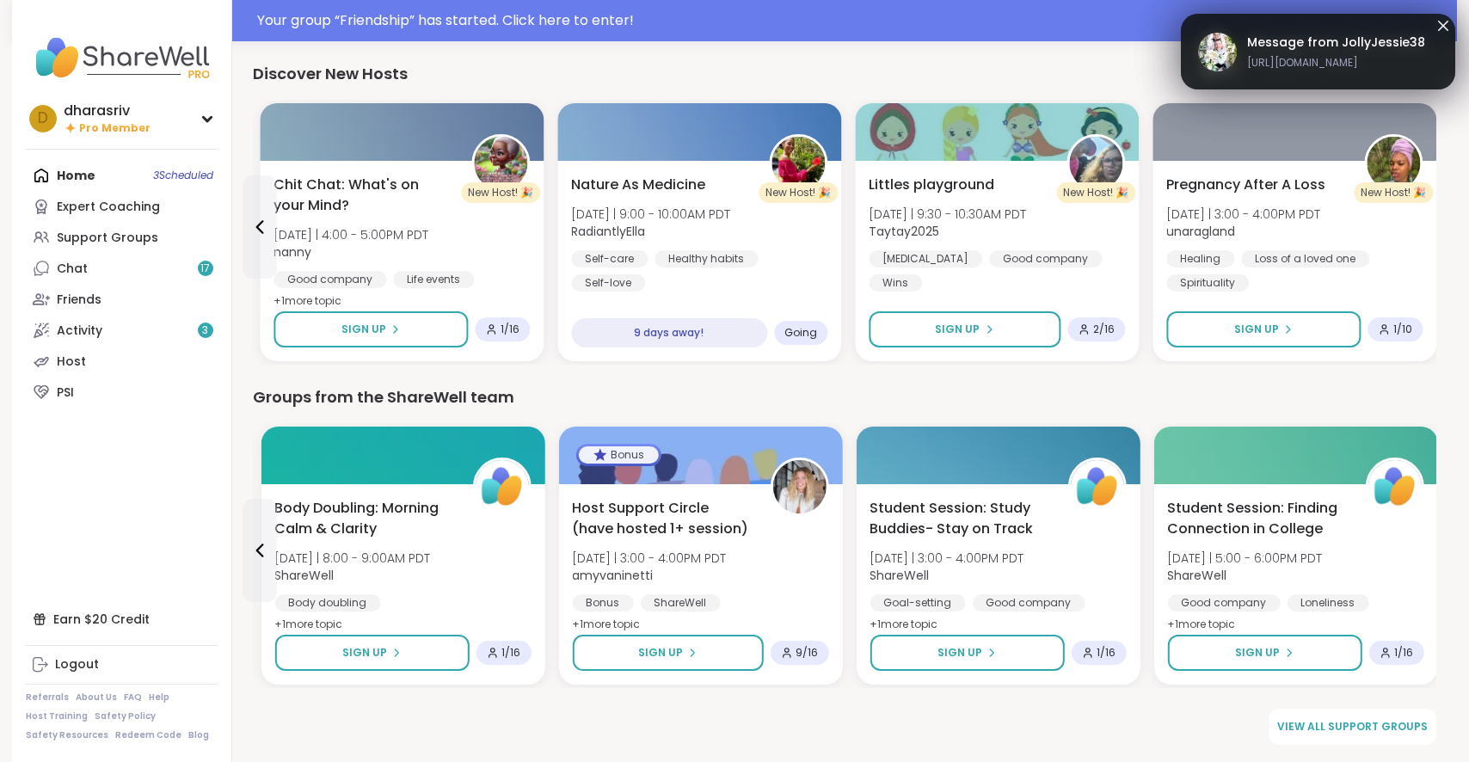
click at [908, 398] on div "Groups from the ShareWell team" at bounding box center [844, 397] width 1183 height 24
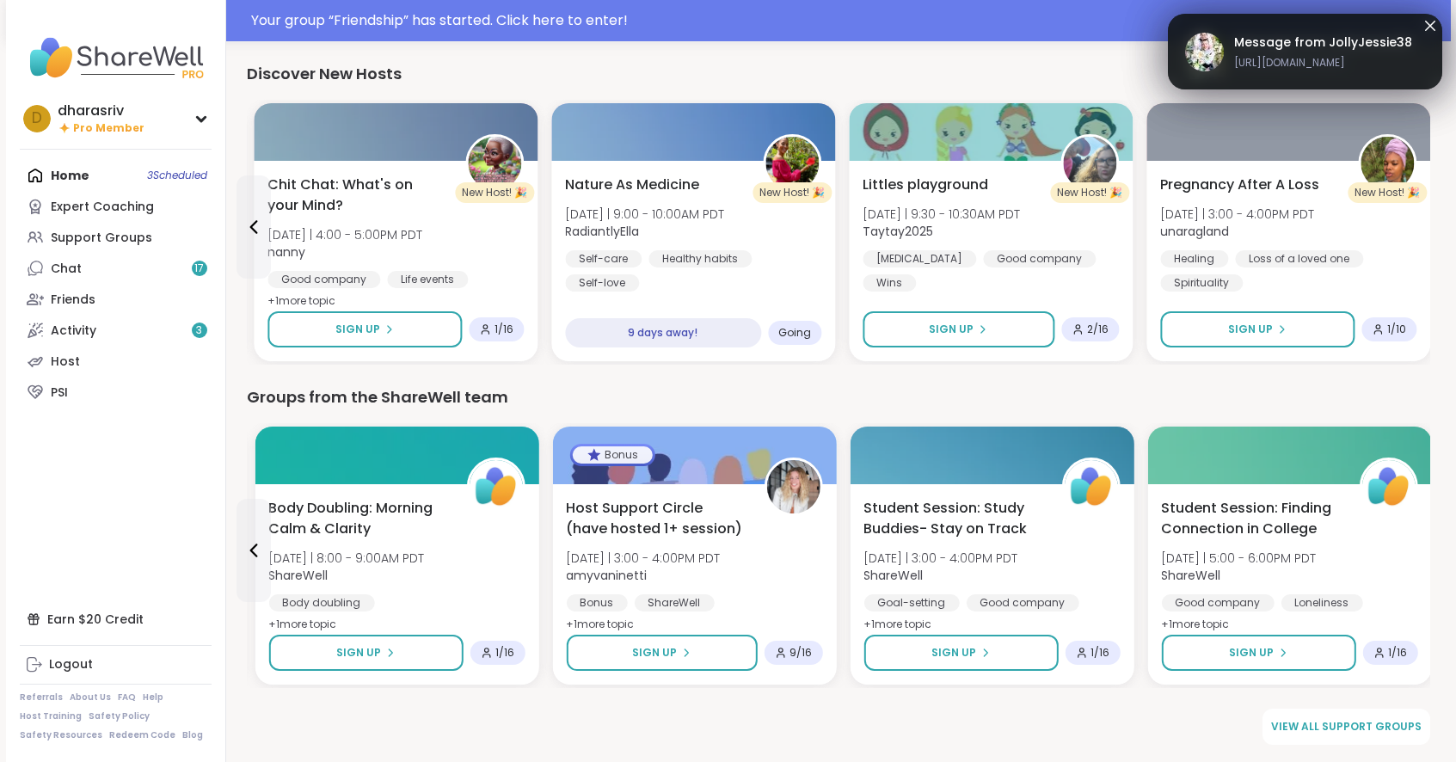
click at [77, 175] on div "Home 3 Scheduled Expert Coaching Support Groups Chat 17 Friends Activity 3 Host…" at bounding box center [116, 284] width 192 height 248
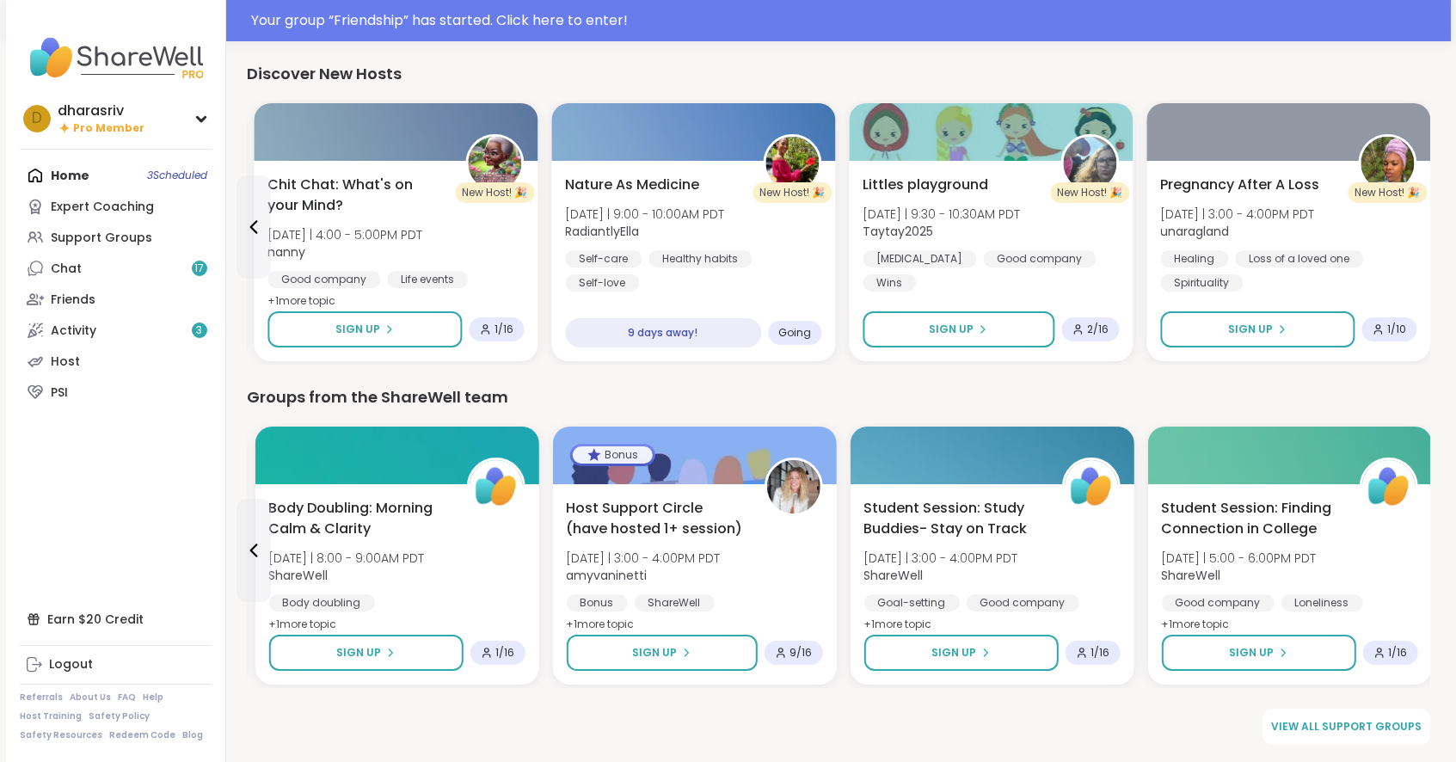
click at [66, 170] on div "Home 3 Scheduled Expert Coaching Support Groups Chat 17 Friends Activity 3 Host…" at bounding box center [116, 284] width 192 height 248
click at [168, 180] on div "Home 3 Scheduled Expert Coaching Support Groups Chat 17 Friends Activity 3 Host…" at bounding box center [116, 284] width 192 height 248
click at [157, 178] on div "Home 3 Scheduled Expert Coaching Support Groups Chat 17 Friends Activity 3 Host…" at bounding box center [116, 284] width 192 height 248
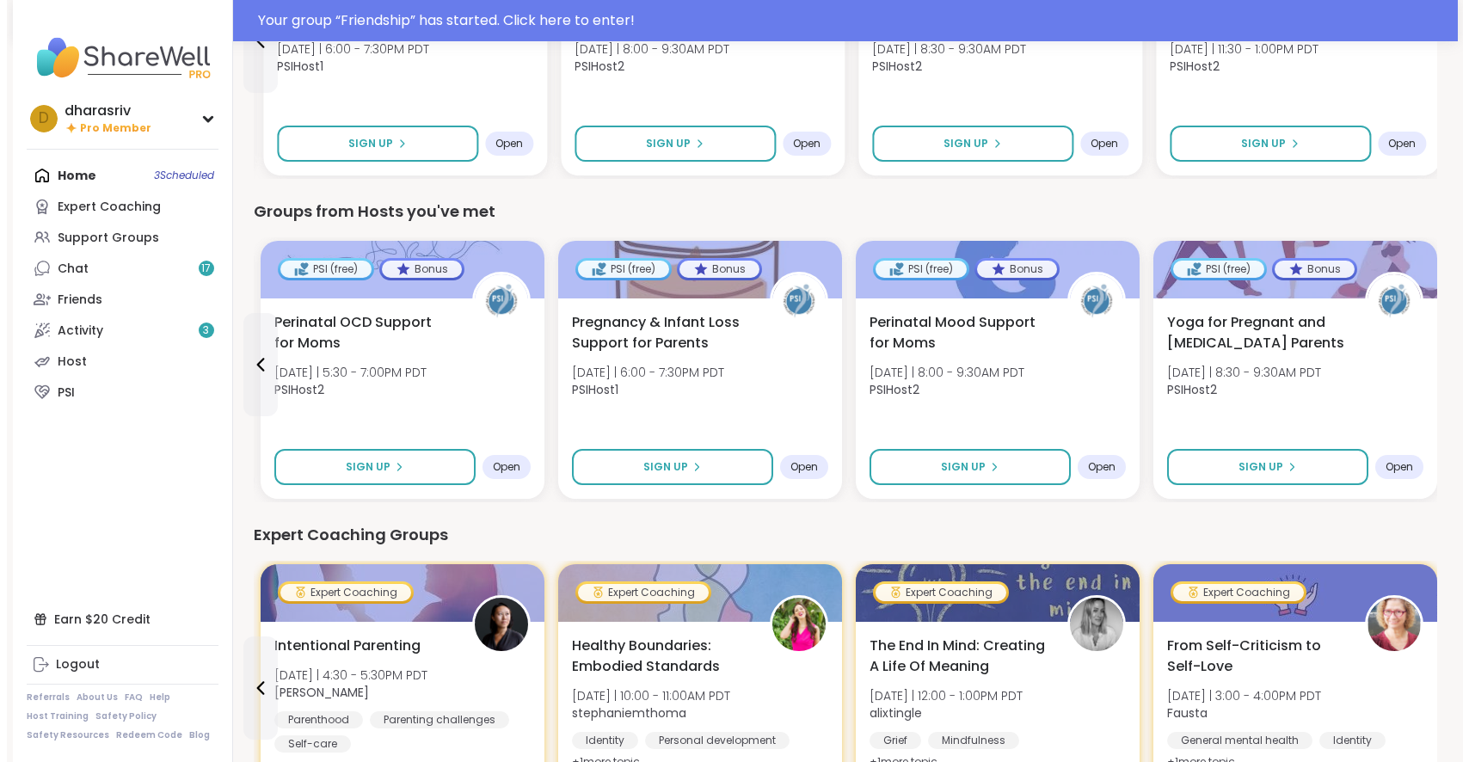
scroll to position [0, 0]
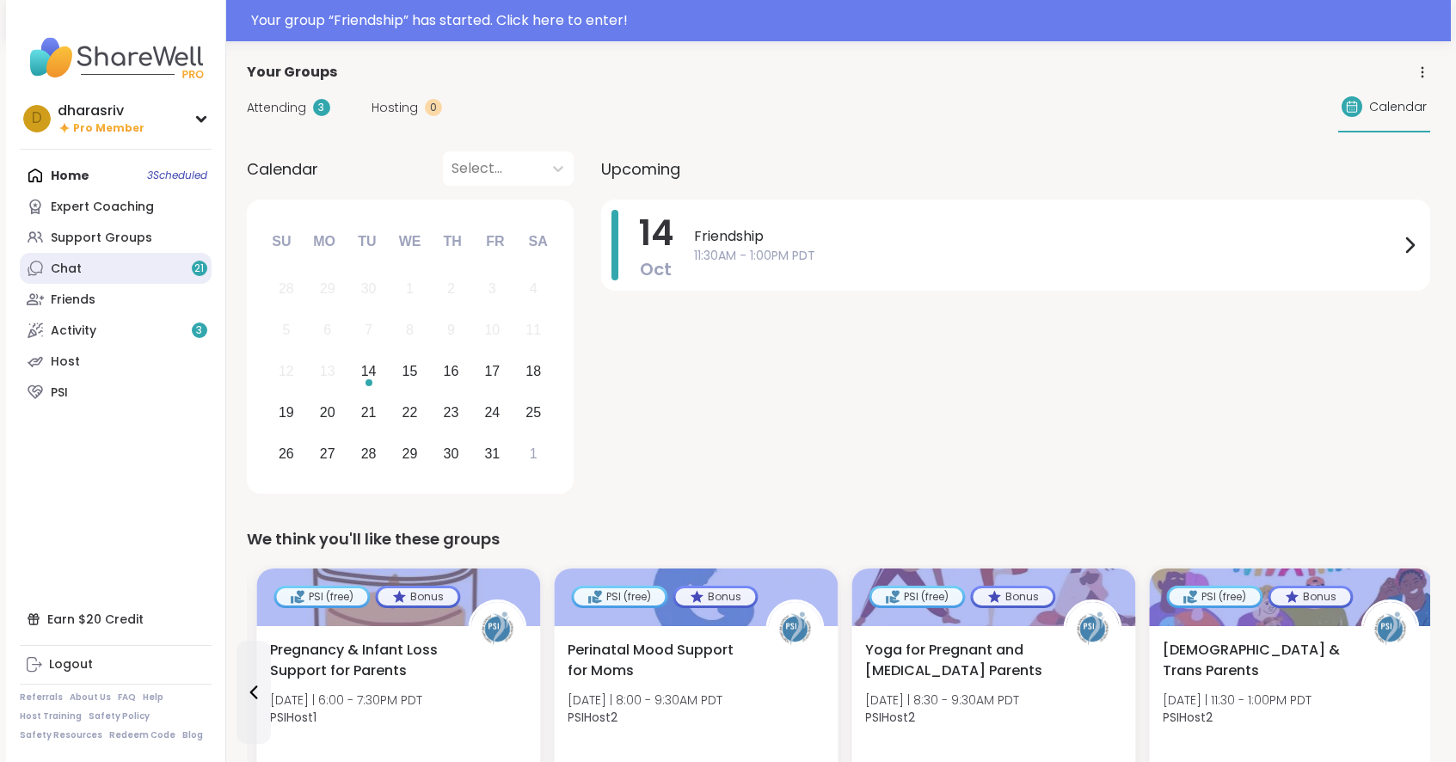
click at [138, 272] on link "Chat 21" at bounding box center [116, 268] width 192 height 31
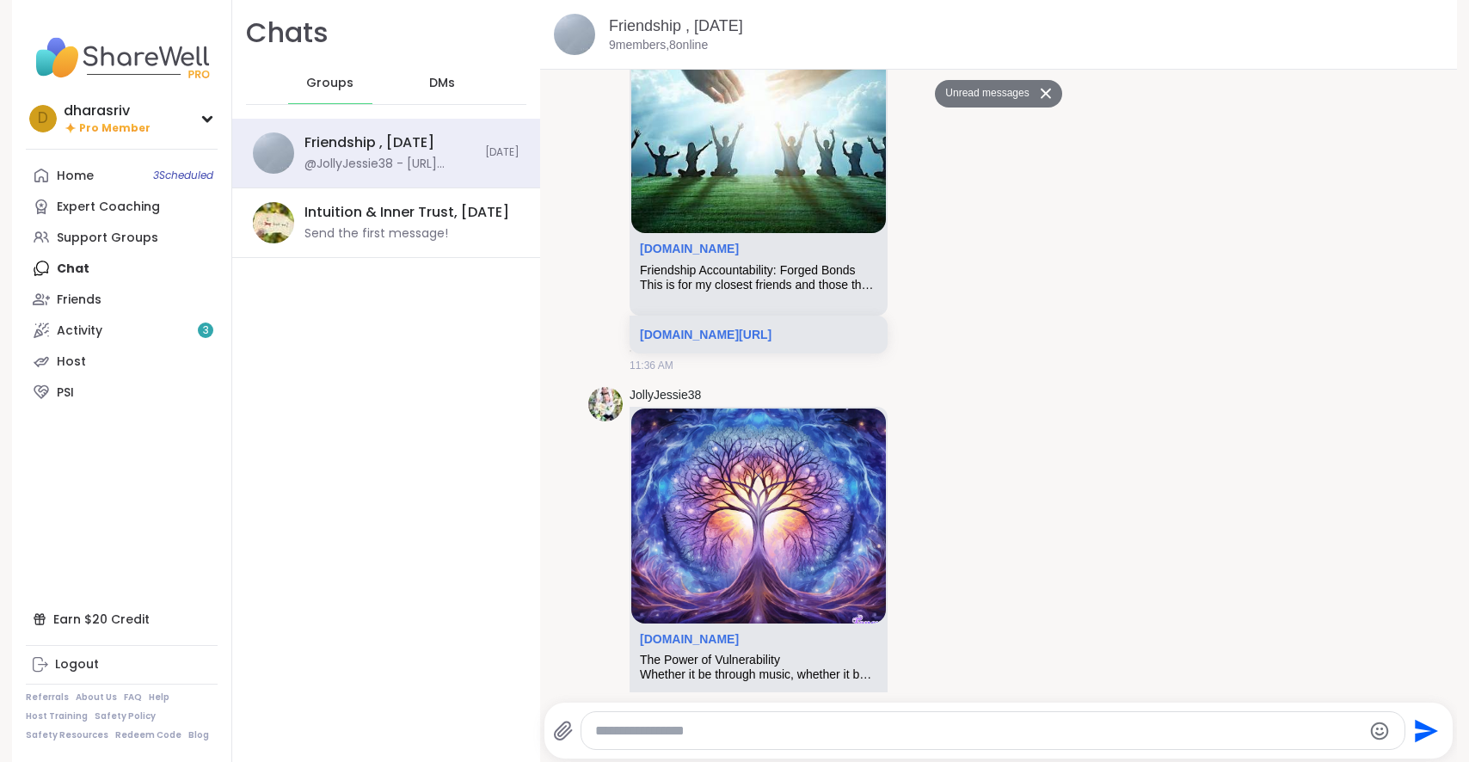
scroll to position [2852, 0]
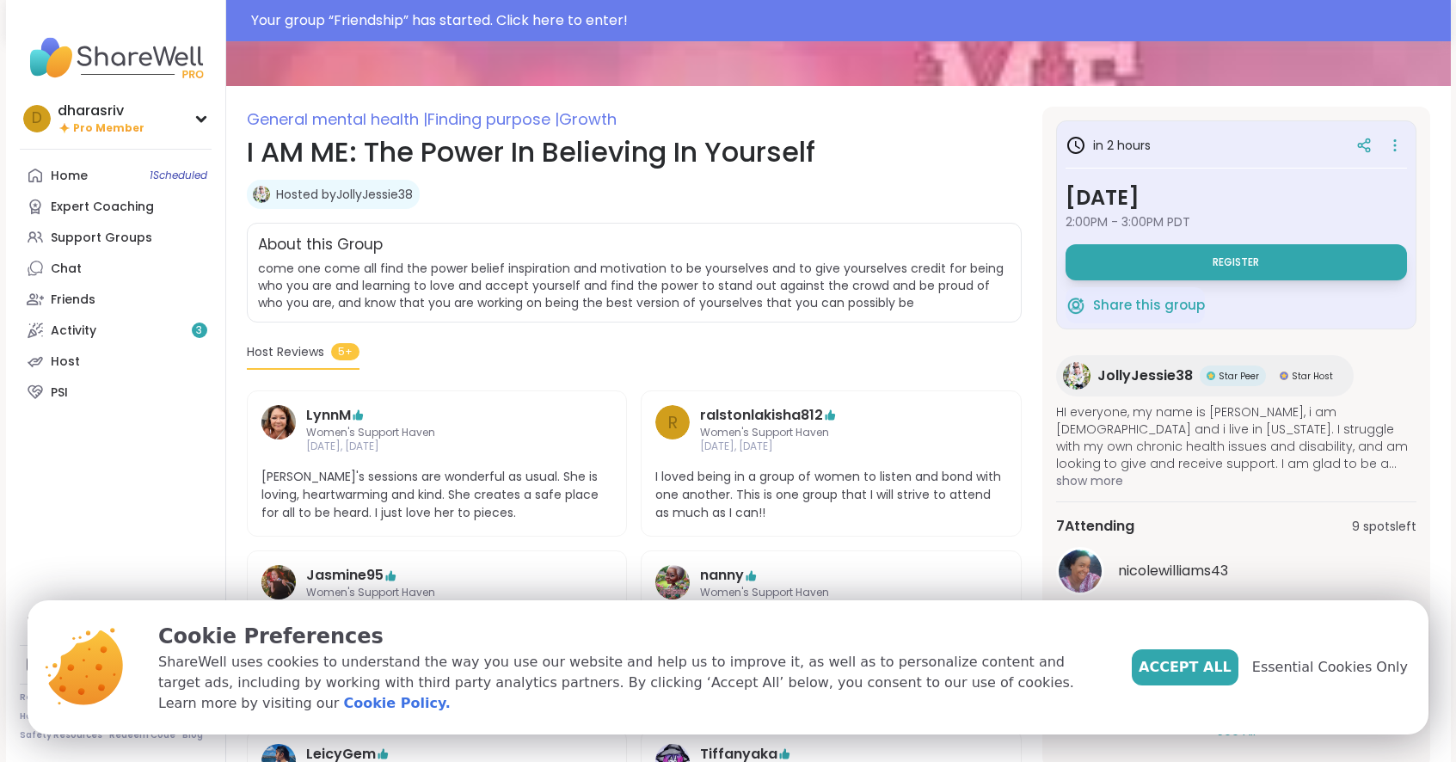
scroll to position [253, 0]
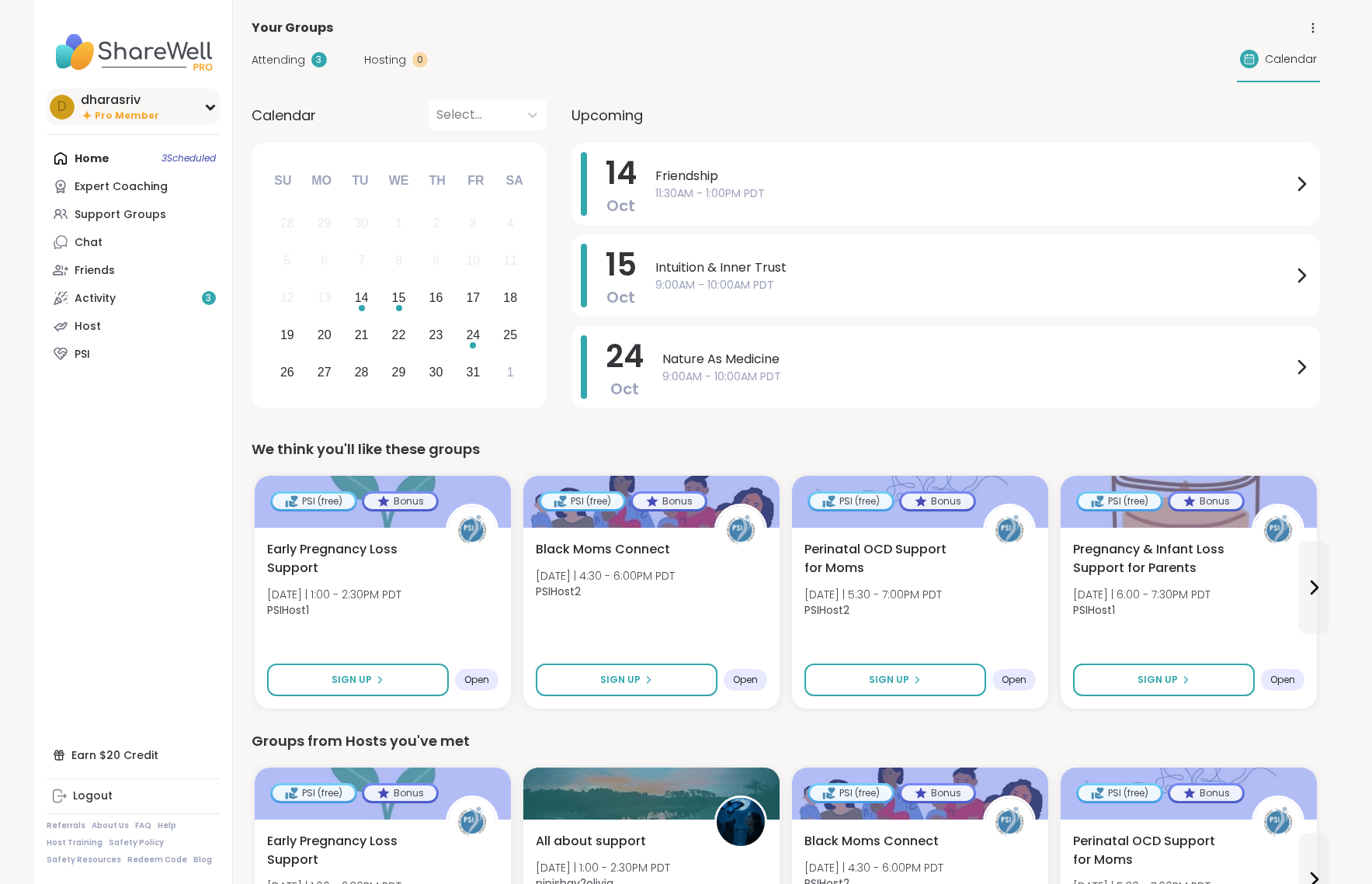
click at [138, 103] on div "dharasriv" at bounding box center [119, 99] width 79 height 17
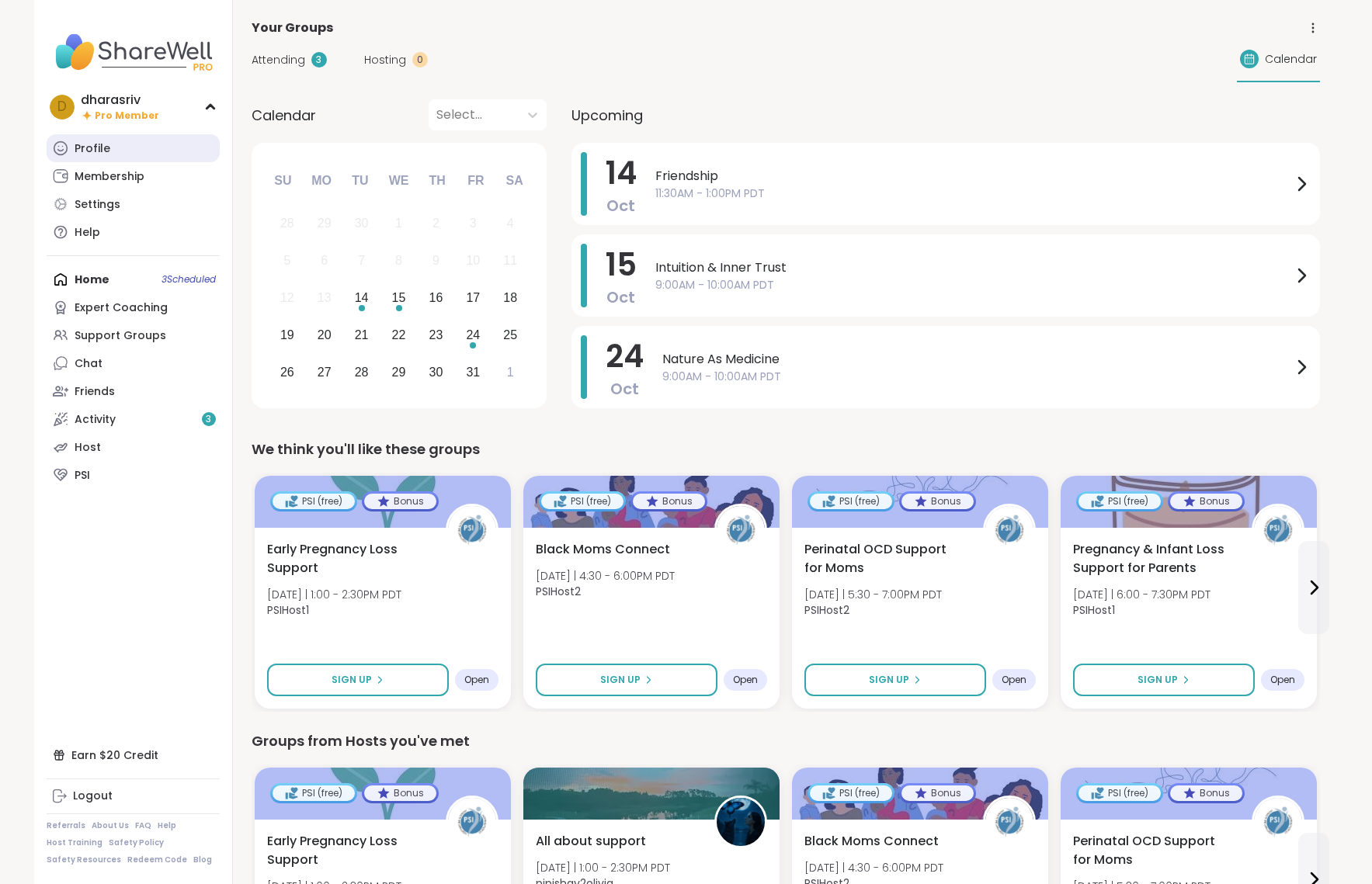
click at [130, 159] on link "Profile" at bounding box center [134, 148] width 173 height 28
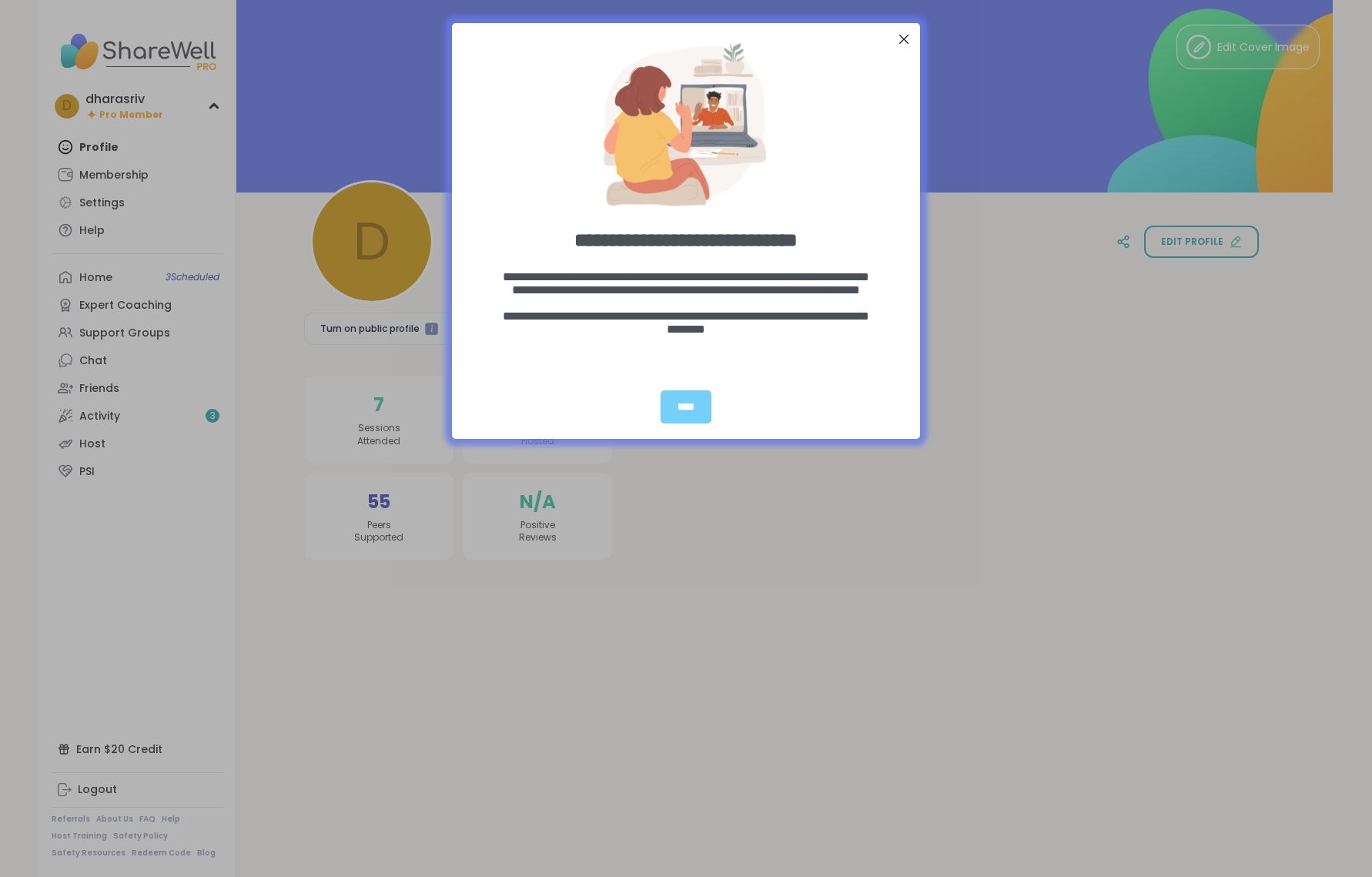
click at [890, 29] on div "entering modal" at bounding box center [686, 118] width 468 height 193
click at [894, 36] on div "Close Step" at bounding box center [904, 39] width 20 height 20
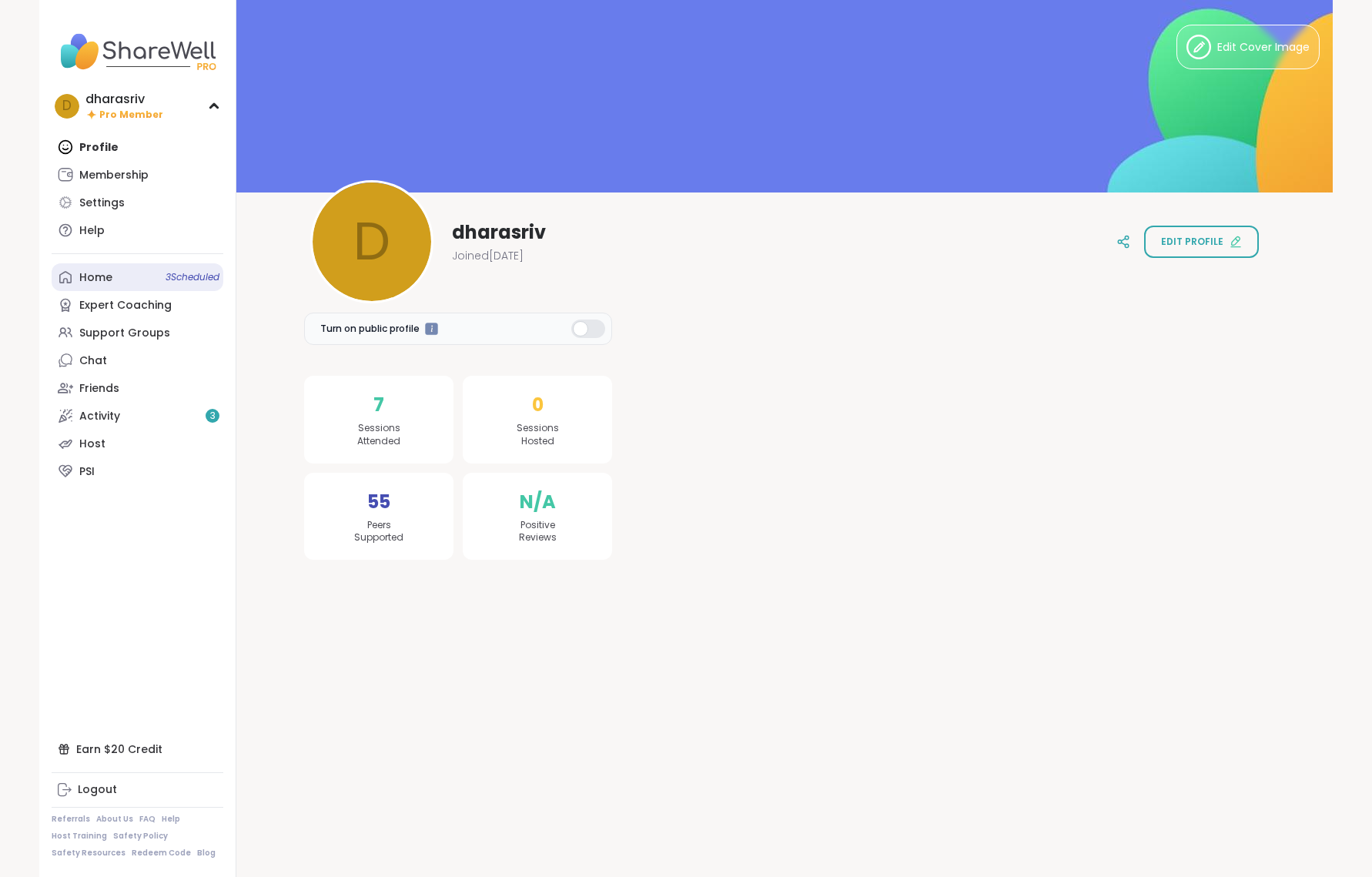
click at [112, 280] on link "Home 3 Scheduled" at bounding box center [138, 277] width 172 height 28
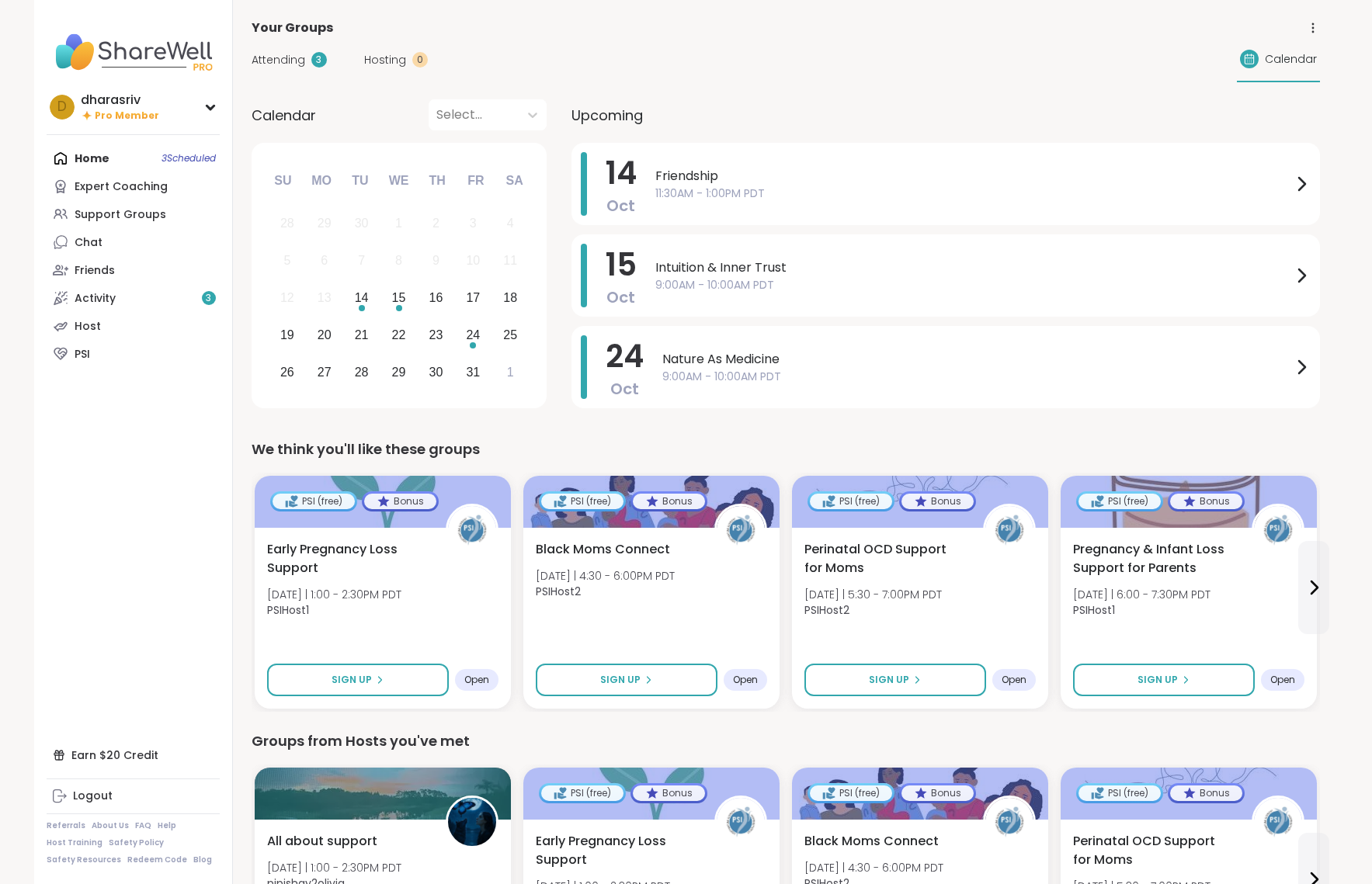
click at [172, 158] on div "Home 3 Scheduled Expert Coaching Support Groups Chat Friends Activity 3 Host PSI" at bounding box center [134, 256] width 173 height 224
click at [184, 294] on link "Activity 3" at bounding box center [134, 298] width 173 height 28
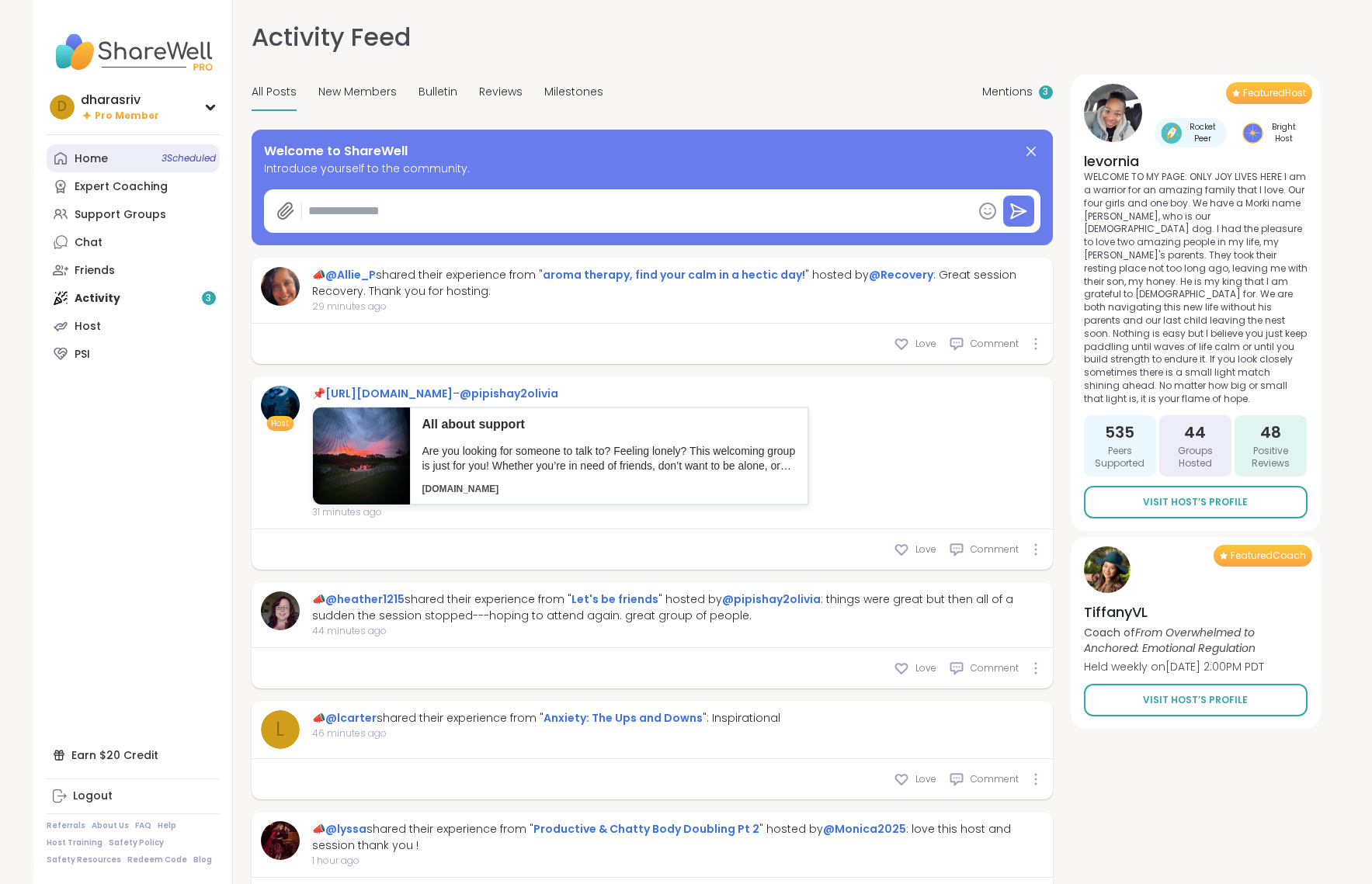
click at [117, 163] on link "Home 3 Scheduled" at bounding box center [134, 158] width 173 height 28
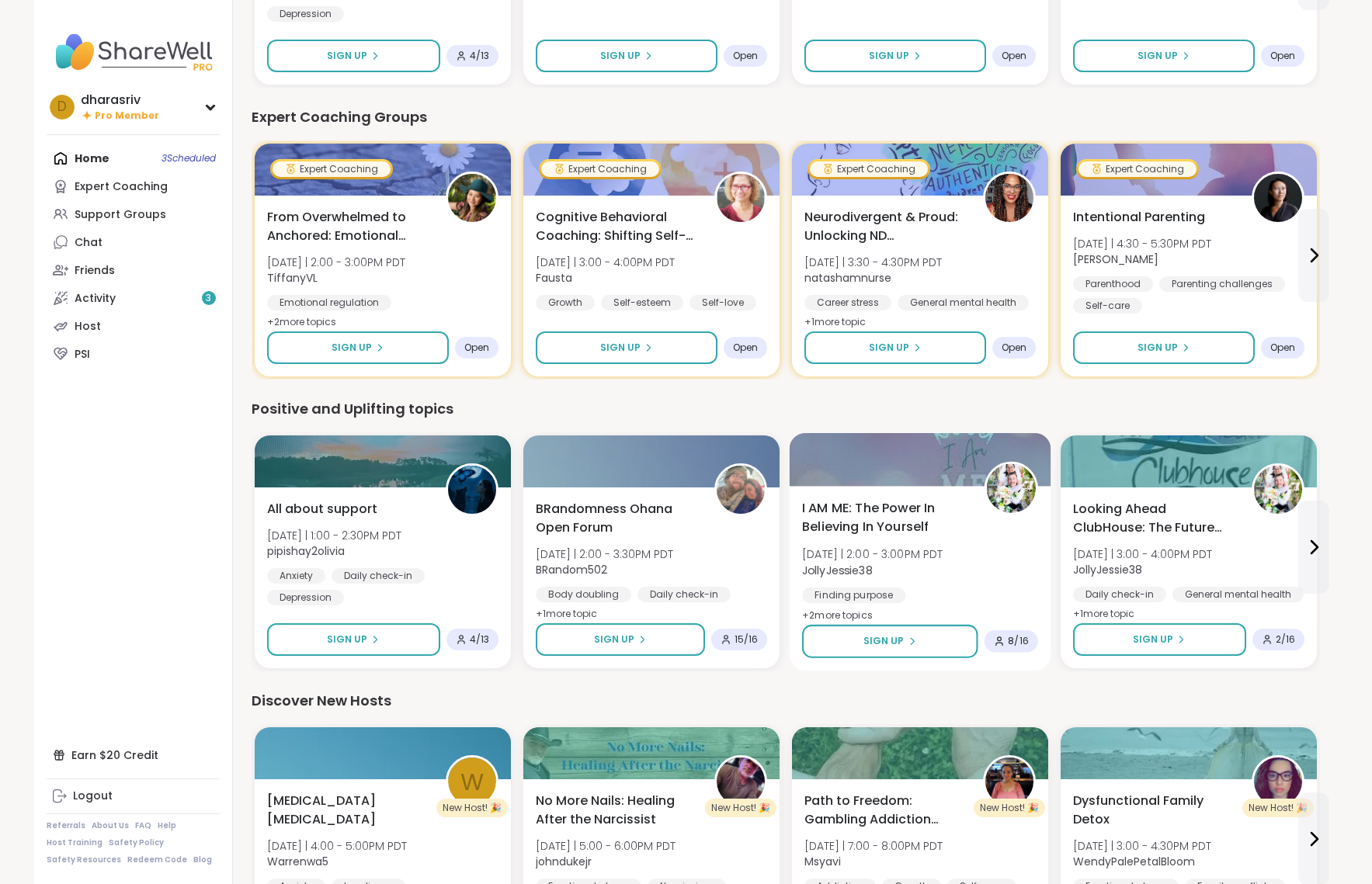
scroll to position [919, 0]
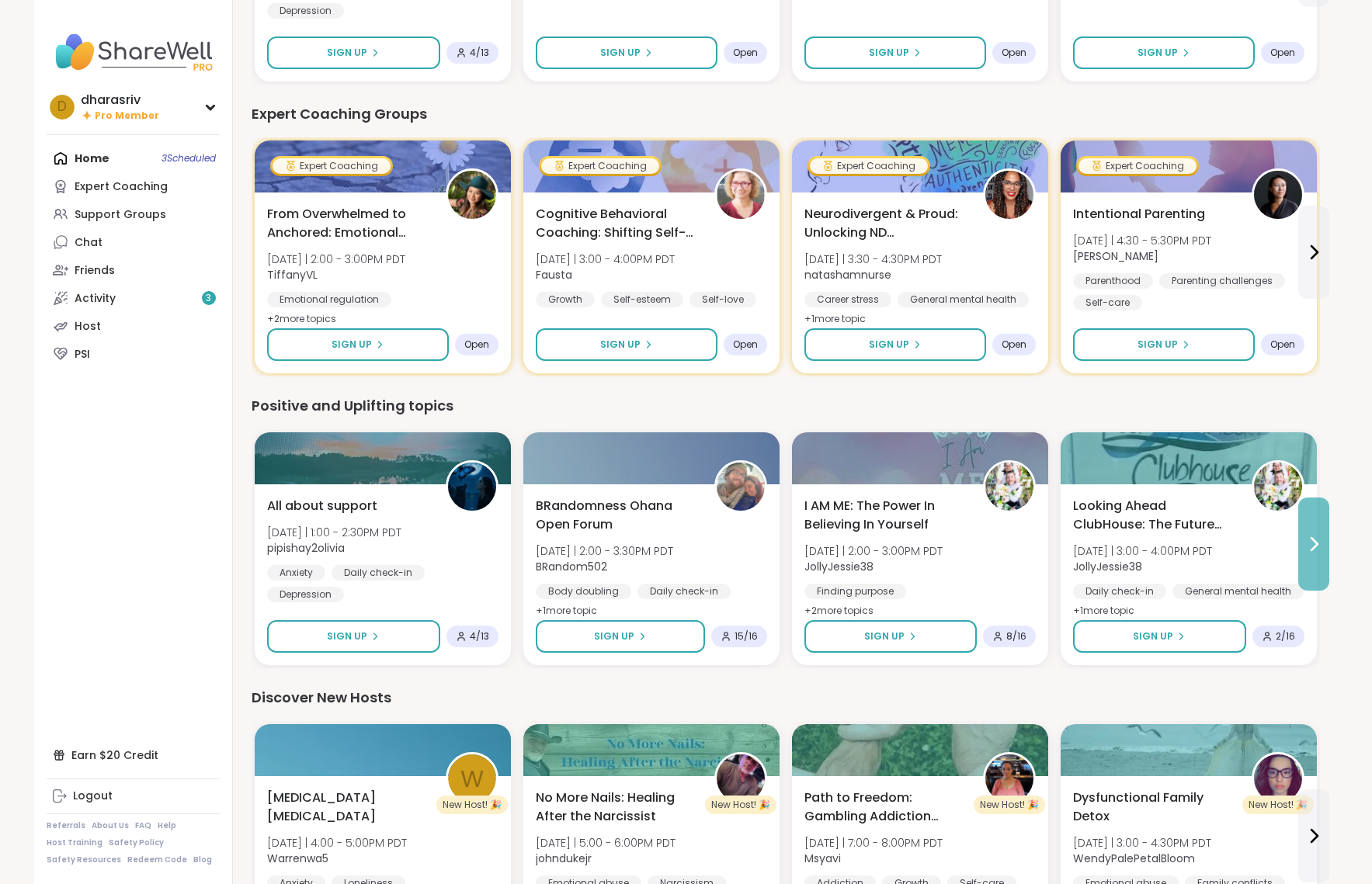
click at [1016, 537] on icon at bounding box center [1313, 544] width 19 height 19
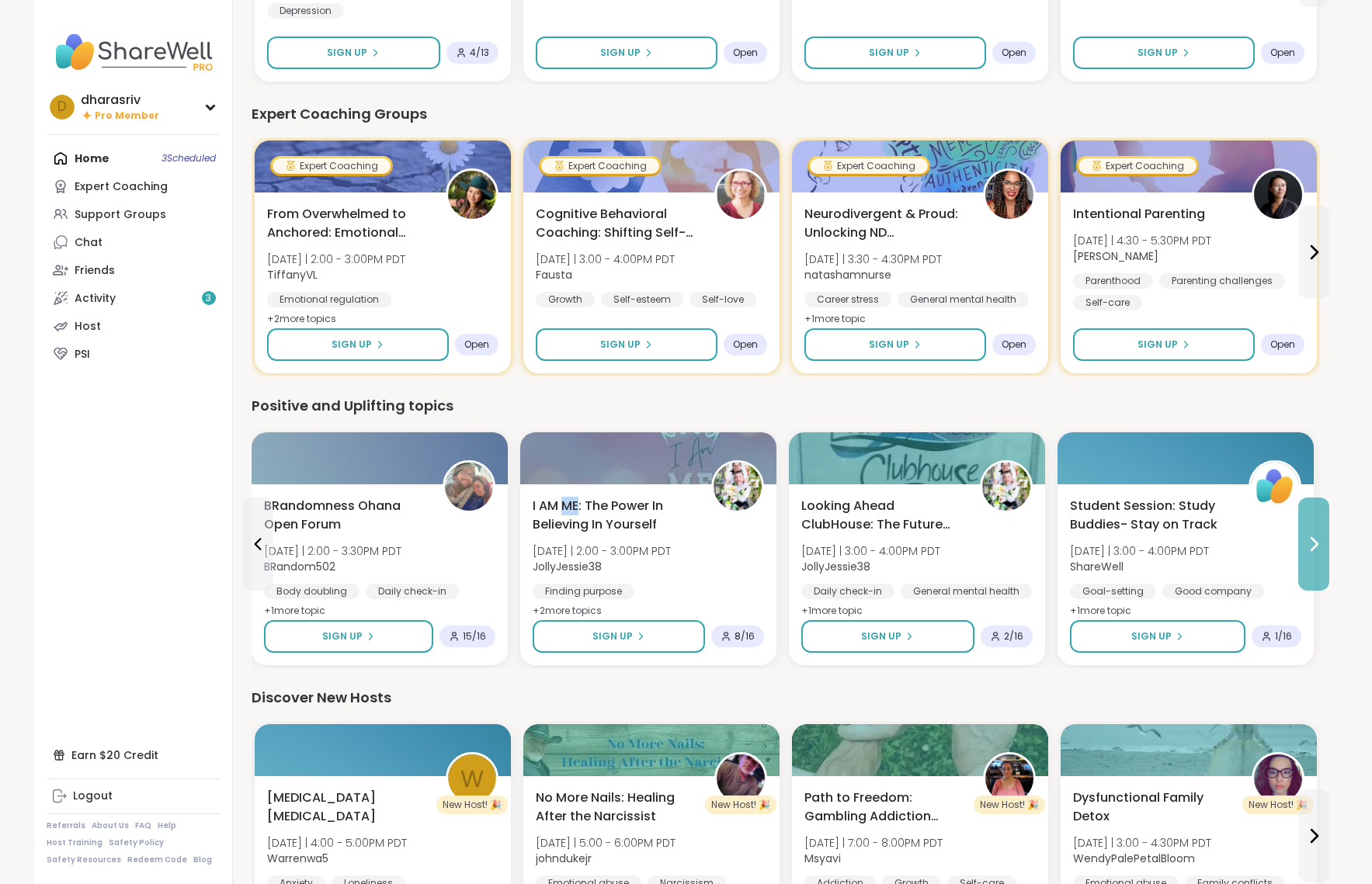
click at [1016, 555] on button at bounding box center [1314, 544] width 31 height 93
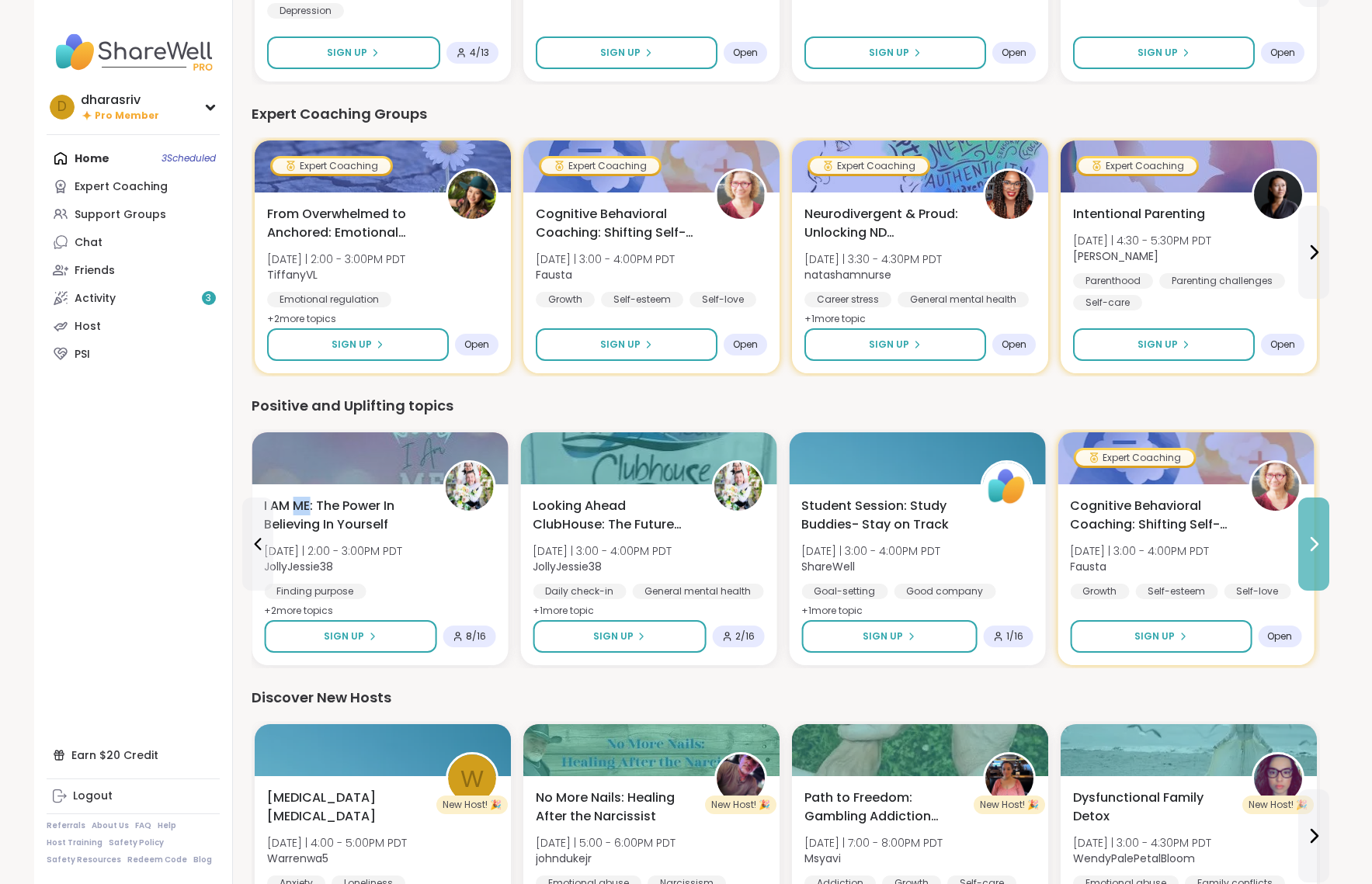
click at [1016, 555] on button at bounding box center [1314, 544] width 31 height 93
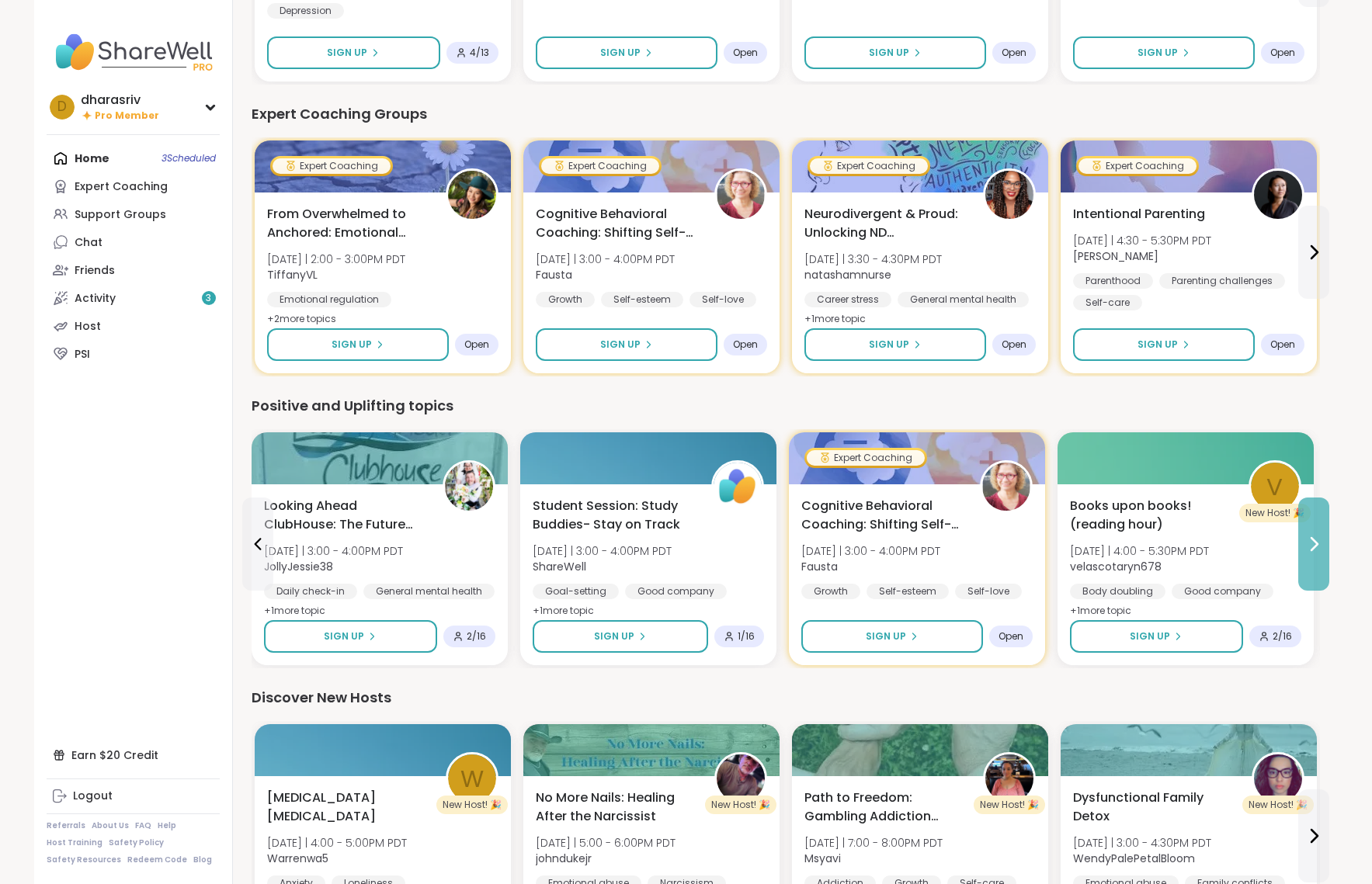
click at [1016, 555] on button at bounding box center [1314, 544] width 31 height 93
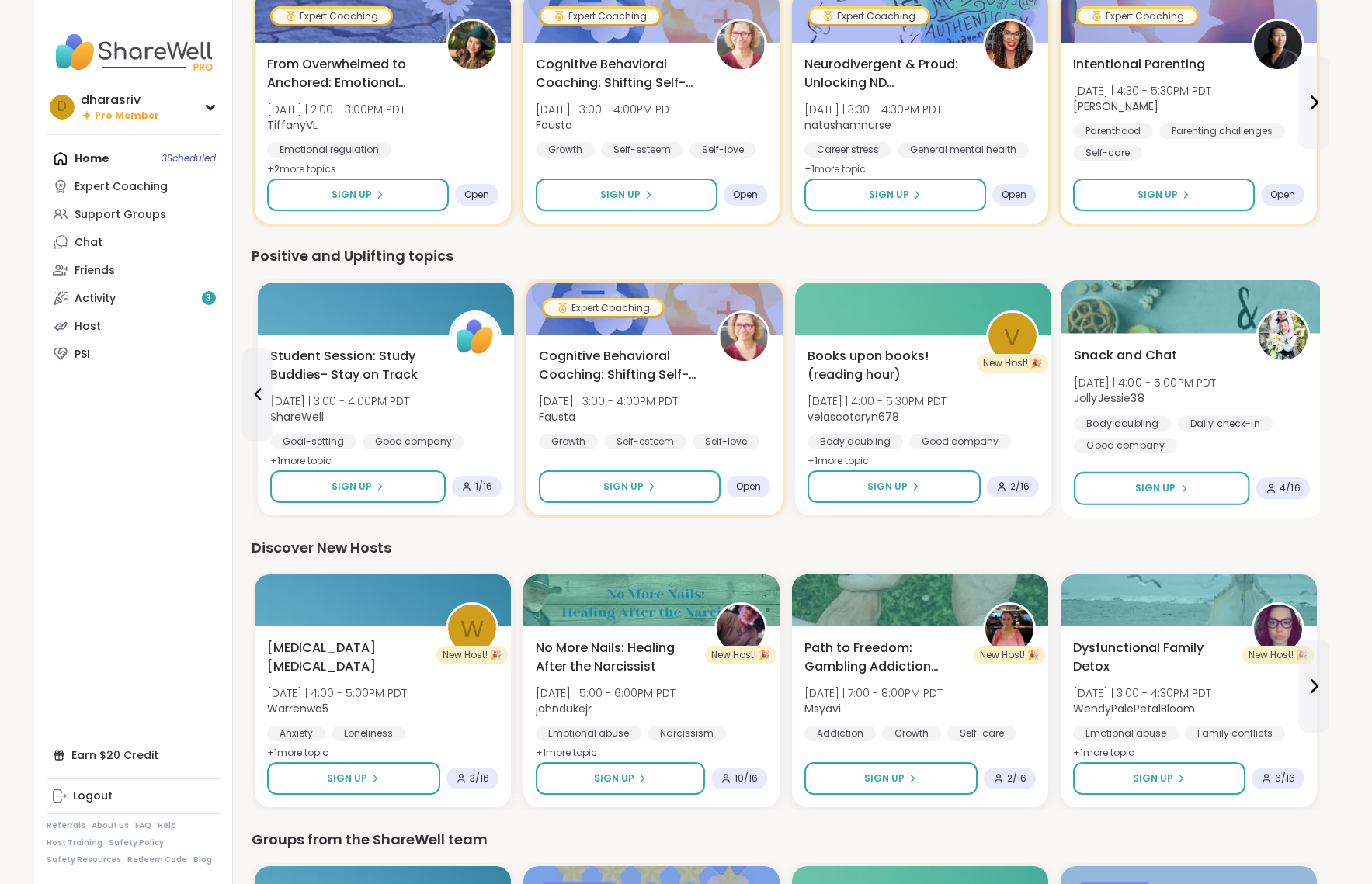
scroll to position [1082, 0]
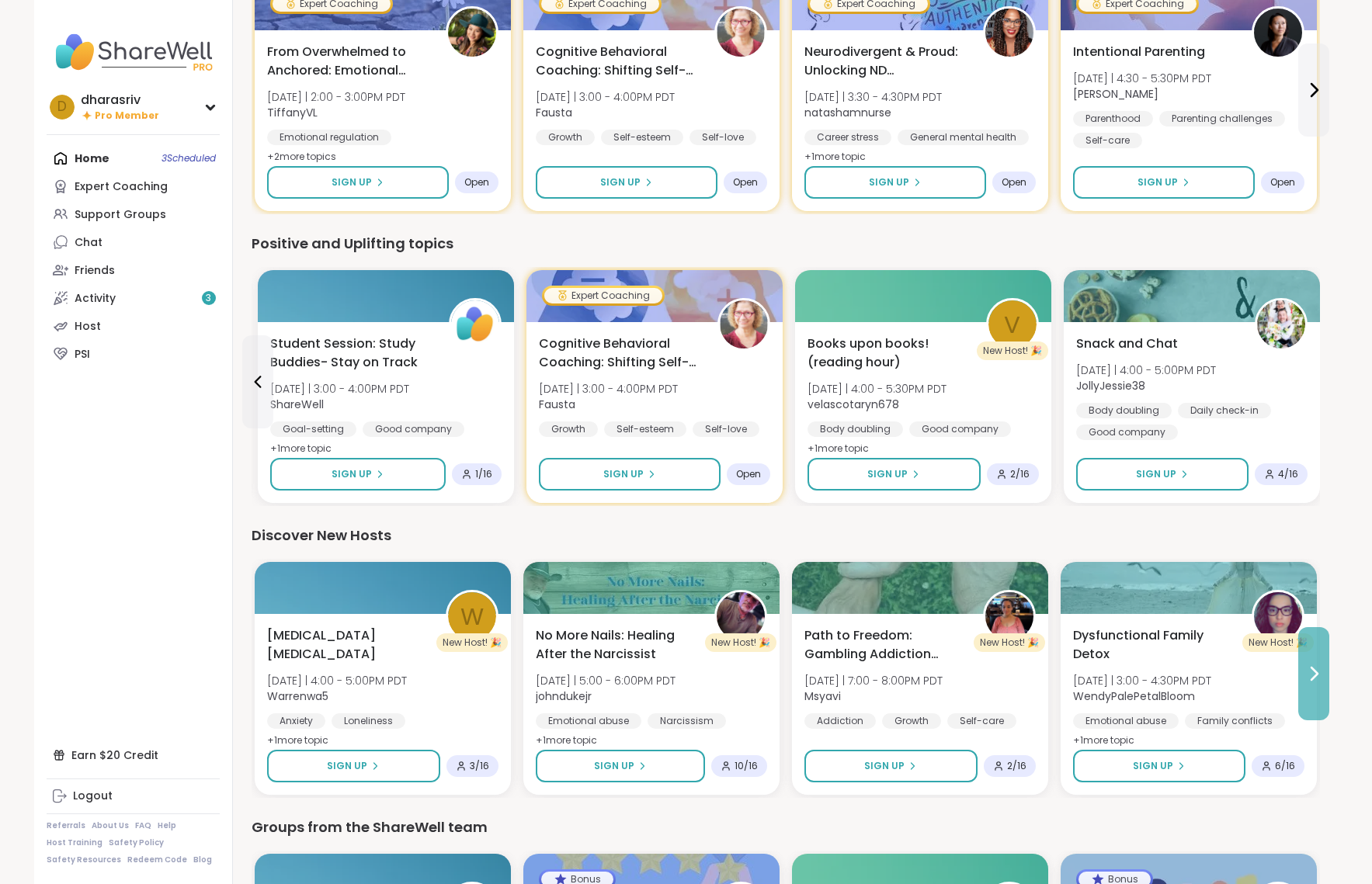
click at [1016, 690] on button at bounding box center [1314, 674] width 31 height 93
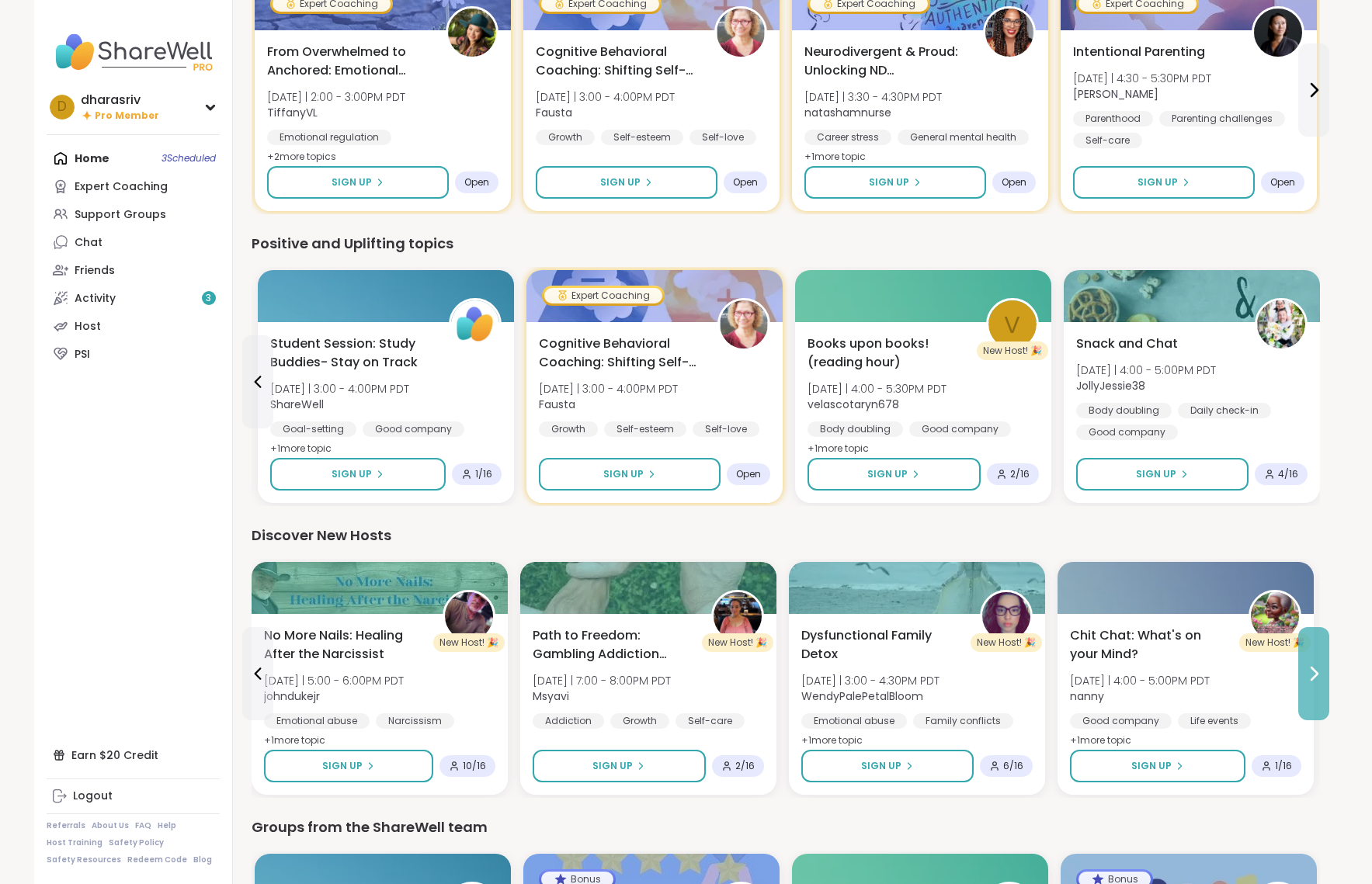
click at [1016, 690] on button at bounding box center [1314, 674] width 31 height 93
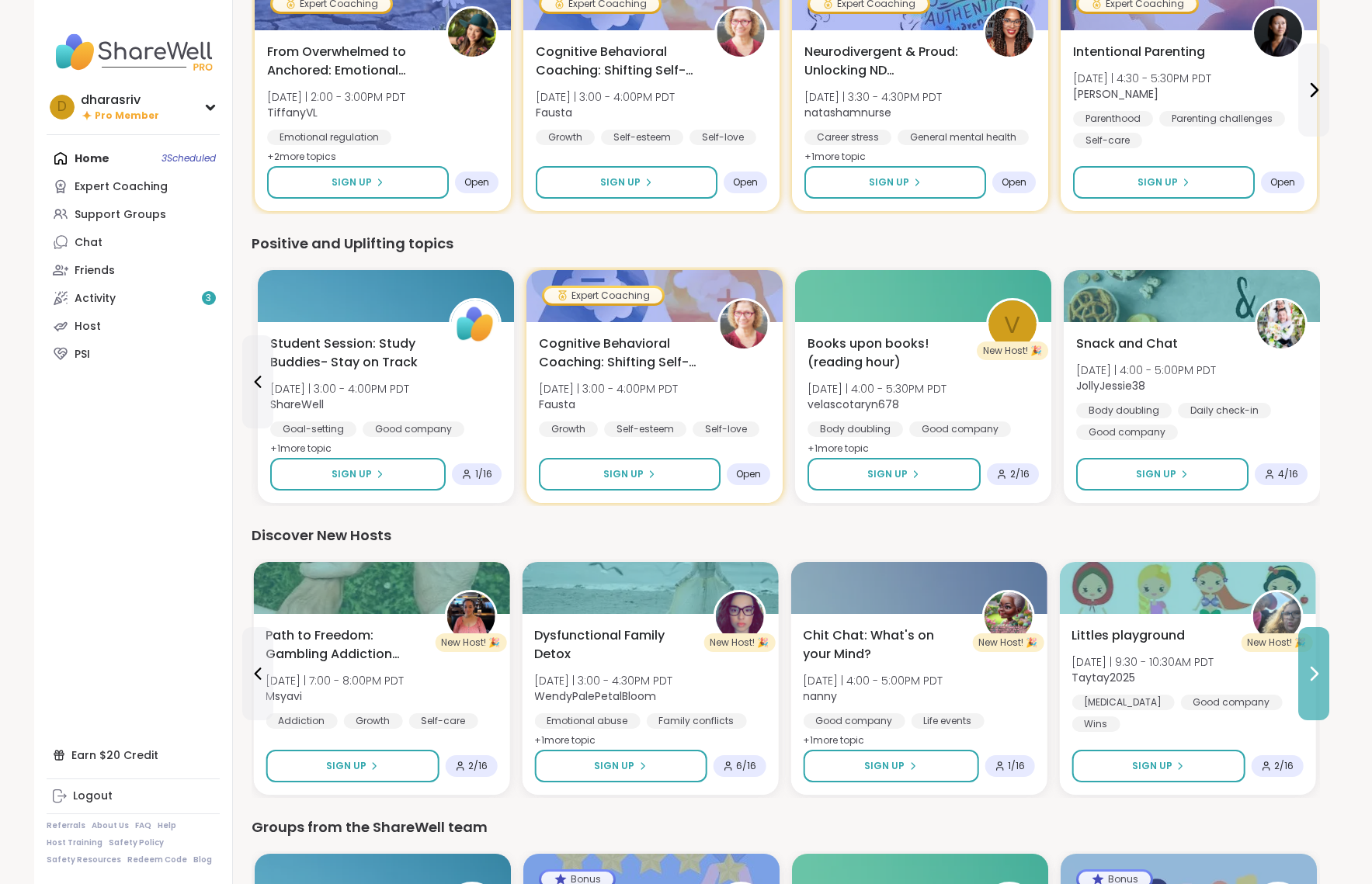
click at [1016, 690] on button at bounding box center [1314, 674] width 31 height 93
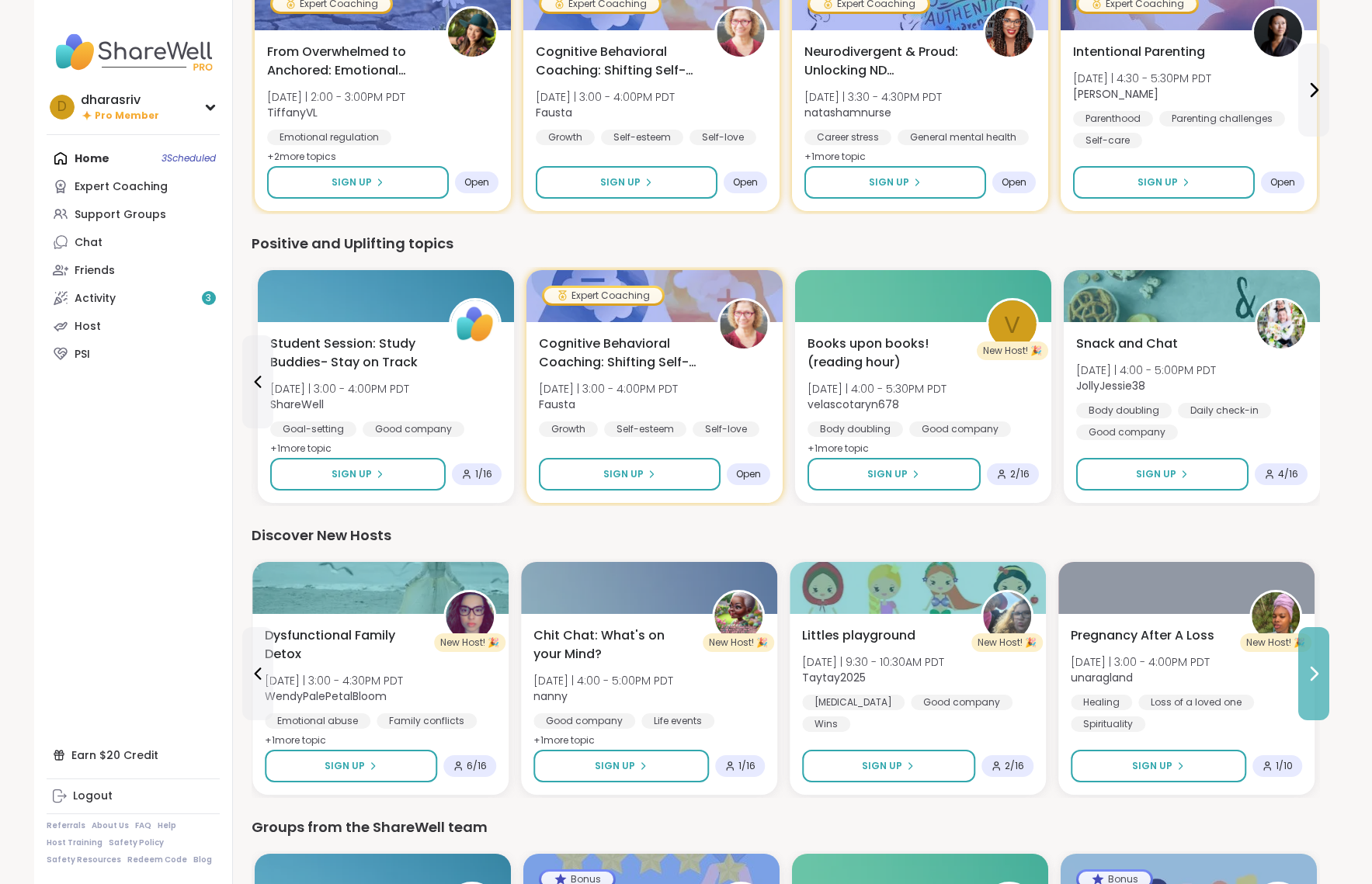
click at [1016, 690] on button at bounding box center [1314, 674] width 31 height 93
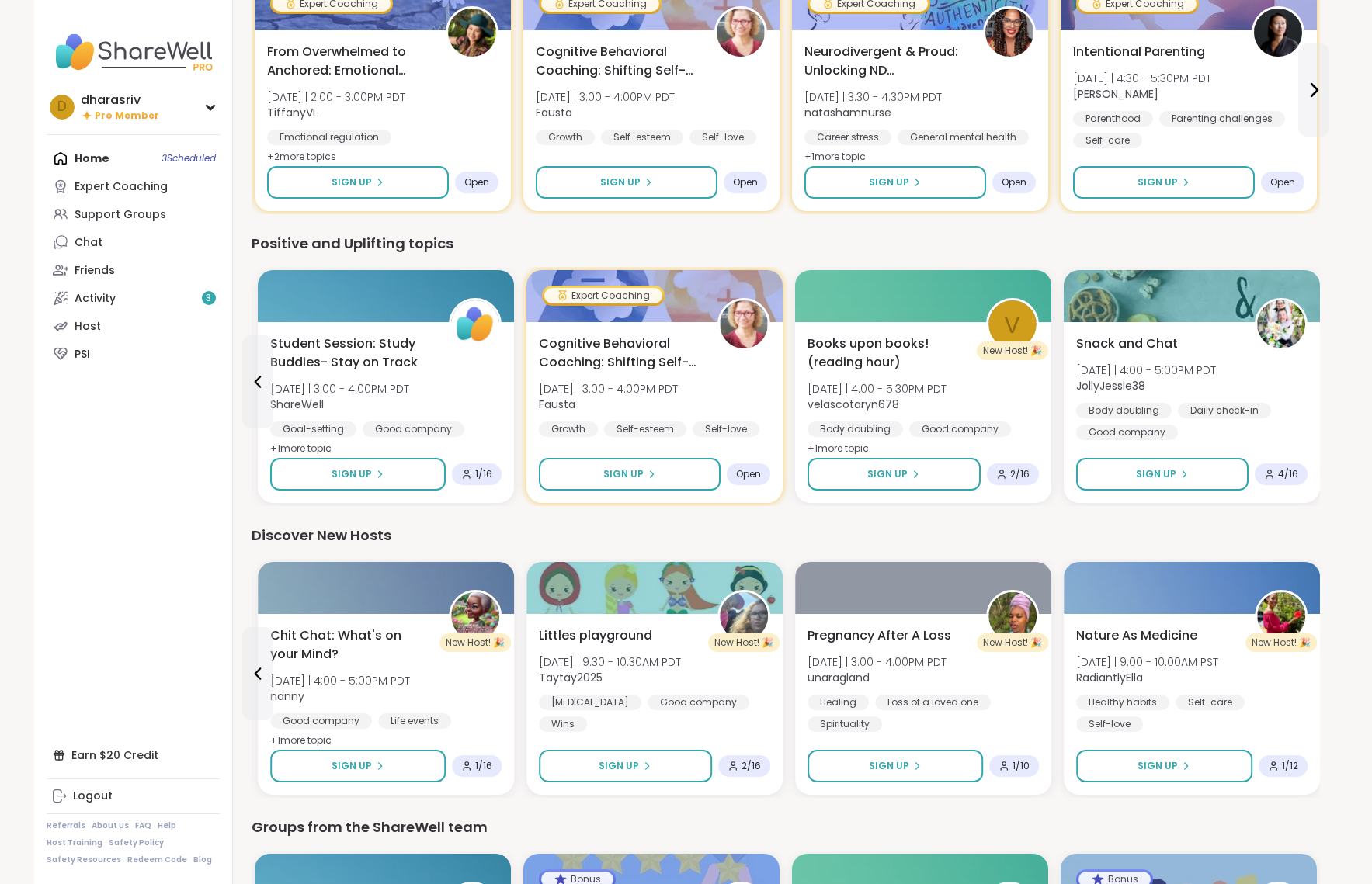
click at [1016, 690] on div "Nature As Medicine Fri 11/21 | 9:00 - 10:00AM PST RadiantlyElla Healthy habits …" at bounding box center [1192, 704] width 257 height 181
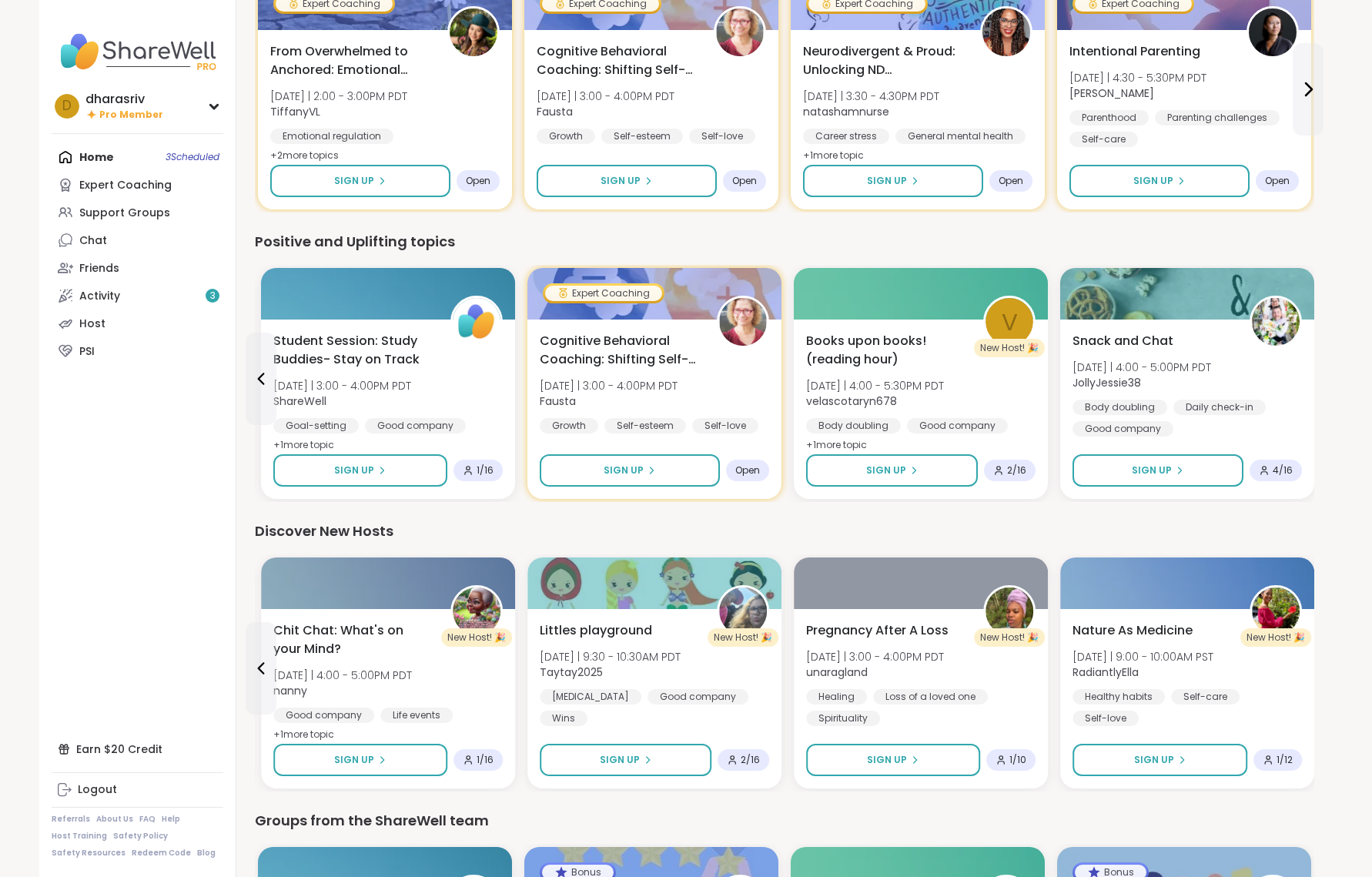
click at [866, 817] on div "Groups from the ShareWell team" at bounding box center [785, 821] width 1059 height 21
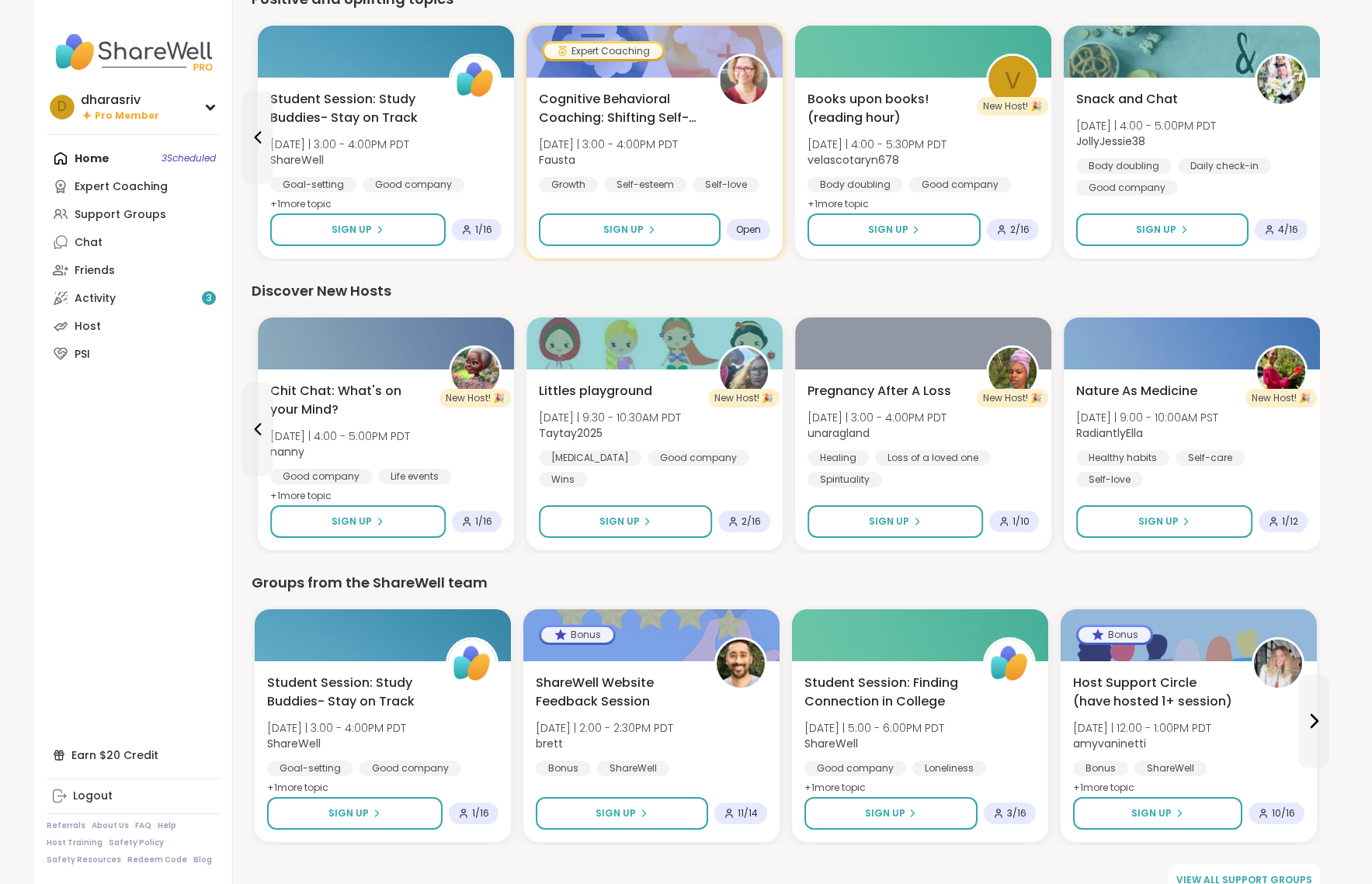
scroll to position [1354, 0]
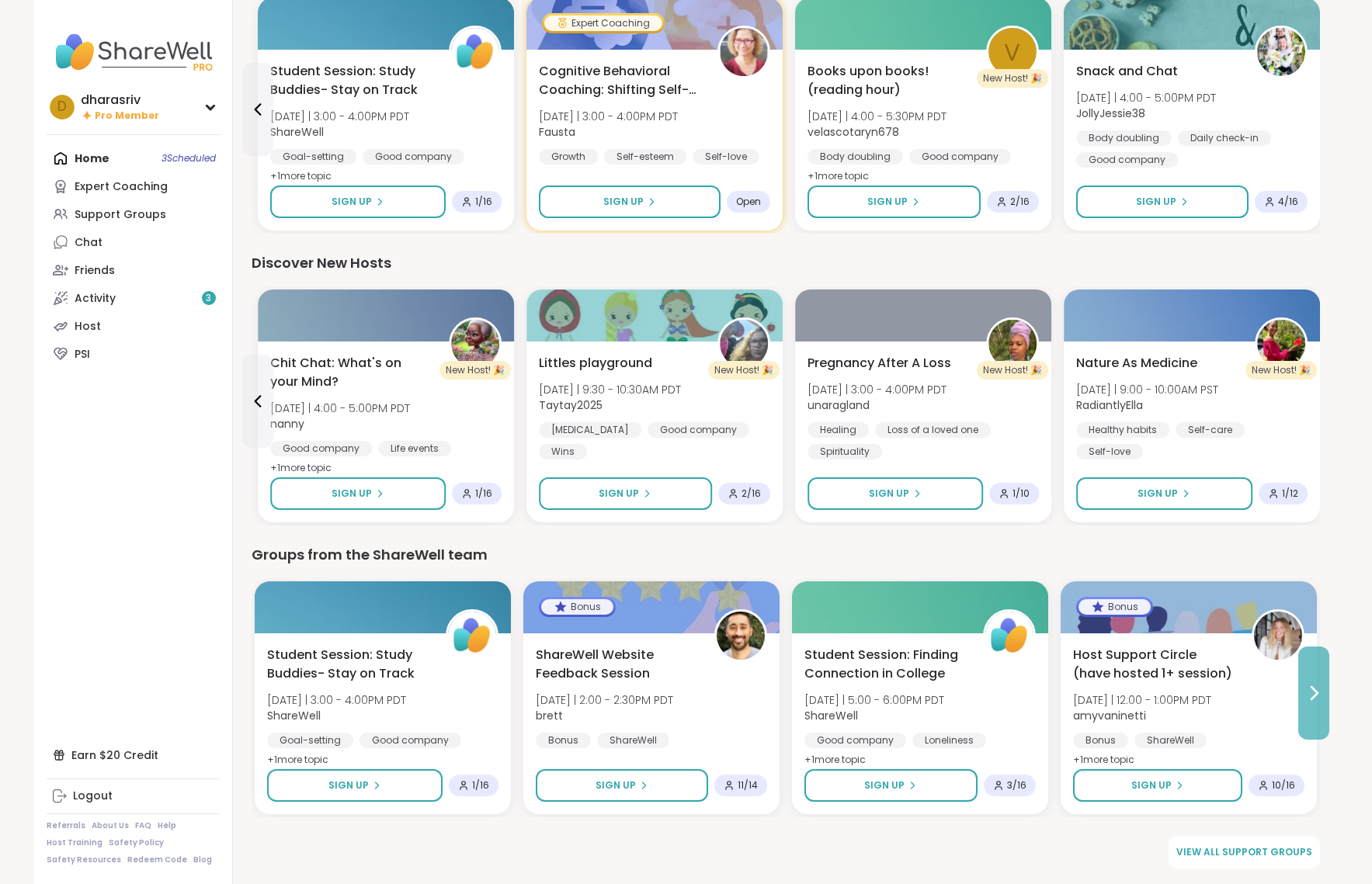
click at [1016, 716] on button at bounding box center [1314, 693] width 31 height 93
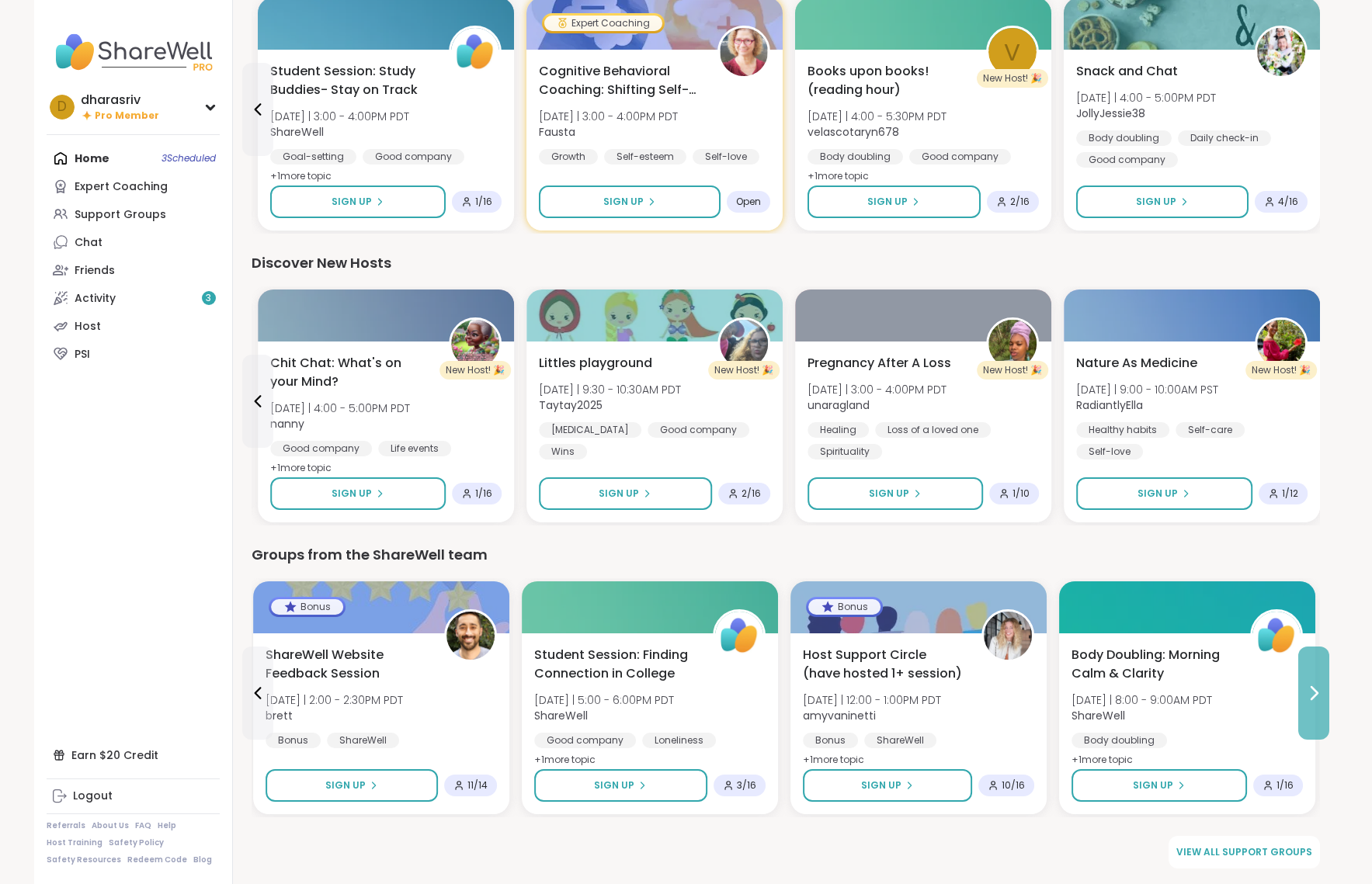
click at [1016, 716] on button at bounding box center [1314, 693] width 31 height 93
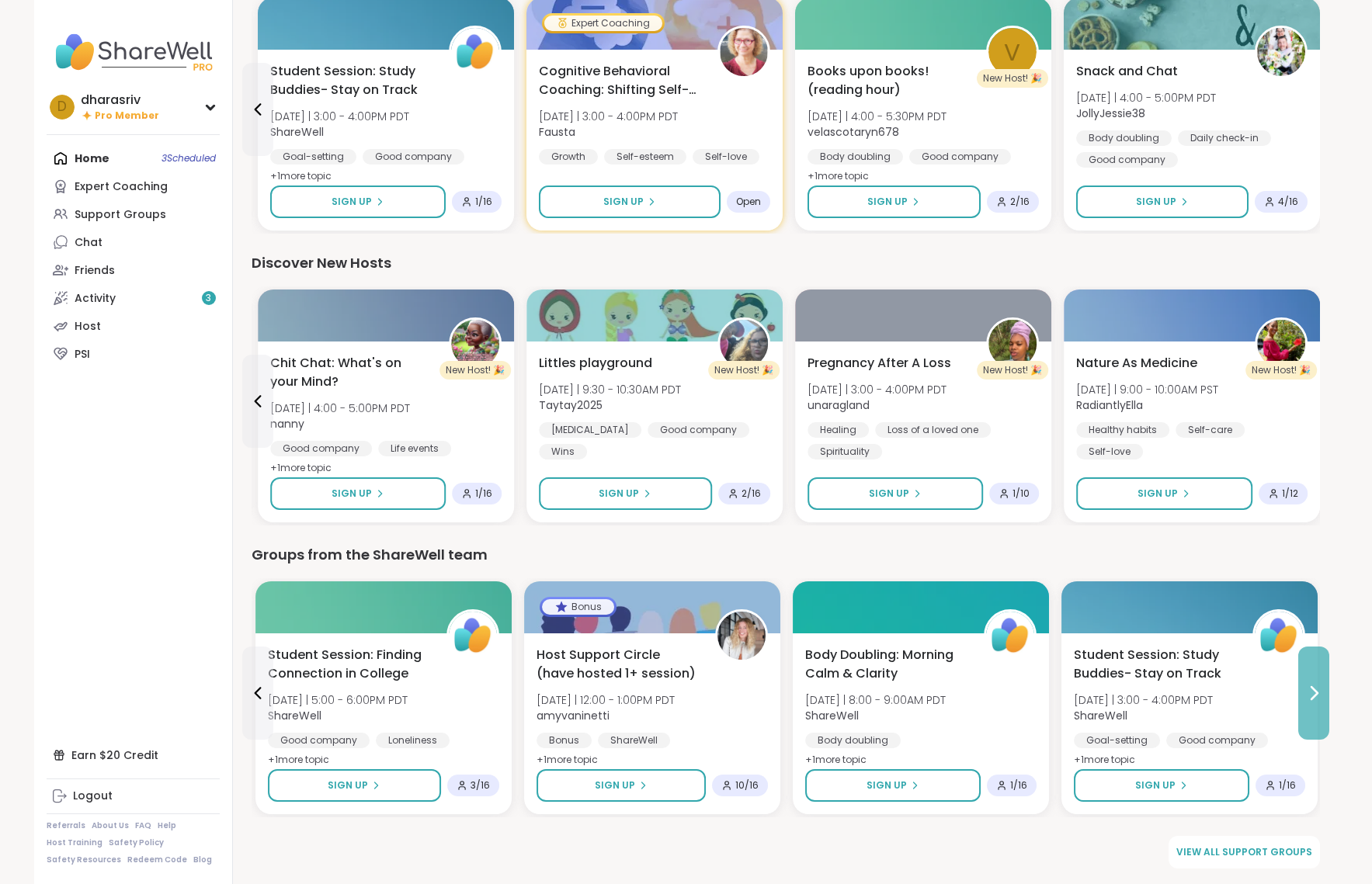
click at [1016, 716] on button at bounding box center [1314, 693] width 31 height 93
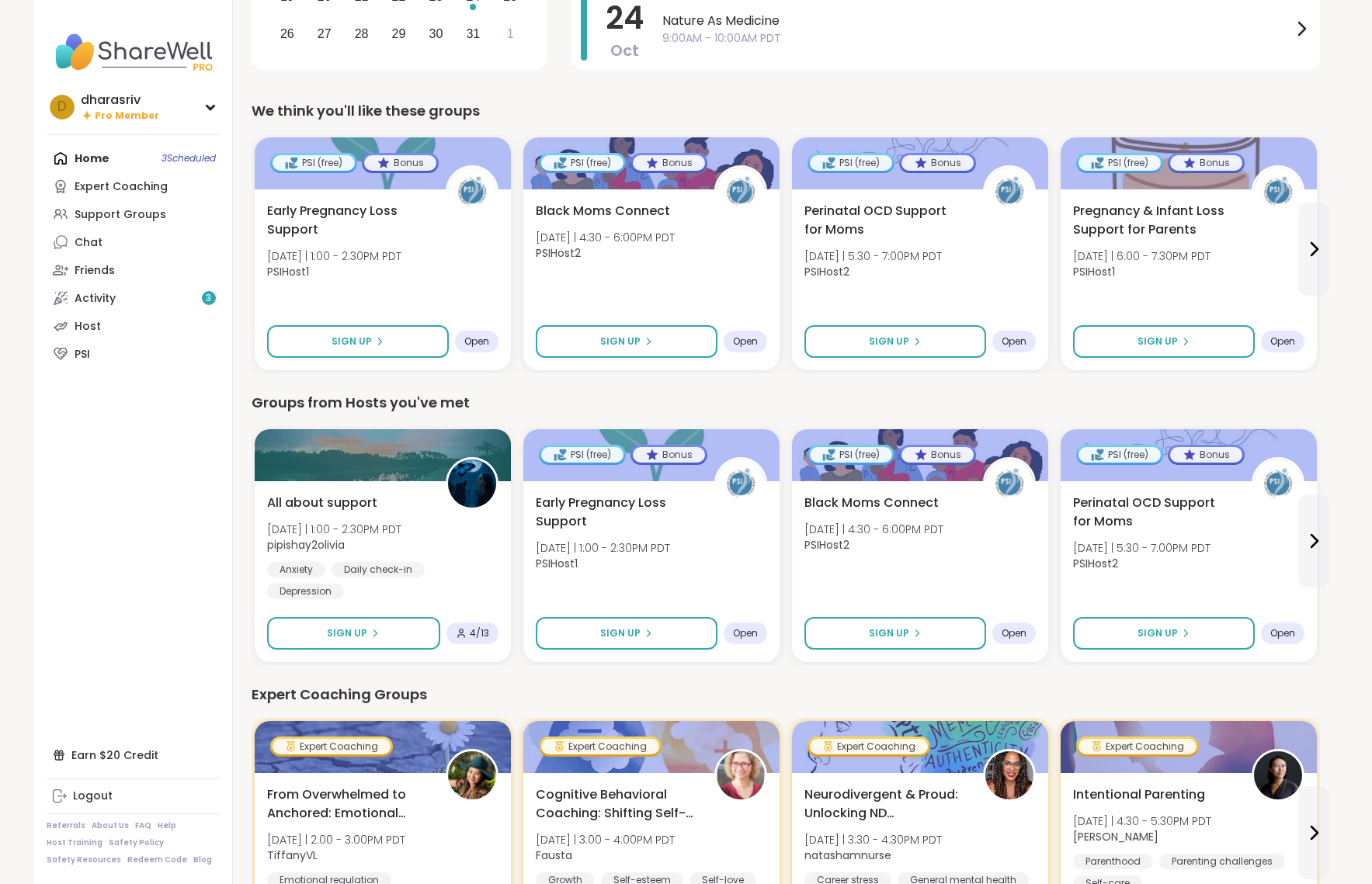
scroll to position [0, 0]
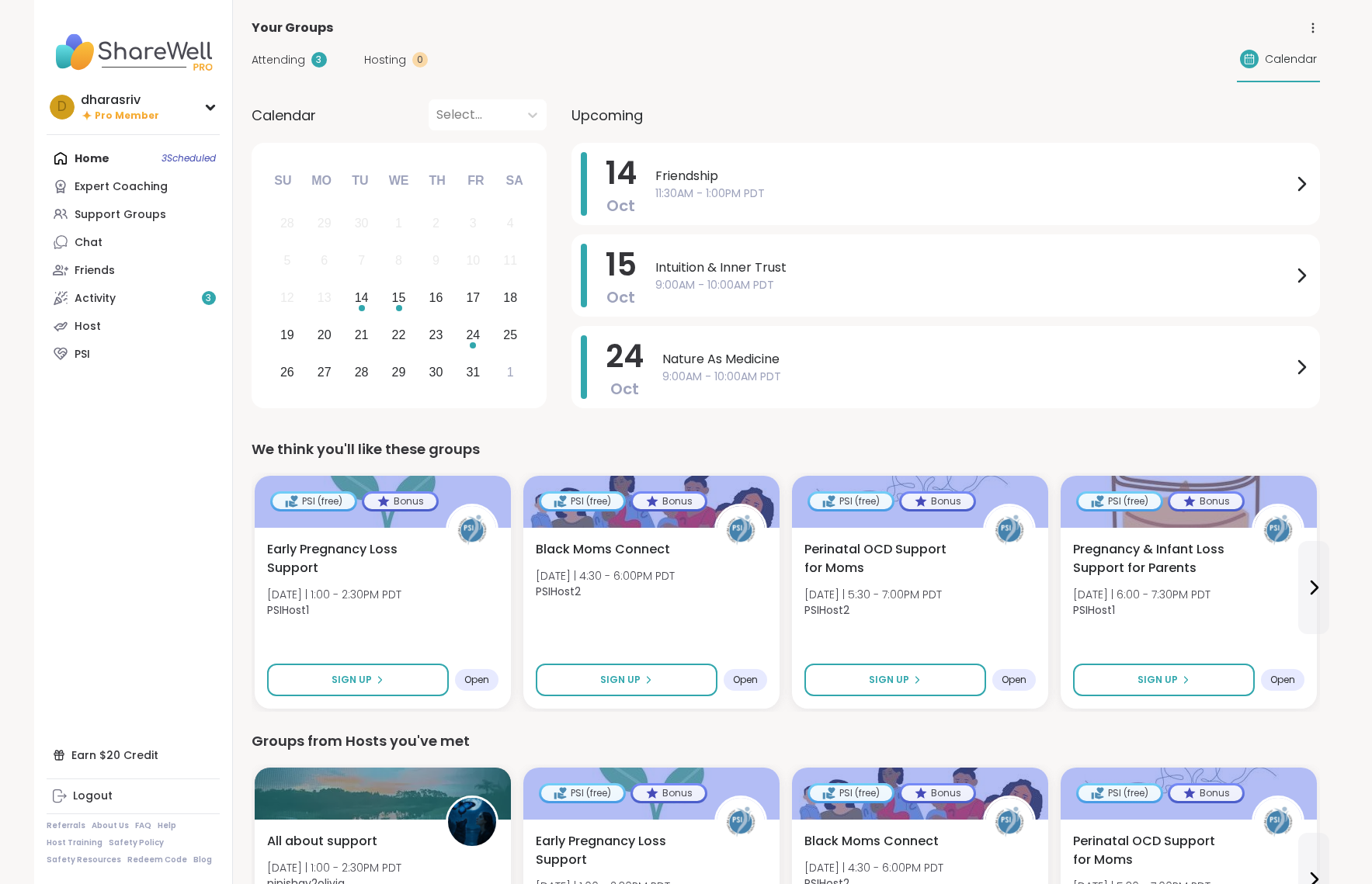
click at [98, 162] on div "Home 3 Scheduled Expert Coaching Support Groups Chat Friends Activity 3 Host PSI" at bounding box center [134, 256] width 173 height 224
click at [312, 49] on div "Attending 3 Hosting 0 Calendar" at bounding box center [786, 60] width 1069 height 45
click at [102, 156] on div "Home 3 Scheduled Expert Coaching Support Groups Chat Friends Activity 3 Host PSI" at bounding box center [134, 256] width 173 height 224
click at [135, 161] on div "Home 3 Scheduled Expert Coaching Support Groups Chat Friends Activity 3 Host PSI" at bounding box center [134, 256] width 173 height 224
click at [125, 225] on link "Support Groups" at bounding box center [134, 214] width 173 height 28
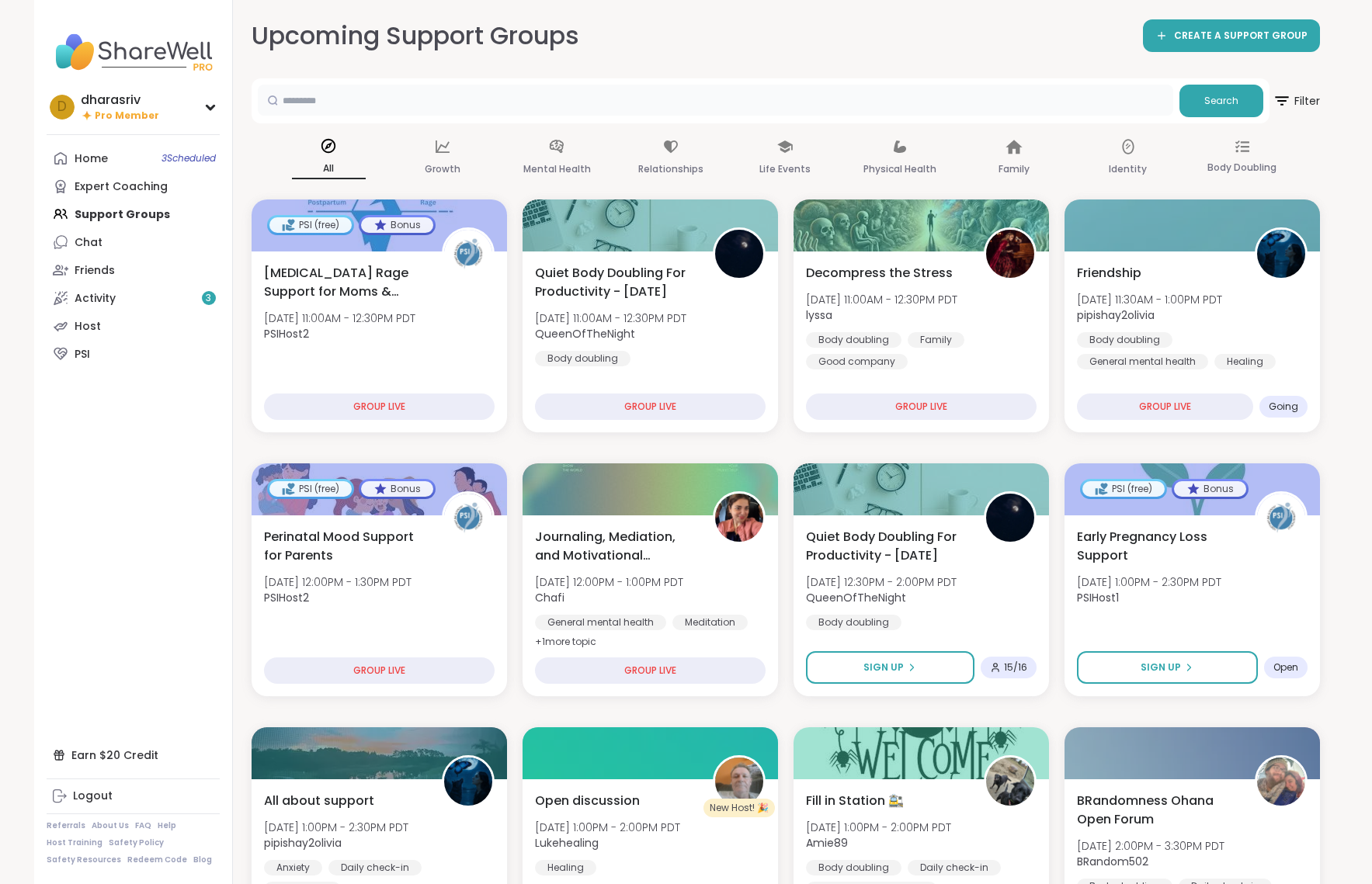
click at [418, 97] on input "text" at bounding box center [715, 100] width 916 height 31
type input "*********"
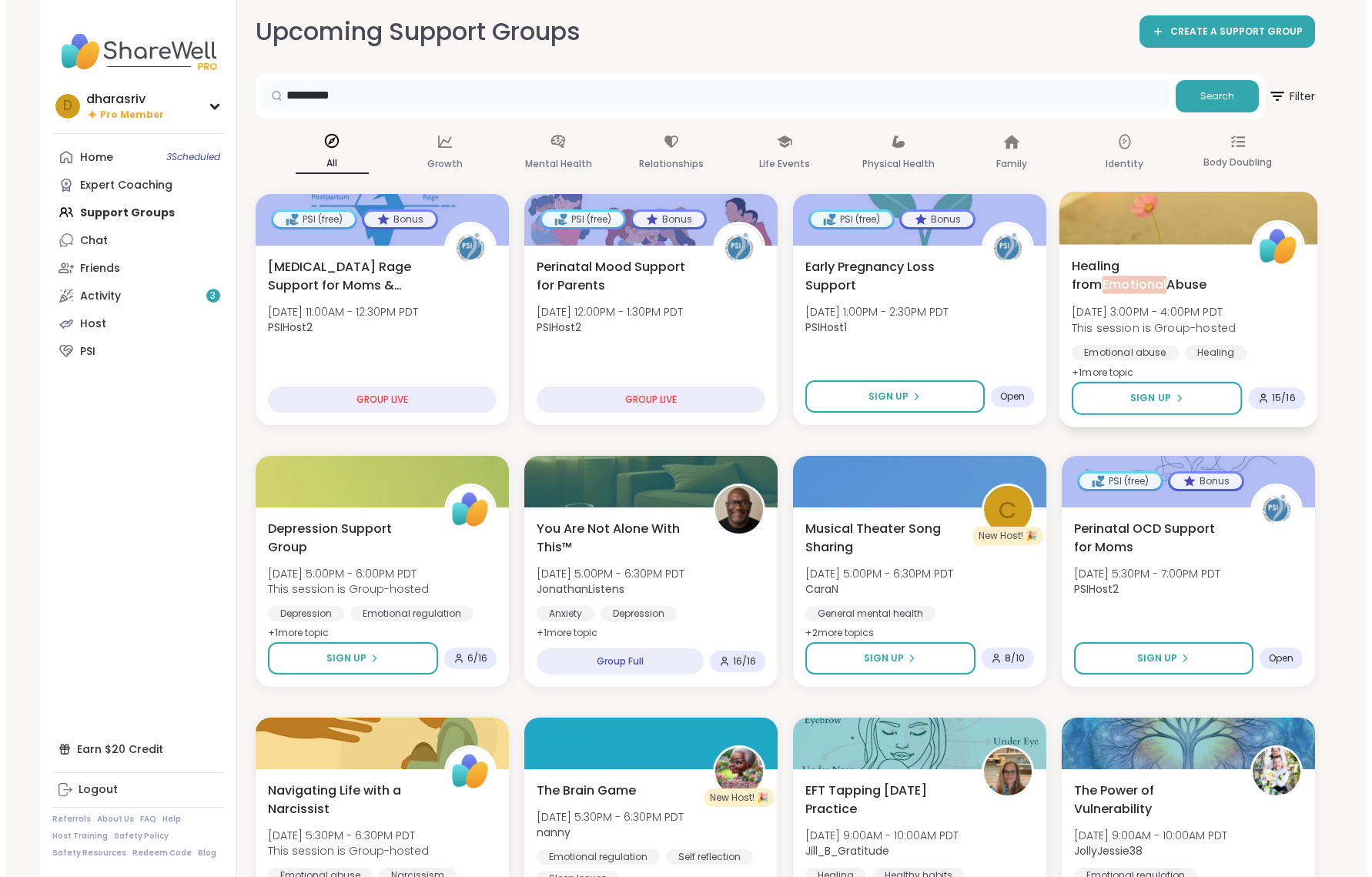
scroll to position [6, 0]
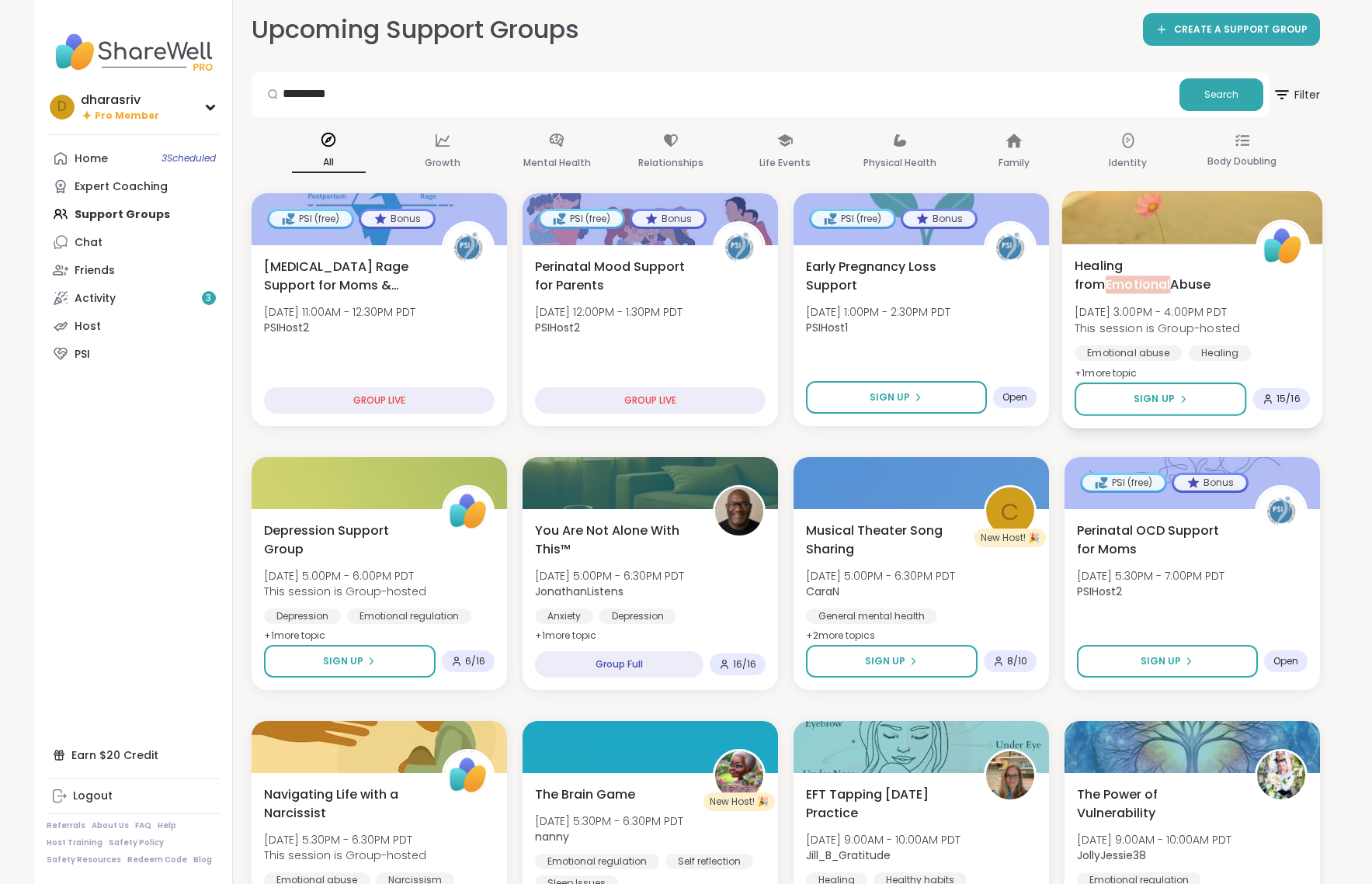
click at [1016, 282] on span "Healing from Emotional Abuse" at bounding box center [1156, 275] width 163 height 38
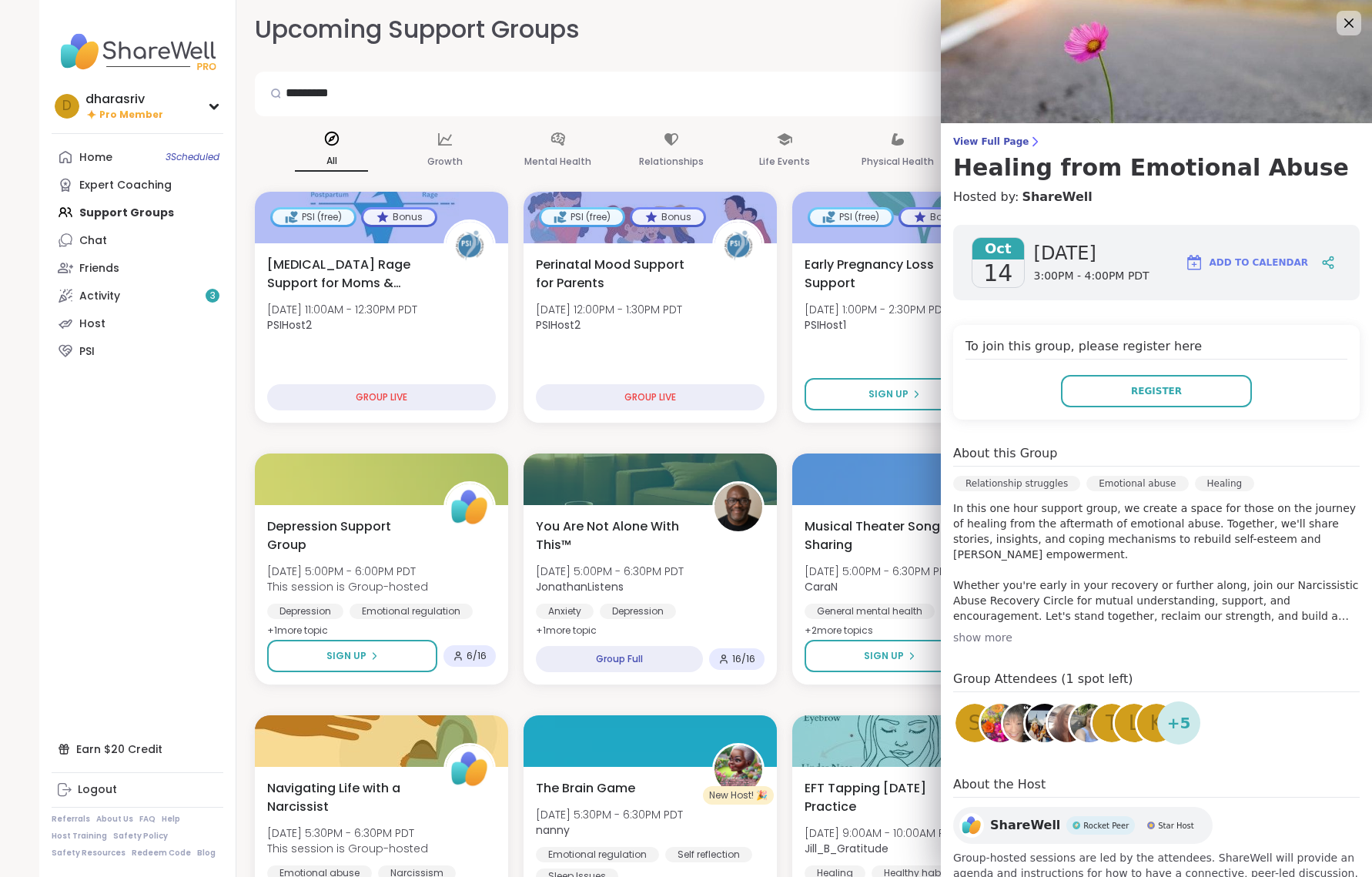
scroll to position [41, 0]
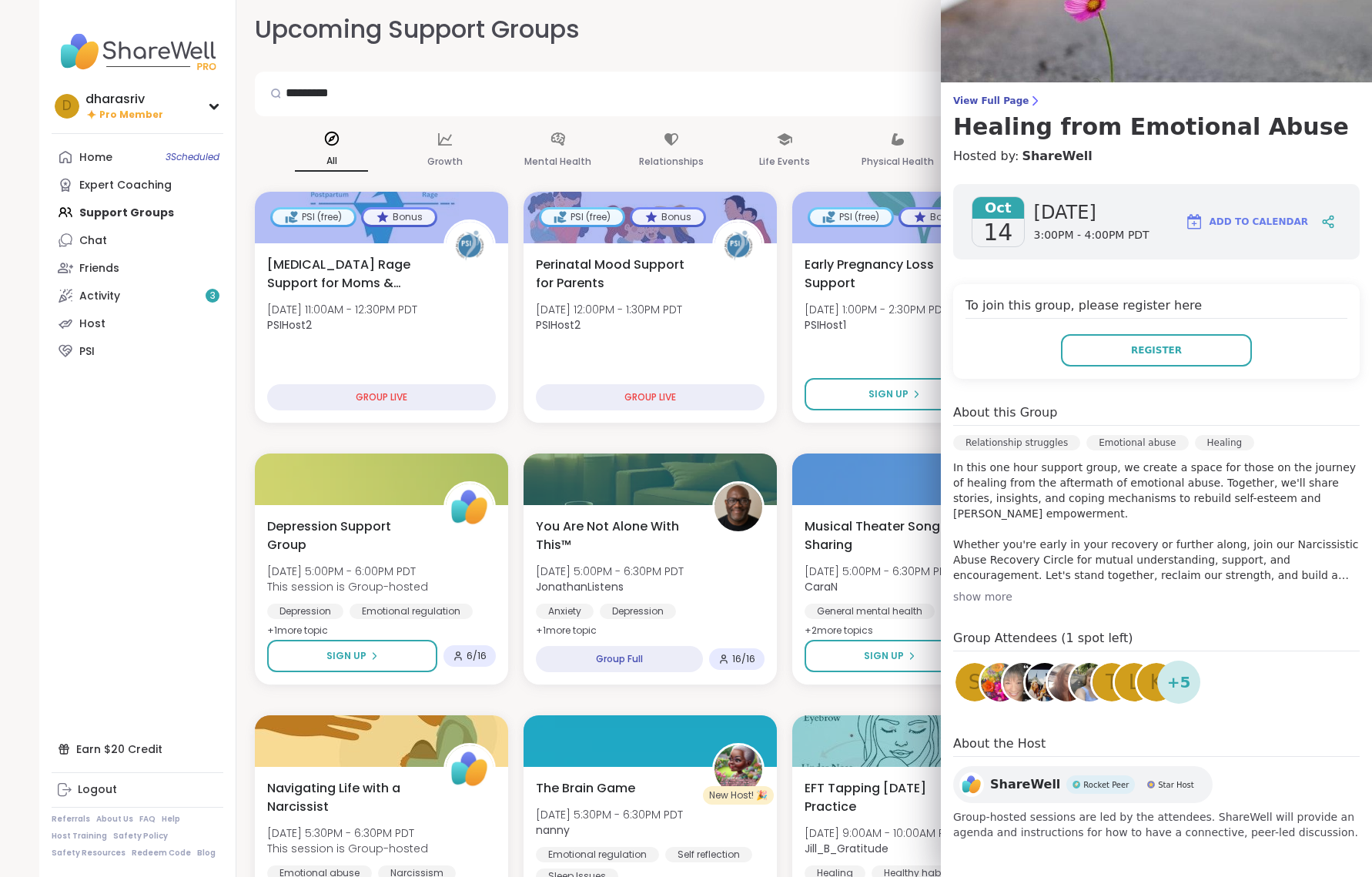
click at [986, 599] on div "show more" at bounding box center [1156, 597] width 407 height 15
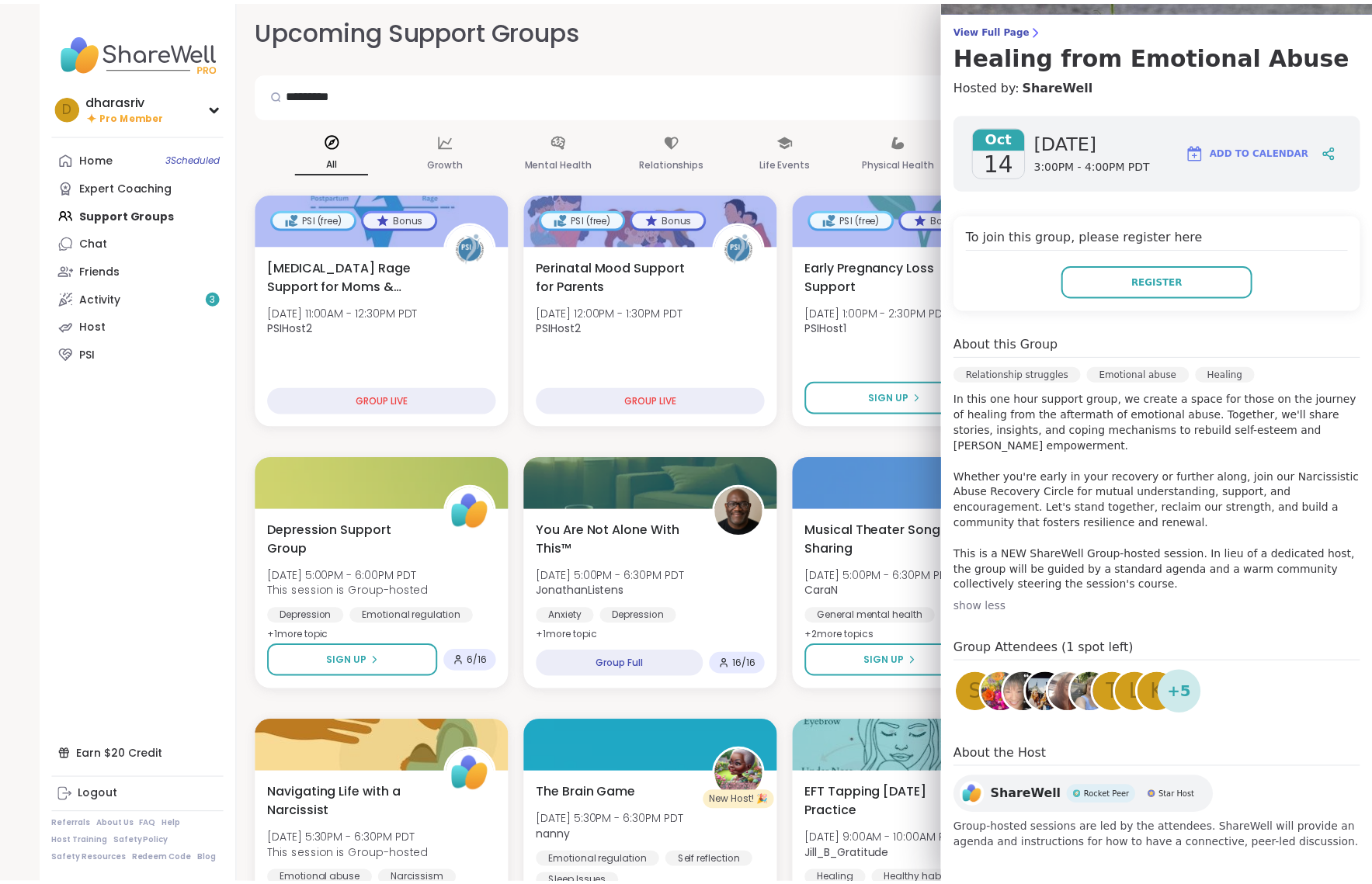
scroll to position [119, 0]
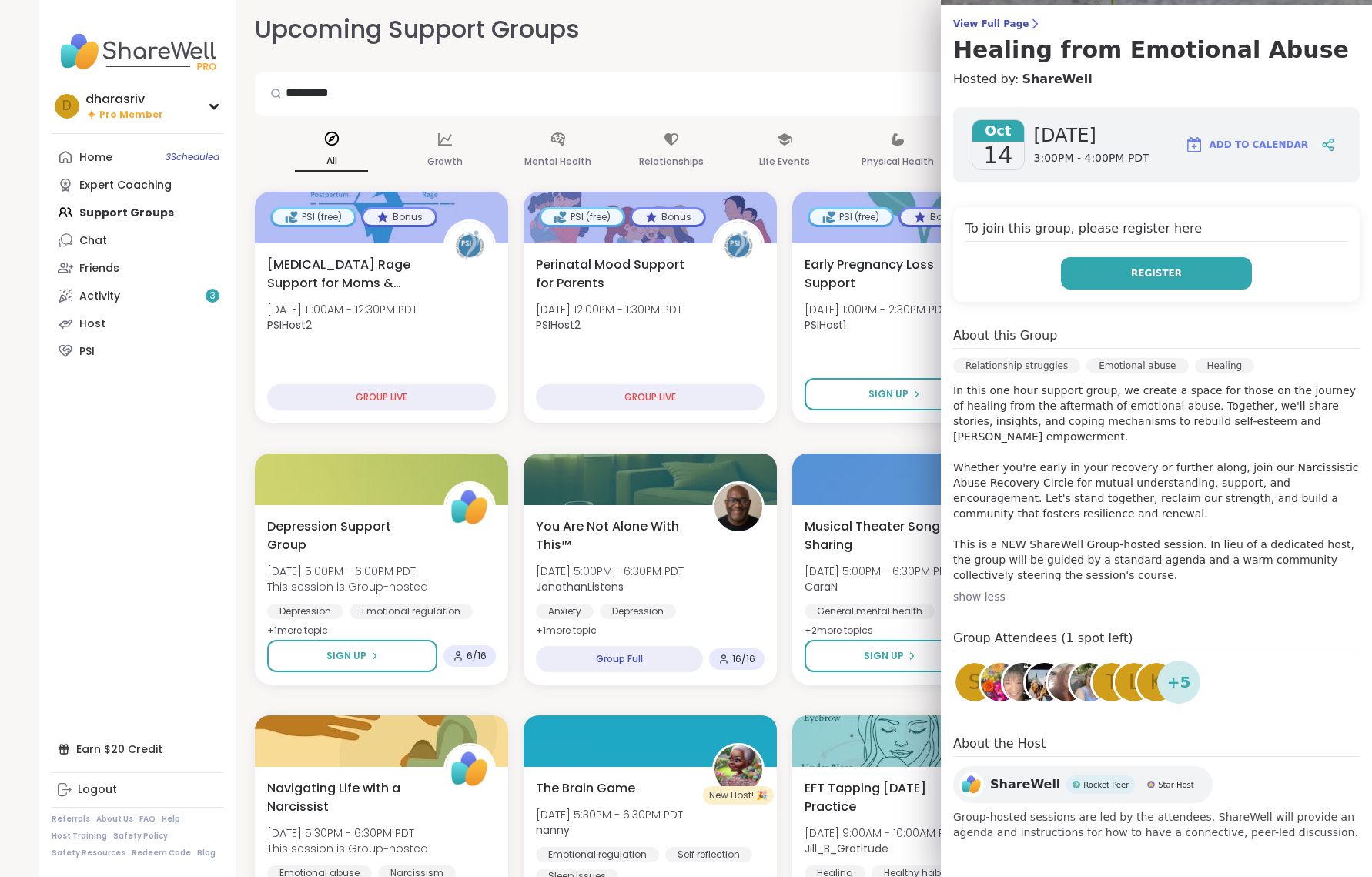
click at [1008, 281] on button "Register" at bounding box center [1156, 273] width 191 height 32
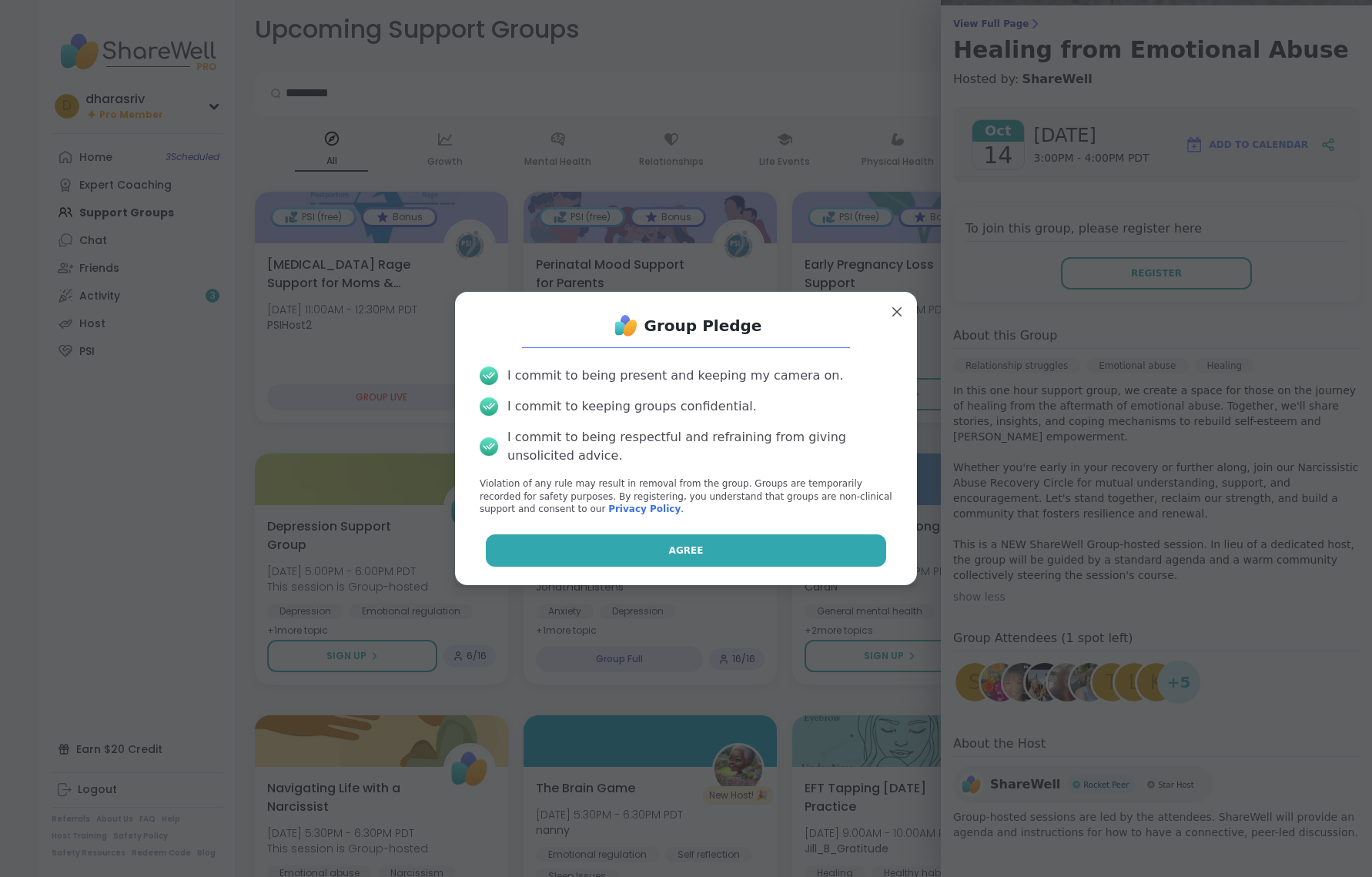
click at [716, 561] on button "Agree" at bounding box center [687, 551] width 401 height 32
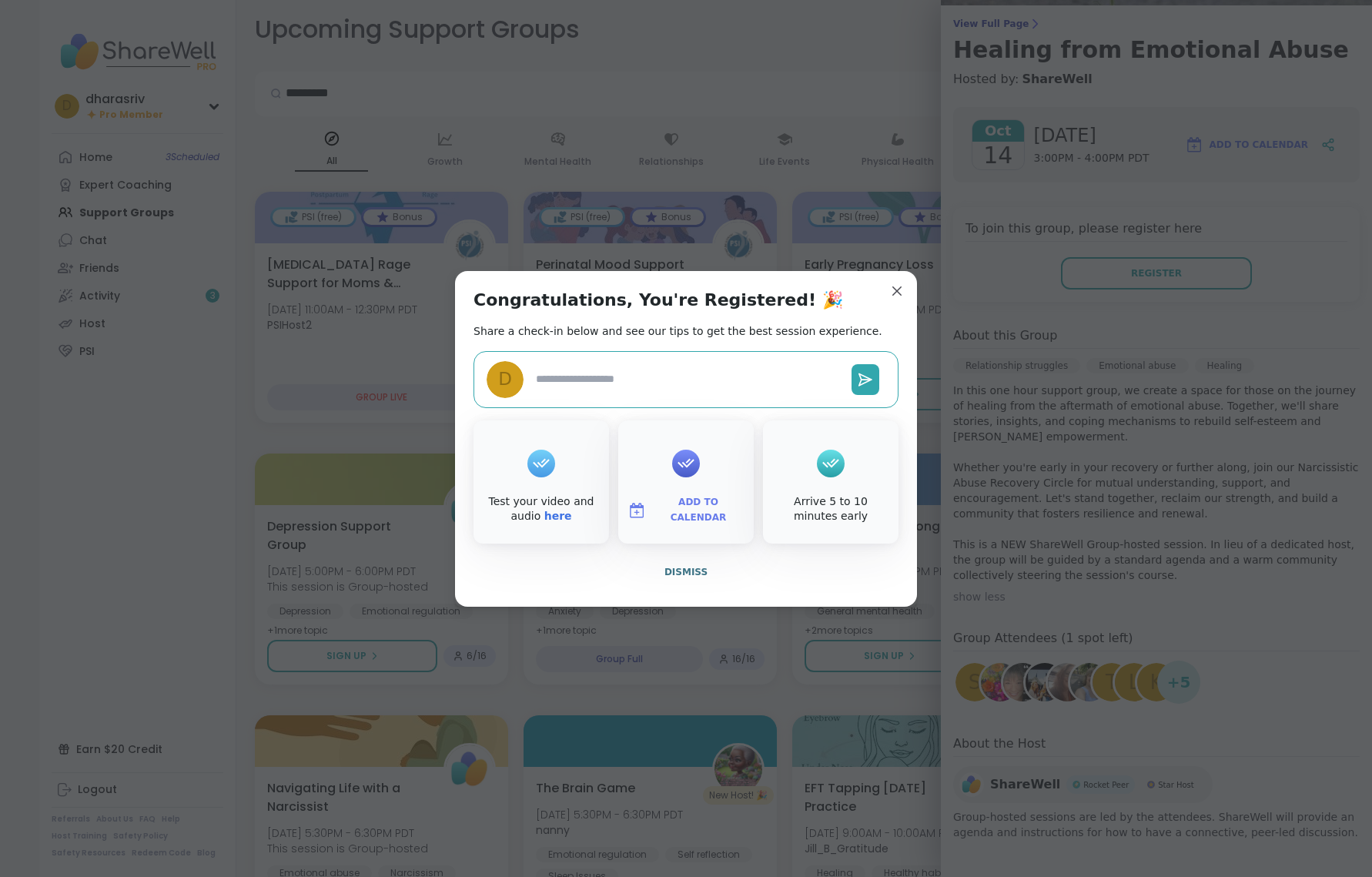
type textarea "*"
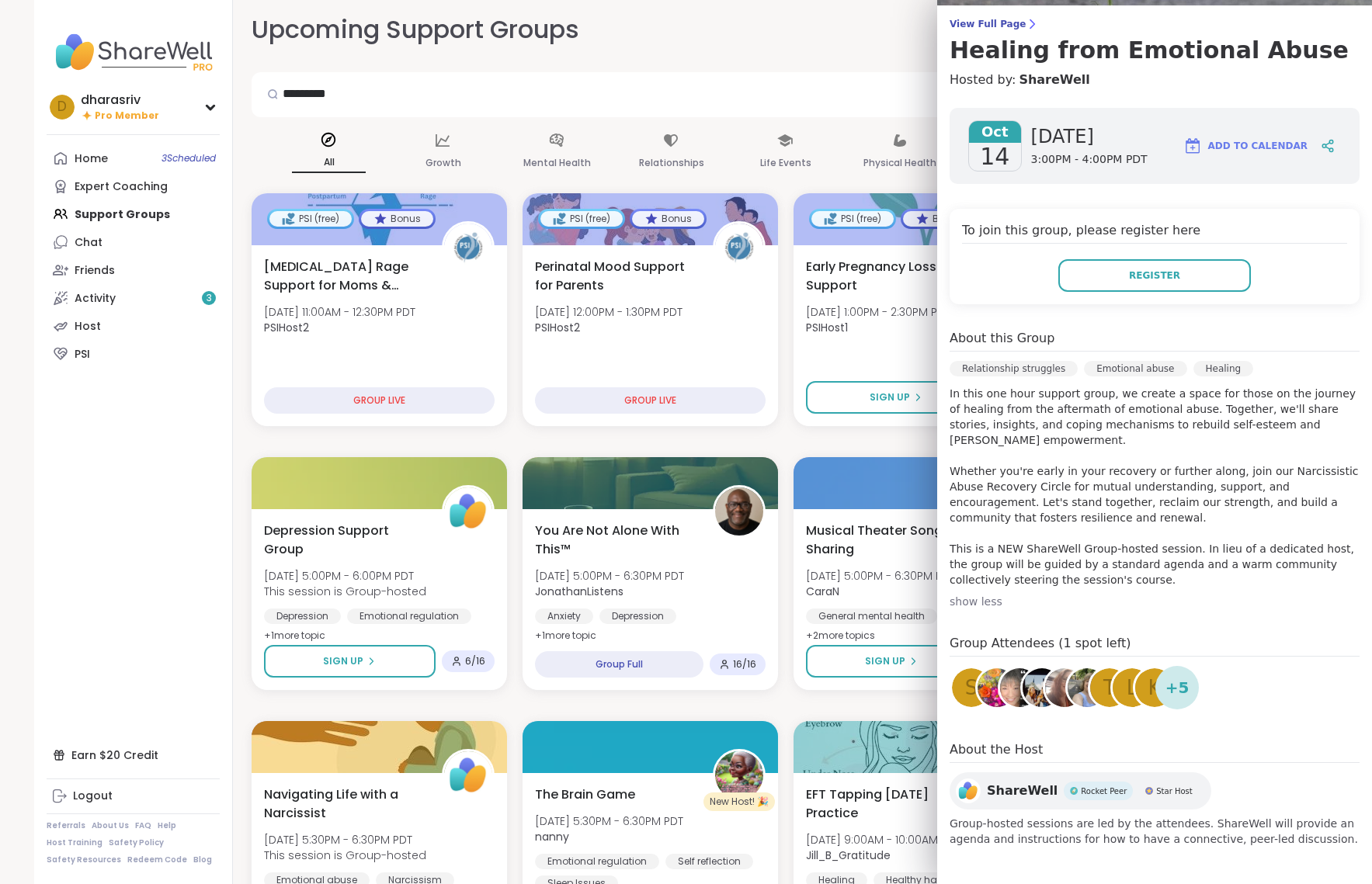
click at [812, 30] on div "Upcoming Support Groups CREATE A SUPPORT GROUP" at bounding box center [786, 30] width 1069 height 35
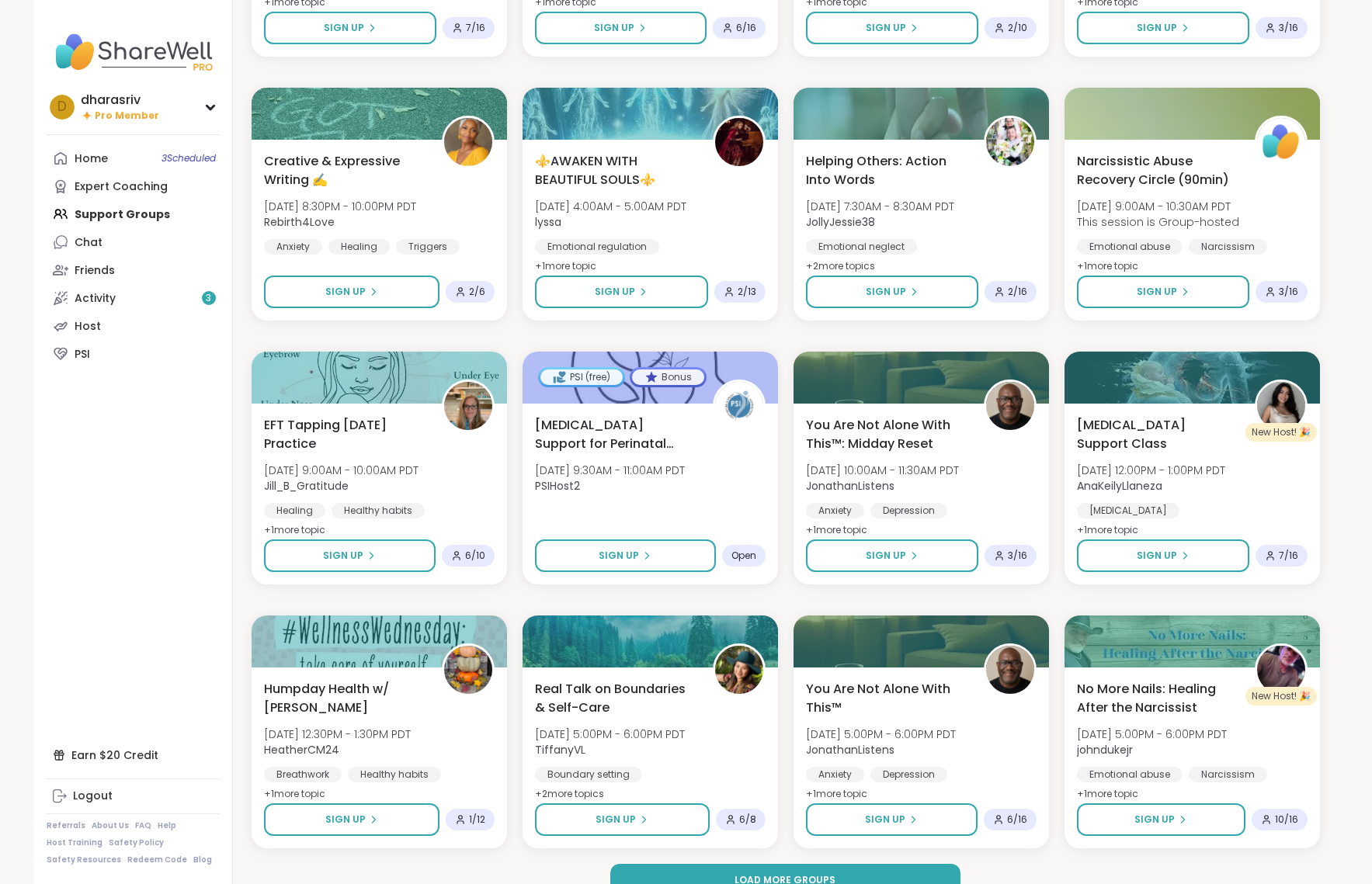
scroll to position [1724, 0]
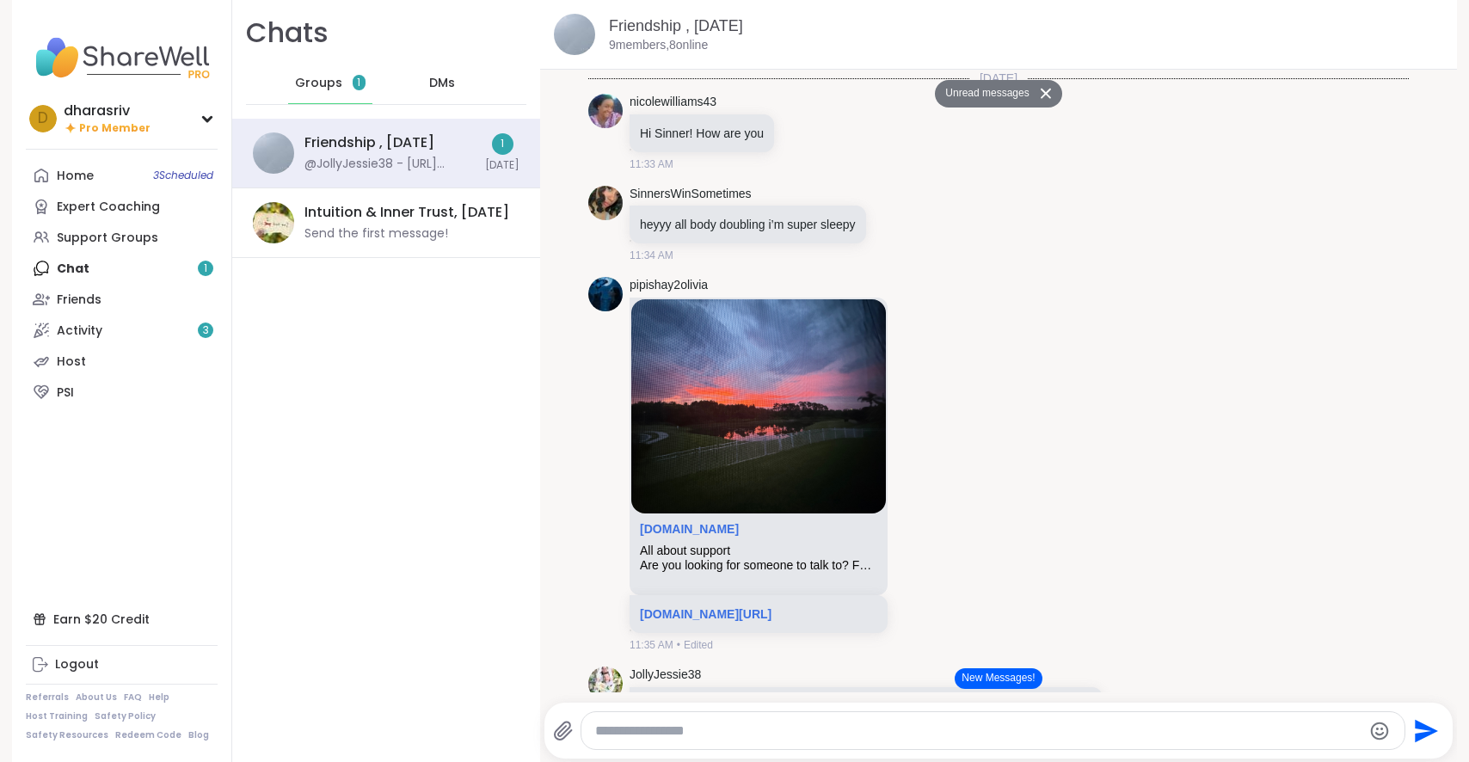
scroll to position [14654, 0]
